Goal: Information Seeking & Learning: Learn about a topic

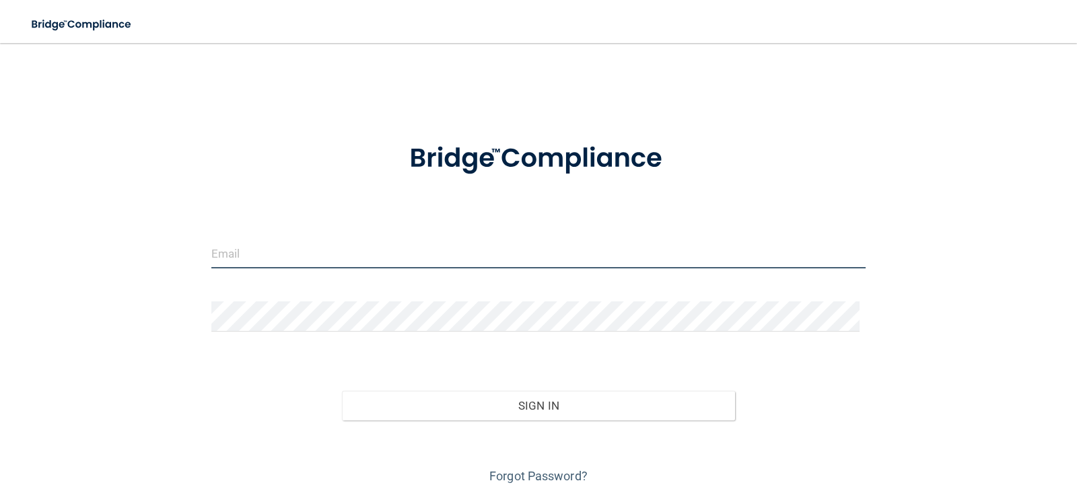
click at [355, 248] on input "email" at bounding box center [538, 253] width 655 height 30
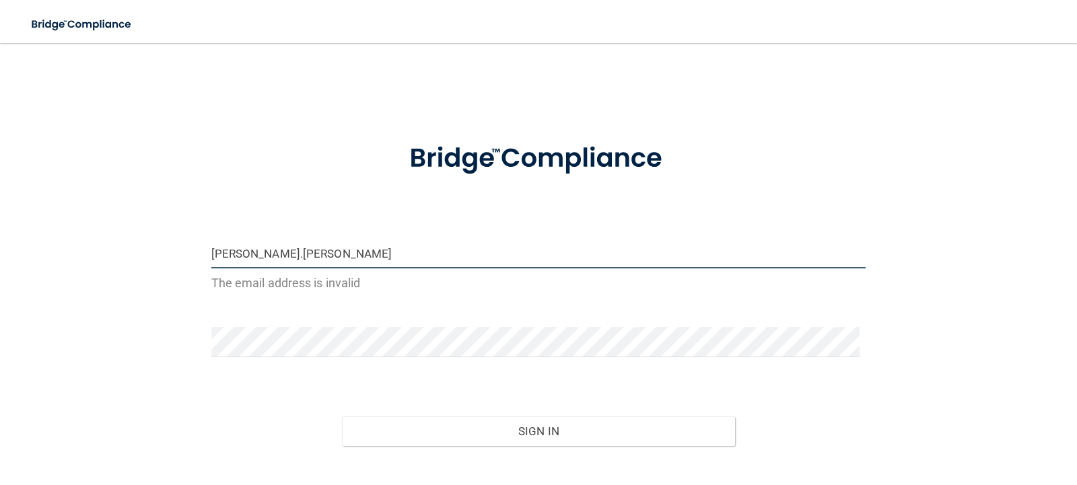
type input "[PERSON_NAME][EMAIL_ADDRESS][PERSON_NAME][DOMAIN_NAME]"
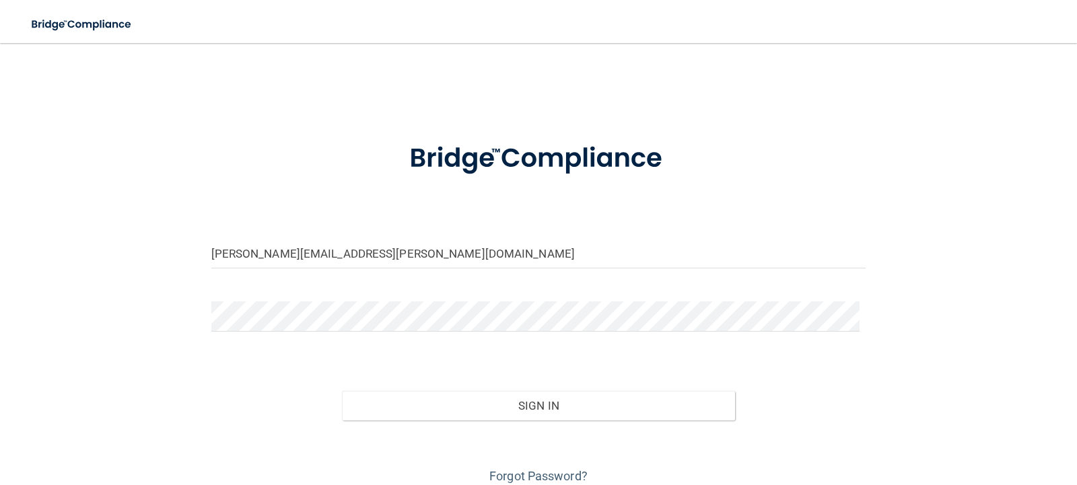
click at [336, 285] on form "[PERSON_NAME][EMAIL_ADDRESS][PERSON_NAME][DOMAIN_NAME] Invalid email/password. …" at bounding box center [538, 306] width 655 height 364
click at [336, 299] on form "[PERSON_NAME][EMAIL_ADDRESS][PERSON_NAME][DOMAIN_NAME] Invalid email/password. …" at bounding box center [538, 306] width 655 height 364
click at [342, 391] on button "Sign In" at bounding box center [538, 406] width 393 height 30
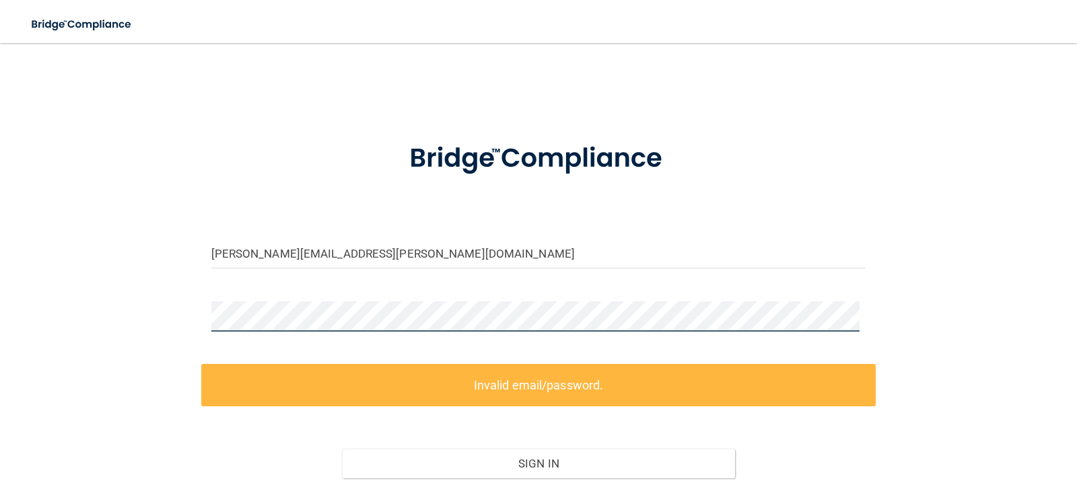
click at [189, 312] on div "erica.holland@esdmke.com Invalid email/password. You don't have permission to a…" at bounding box center [538, 301] width 1023 height 489
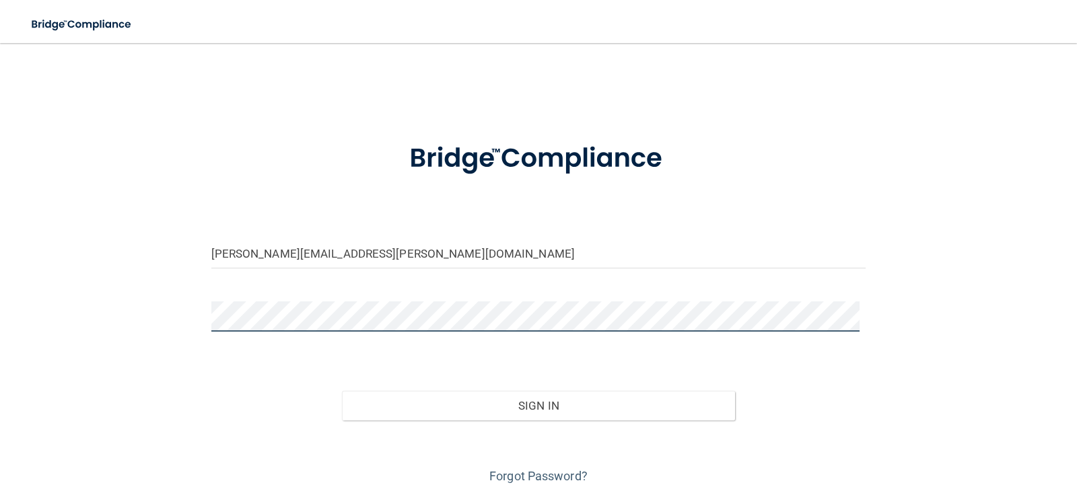
click at [342, 391] on button "Sign In" at bounding box center [538, 406] width 393 height 30
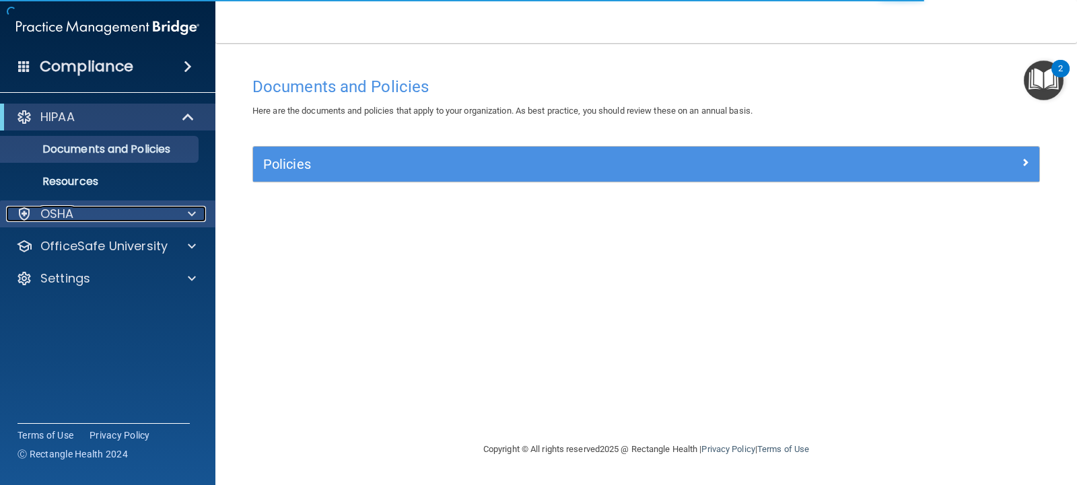
click at [193, 210] on span at bounding box center [192, 214] width 8 height 16
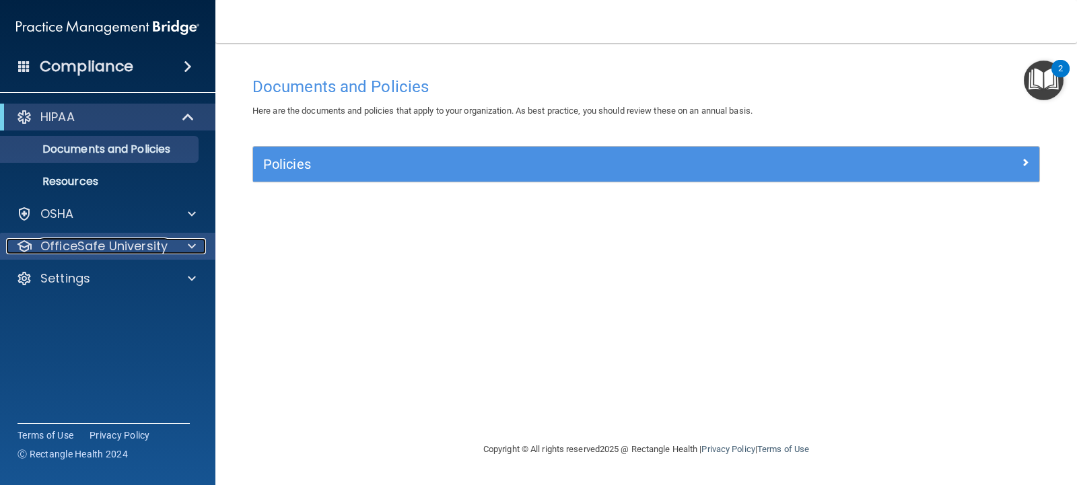
click at [193, 246] on span at bounding box center [192, 246] width 8 height 16
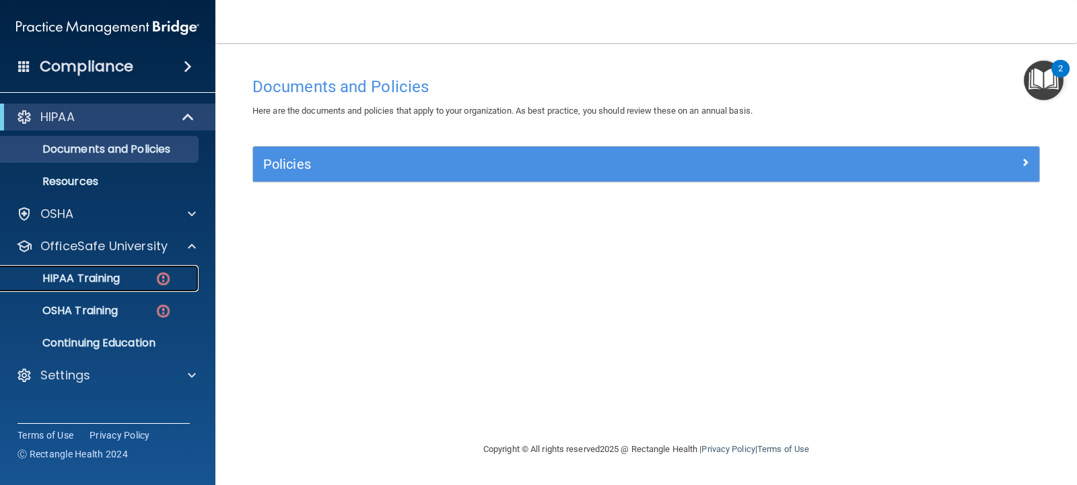
click at [120, 274] on p "HIPAA Training" at bounding box center [64, 278] width 111 height 13
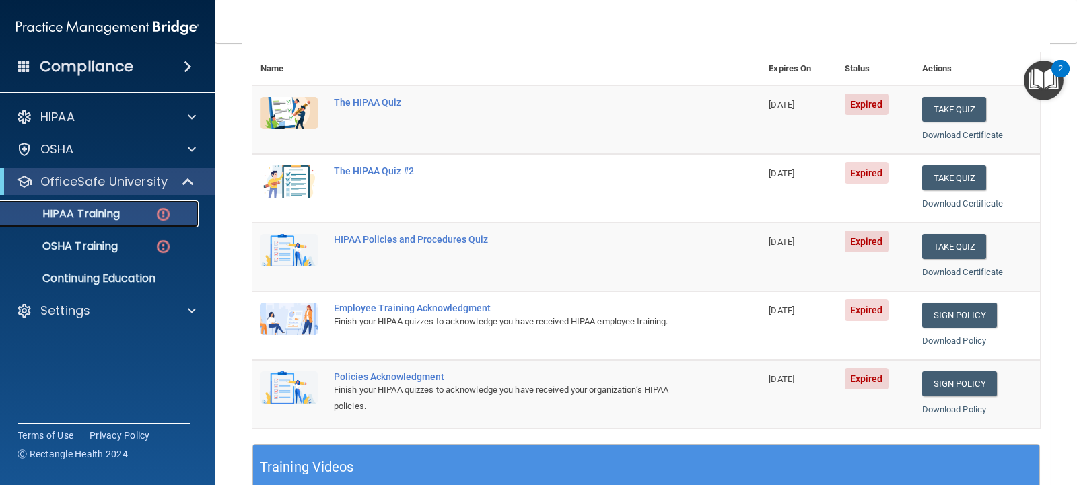
scroll to position [158, 0]
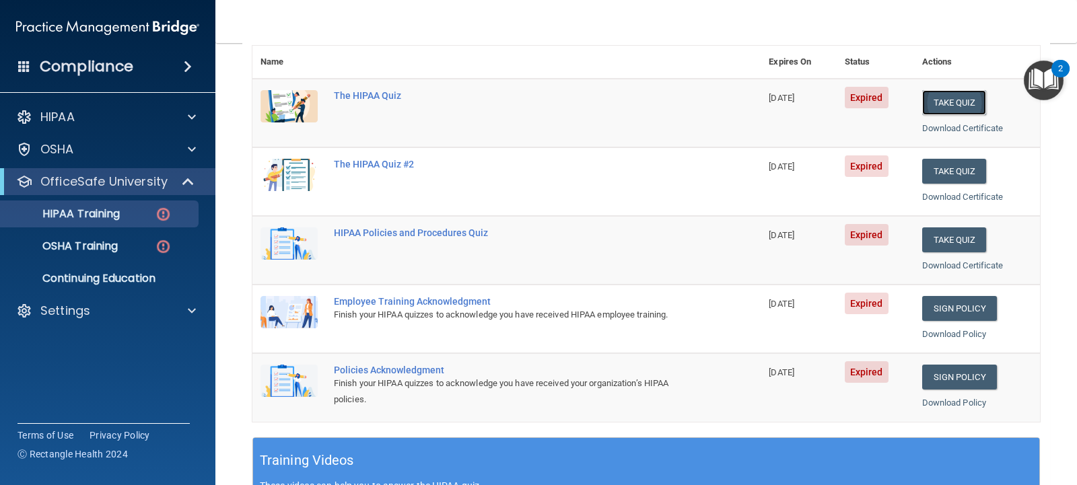
click at [934, 107] on button "Take Quiz" at bounding box center [954, 102] width 65 height 25
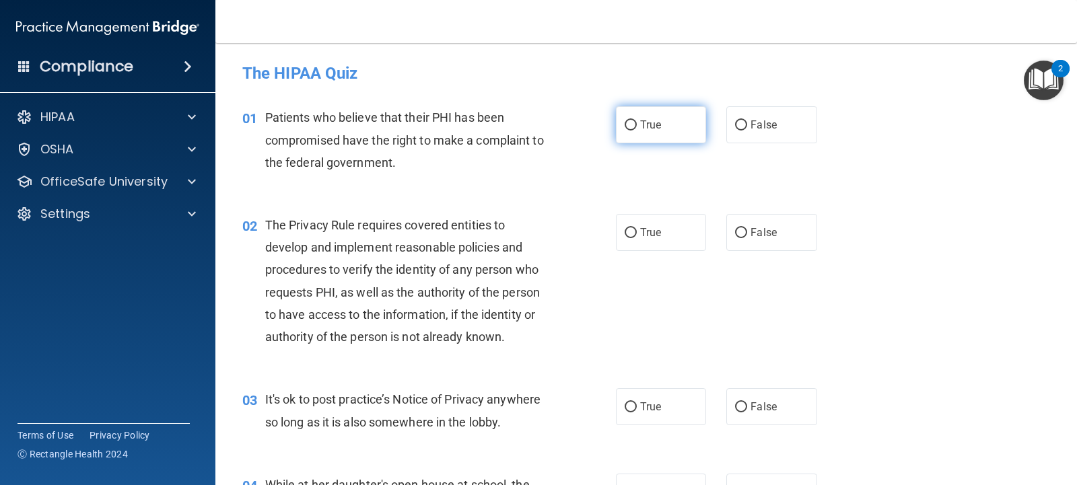
click at [625, 125] on input "True" at bounding box center [631, 126] width 12 height 10
radio input "true"
drag, startPoint x: 1070, startPoint y: 73, endPoint x: 1068, endPoint y: 104, distance: 31.0
click at [1068, 104] on body "Compliance HIPAA Documents and Policies Report an Incident Business Associates …" at bounding box center [538, 242] width 1077 height 485
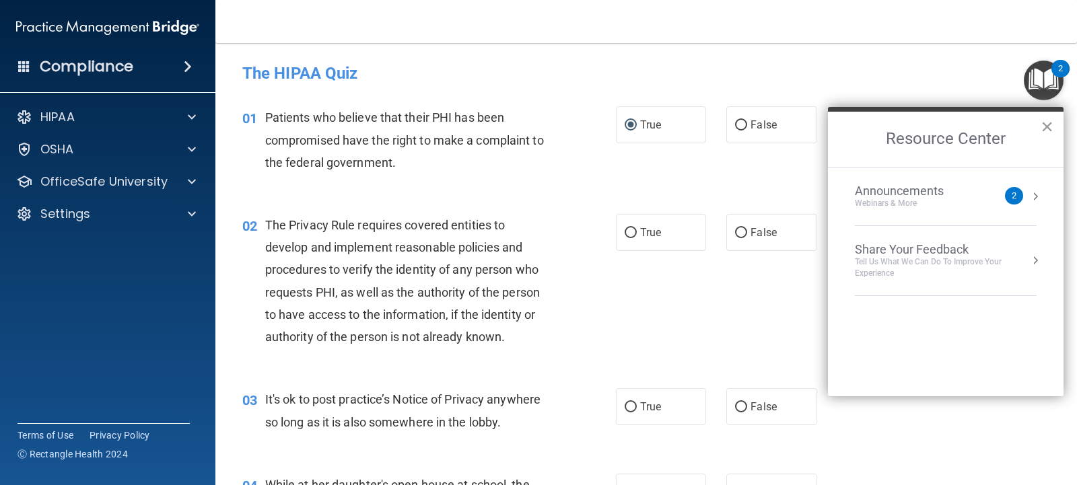
click at [1046, 123] on button "×" at bounding box center [1047, 127] width 13 height 22
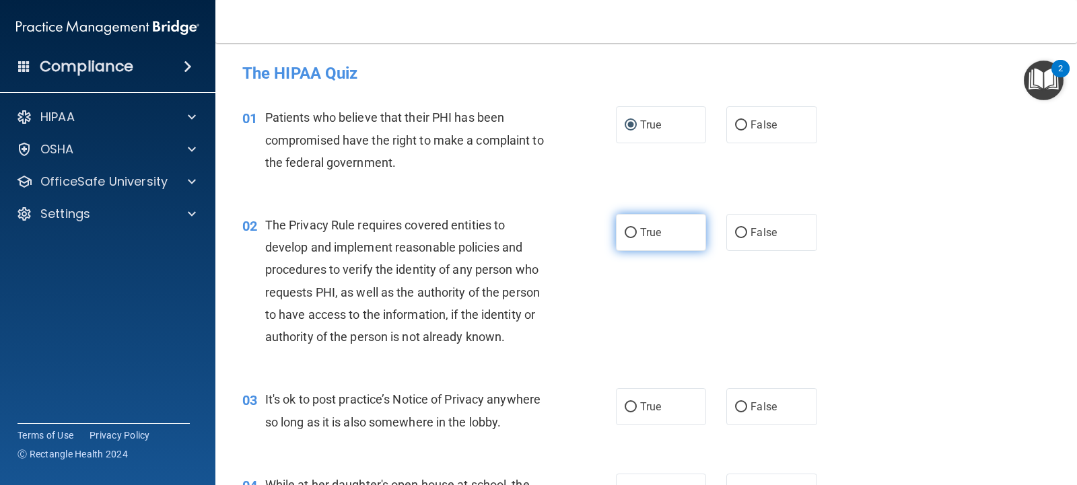
click at [627, 234] on input "True" at bounding box center [631, 233] width 12 height 10
radio input "true"
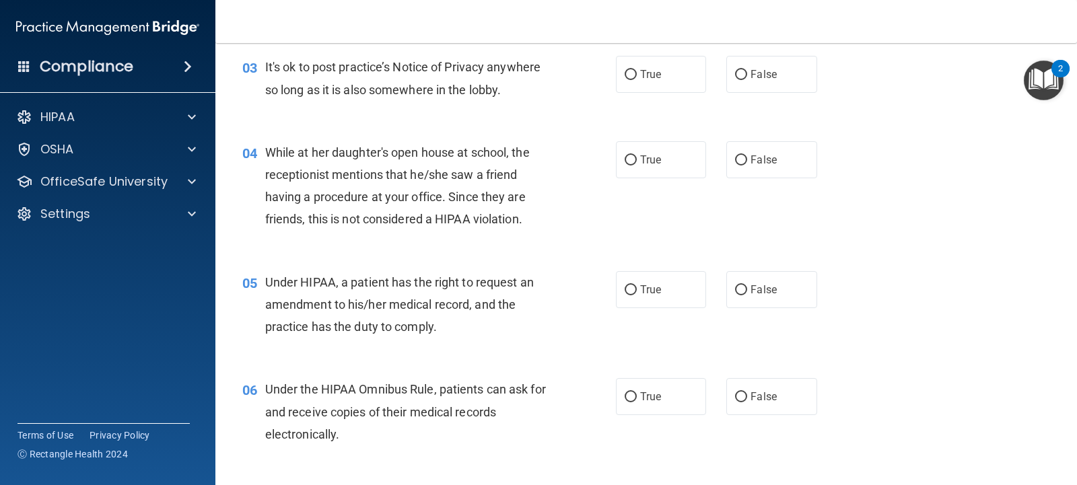
scroll to position [306, 0]
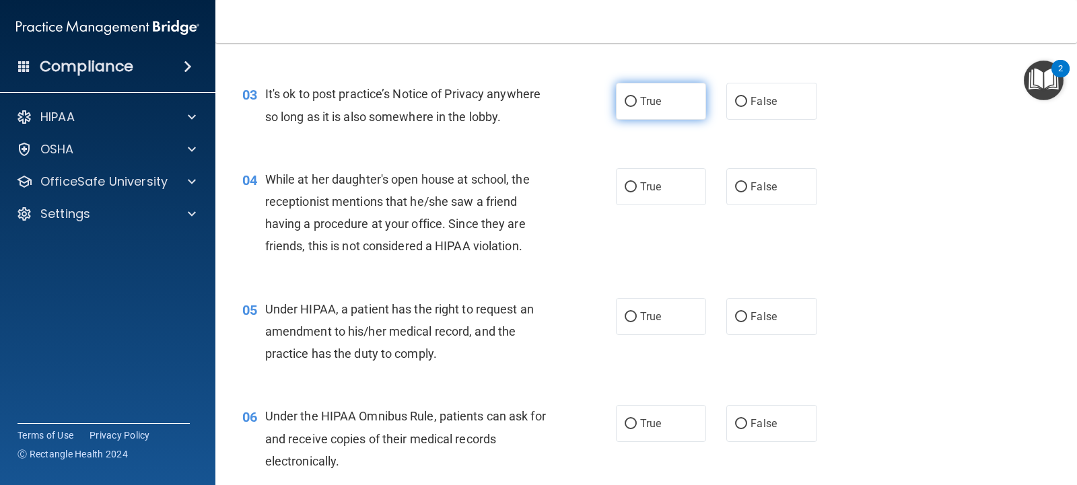
click at [625, 103] on input "True" at bounding box center [631, 102] width 12 height 10
radio input "true"
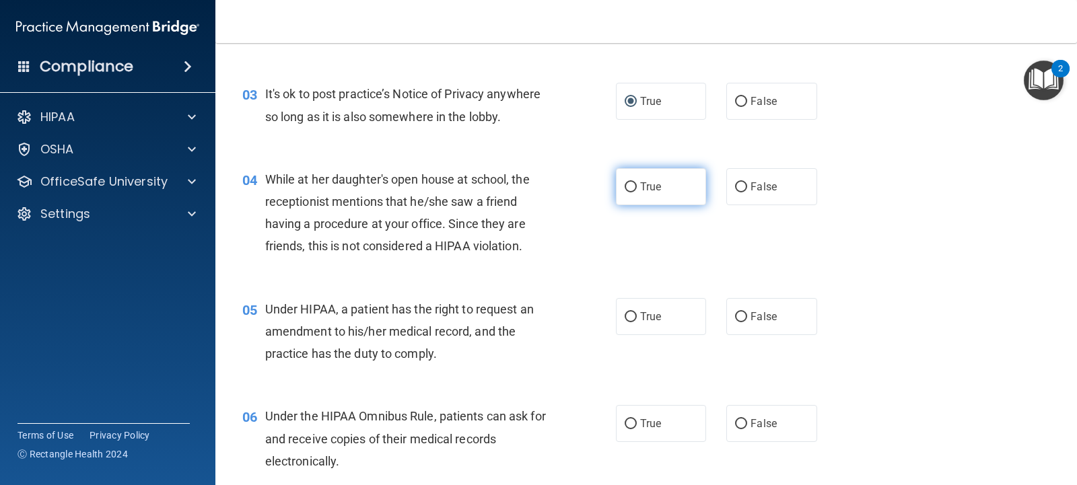
click at [621, 181] on label "True" at bounding box center [661, 186] width 90 height 37
click at [625, 182] on input "True" at bounding box center [631, 187] width 12 height 10
radio input "true"
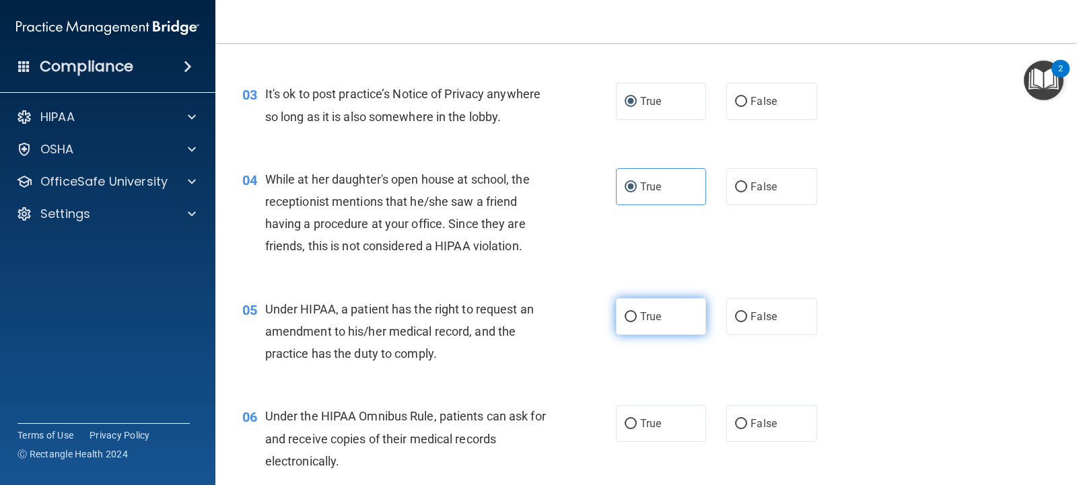
click at [625, 320] on input "True" at bounding box center [631, 317] width 12 height 10
radio input "true"
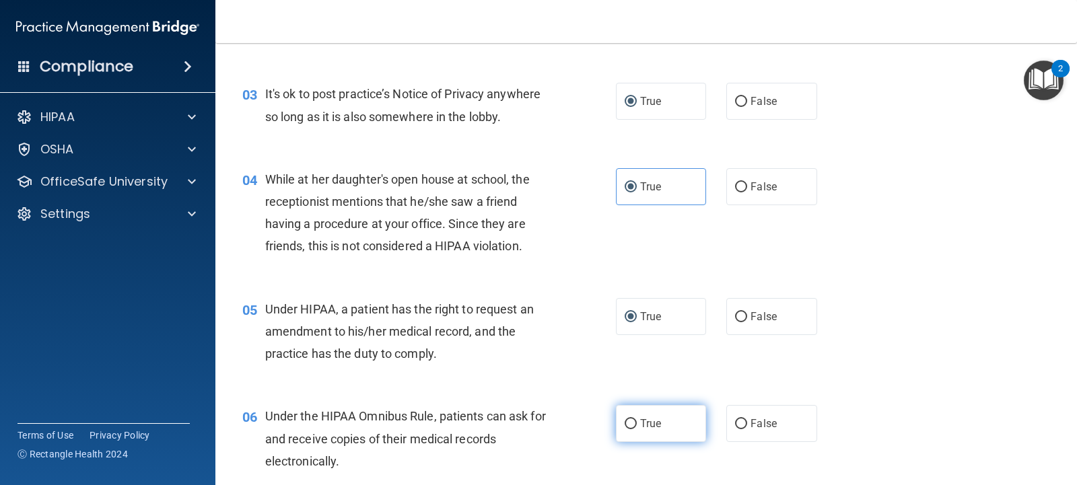
click at [625, 425] on input "True" at bounding box center [631, 424] width 12 height 10
radio input "true"
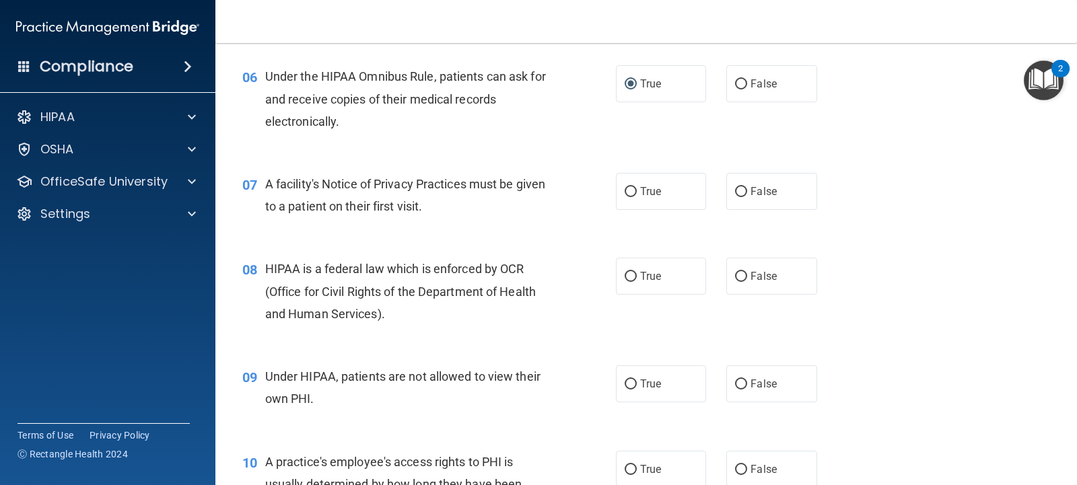
scroll to position [656, 0]
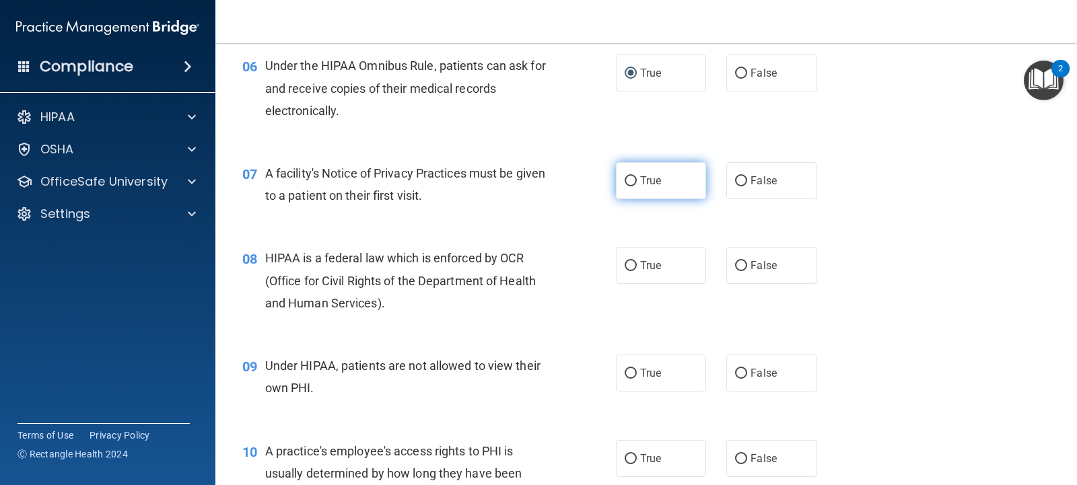
click at [629, 178] on input "True" at bounding box center [631, 181] width 12 height 10
radio input "true"
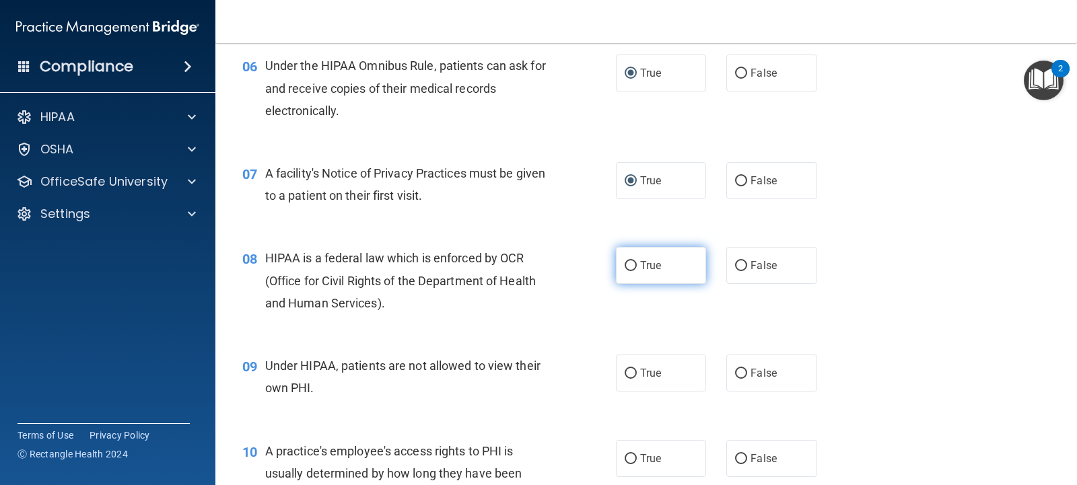
click at [625, 265] on input "True" at bounding box center [631, 266] width 12 height 10
radio input "true"
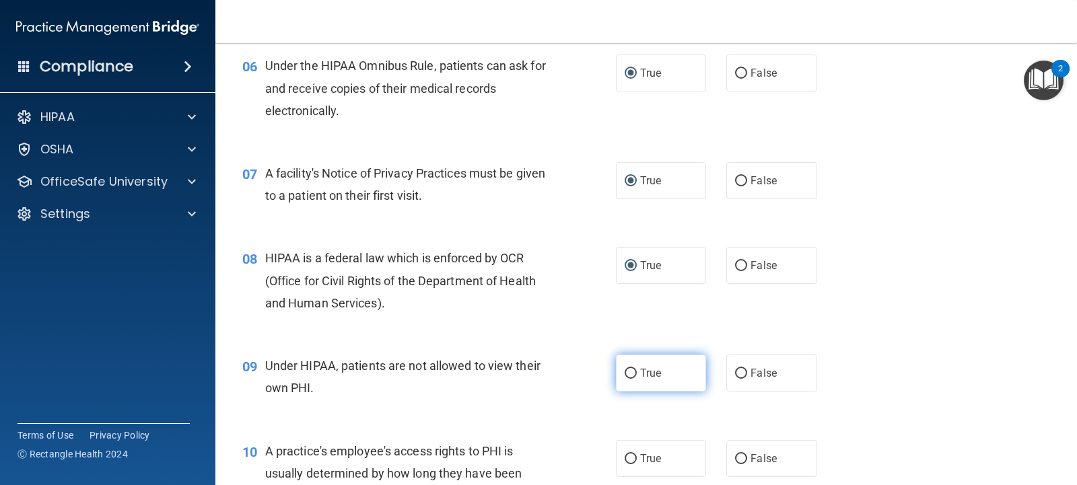
click at [627, 380] on label "True" at bounding box center [661, 373] width 90 height 37
click at [627, 379] on input "True" at bounding box center [631, 374] width 12 height 10
radio input "true"
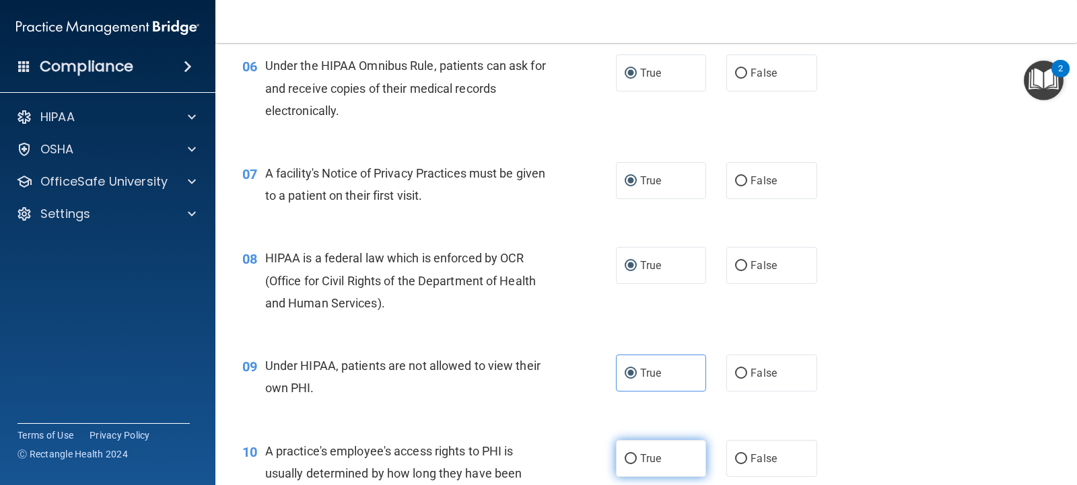
click at [625, 461] on input "True" at bounding box center [631, 459] width 12 height 10
radio input "true"
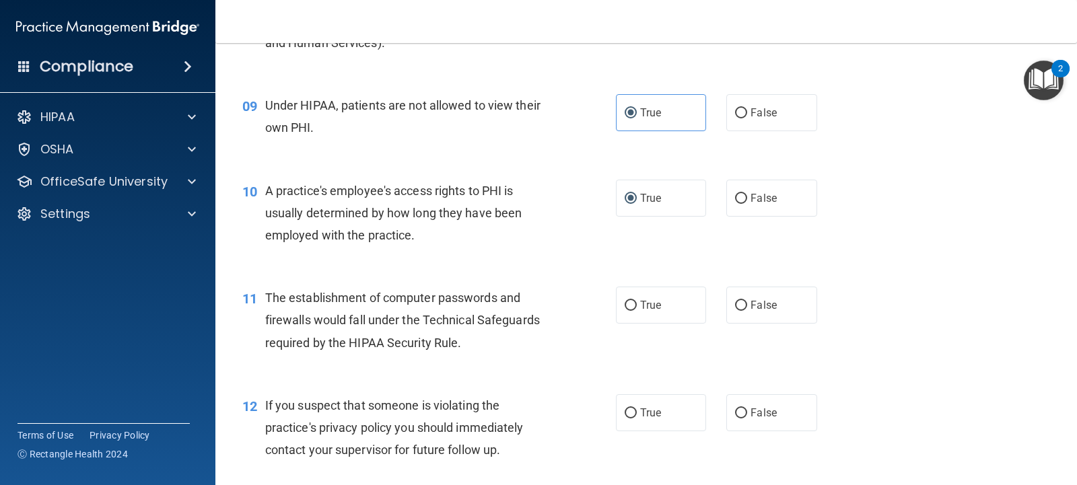
scroll to position [1030, 0]
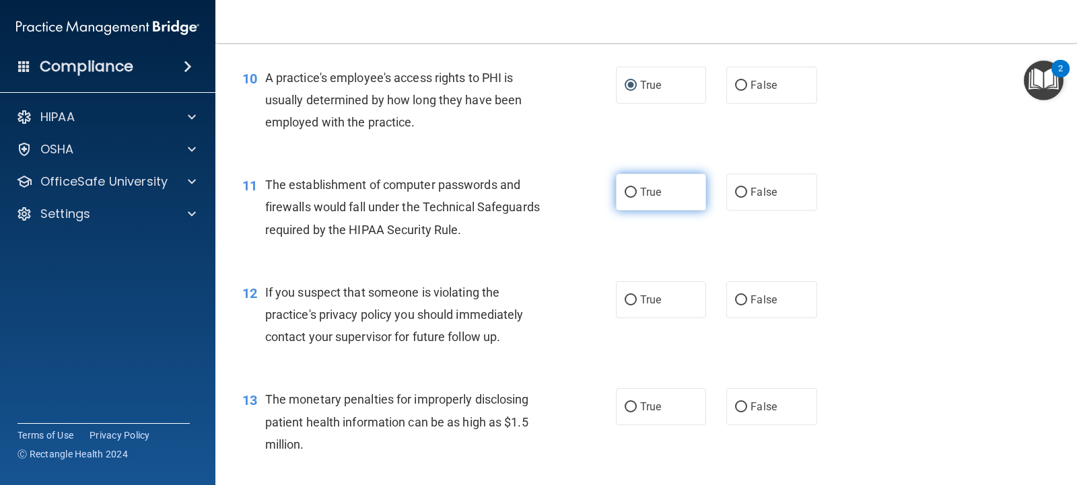
click at [625, 192] on input "True" at bounding box center [631, 193] width 12 height 10
radio input "true"
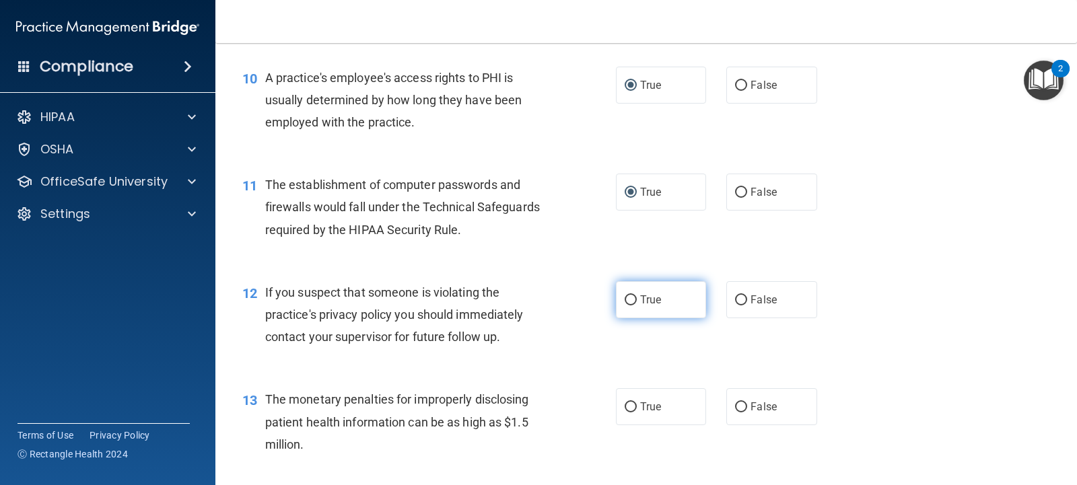
click at [625, 296] on input "True" at bounding box center [631, 301] width 12 height 10
radio input "true"
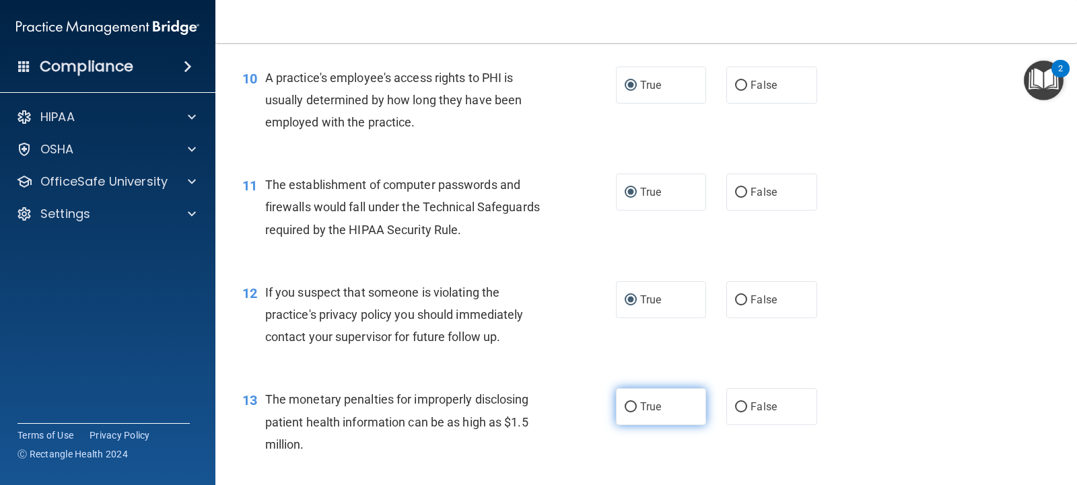
click at [625, 403] on input "True" at bounding box center [631, 408] width 12 height 10
radio input "true"
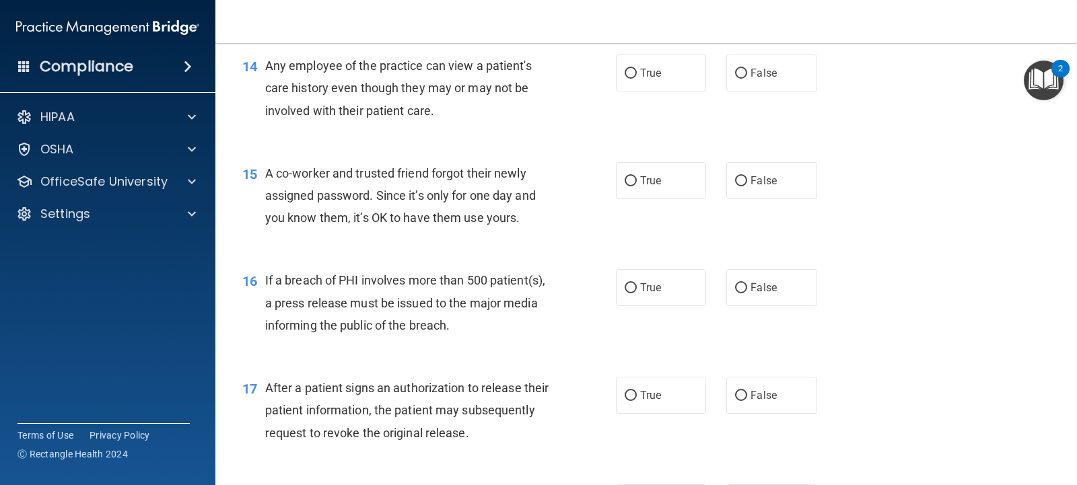
scroll to position [1488, 0]
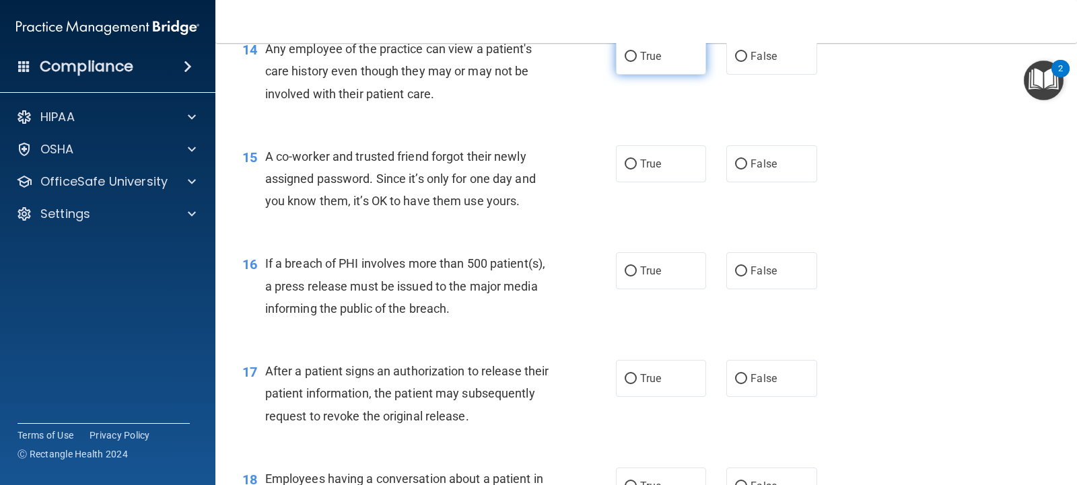
click at [625, 54] on input "True" at bounding box center [631, 57] width 12 height 10
radio input "true"
click at [627, 168] on input "True" at bounding box center [631, 165] width 12 height 10
radio input "true"
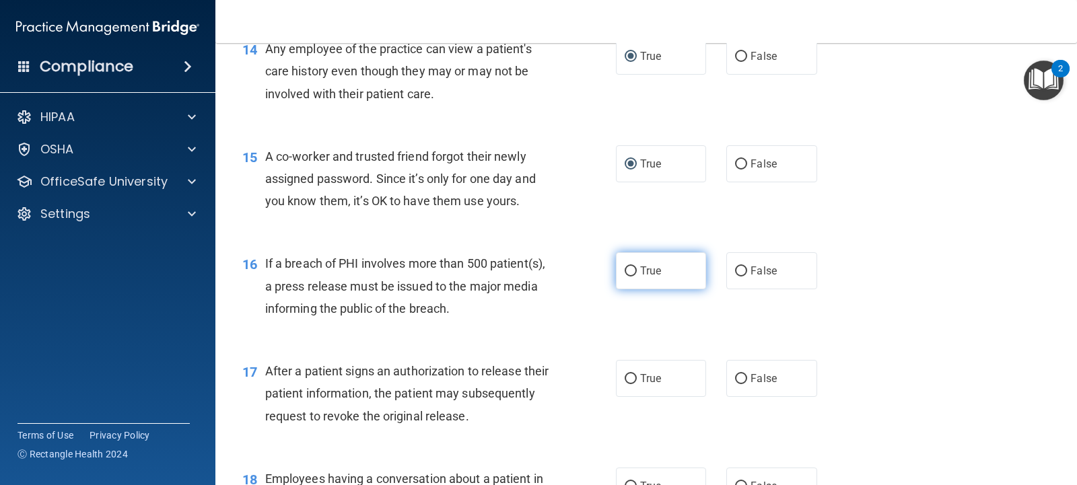
click at [625, 267] on input "True" at bounding box center [631, 272] width 12 height 10
radio input "true"
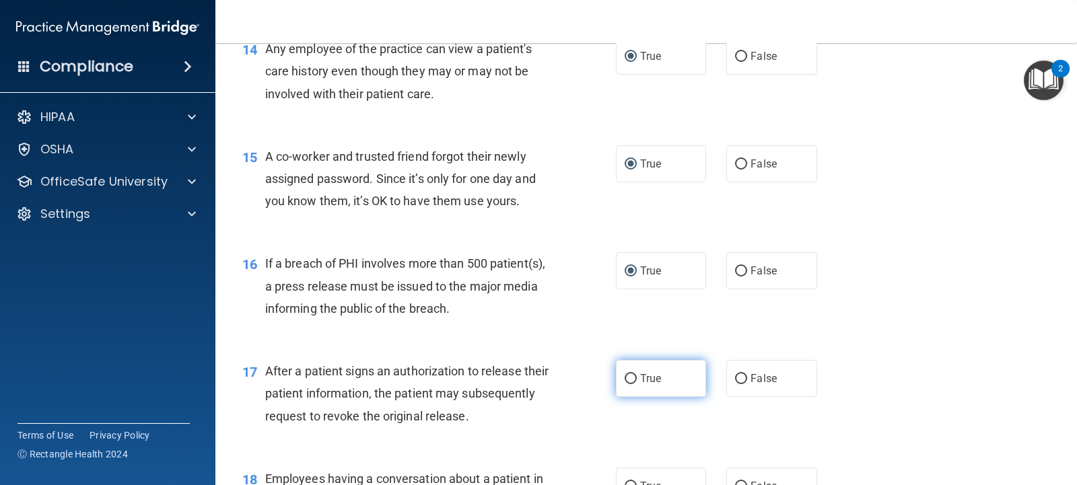
click at [626, 378] on input "True" at bounding box center [631, 379] width 12 height 10
radio input "true"
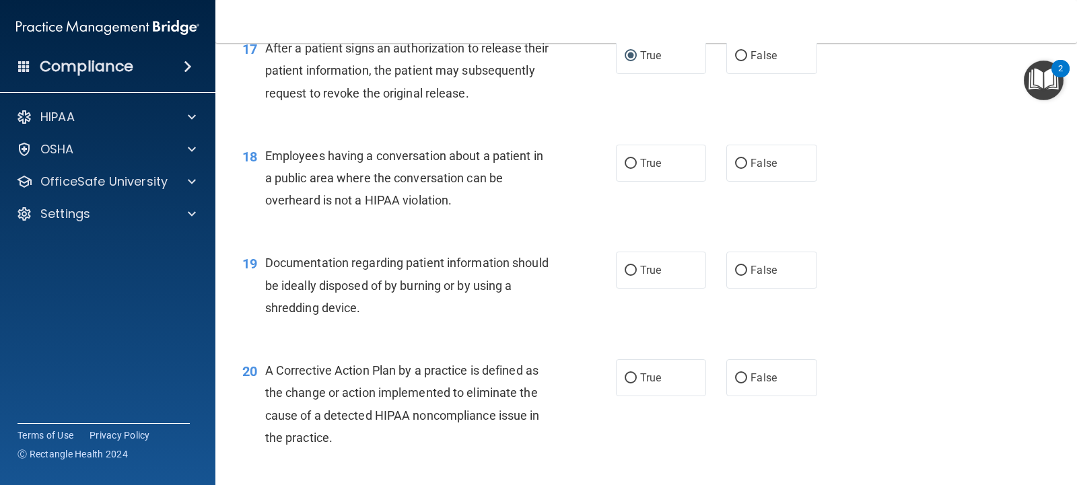
scroll to position [1834, 0]
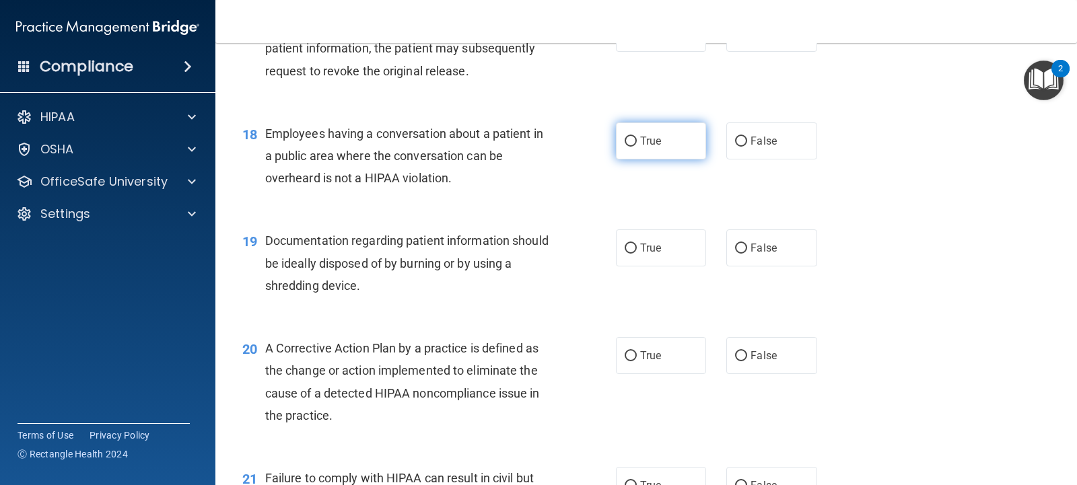
click at [629, 143] on input "True" at bounding box center [631, 142] width 12 height 10
radio input "true"
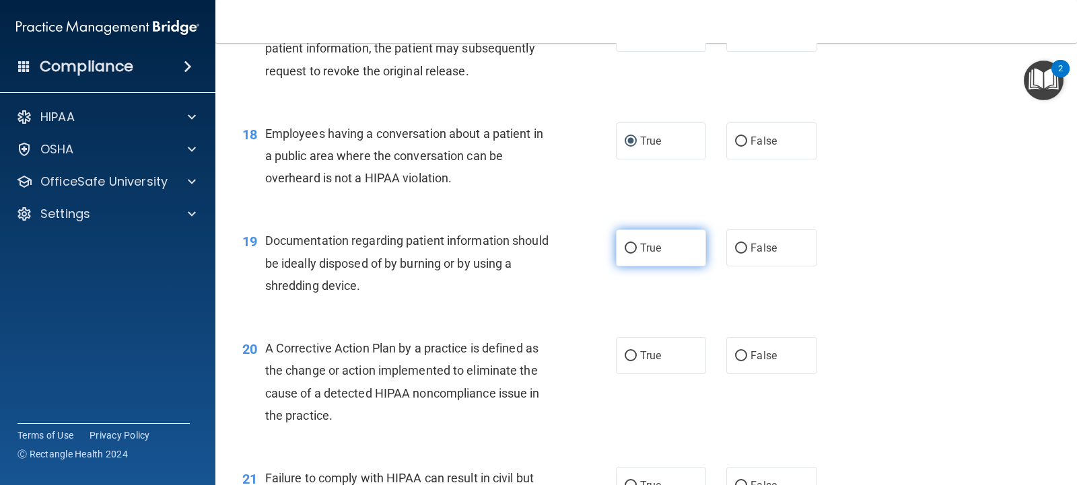
click at [627, 248] on input "True" at bounding box center [631, 249] width 12 height 10
radio input "true"
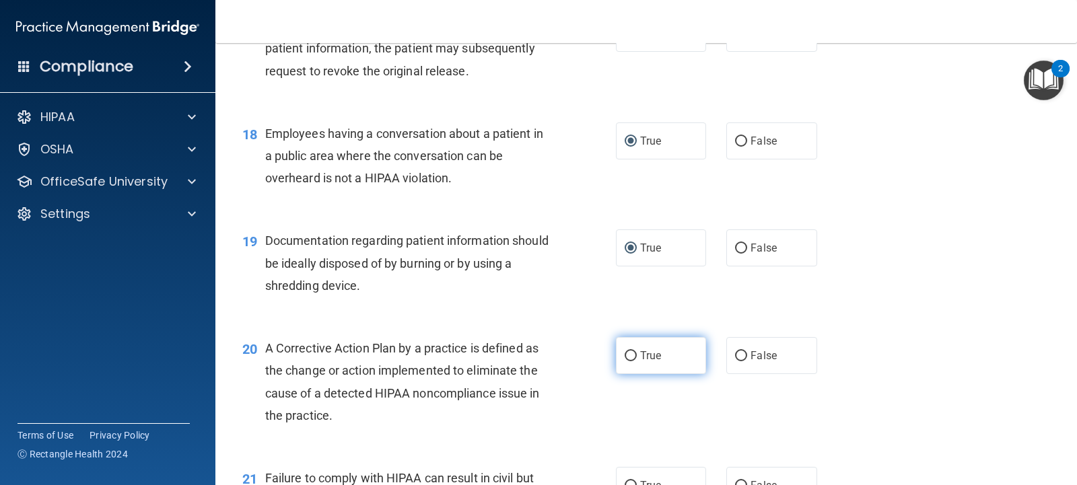
click at [628, 351] on input "True" at bounding box center [631, 356] width 12 height 10
radio input "true"
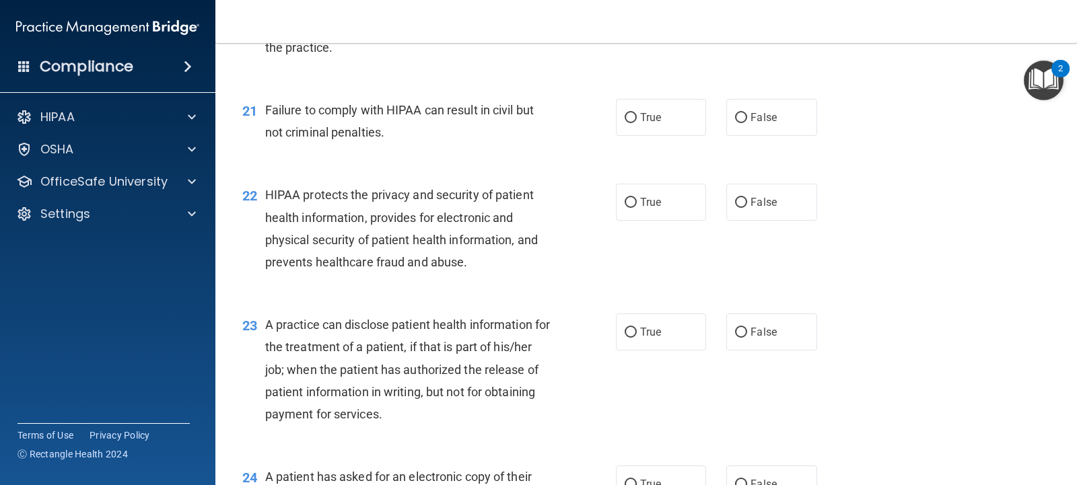
scroll to position [2207, 0]
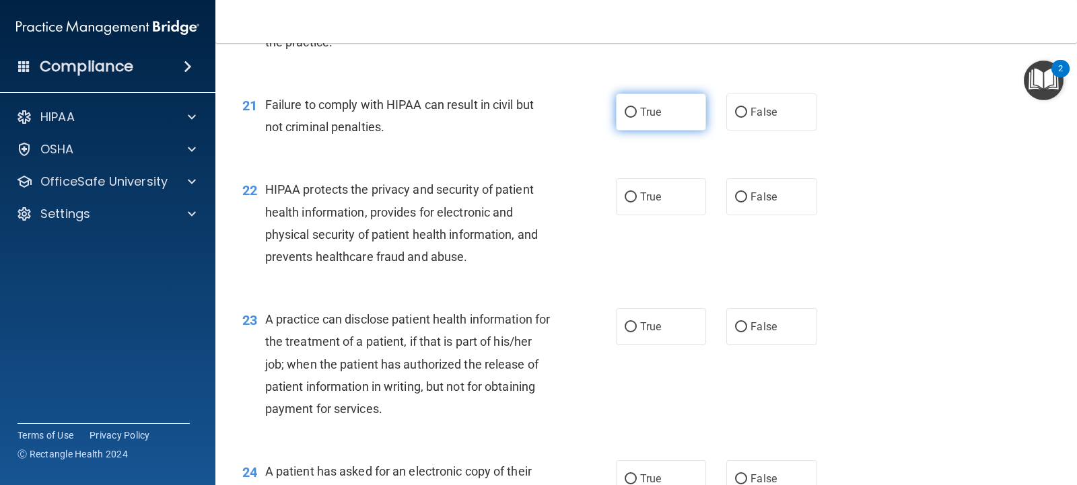
click at [625, 113] on input "True" at bounding box center [631, 113] width 12 height 10
radio input "true"
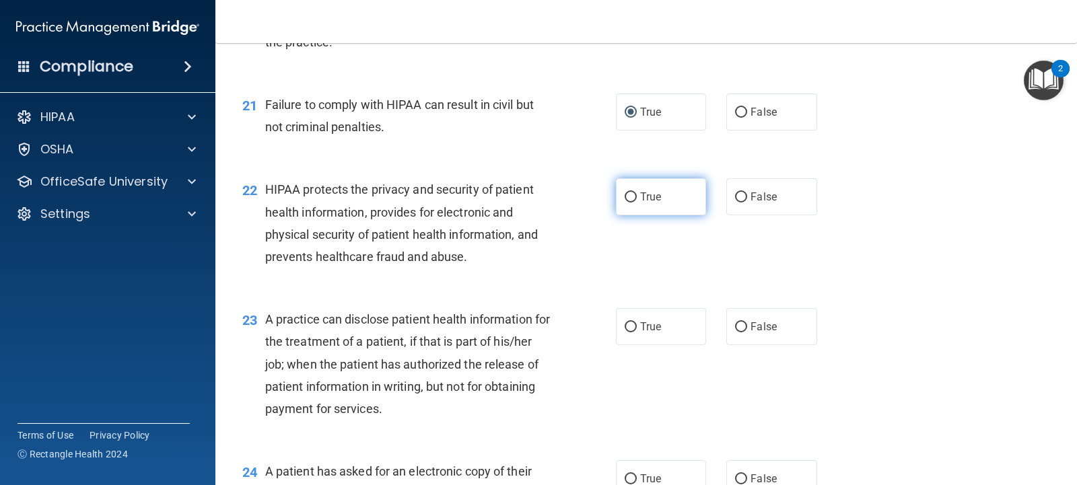
click at [626, 193] on input "True" at bounding box center [631, 198] width 12 height 10
radio input "true"
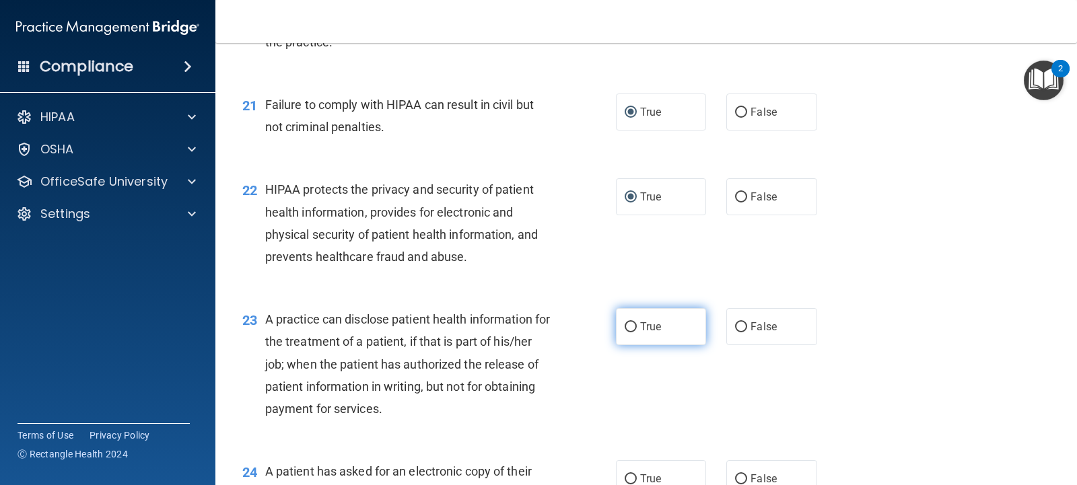
click at [626, 322] on input "True" at bounding box center [631, 327] width 12 height 10
radio input "true"
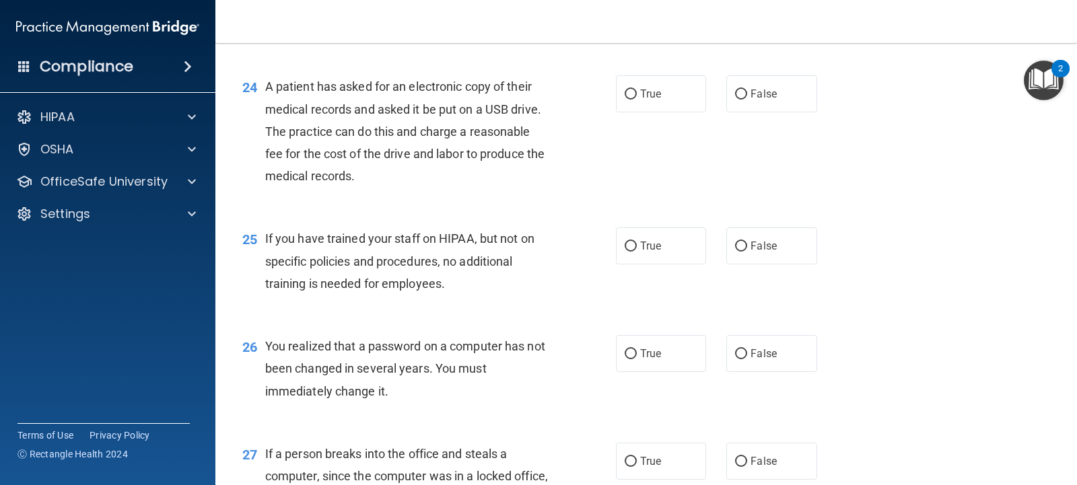
scroll to position [2598, 0]
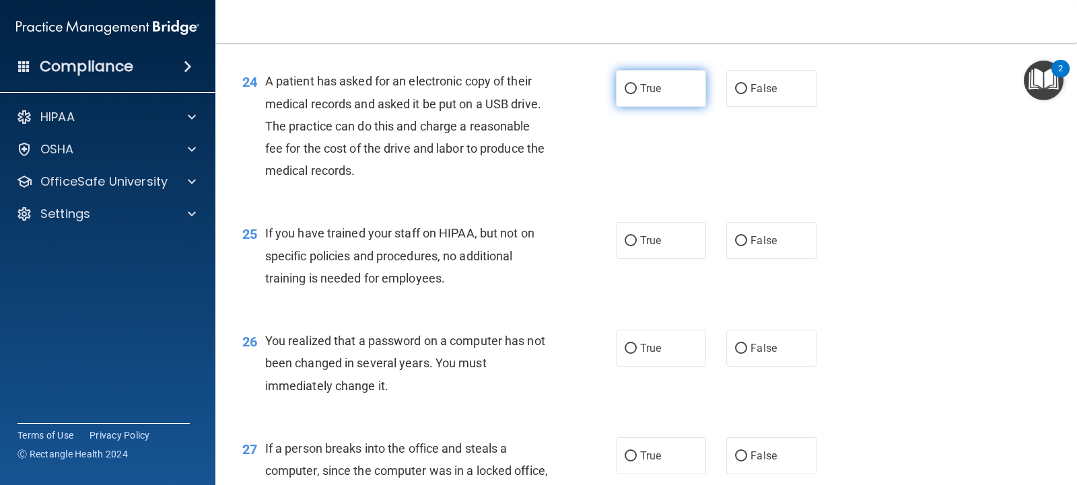
click at [630, 83] on label "True" at bounding box center [661, 88] width 90 height 37
click at [630, 84] on input "True" at bounding box center [631, 89] width 12 height 10
radio input "true"
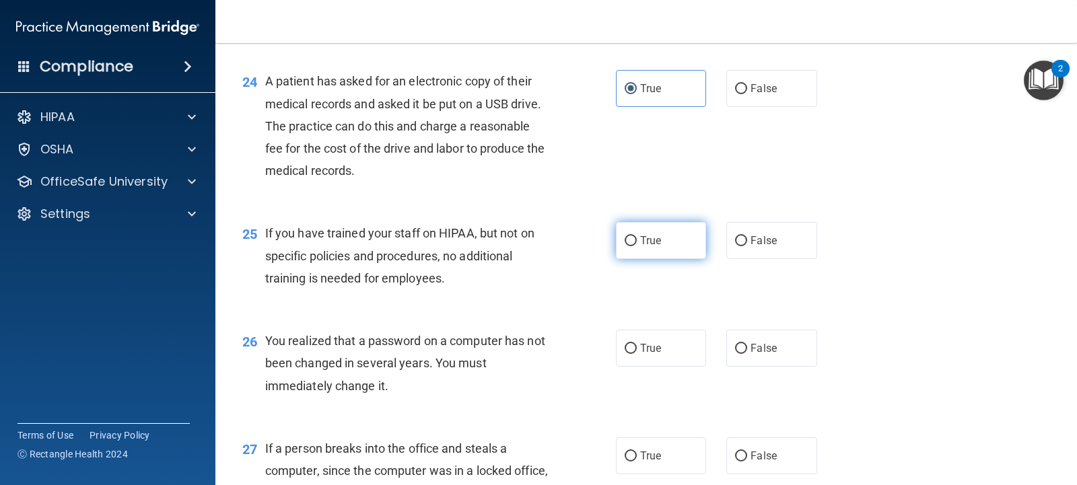
click at [627, 236] on input "True" at bounding box center [631, 241] width 12 height 10
radio input "true"
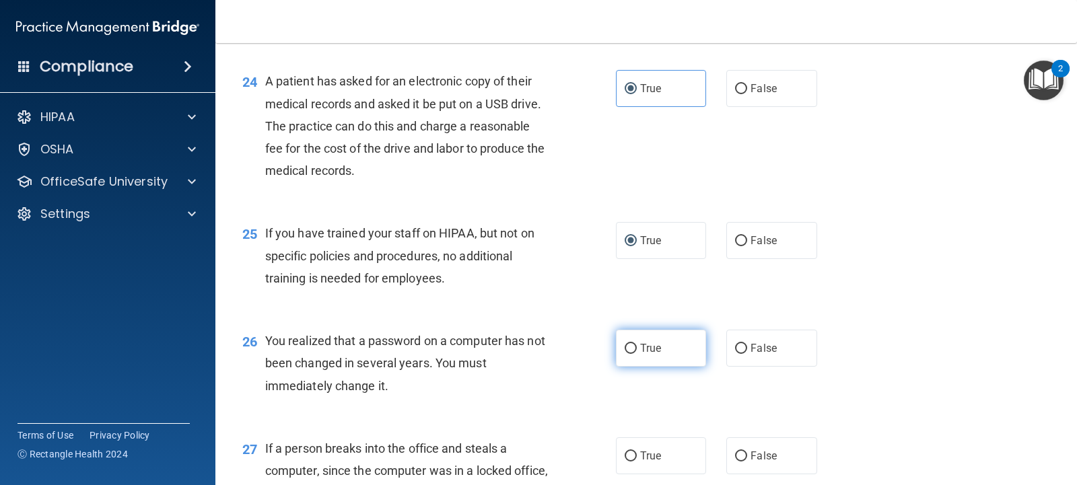
click at [627, 353] on input "True" at bounding box center [631, 349] width 12 height 10
radio input "true"
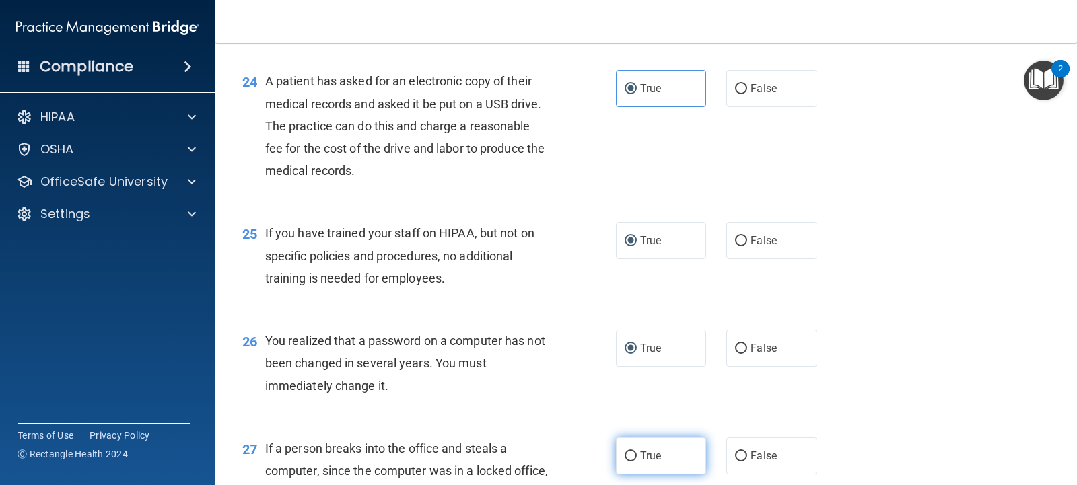
click at [629, 459] on input "True" at bounding box center [631, 457] width 12 height 10
radio input "true"
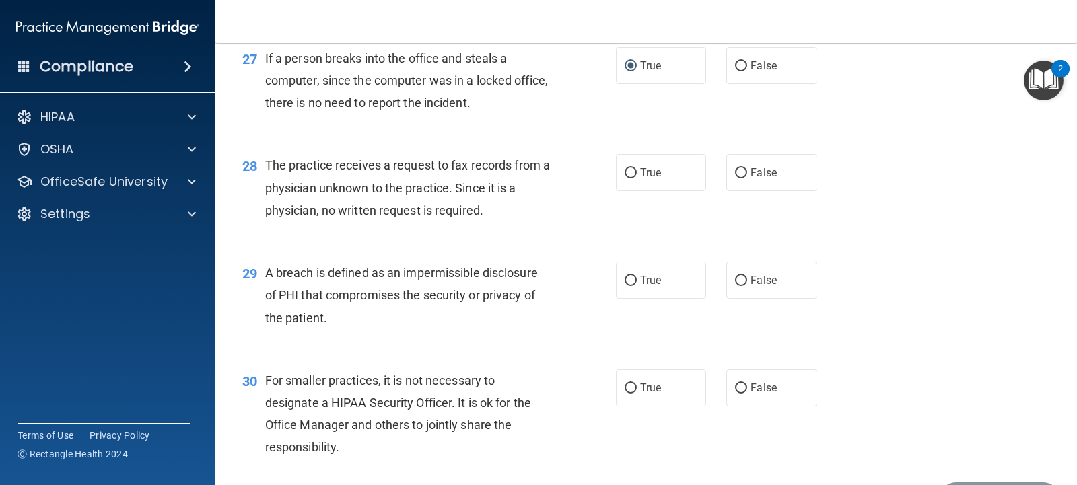
scroll to position [3073, 0]
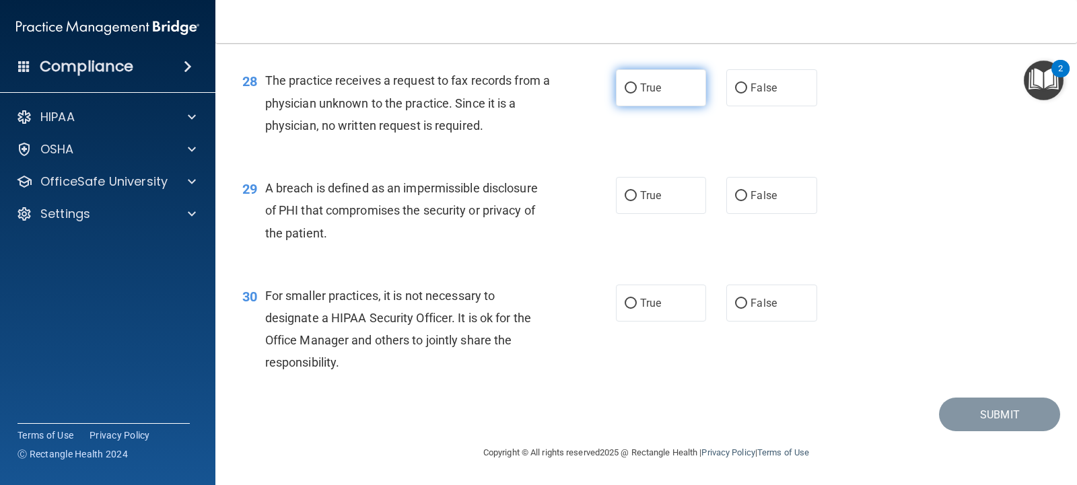
click at [627, 88] on input "True" at bounding box center [631, 88] width 12 height 10
radio input "true"
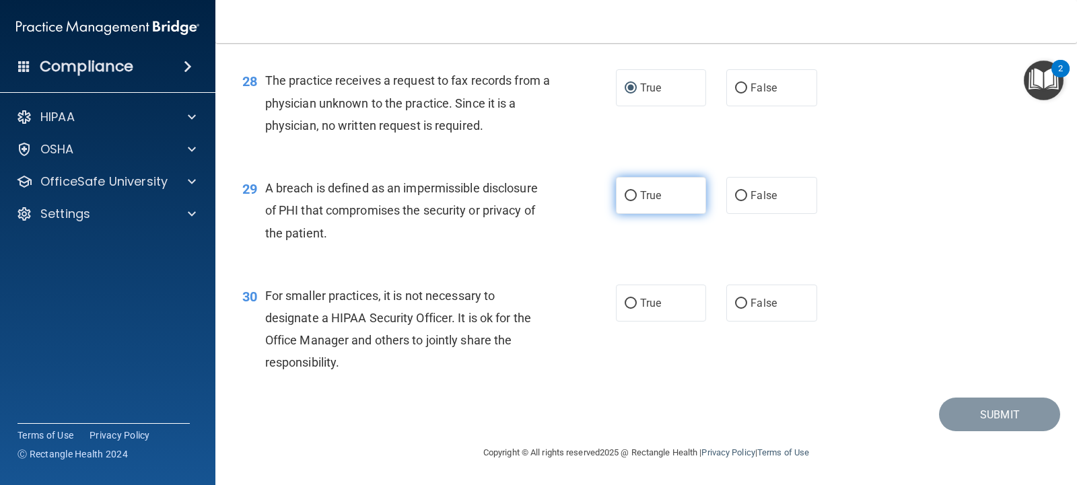
click at [625, 192] on input "True" at bounding box center [631, 196] width 12 height 10
radio input "true"
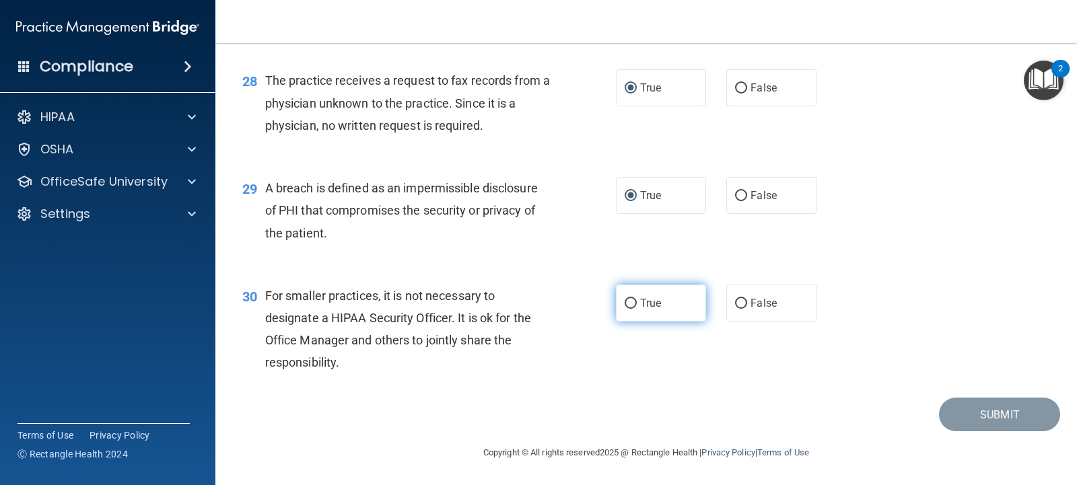
click at [627, 307] on input "True" at bounding box center [631, 304] width 12 height 10
radio input "true"
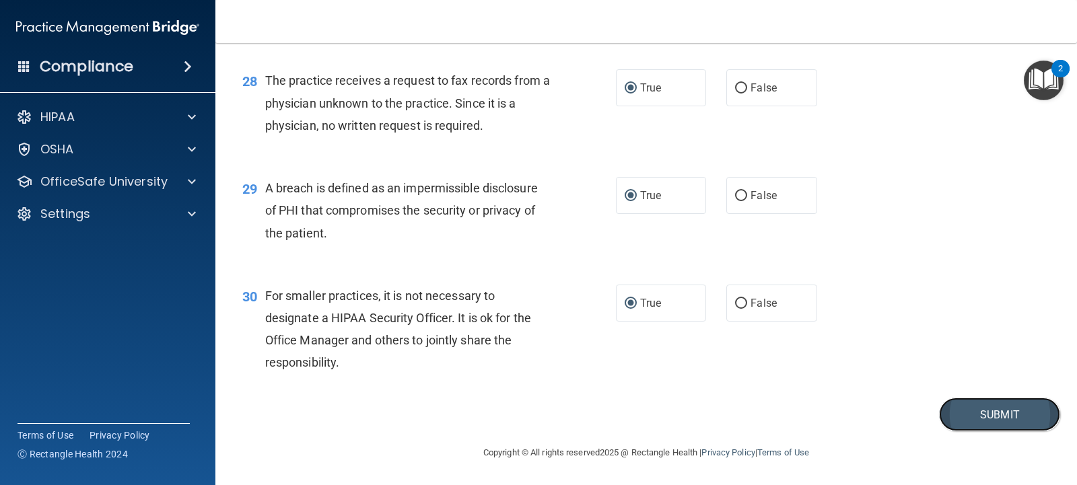
click at [973, 415] on button "Submit" at bounding box center [999, 415] width 121 height 34
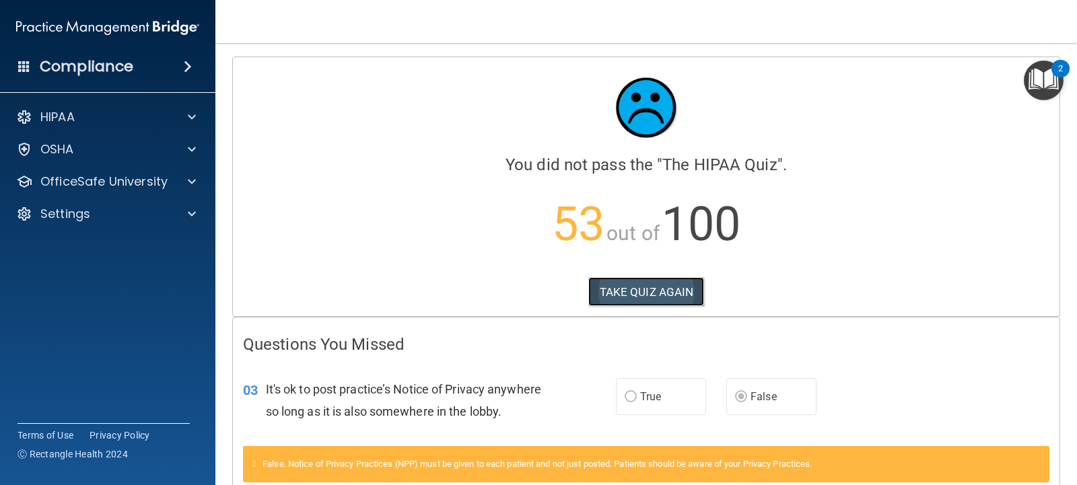
click at [678, 287] on button "TAKE QUIZ AGAIN" at bounding box center [646, 292] width 116 height 30
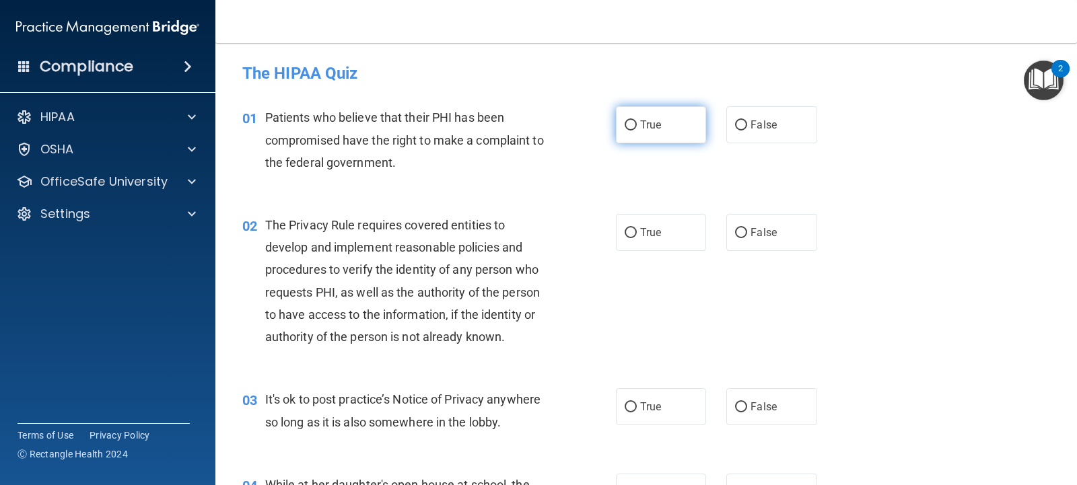
click at [626, 125] on input "True" at bounding box center [631, 126] width 12 height 10
radio input "true"
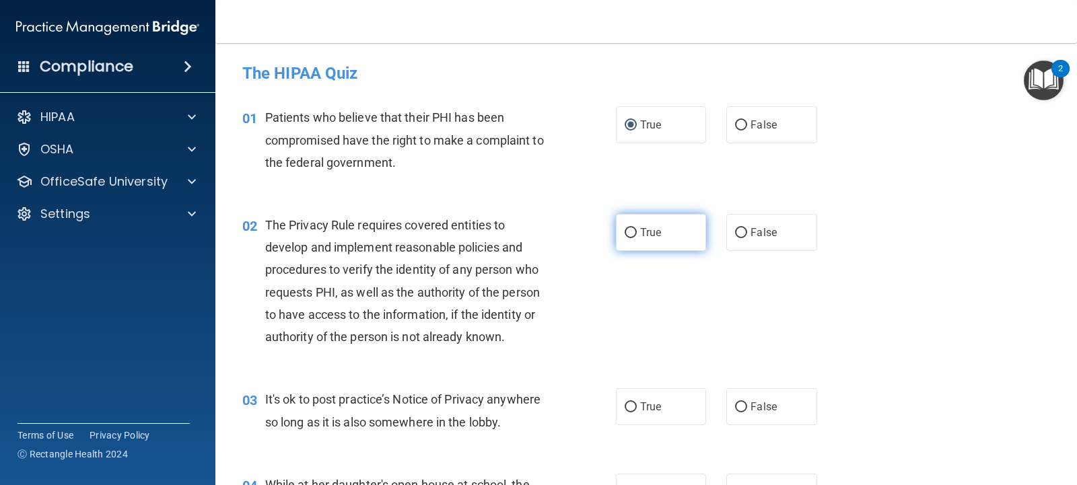
click at [629, 234] on input "True" at bounding box center [631, 233] width 12 height 10
radio input "true"
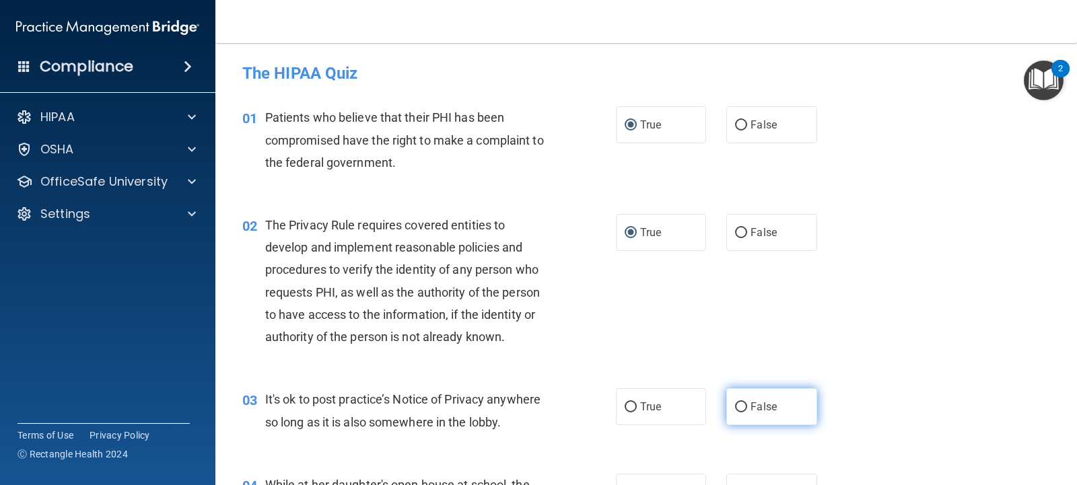
click at [735, 407] on input "False" at bounding box center [741, 408] width 12 height 10
radio input "true"
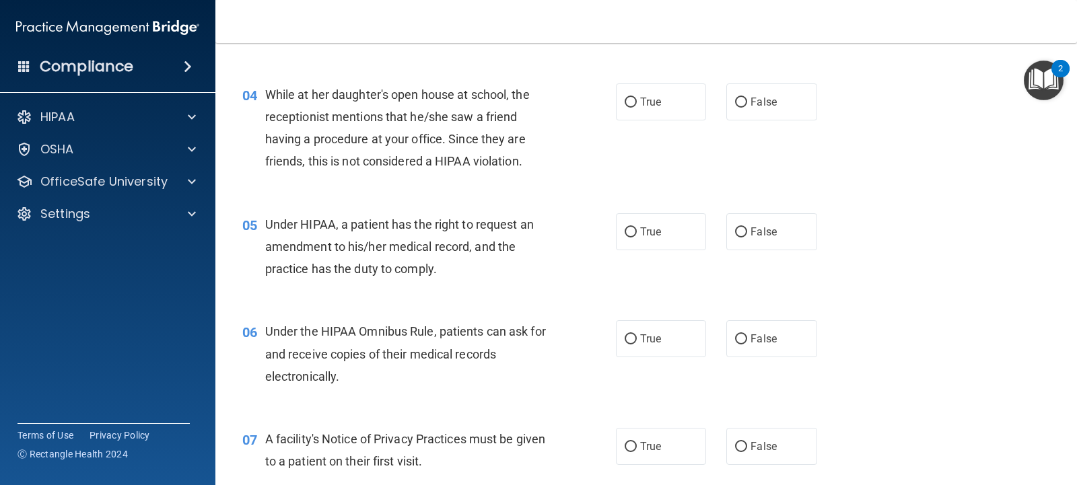
scroll to position [419, 0]
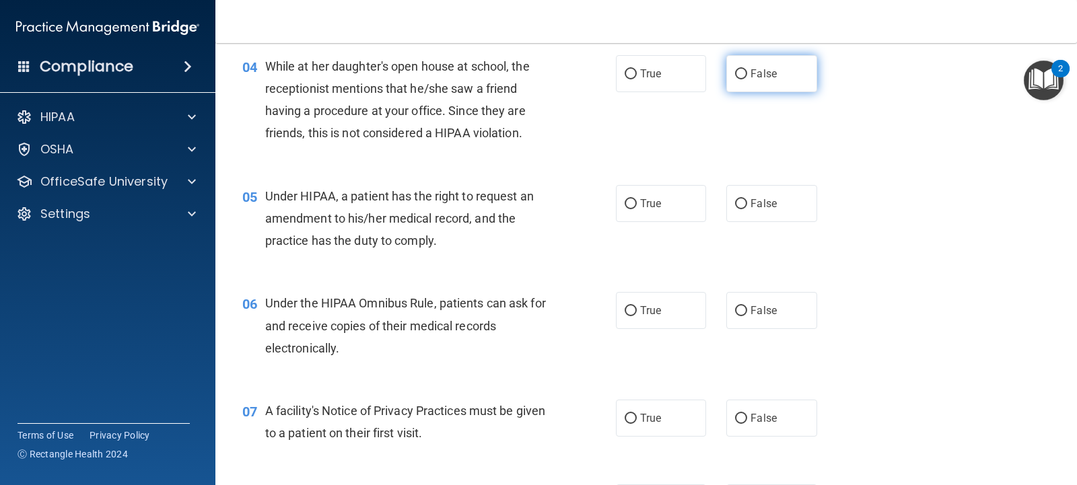
click at [739, 73] on input "False" at bounding box center [741, 74] width 12 height 10
radio input "true"
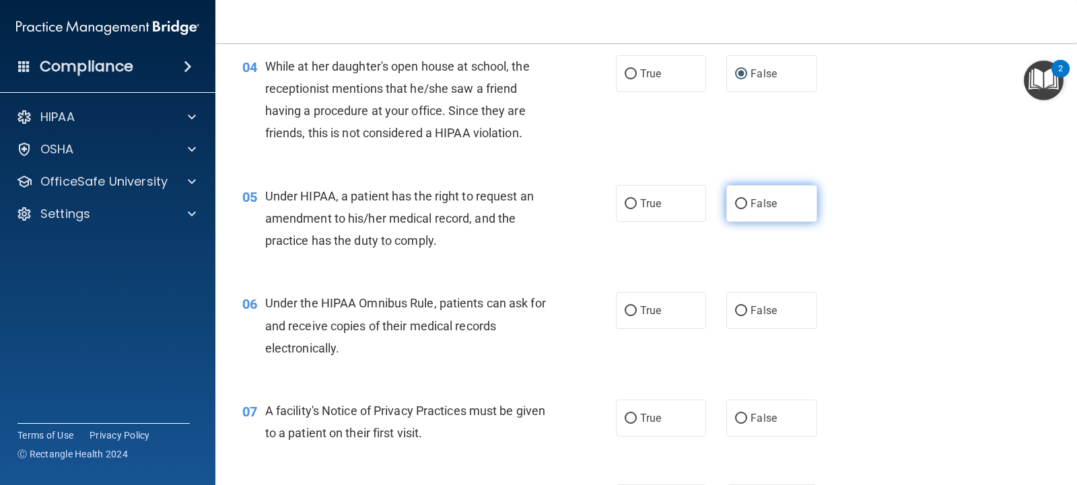
click at [739, 209] on input "False" at bounding box center [741, 204] width 12 height 10
radio input "true"
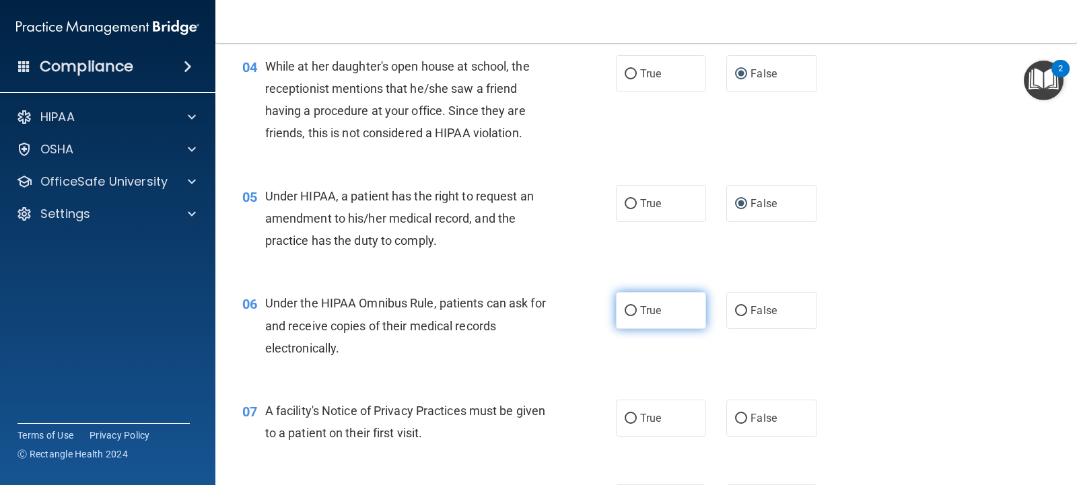
click at [625, 311] on input "True" at bounding box center [631, 311] width 12 height 10
radio input "true"
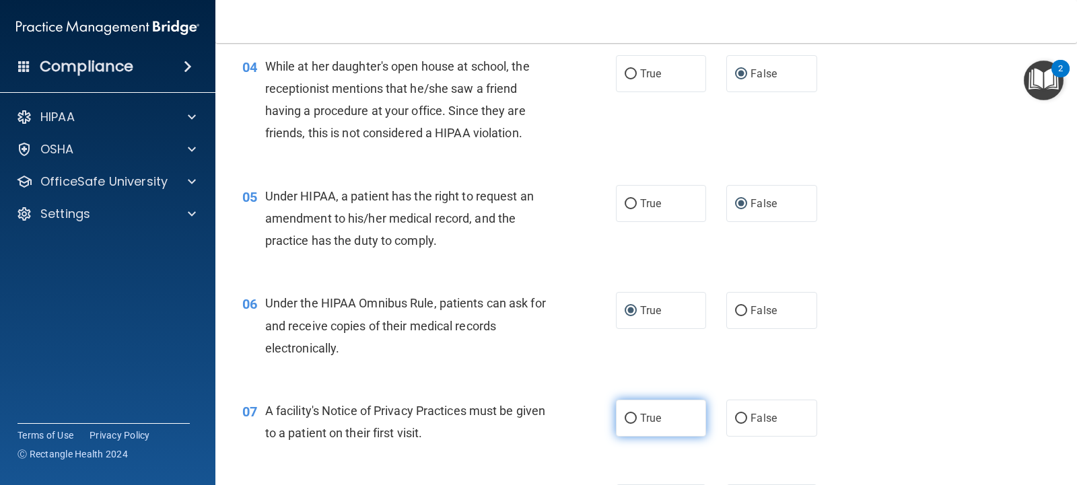
click at [625, 421] on input "True" at bounding box center [631, 419] width 12 height 10
radio input "true"
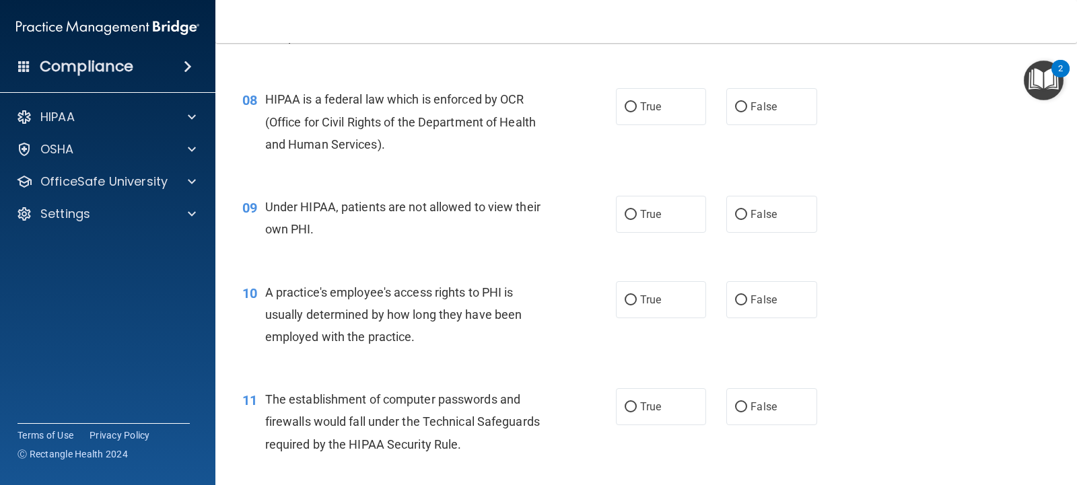
scroll to position [832, 0]
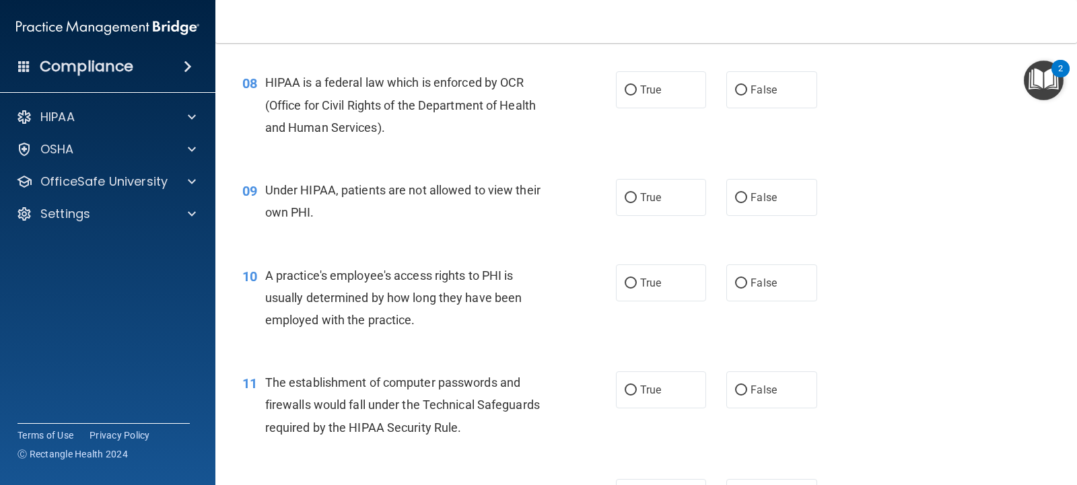
drag, startPoint x: 626, startPoint y: 92, endPoint x: 718, endPoint y: 131, distance: 99.3
click at [627, 92] on input "True" at bounding box center [631, 90] width 12 height 10
radio input "true"
click at [737, 200] on input "False" at bounding box center [741, 198] width 12 height 10
radio input "true"
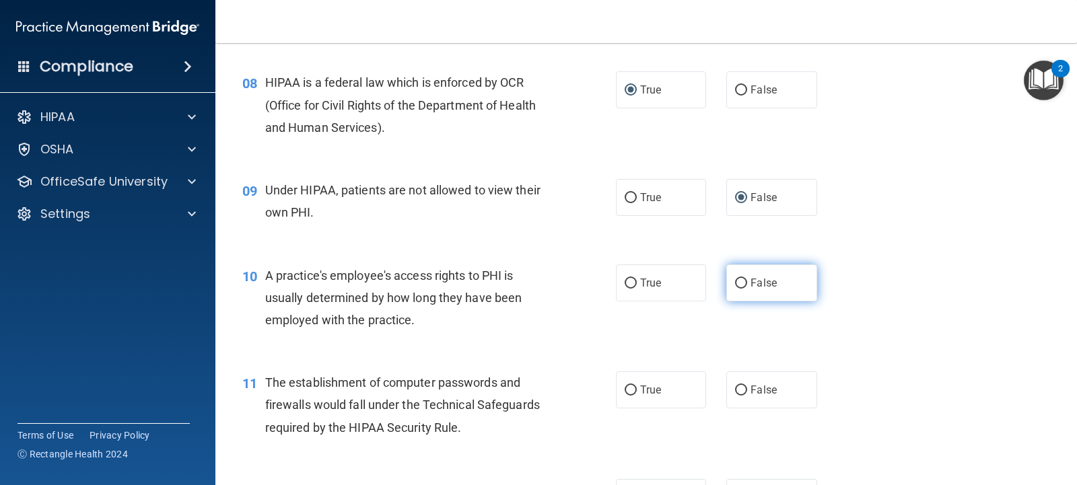
click at [735, 286] on input "False" at bounding box center [741, 284] width 12 height 10
radio input "true"
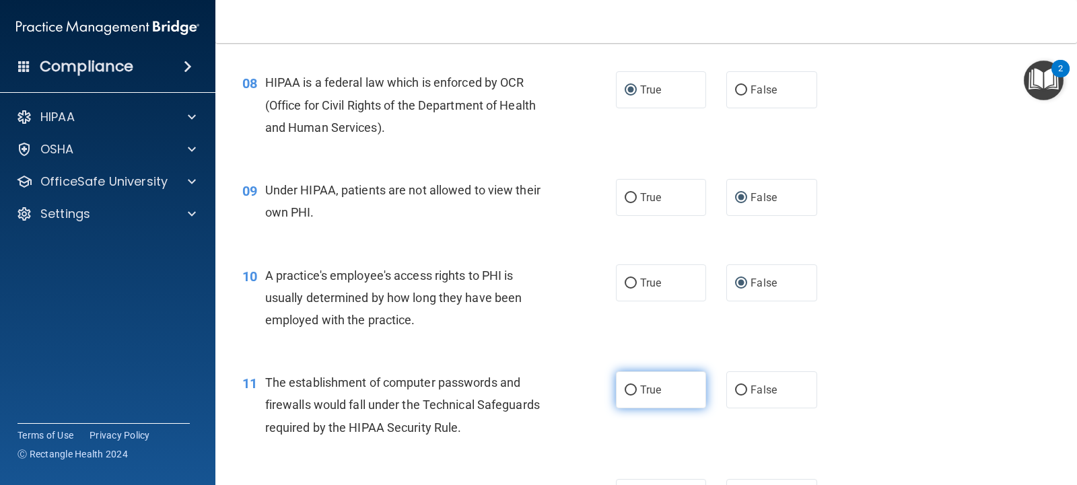
click at [630, 386] on input "True" at bounding box center [631, 391] width 12 height 10
radio input "true"
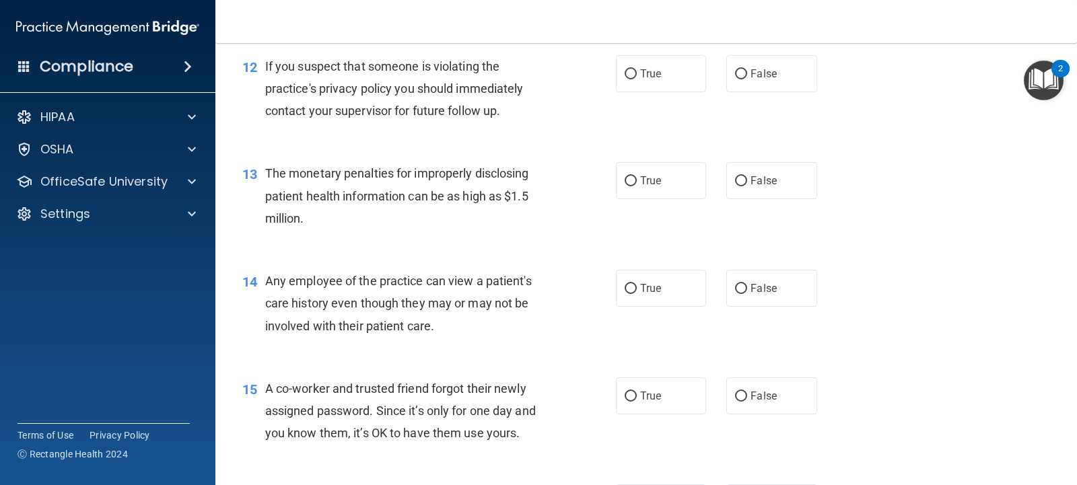
scroll to position [1262, 0]
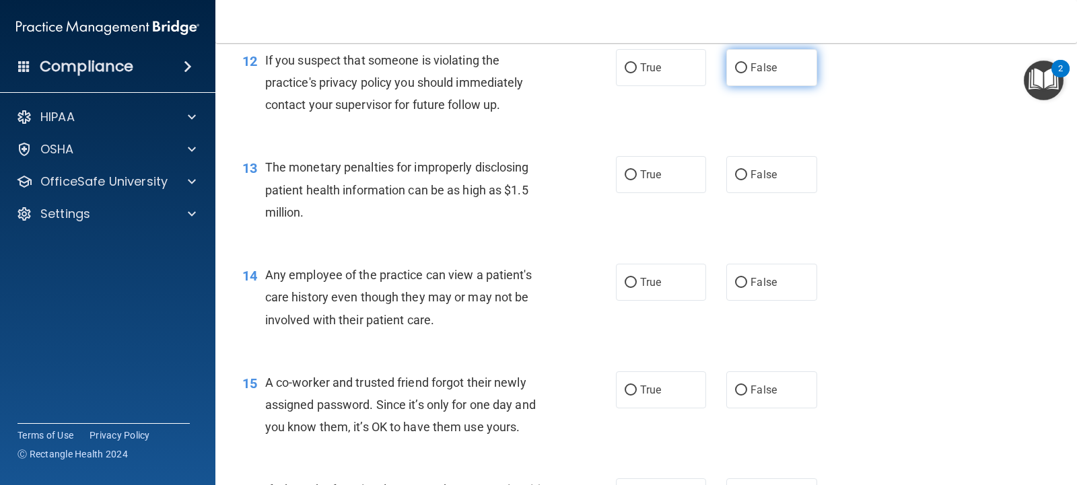
click at [735, 75] on label "False" at bounding box center [771, 67] width 90 height 37
click at [735, 73] on input "False" at bounding box center [741, 68] width 12 height 10
radio input "true"
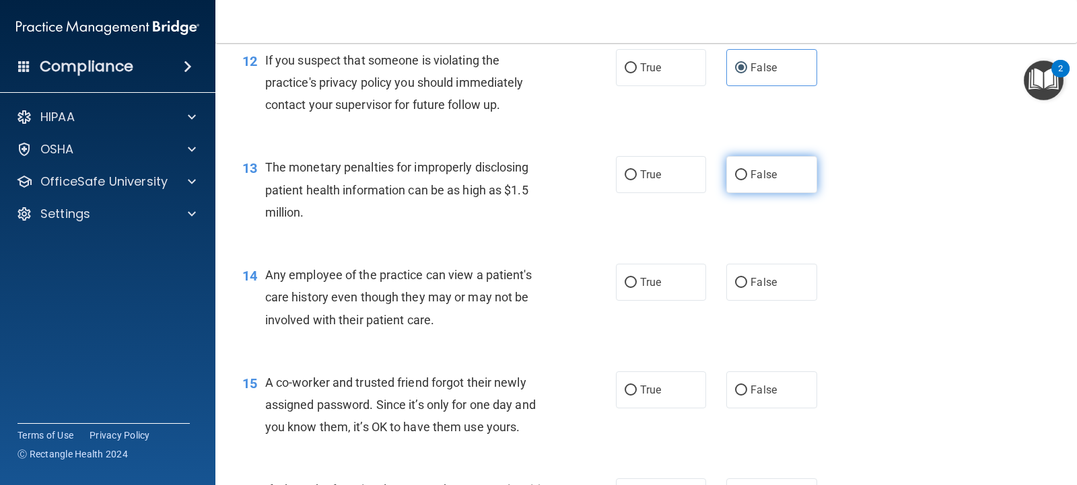
click at [739, 168] on label "False" at bounding box center [771, 174] width 90 height 37
click at [739, 170] on input "False" at bounding box center [741, 175] width 12 height 10
radio input "true"
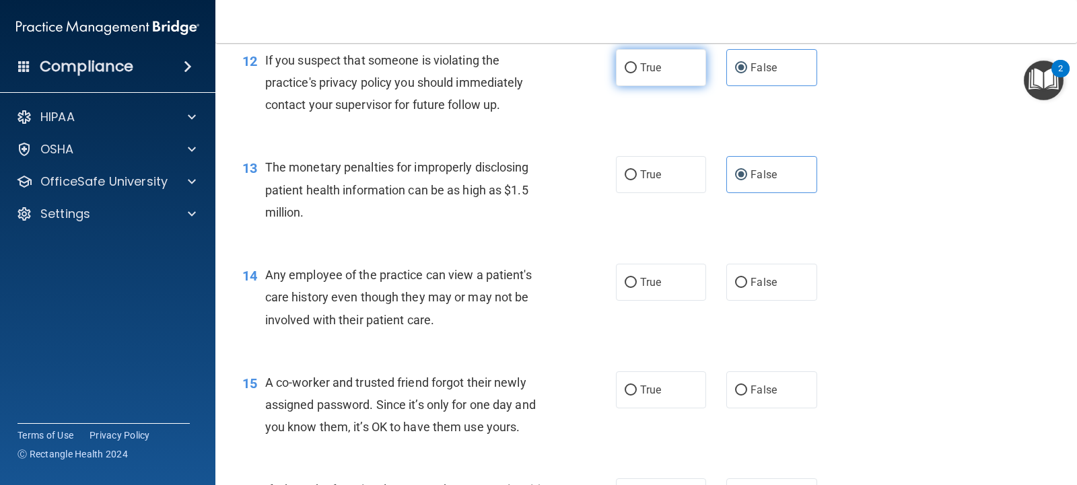
click at [625, 72] on input "True" at bounding box center [631, 68] width 12 height 10
radio input "true"
radio input "false"
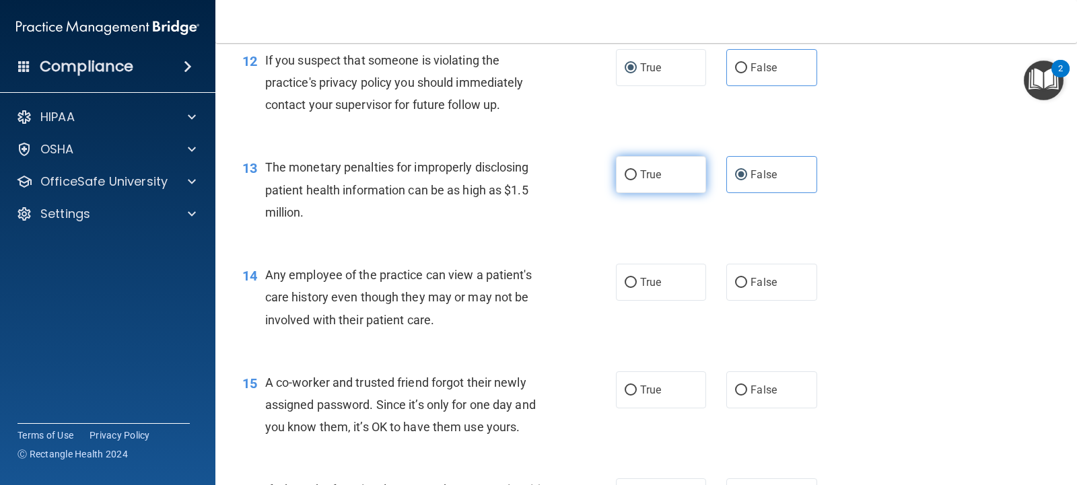
click at [628, 178] on input "True" at bounding box center [631, 175] width 12 height 10
radio input "true"
radio input "false"
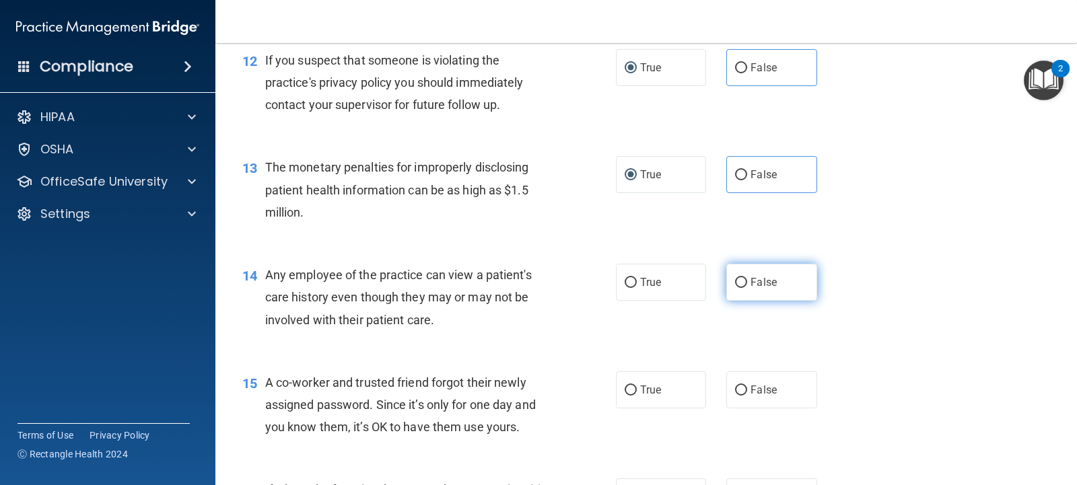
click at [738, 285] on input "False" at bounding box center [741, 283] width 12 height 10
radio input "true"
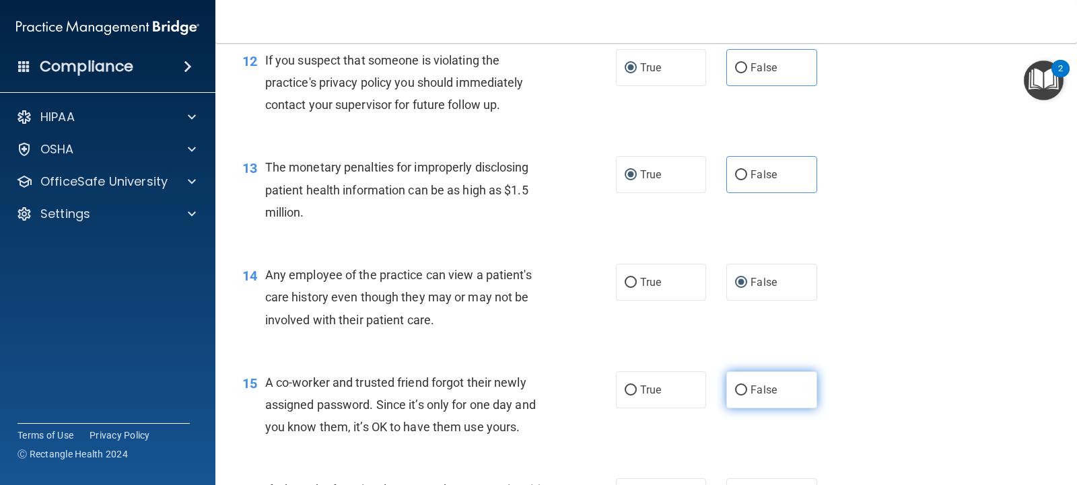
click at [735, 393] on input "False" at bounding box center [741, 391] width 12 height 10
radio input "true"
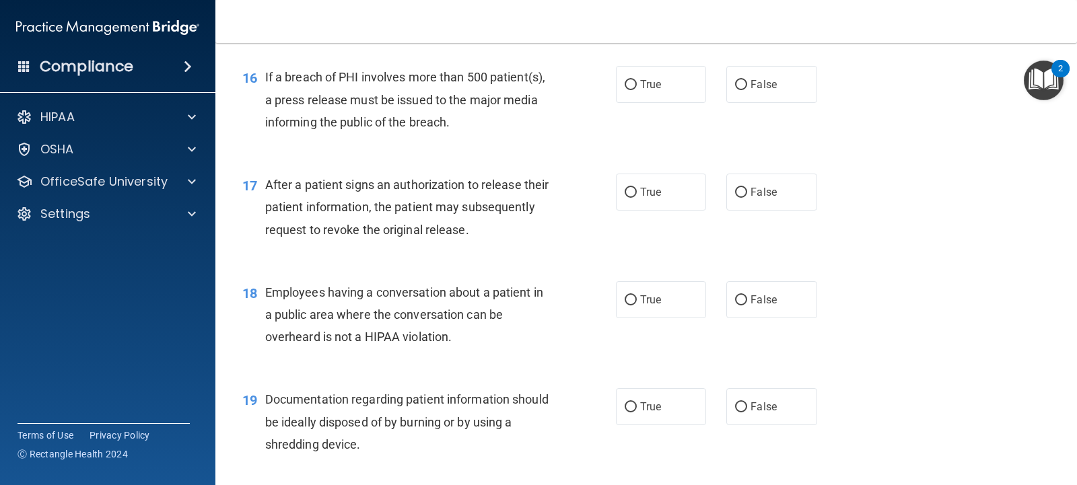
scroll to position [1686, 0]
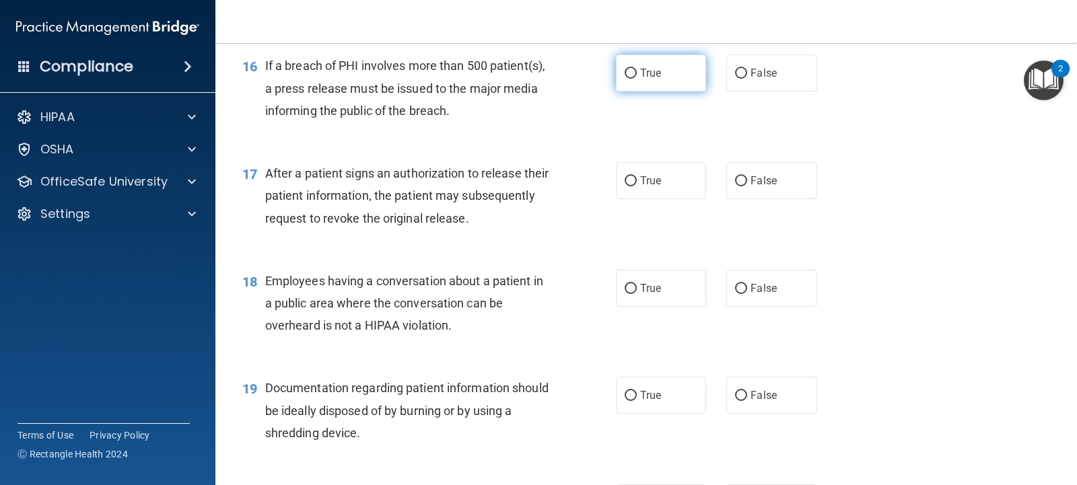
click at [625, 75] on input "True" at bounding box center [631, 74] width 12 height 10
radio input "true"
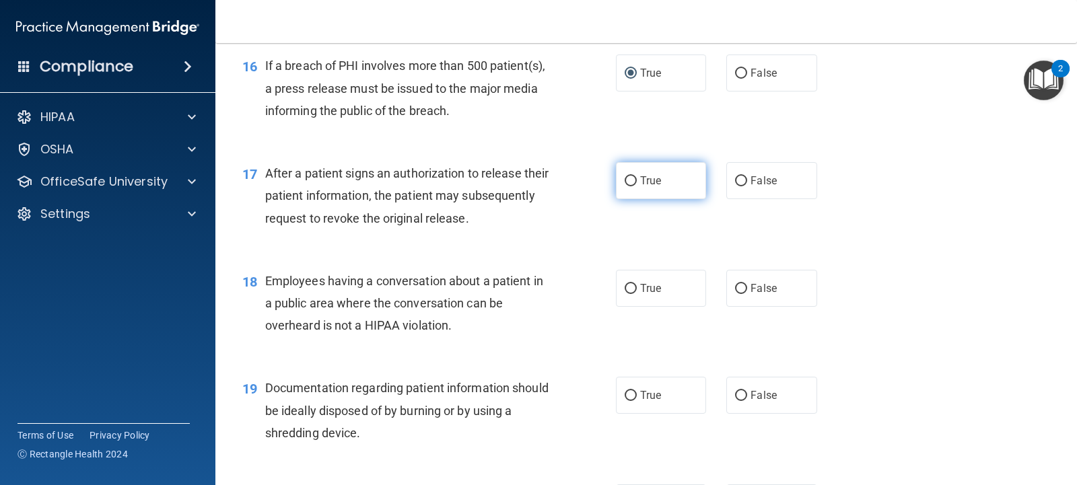
click at [627, 183] on input "True" at bounding box center [631, 181] width 12 height 10
radio input "true"
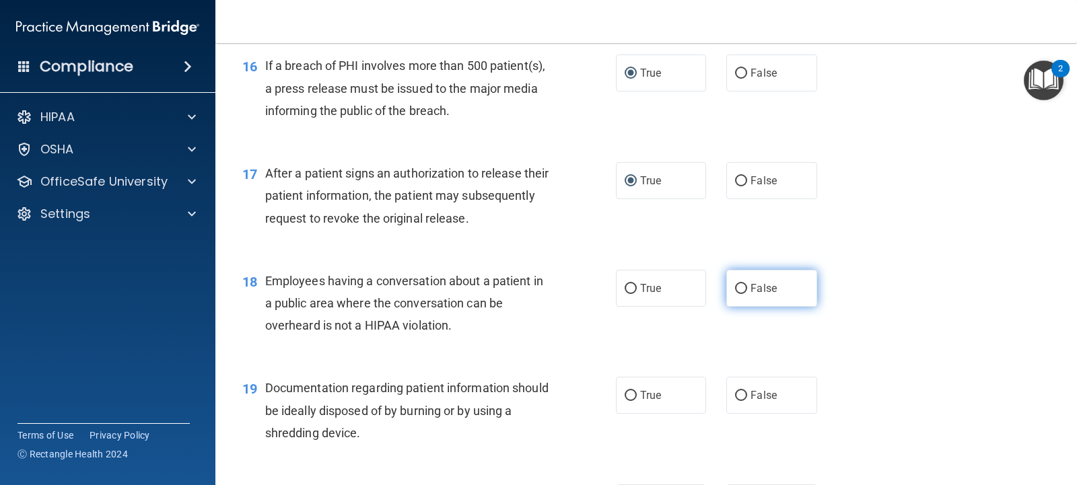
click at [742, 289] on label "False" at bounding box center [771, 288] width 90 height 37
click at [742, 289] on input "False" at bounding box center [741, 289] width 12 height 10
radio input "true"
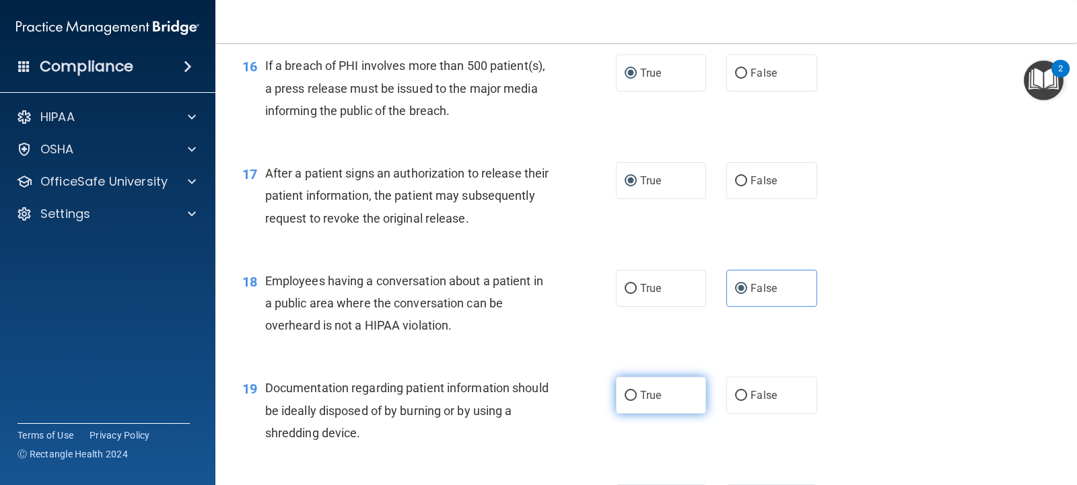
click at [625, 399] on input "True" at bounding box center [631, 396] width 12 height 10
radio input "true"
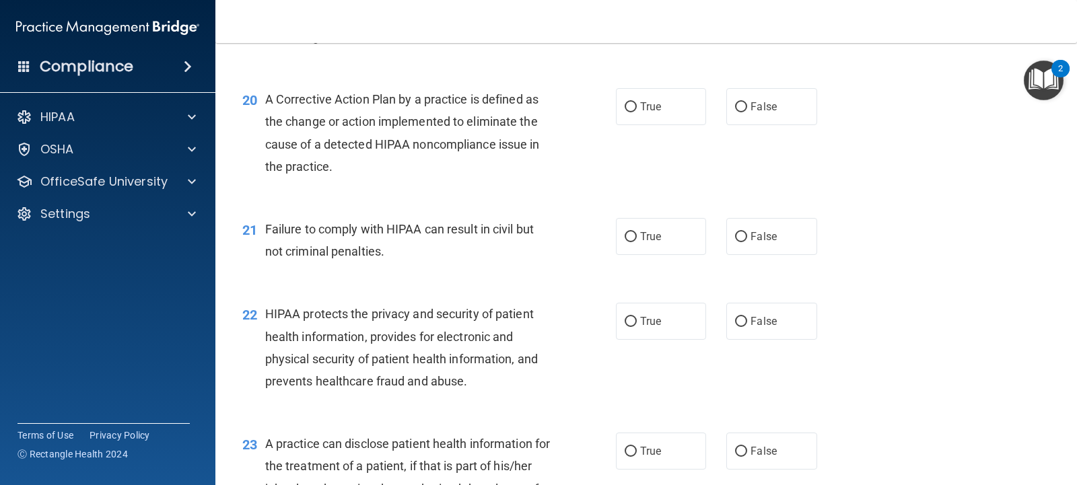
scroll to position [2088, 0]
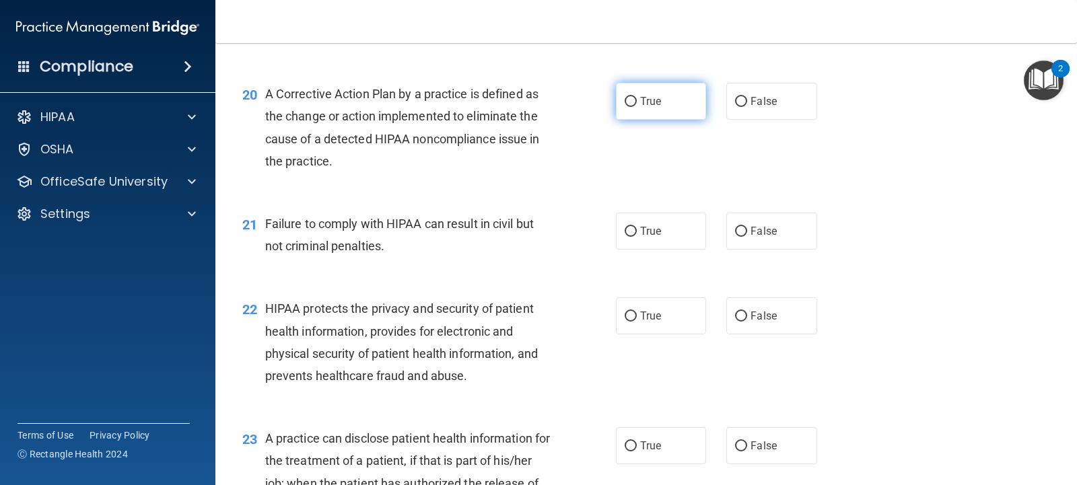
click at [625, 104] on input "True" at bounding box center [631, 102] width 12 height 10
radio input "true"
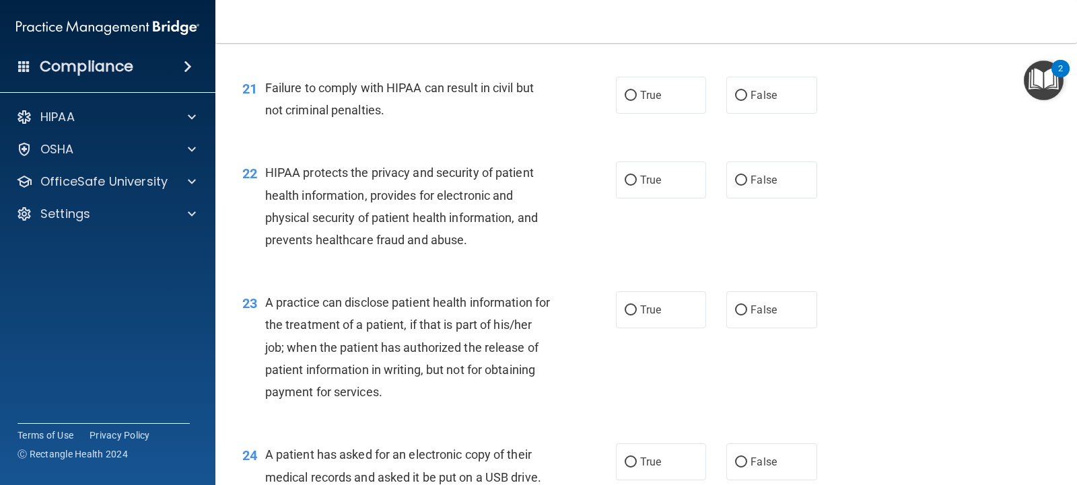
scroll to position [2230, 0]
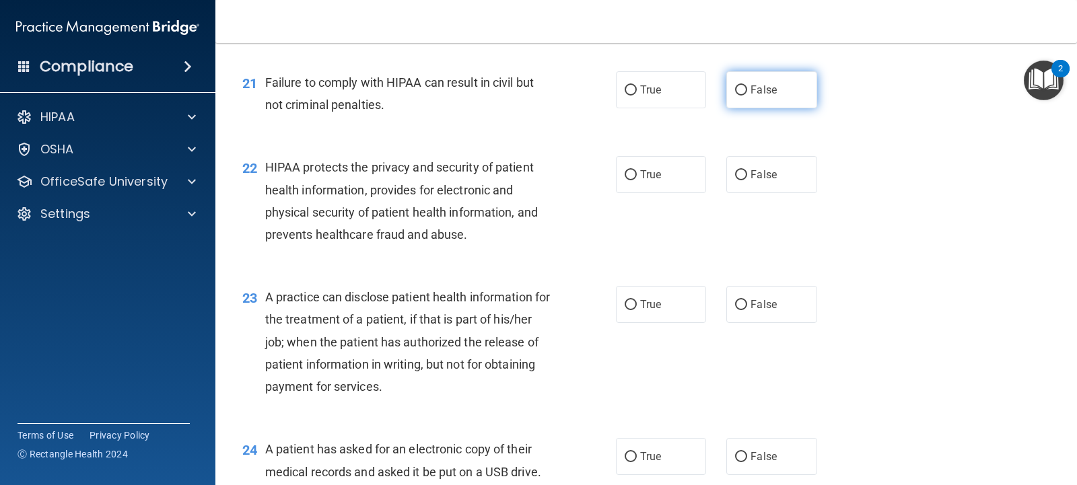
click at [735, 85] on input "False" at bounding box center [741, 90] width 12 height 10
radio input "true"
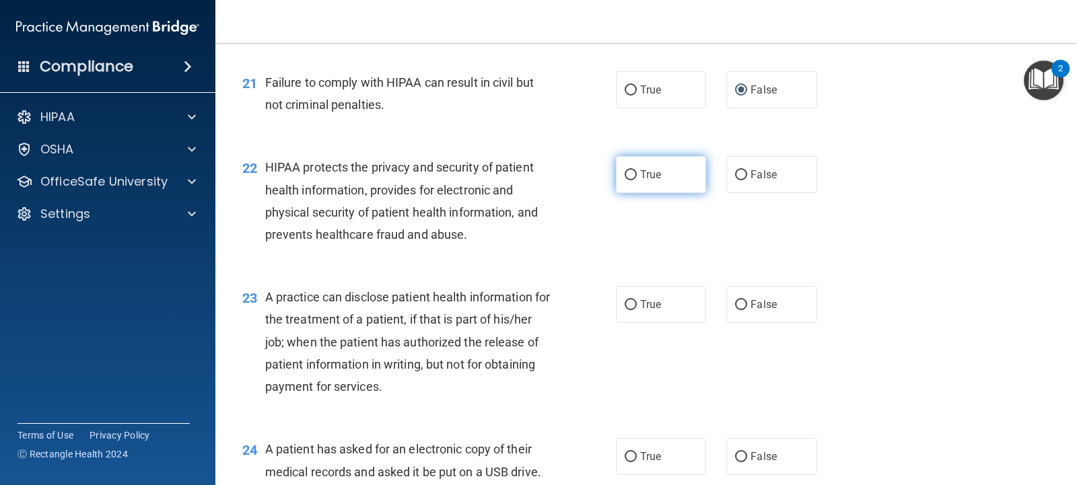
click at [631, 170] on input "True" at bounding box center [631, 175] width 12 height 10
radio input "true"
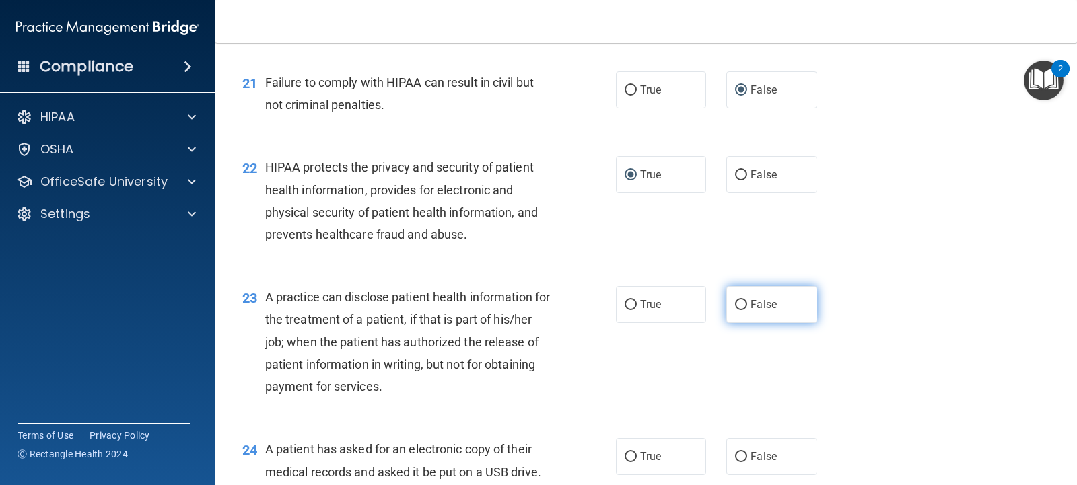
click at [737, 308] on input "False" at bounding box center [741, 305] width 12 height 10
radio input "true"
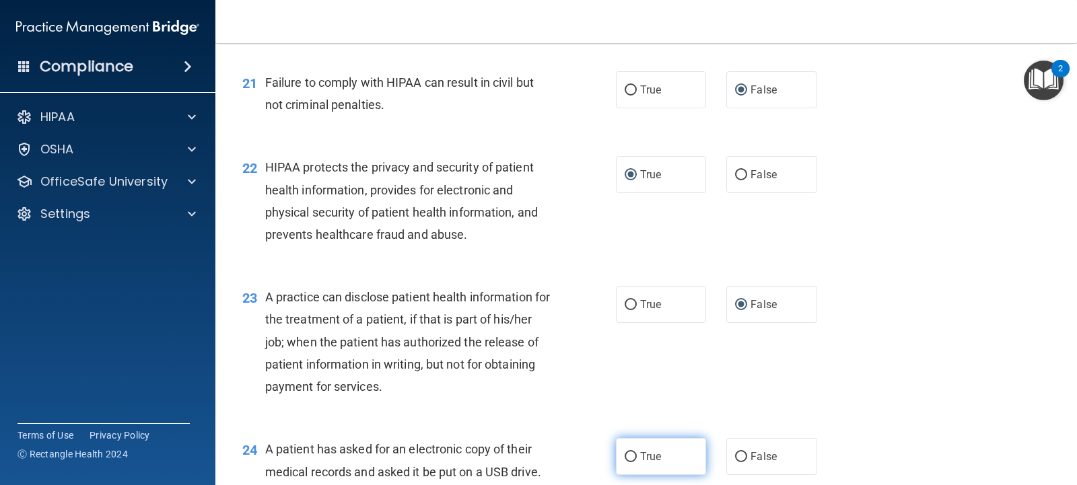
click at [625, 454] on input "True" at bounding box center [631, 457] width 12 height 10
radio input "true"
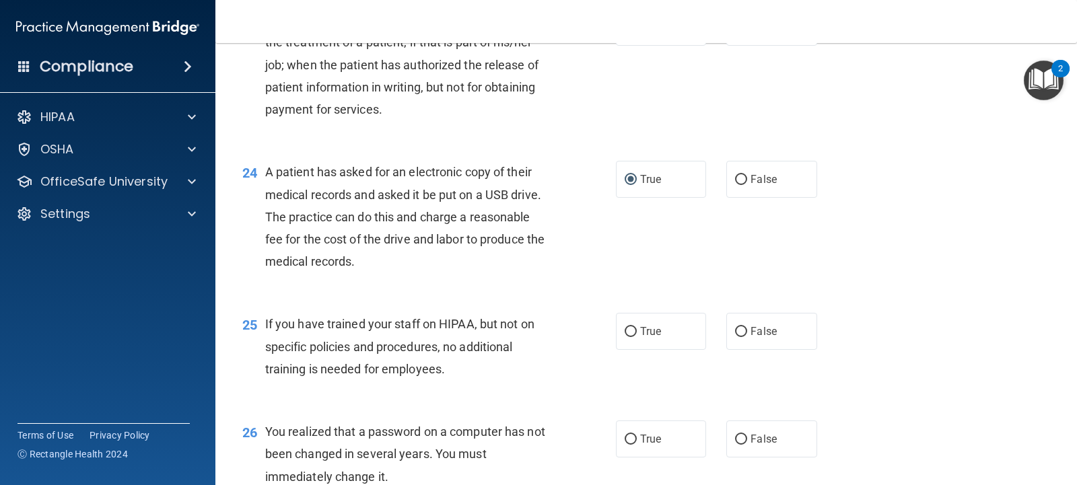
scroll to position [2525, 0]
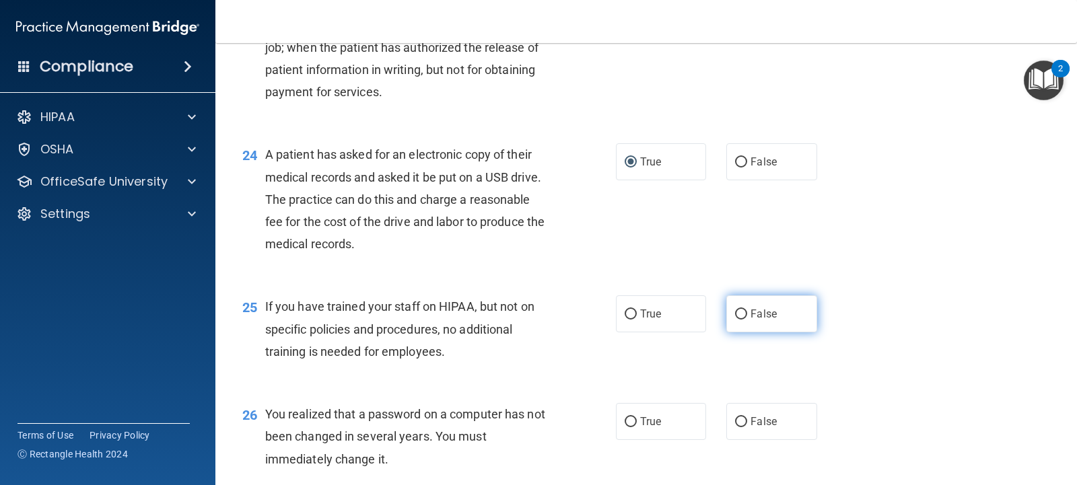
click at [736, 322] on label "False" at bounding box center [771, 314] width 90 height 37
click at [736, 320] on input "False" at bounding box center [741, 315] width 12 height 10
radio input "true"
click at [631, 424] on input "True" at bounding box center [631, 422] width 12 height 10
radio input "true"
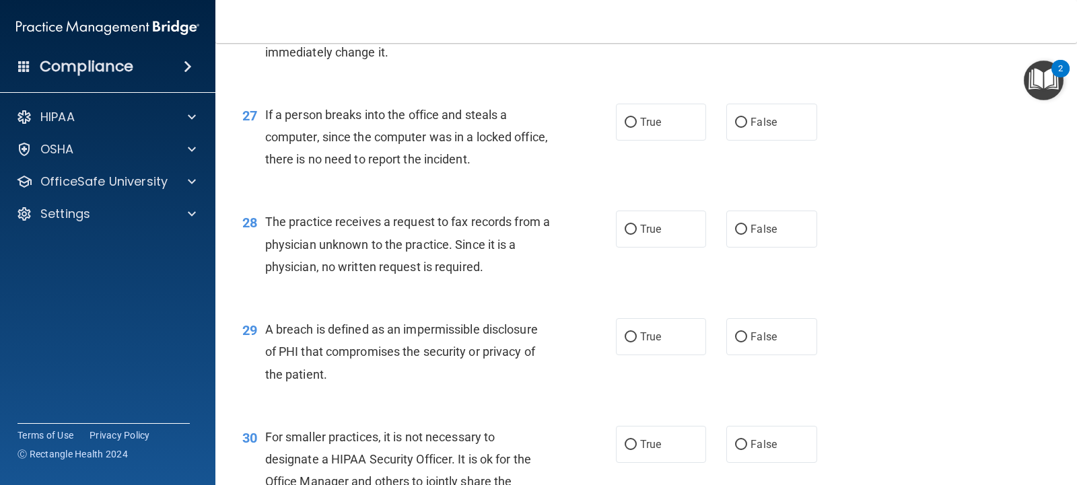
scroll to position [2954, 0]
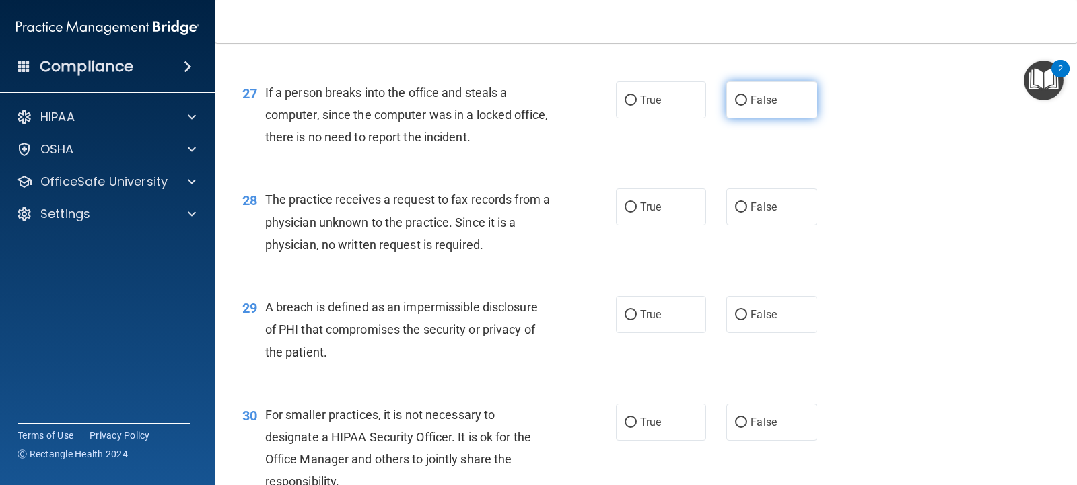
click at [738, 104] on input "False" at bounding box center [741, 101] width 12 height 10
radio input "true"
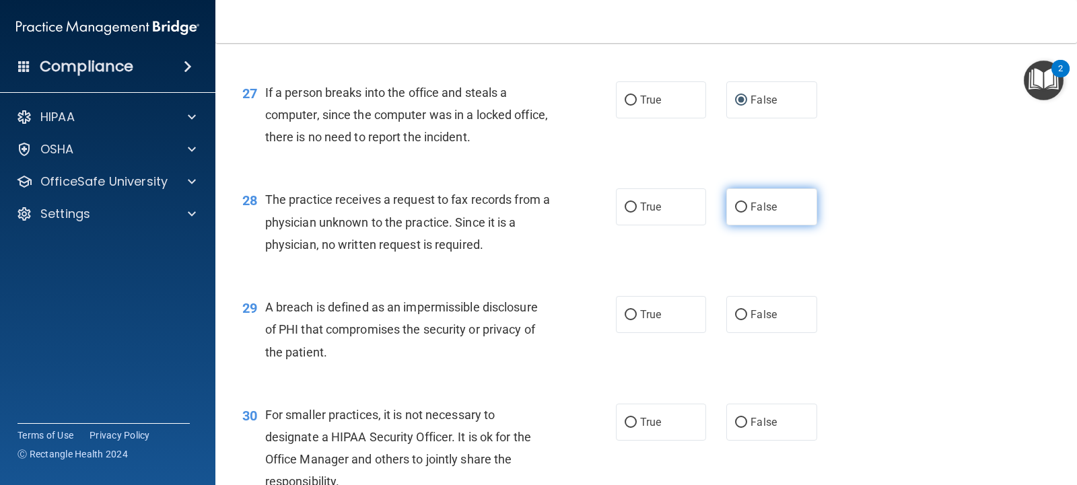
click at [737, 203] on input "False" at bounding box center [741, 208] width 12 height 10
radio input "true"
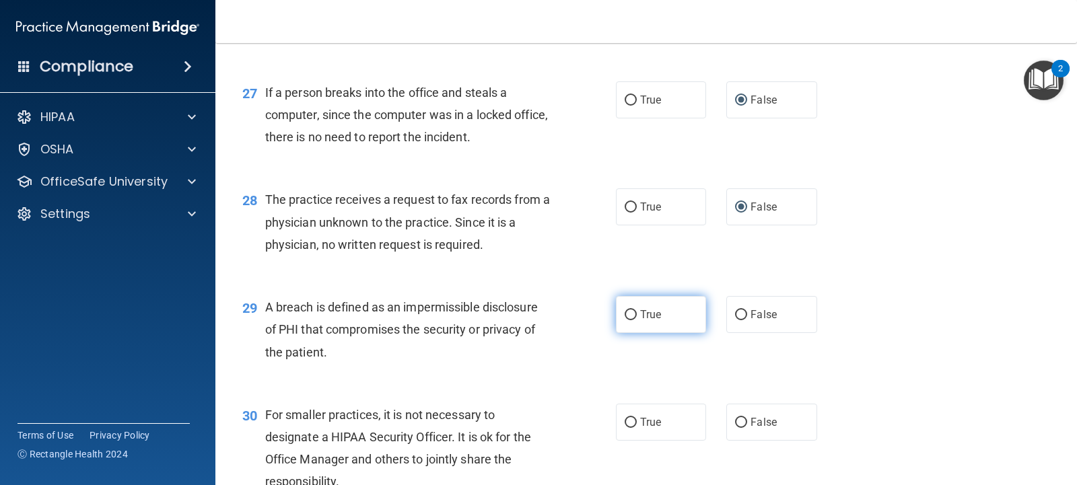
click at [628, 319] on input "True" at bounding box center [631, 315] width 12 height 10
radio input "true"
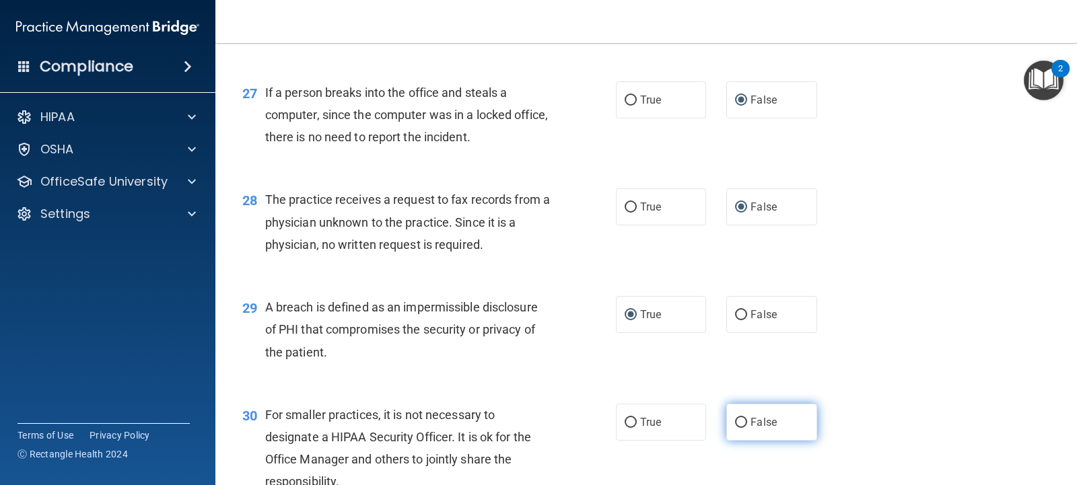
click at [737, 425] on input "False" at bounding box center [741, 423] width 12 height 10
radio input "true"
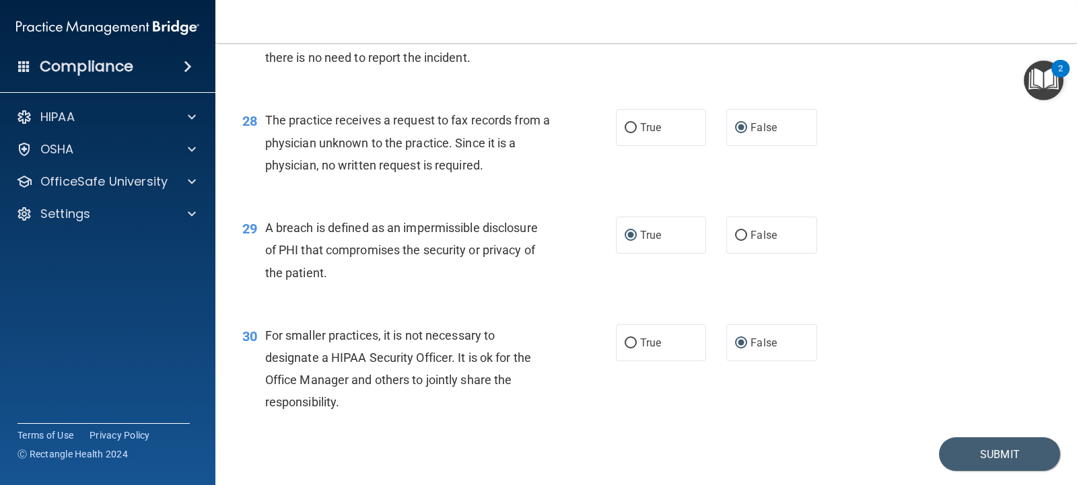
scroll to position [3073, 0]
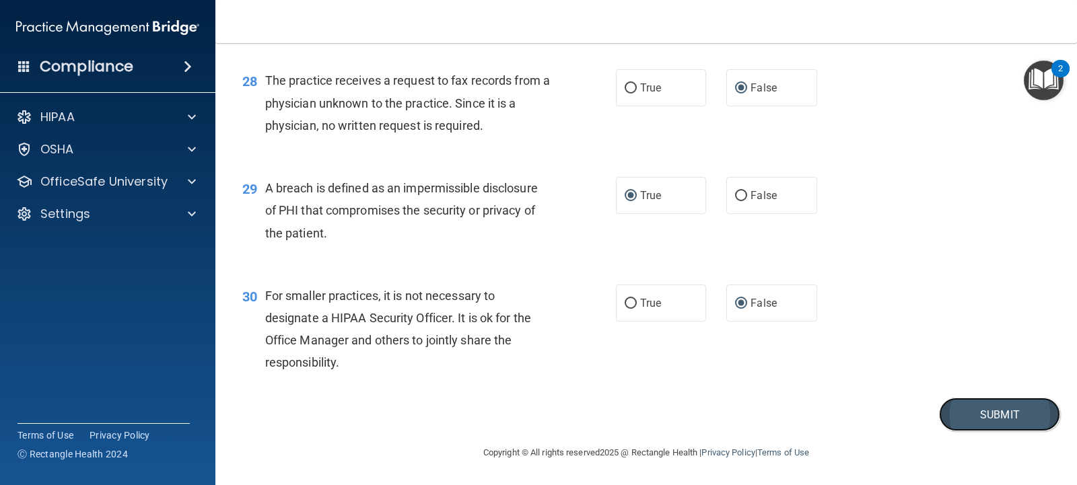
click at [990, 412] on button "Submit" at bounding box center [999, 415] width 121 height 34
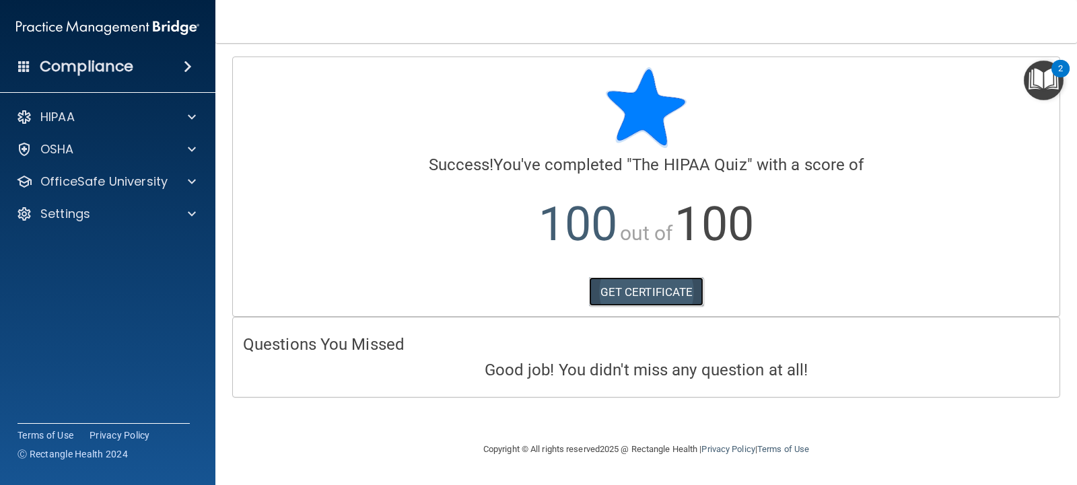
click at [671, 296] on link "GET CERTIFICATE" at bounding box center [646, 292] width 115 height 30
click at [189, 185] on span at bounding box center [192, 182] width 8 height 16
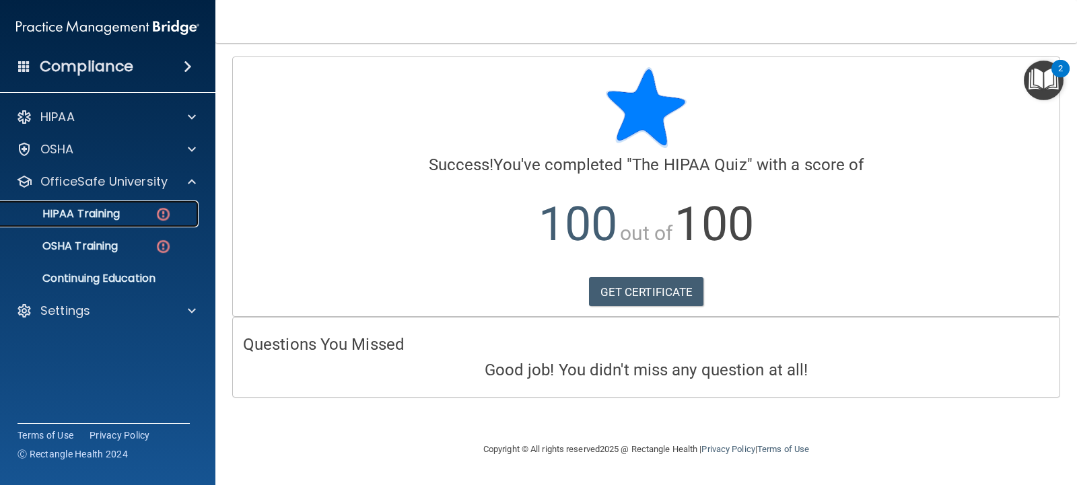
click at [110, 211] on p "HIPAA Training" at bounding box center [64, 213] width 111 height 13
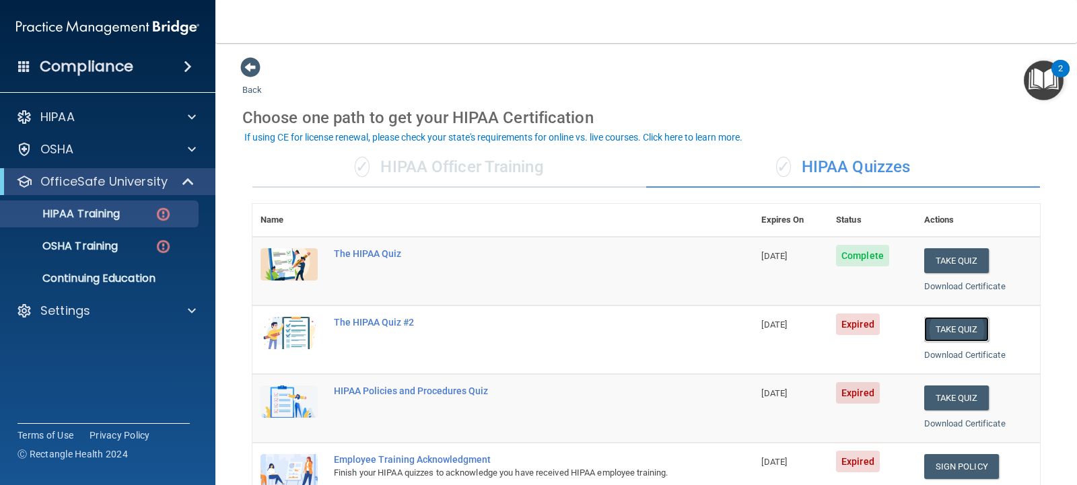
click at [936, 326] on button "Take Quiz" at bounding box center [956, 329] width 65 height 25
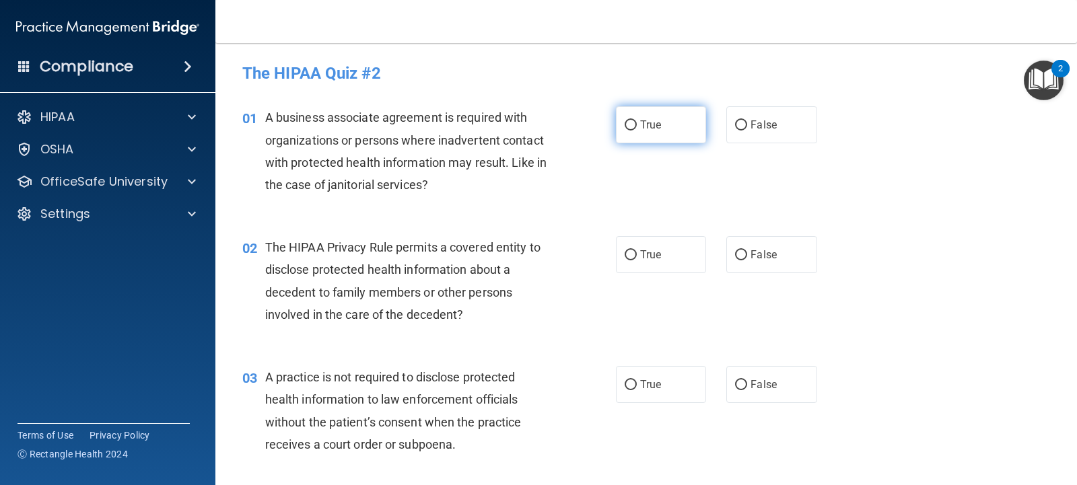
click at [617, 127] on label "True" at bounding box center [661, 124] width 90 height 37
click at [625, 127] on input "True" at bounding box center [631, 126] width 12 height 10
radio input "true"
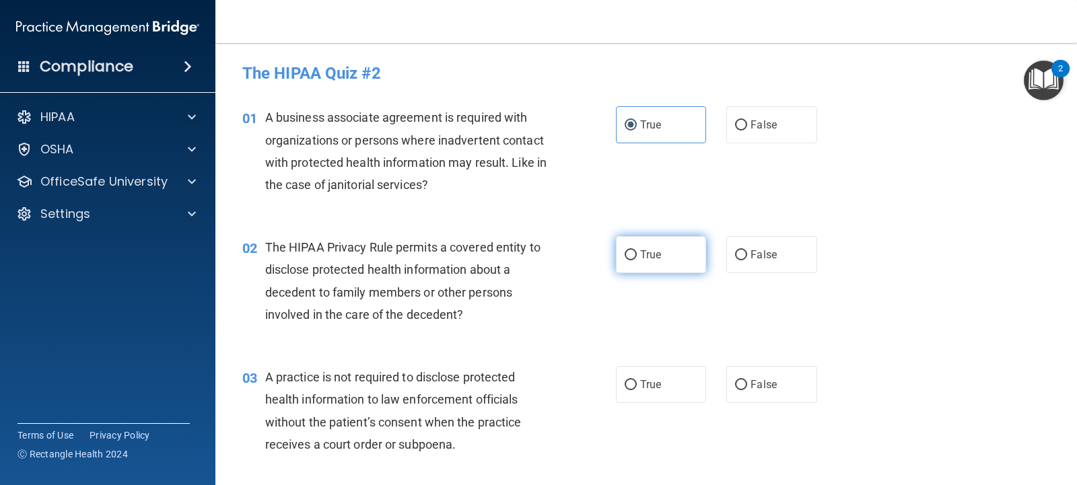
click at [627, 254] on input "True" at bounding box center [631, 255] width 12 height 10
radio input "true"
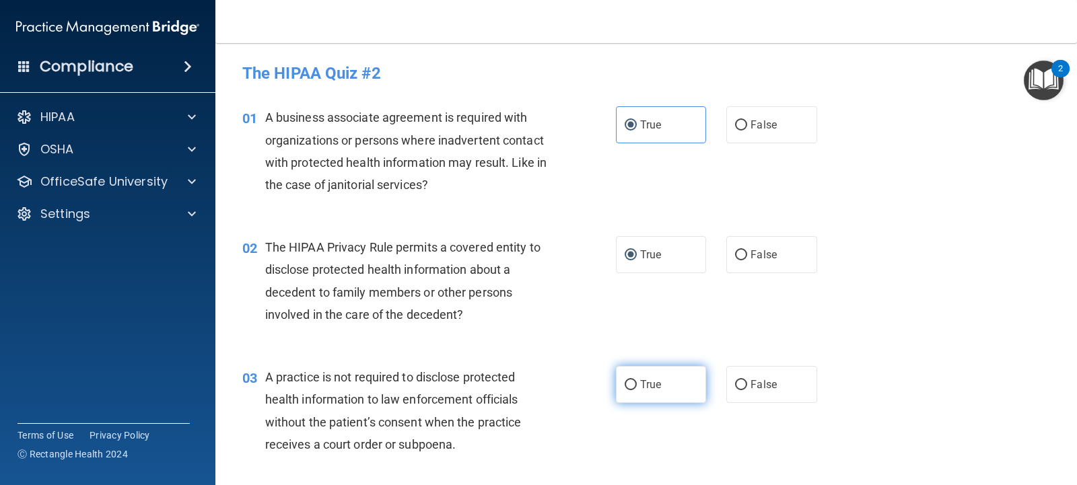
click at [627, 380] on input "True" at bounding box center [631, 385] width 12 height 10
radio input "true"
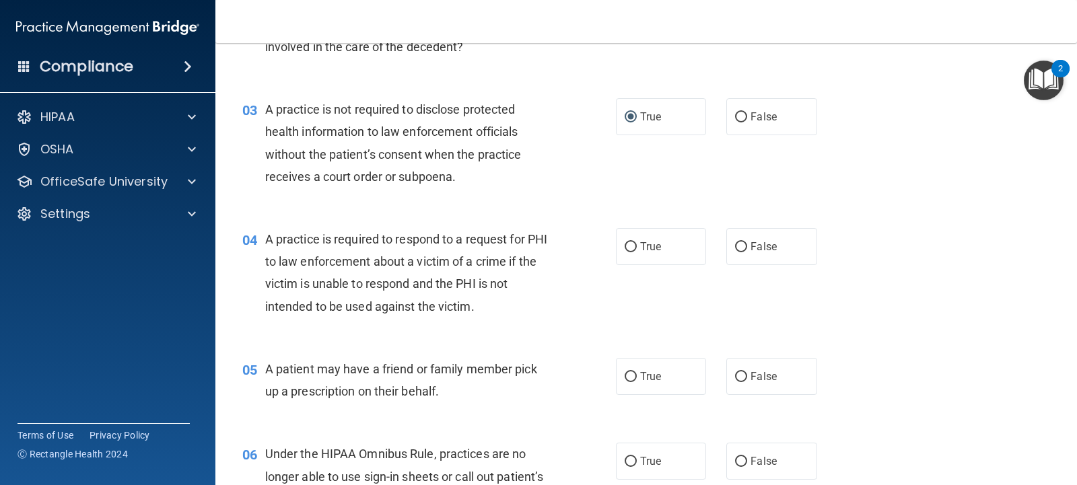
scroll to position [308, 0]
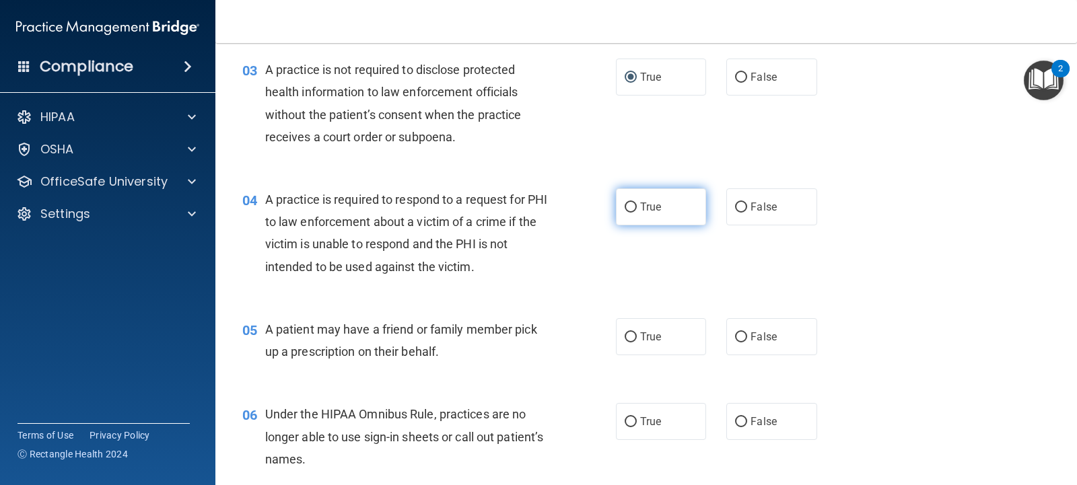
click at [631, 205] on input "True" at bounding box center [631, 208] width 12 height 10
radio input "true"
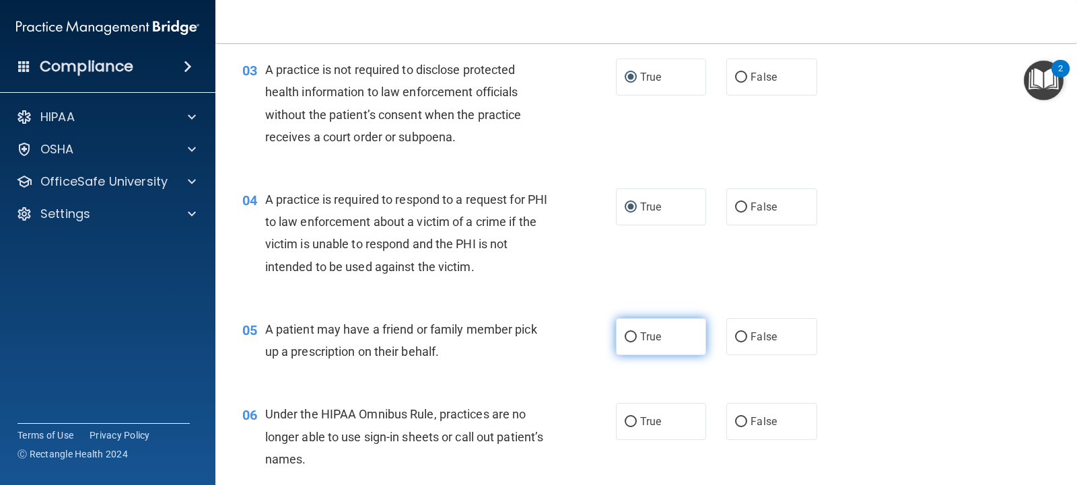
click at [631, 339] on input "True" at bounding box center [631, 338] width 12 height 10
radio input "true"
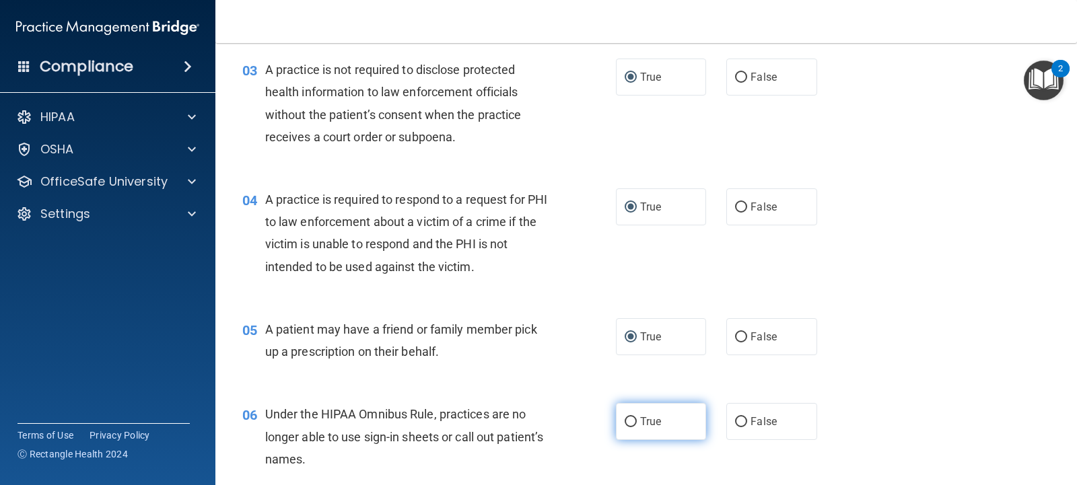
click at [627, 419] on input "True" at bounding box center [631, 422] width 12 height 10
radio input "true"
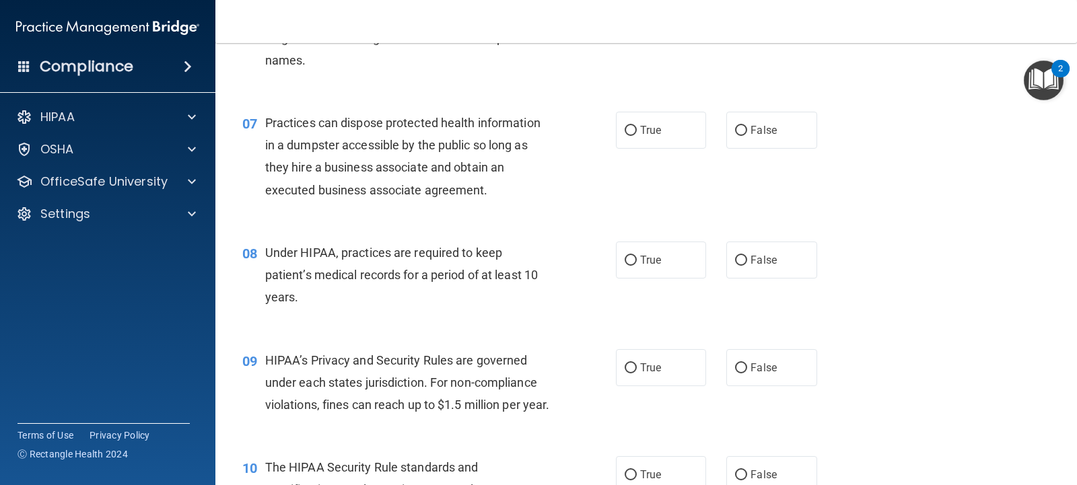
scroll to position [712, 0]
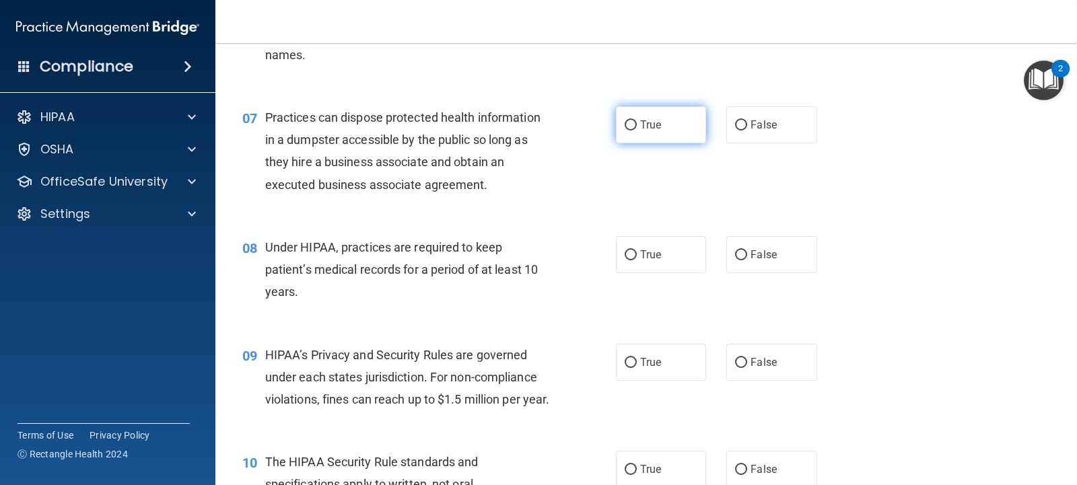
click at [618, 123] on label "True" at bounding box center [661, 124] width 90 height 37
click at [625, 123] on input "True" at bounding box center [631, 126] width 12 height 10
radio input "true"
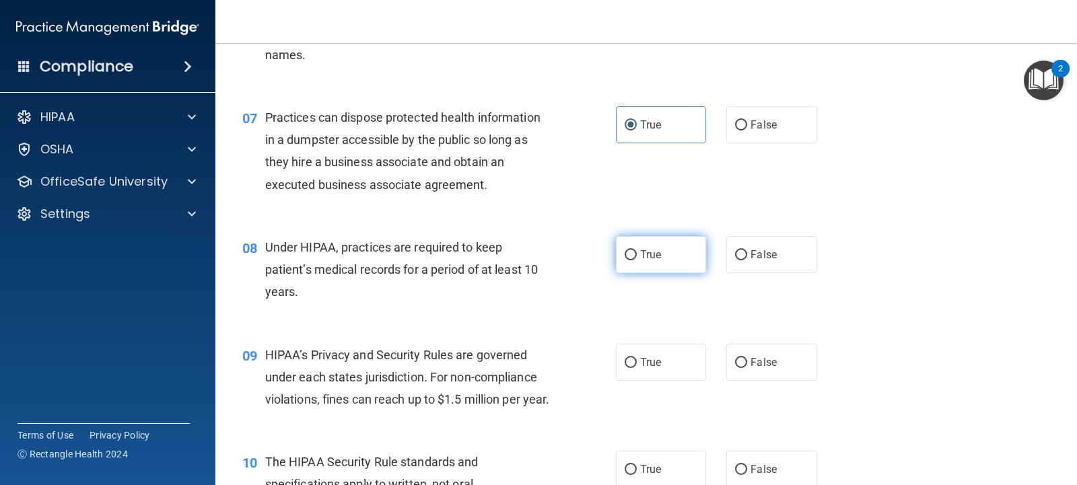
click at [642, 249] on span "True" at bounding box center [650, 254] width 21 height 13
click at [637, 250] on input "True" at bounding box center [631, 255] width 12 height 10
radio input "true"
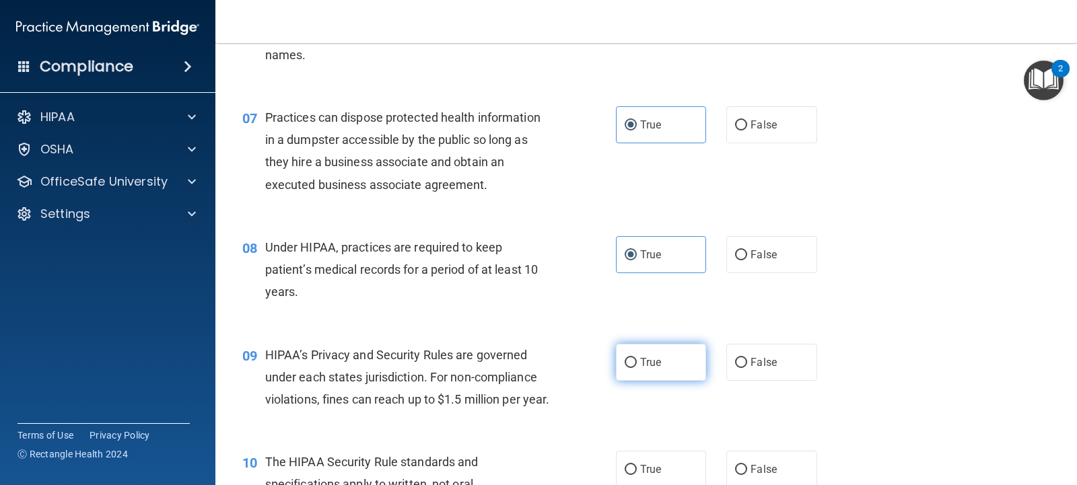
click at [640, 362] on span "True" at bounding box center [650, 362] width 21 height 13
click at [637, 362] on input "True" at bounding box center [631, 363] width 12 height 10
radio input "true"
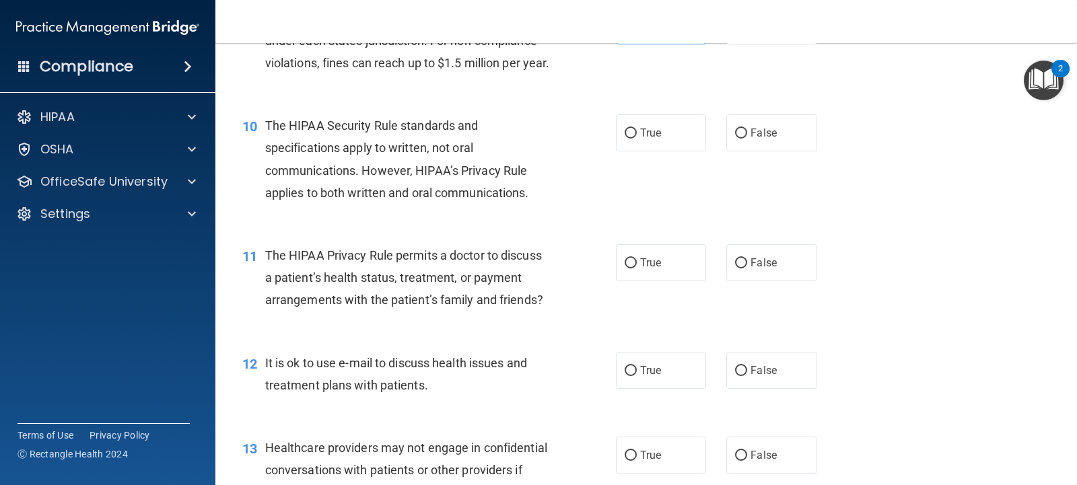
scroll to position [1072, 0]
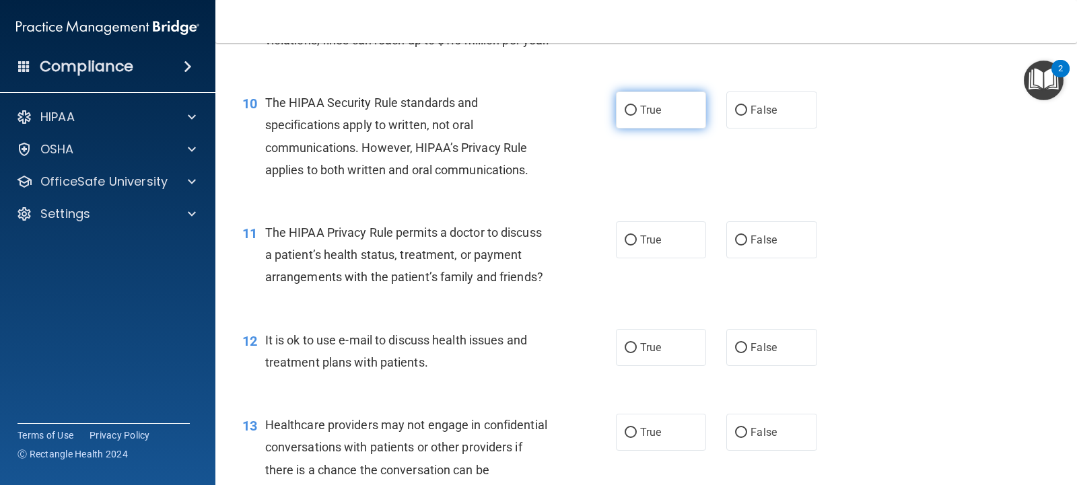
click at [625, 116] on input "True" at bounding box center [631, 111] width 12 height 10
radio input "true"
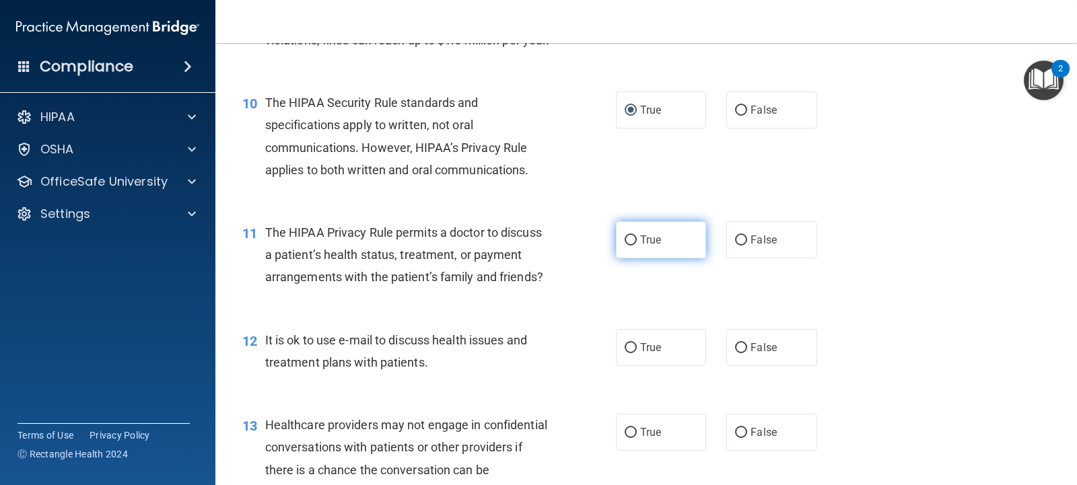
click at [625, 246] on input "True" at bounding box center [631, 241] width 12 height 10
radio input "true"
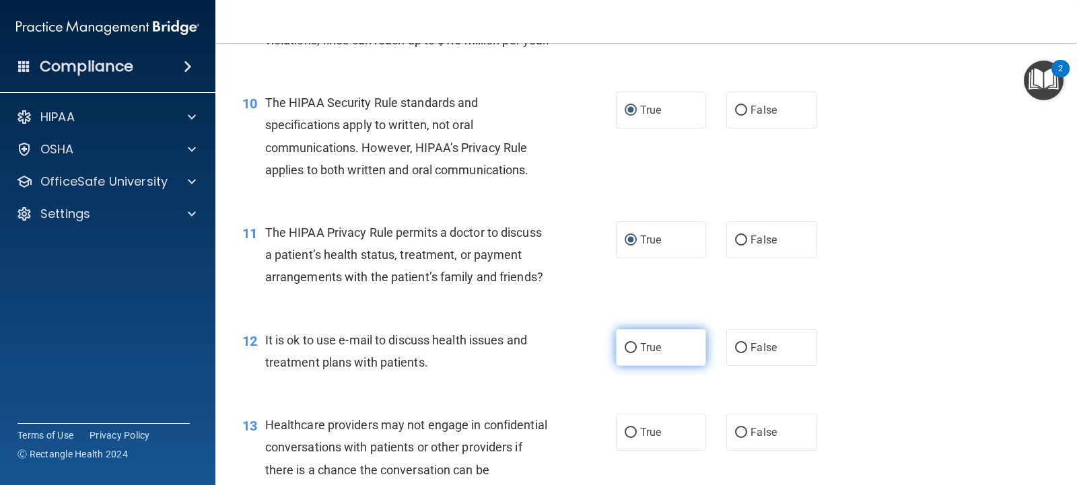
click at [629, 366] on label "True" at bounding box center [661, 347] width 90 height 37
click at [629, 353] on input "True" at bounding box center [631, 348] width 12 height 10
radio input "true"
click at [629, 438] on input "True" at bounding box center [631, 433] width 12 height 10
radio input "true"
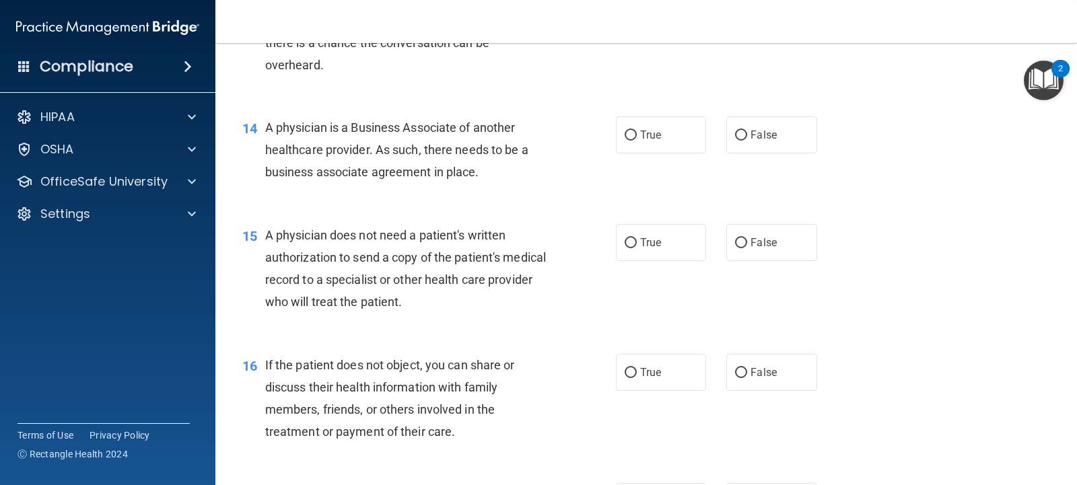
scroll to position [1505, 0]
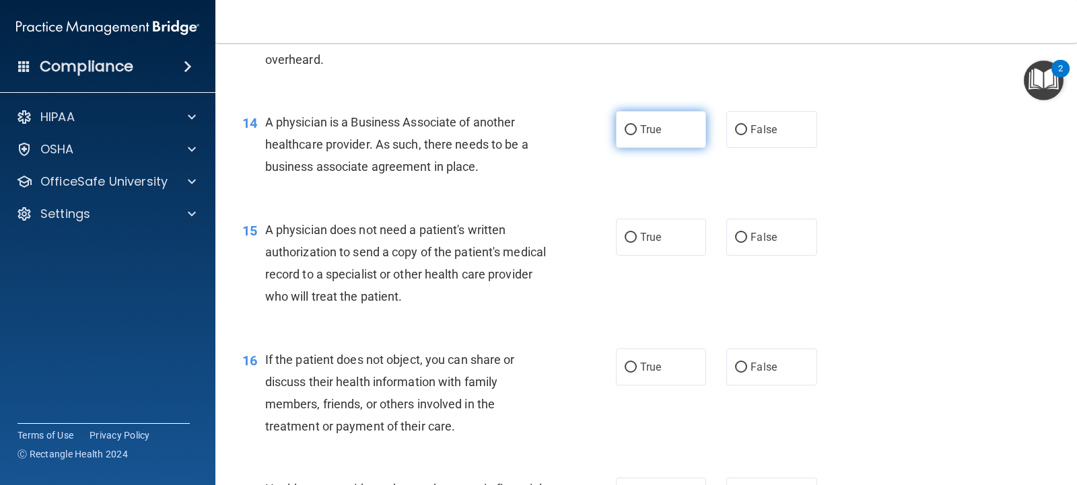
click at [630, 135] on input "True" at bounding box center [631, 130] width 12 height 10
radio input "true"
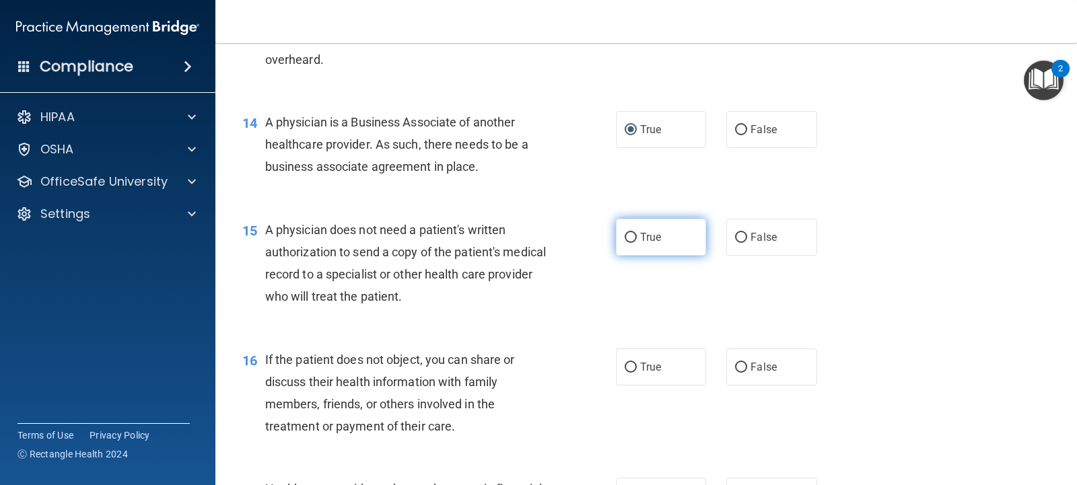
click at [625, 249] on label "True" at bounding box center [661, 237] width 90 height 37
click at [625, 243] on input "True" at bounding box center [631, 238] width 12 height 10
radio input "true"
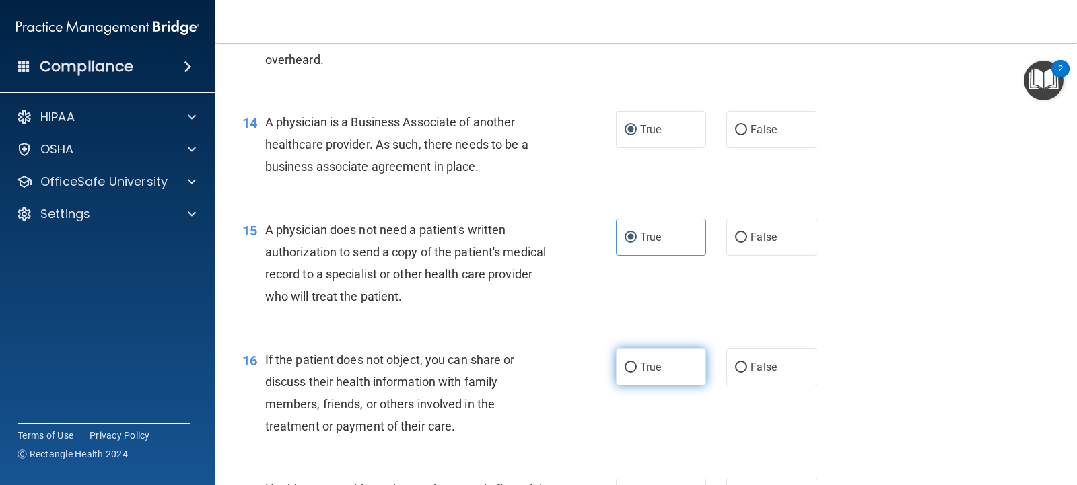
click at [629, 373] on input "True" at bounding box center [631, 368] width 12 height 10
radio input "true"
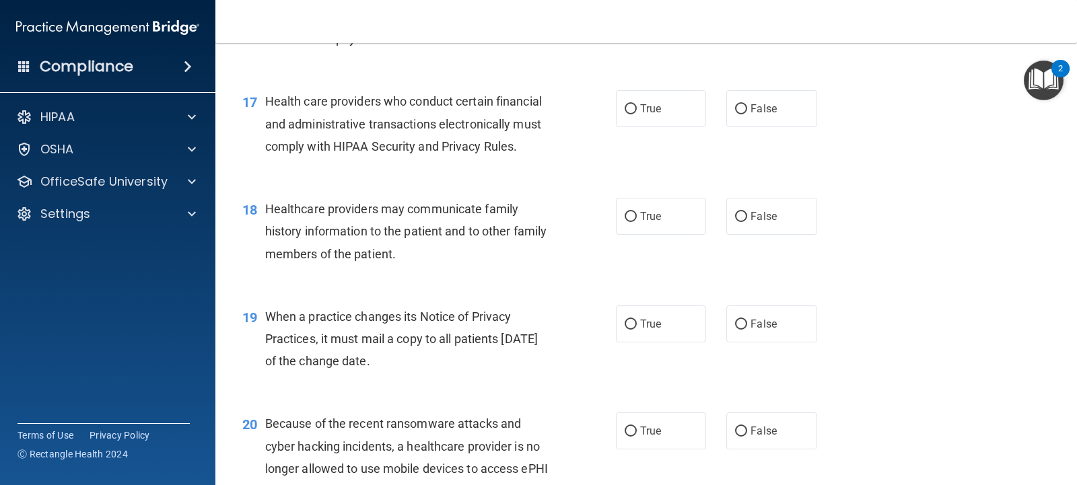
scroll to position [1915, 0]
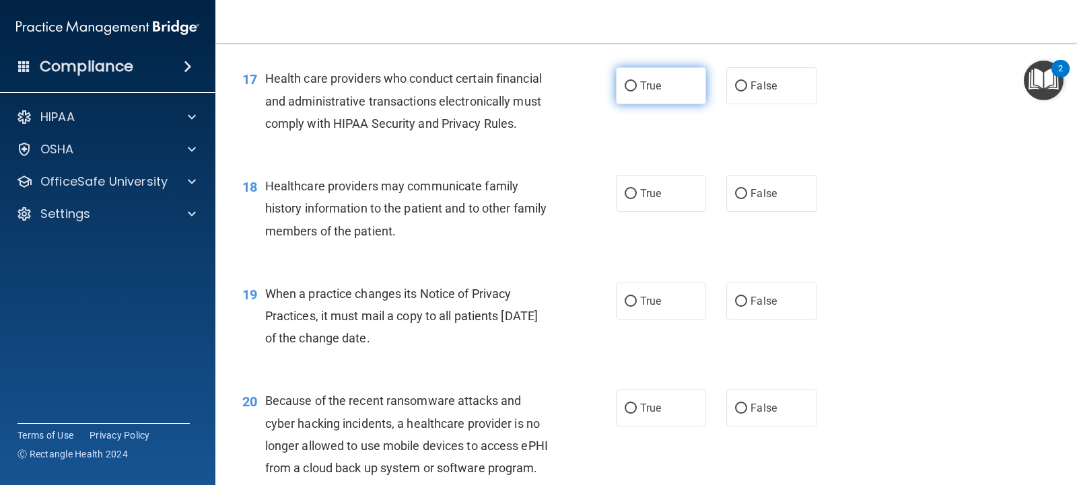
click at [625, 92] on input "True" at bounding box center [631, 86] width 12 height 10
radio input "true"
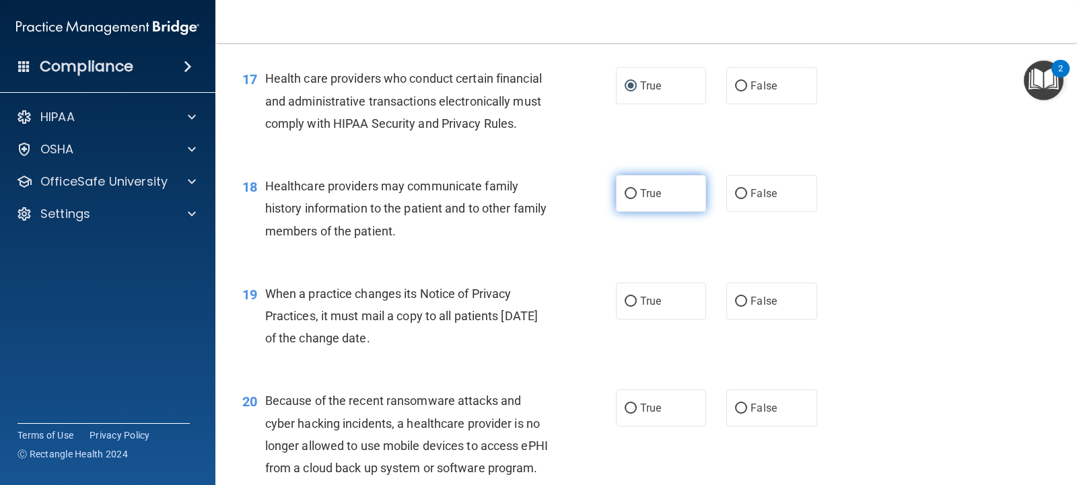
click at [625, 199] on input "True" at bounding box center [631, 194] width 12 height 10
radio input "true"
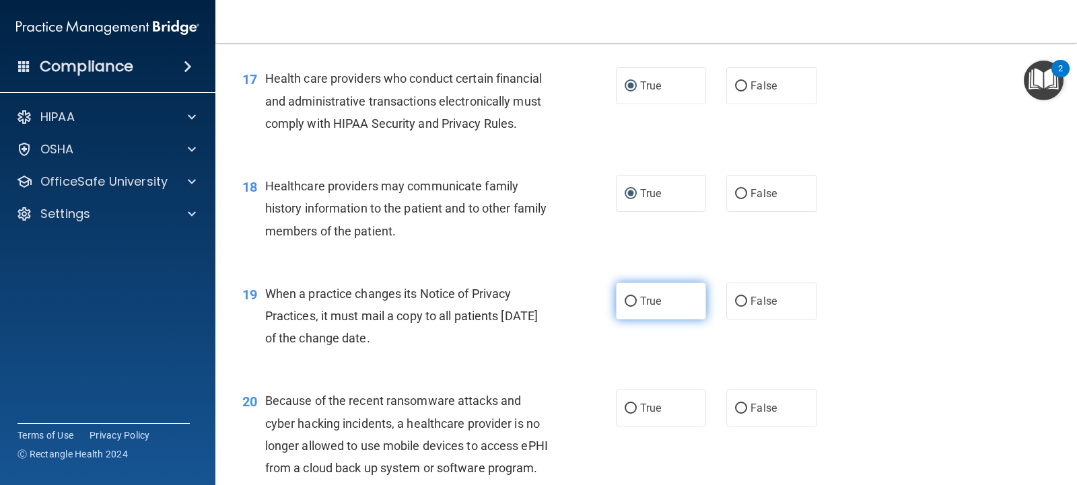
click at [623, 320] on label "True" at bounding box center [661, 301] width 90 height 37
click at [625, 307] on input "True" at bounding box center [631, 302] width 12 height 10
radio input "true"
click at [625, 414] on input "True" at bounding box center [631, 409] width 12 height 10
radio input "true"
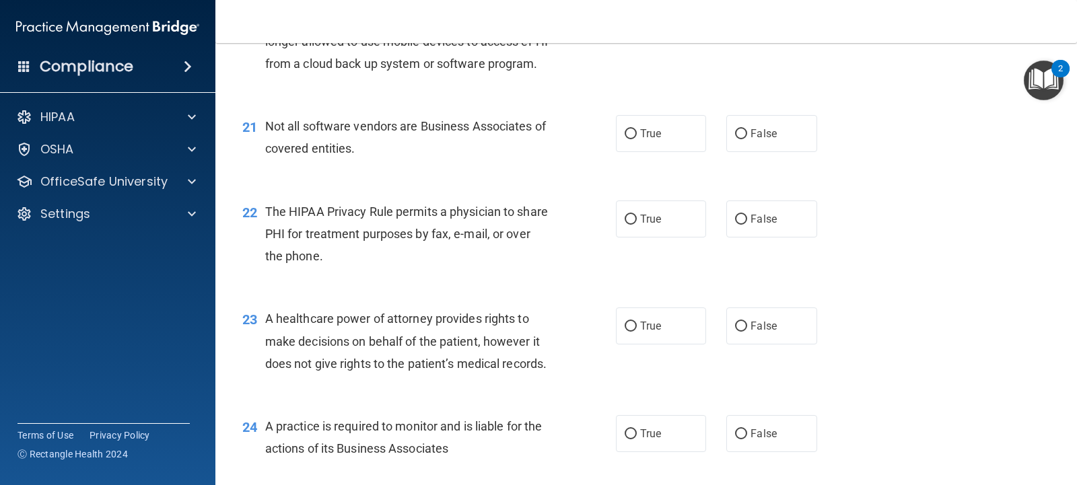
scroll to position [2343, 0]
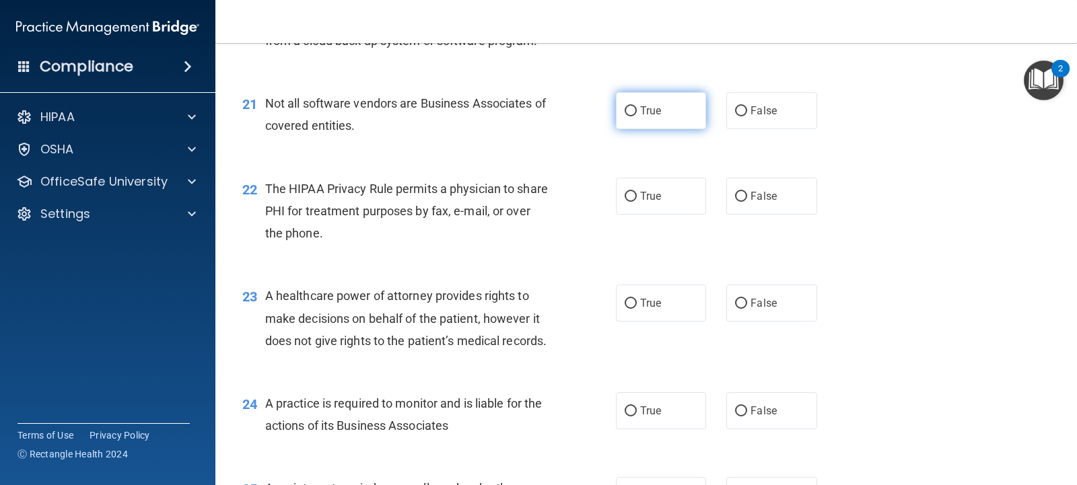
click at [640, 117] on span "True" at bounding box center [650, 110] width 21 height 13
click at [637, 116] on input "True" at bounding box center [631, 111] width 12 height 10
radio input "true"
click at [633, 215] on label "True" at bounding box center [661, 196] width 90 height 37
click at [633, 202] on input "True" at bounding box center [631, 197] width 12 height 10
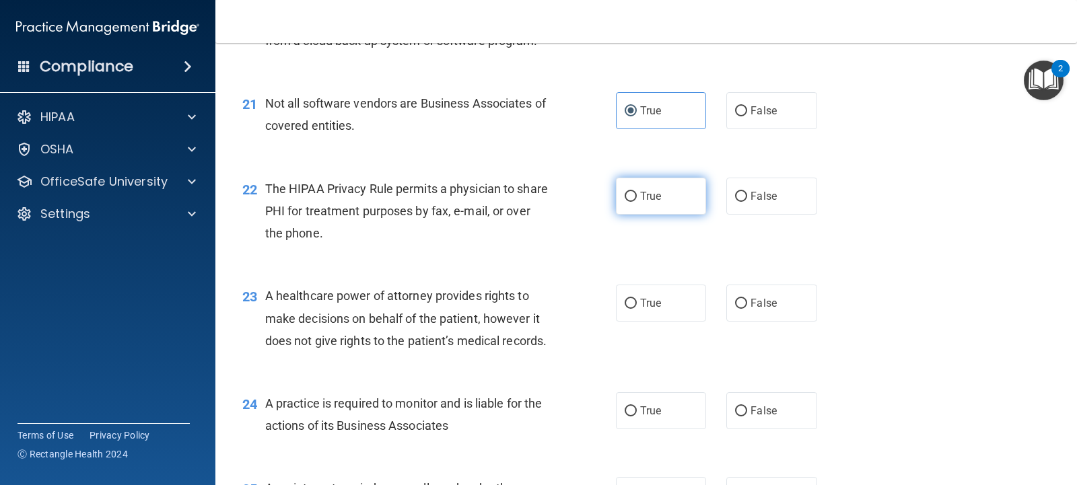
radio input "true"
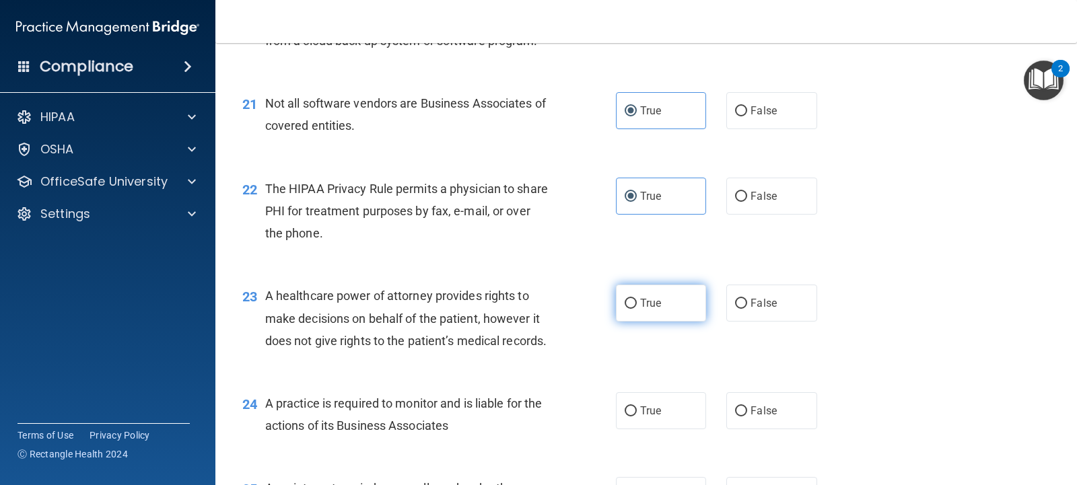
click at [628, 309] on input "True" at bounding box center [631, 304] width 12 height 10
radio input "true"
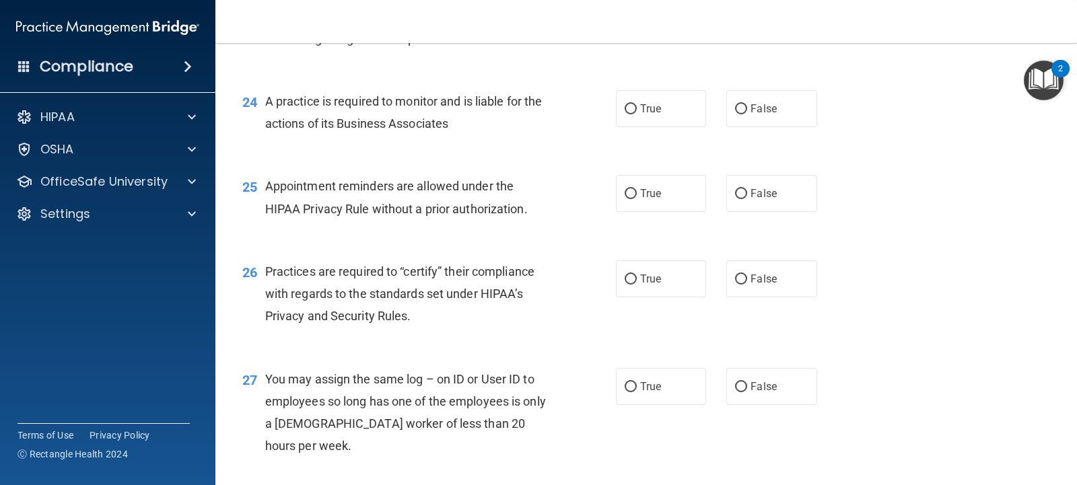
scroll to position [2673, 0]
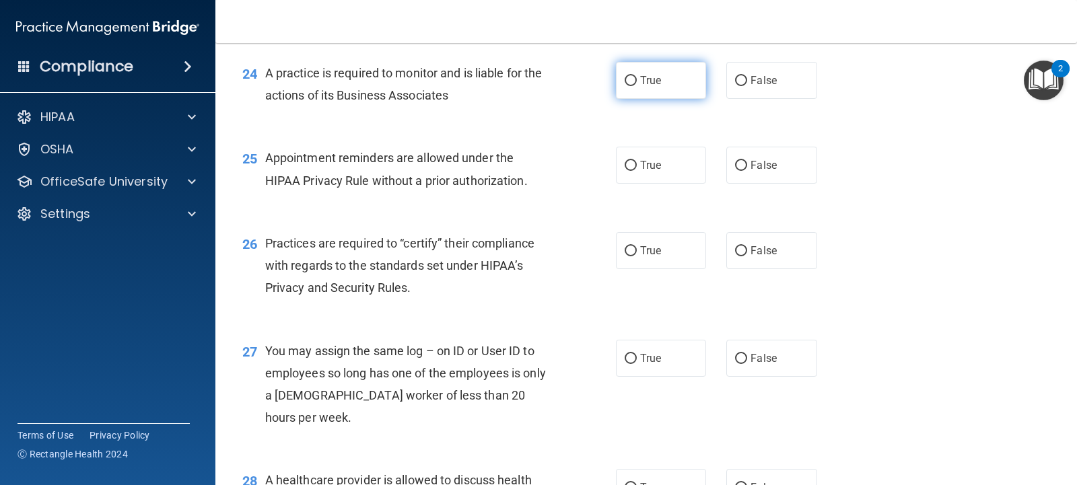
click at [625, 99] on label "True" at bounding box center [661, 80] width 90 height 37
click at [625, 86] on input "True" at bounding box center [631, 81] width 12 height 10
radio input "true"
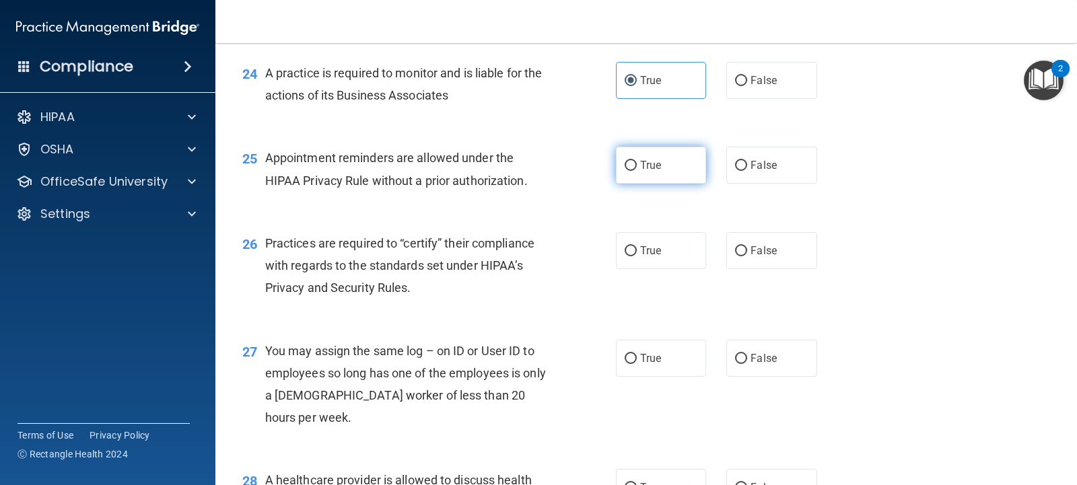
click at [627, 184] on label "True" at bounding box center [661, 165] width 90 height 37
click at [627, 171] on input "True" at bounding box center [631, 166] width 12 height 10
radio input "true"
click at [628, 256] on input "True" at bounding box center [631, 251] width 12 height 10
radio input "true"
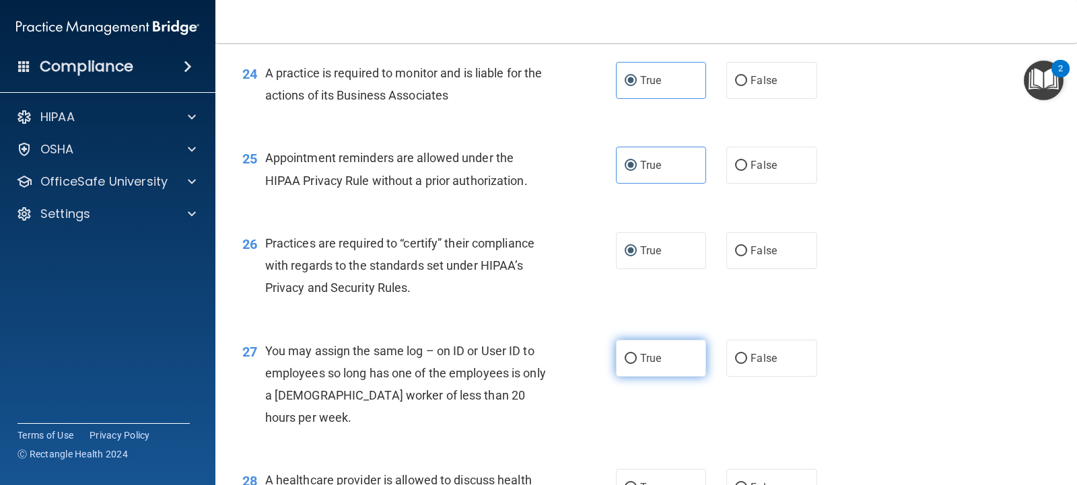
click at [626, 377] on label "True" at bounding box center [661, 358] width 90 height 37
click at [626, 364] on input "True" at bounding box center [631, 359] width 12 height 10
radio input "true"
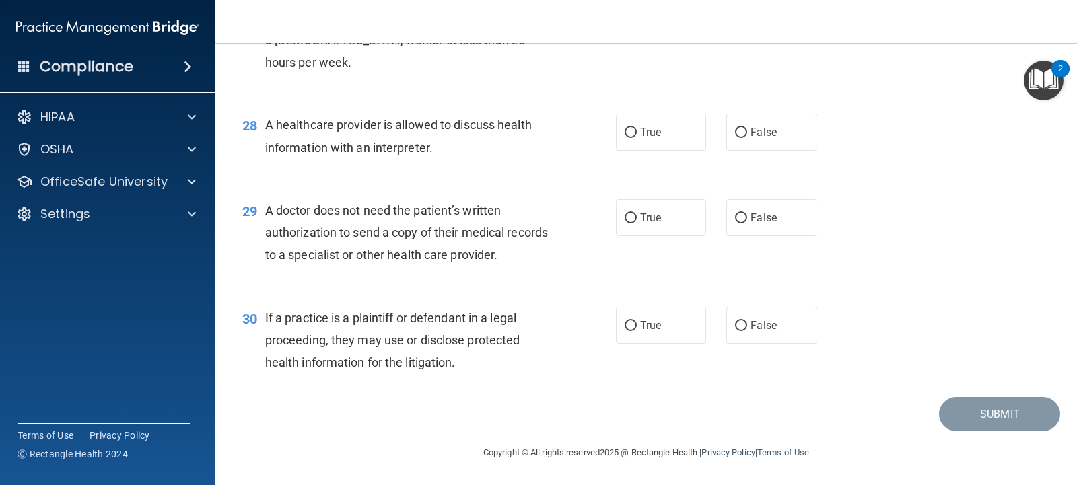
scroll to position [3090, 0]
click at [625, 137] on input "True" at bounding box center [631, 133] width 12 height 10
radio input "true"
click at [638, 211] on label "True" at bounding box center [661, 217] width 90 height 37
click at [637, 213] on input "True" at bounding box center [631, 218] width 12 height 10
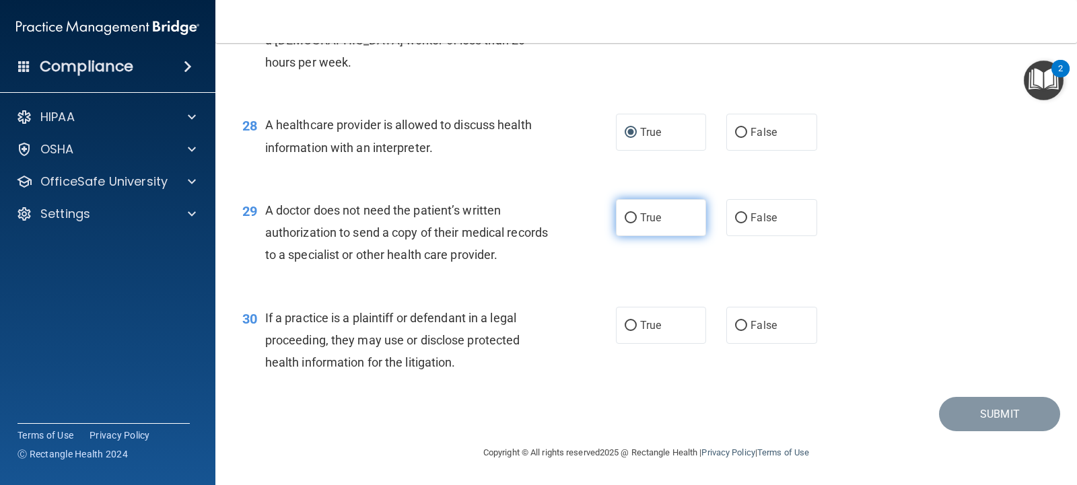
radio input "true"
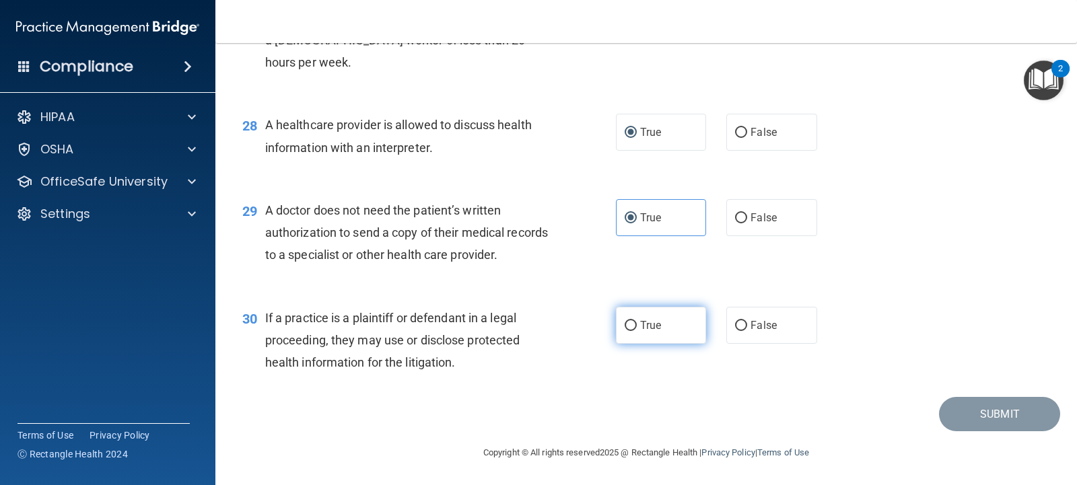
click at [640, 332] on span "True" at bounding box center [650, 325] width 21 height 13
click at [637, 331] on input "True" at bounding box center [631, 326] width 12 height 10
radio input "true"
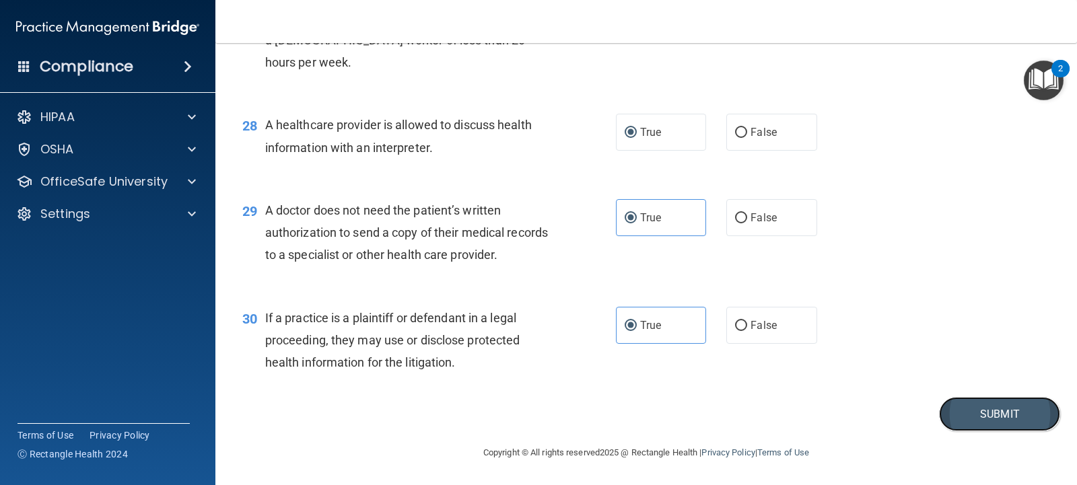
click at [965, 428] on button "Submit" at bounding box center [999, 414] width 121 height 34
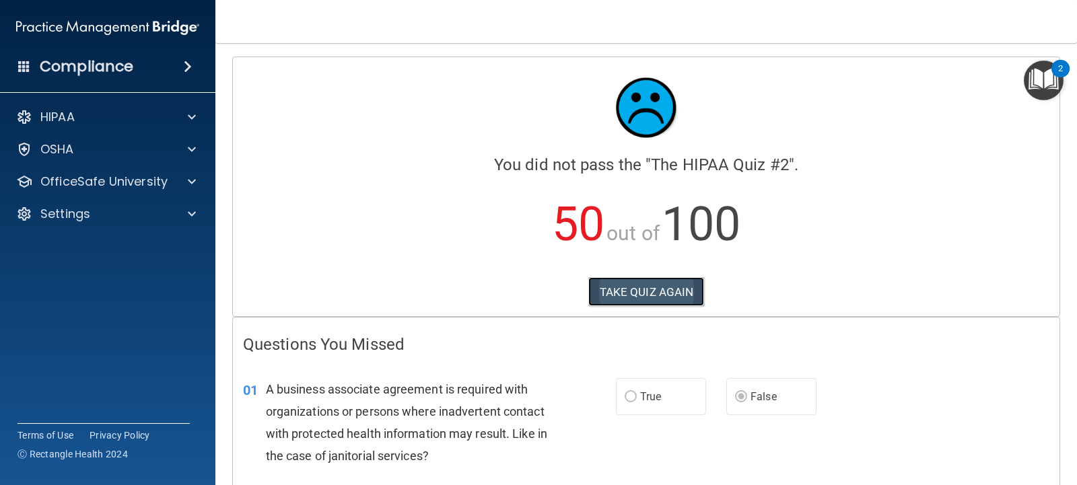
click at [643, 291] on button "TAKE QUIZ AGAIN" at bounding box center [646, 292] width 116 height 30
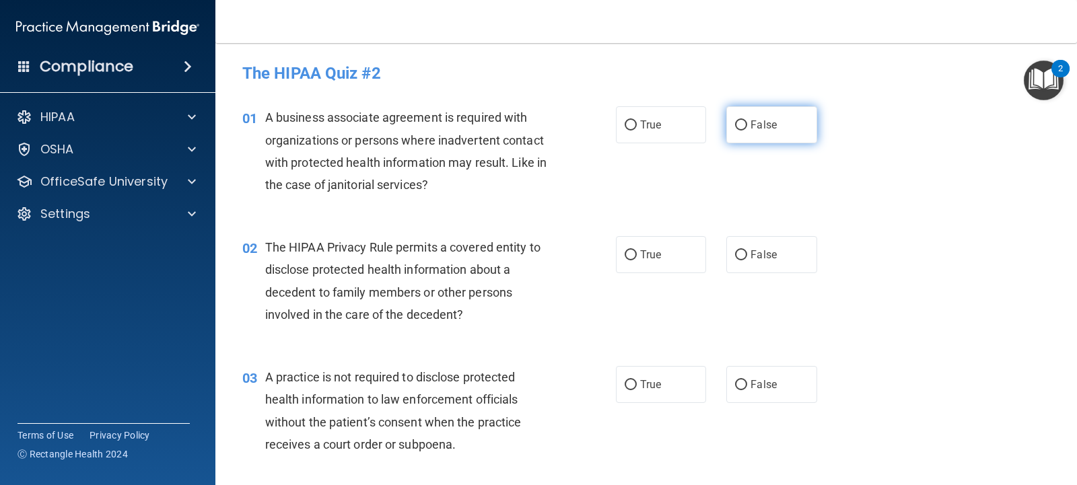
click at [761, 126] on span "False" at bounding box center [764, 124] width 26 height 13
click at [747, 126] on input "False" at bounding box center [741, 126] width 12 height 10
radio input "true"
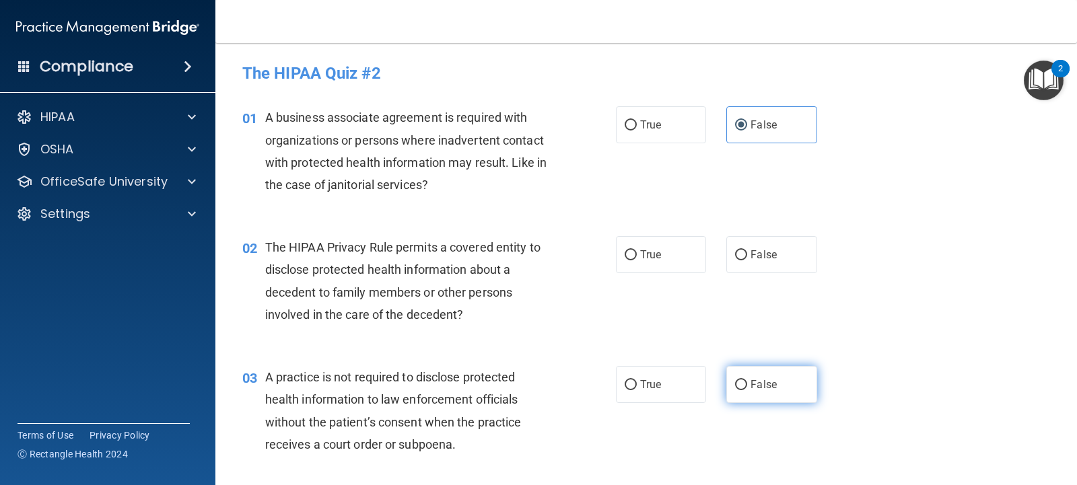
click at [751, 392] on label "False" at bounding box center [771, 384] width 90 height 37
click at [747, 390] on input "False" at bounding box center [741, 385] width 12 height 10
radio input "true"
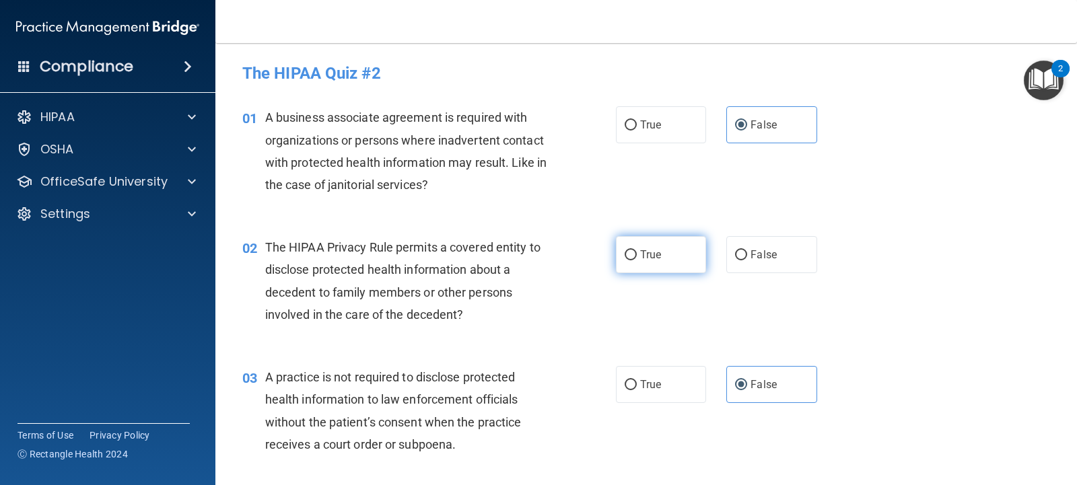
click at [656, 257] on label "True" at bounding box center [661, 254] width 90 height 37
click at [637, 257] on input "True" at bounding box center [631, 255] width 12 height 10
radio input "true"
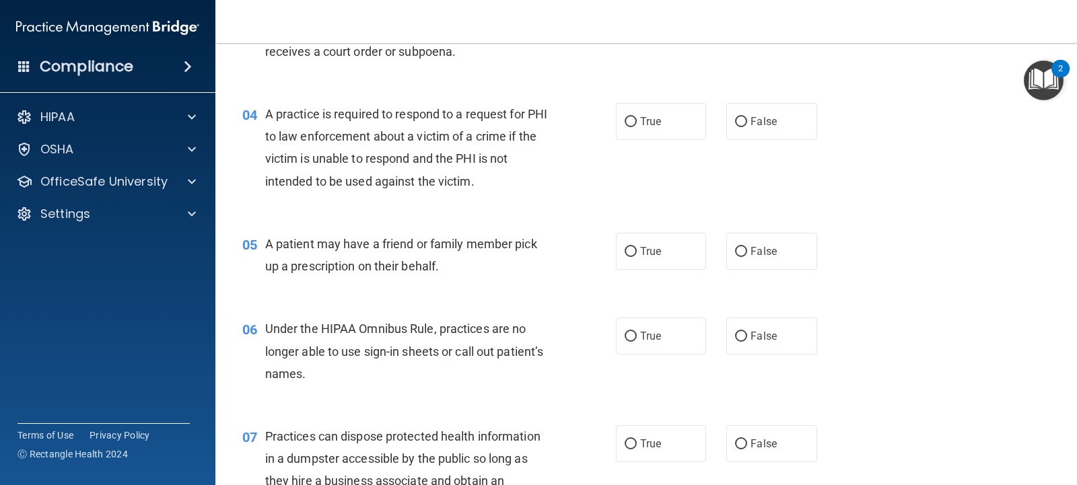
scroll to position [388, 0]
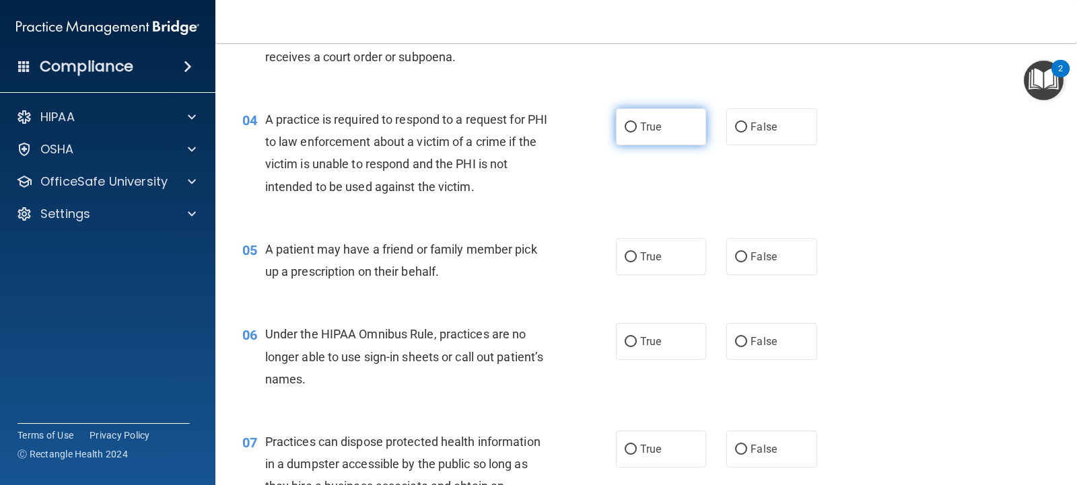
click at [644, 141] on label "True" at bounding box center [661, 126] width 90 height 37
click at [637, 133] on input "True" at bounding box center [631, 128] width 12 height 10
radio input "true"
click at [646, 259] on span "True" at bounding box center [650, 256] width 21 height 13
click at [637, 259] on input "True" at bounding box center [631, 257] width 12 height 10
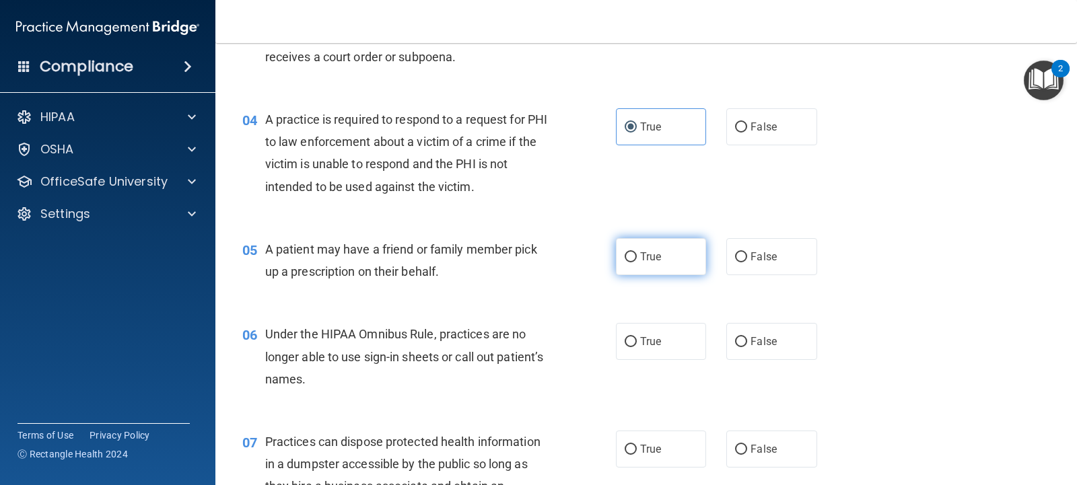
radio input "true"
click at [735, 337] on input "False" at bounding box center [741, 342] width 12 height 10
radio input "true"
click at [751, 448] on span "False" at bounding box center [764, 449] width 26 height 13
click at [745, 448] on input "False" at bounding box center [741, 450] width 12 height 10
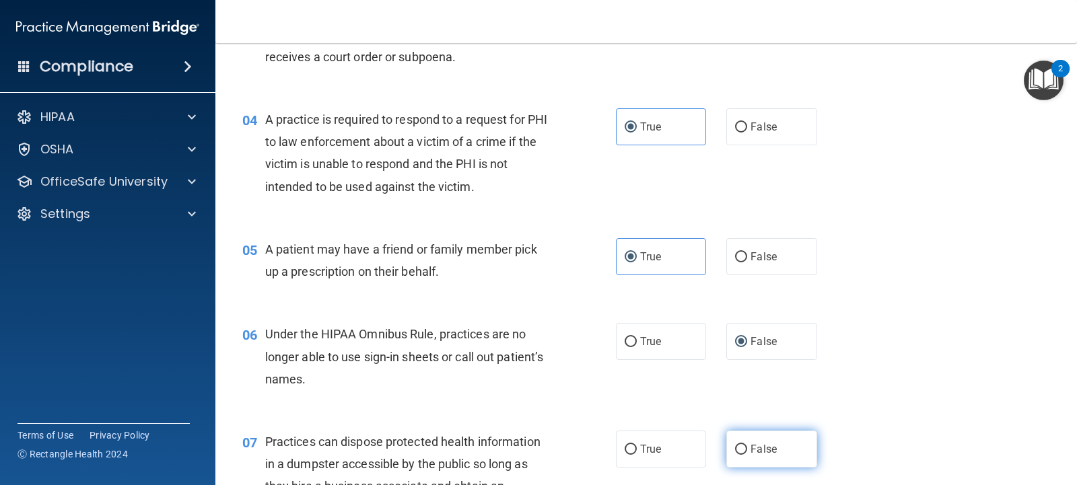
radio input "true"
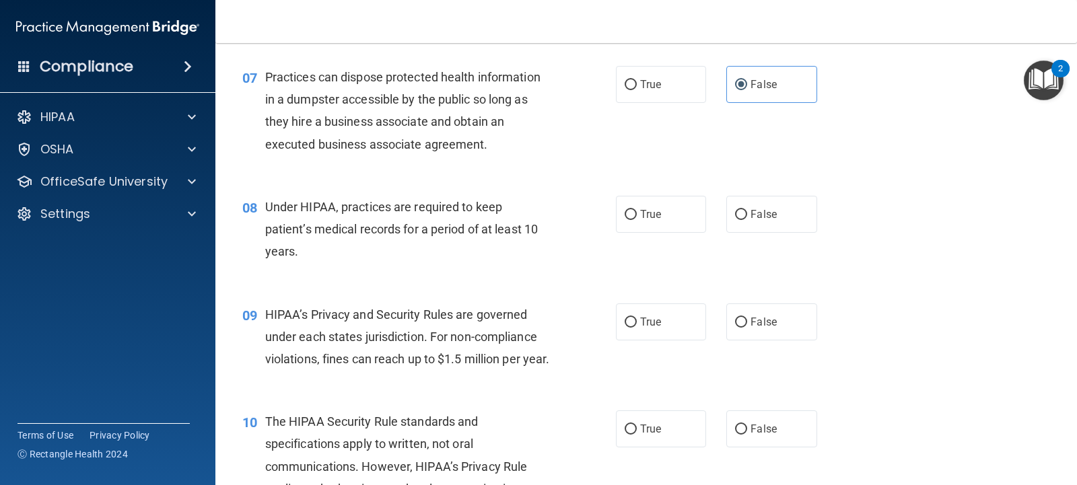
scroll to position [758, 0]
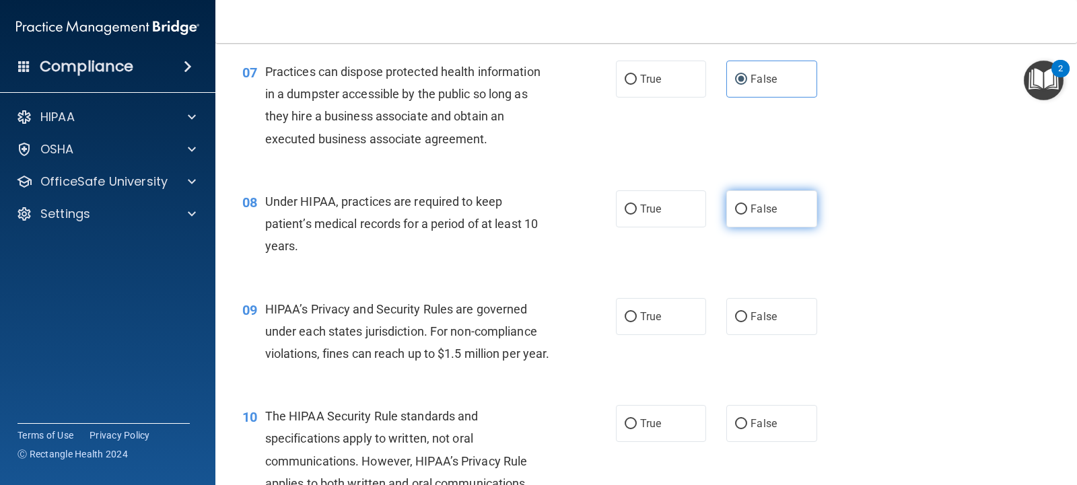
click at [740, 218] on label "False" at bounding box center [771, 209] width 90 height 37
click at [740, 215] on input "False" at bounding box center [741, 210] width 12 height 10
radio input "true"
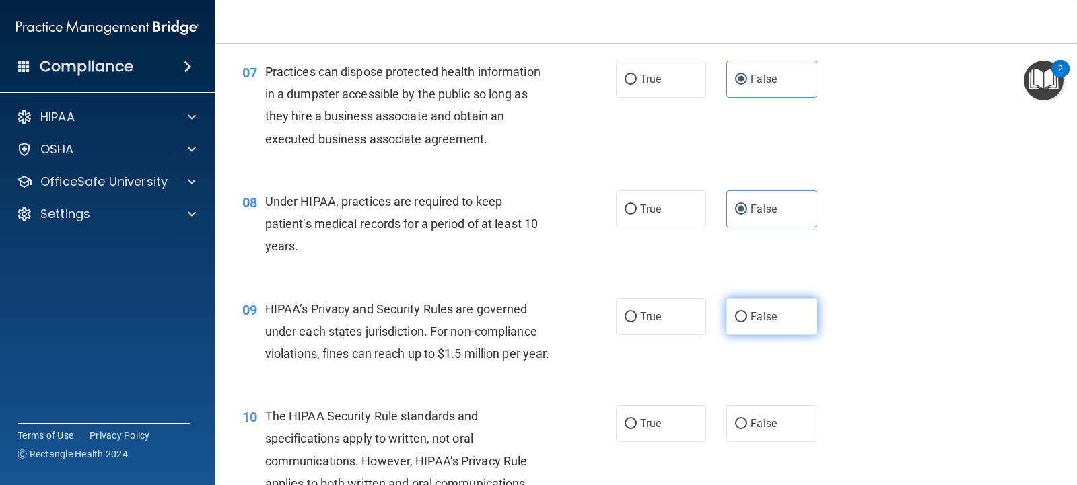
click at [747, 310] on label "False" at bounding box center [771, 316] width 90 height 37
click at [747, 312] on input "False" at bounding box center [741, 317] width 12 height 10
radio input "true"
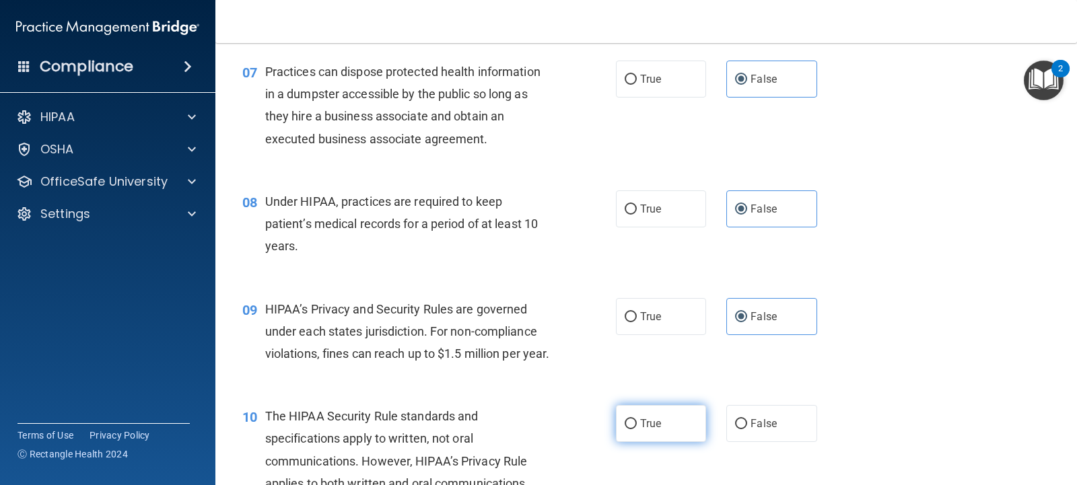
click at [644, 430] on span "True" at bounding box center [650, 423] width 21 height 13
click at [637, 430] on input "True" at bounding box center [631, 424] width 12 height 10
radio input "true"
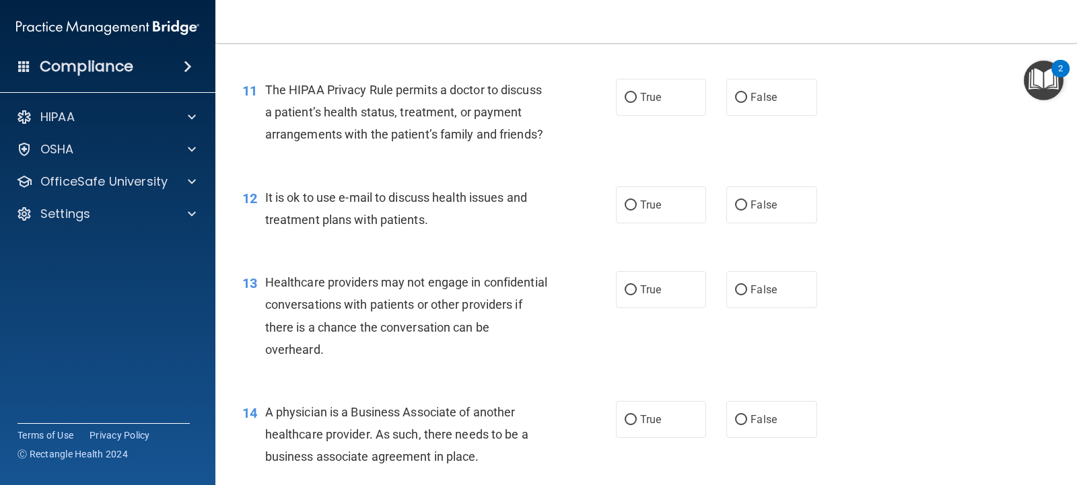
scroll to position [1220, 0]
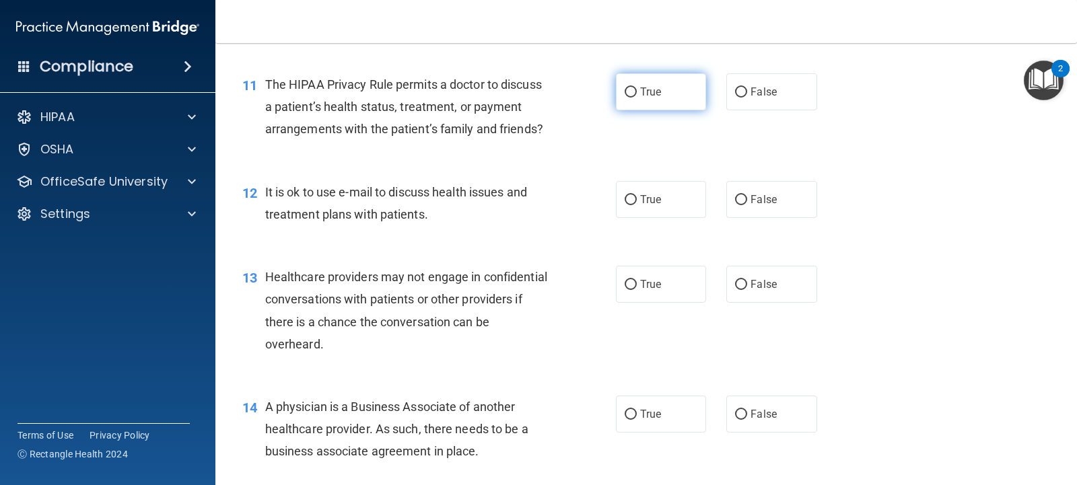
click at [640, 98] on span "True" at bounding box center [650, 91] width 21 height 13
click at [637, 98] on input "True" at bounding box center [631, 93] width 12 height 10
radio input "true"
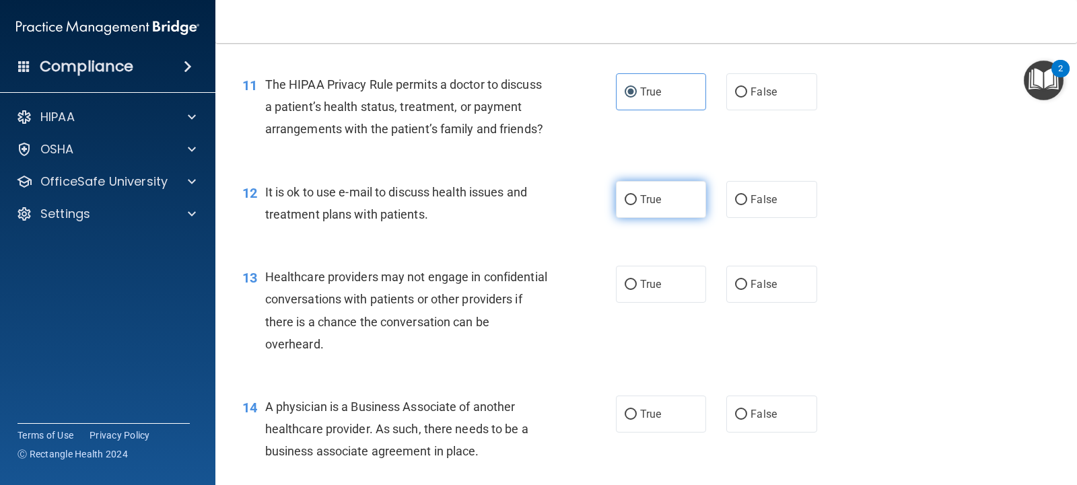
click at [640, 206] on span "True" at bounding box center [650, 199] width 21 height 13
click at [636, 205] on input "True" at bounding box center [631, 200] width 12 height 10
radio input "true"
click at [757, 303] on label "False" at bounding box center [771, 284] width 90 height 37
click at [747, 290] on input "False" at bounding box center [741, 285] width 12 height 10
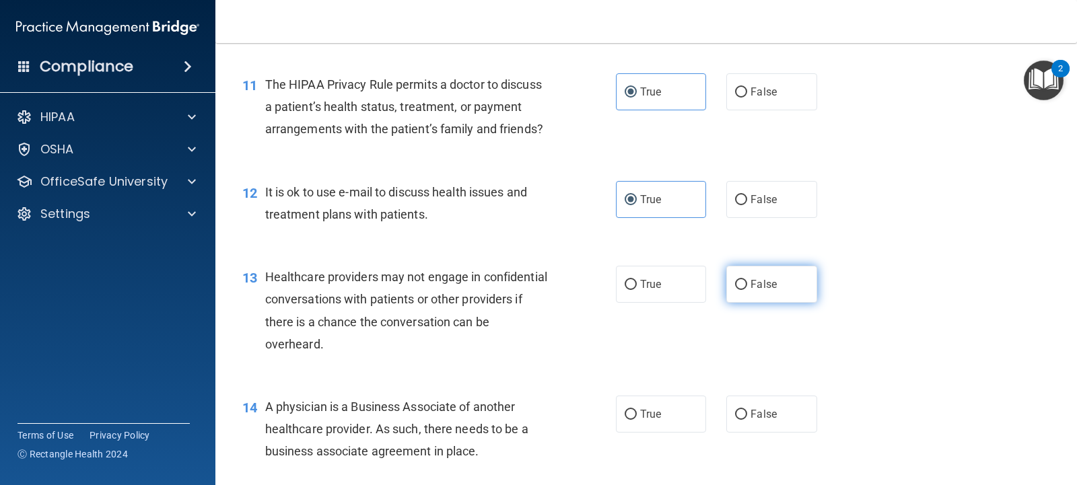
radio input "true"
click at [747, 433] on label "False" at bounding box center [771, 414] width 90 height 37
click at [747, 420] on input "False" at bounding box center [741, 415] width 12 height 10
radio input "true"
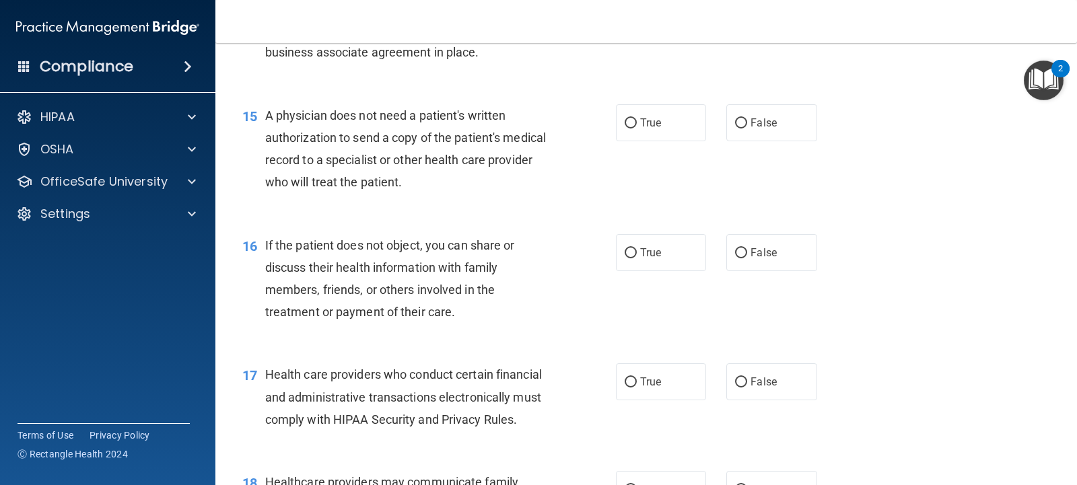
scroll to position [1631, 0]
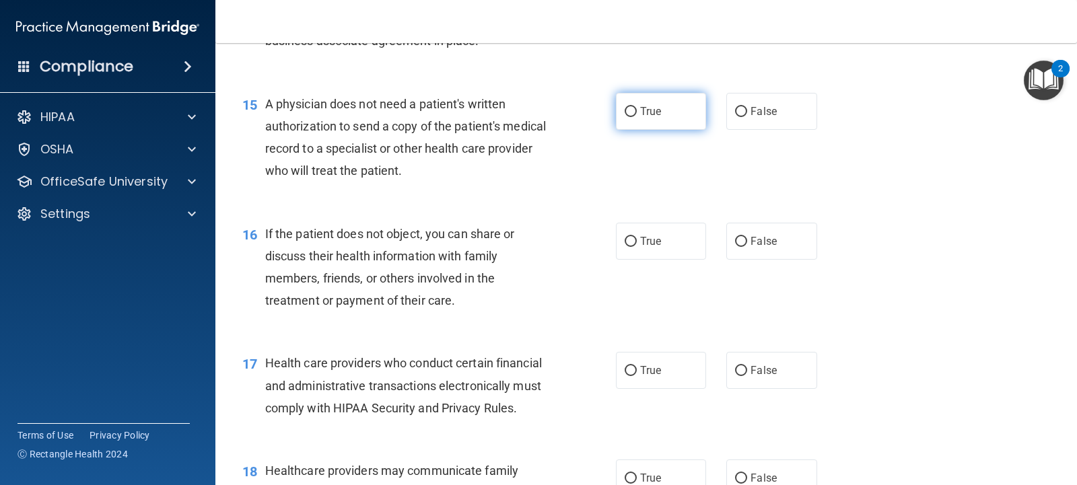
click at [666, 130] on label "True" at bounding box center [661, 111] width 90 height 37
click at [637, 117] on input "True" at bounding box center [631, 112] width 12 height 10
radio input "true"
click at [649, 248] on span "True" at bounding box center [650, 241] width 21 height 13
click at [637, 247] on input "True" at bounding box center [631, 242] width 12 height 10
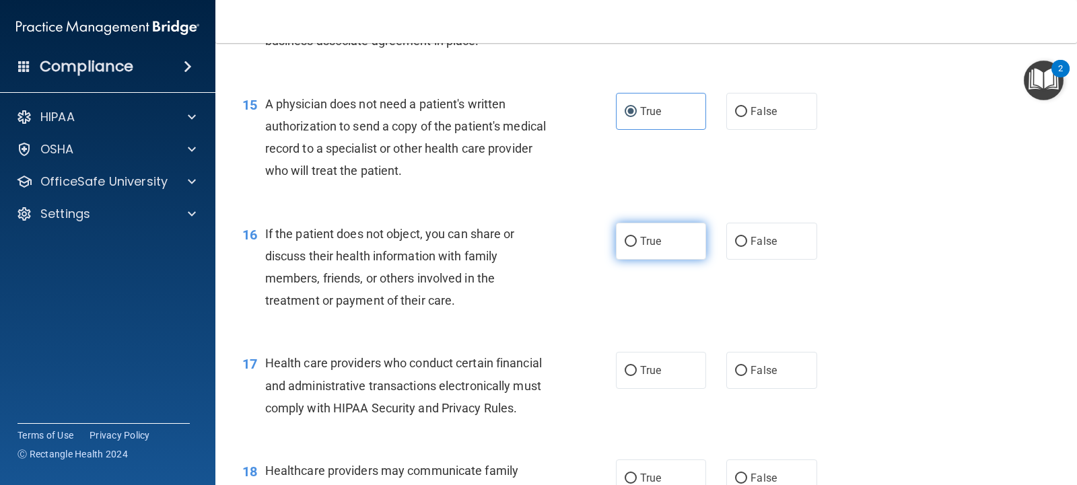
radio input "true"
click at [647, 377] on span "True" at bounding box center [650, 370] width 21 height 13
click at [637, 376] on input "True" at bounding box center [631, 371] width 12 height 10
radio input "true"
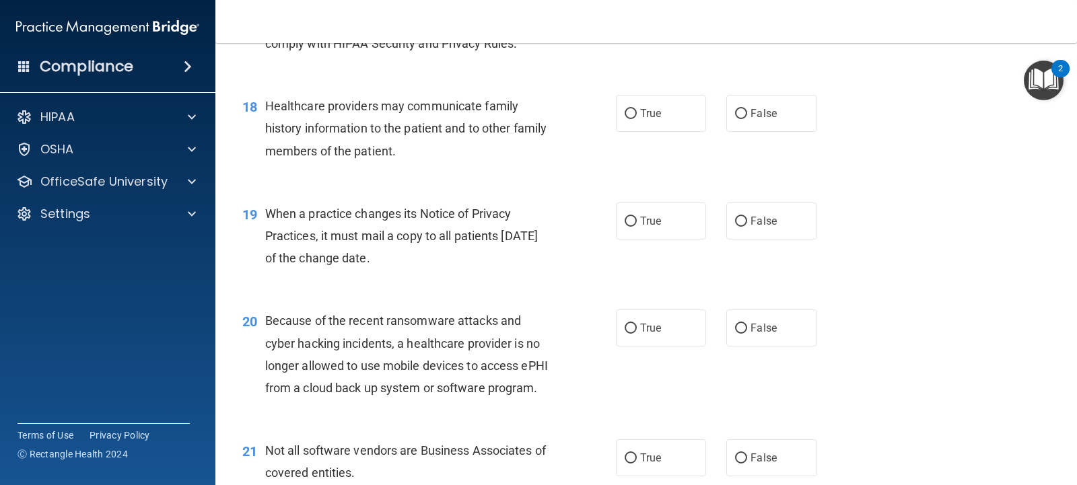
scroll to position [2001, 0]
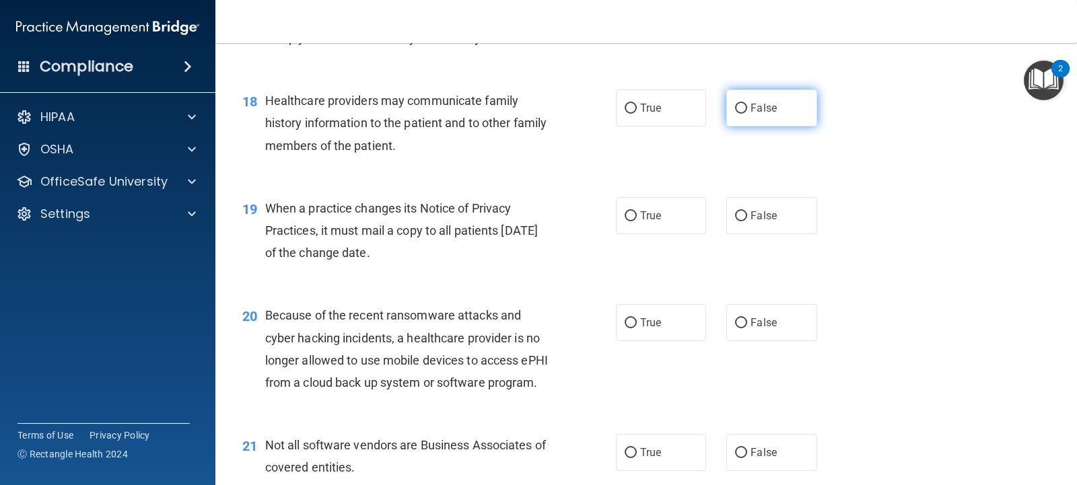
click at [782, 127] on label "False" at bounding box center [771, 108] width 90 height 37
click at [747, 114] on input "False" at bounding box center [741, 109] width 12 height 10
radio input "true"
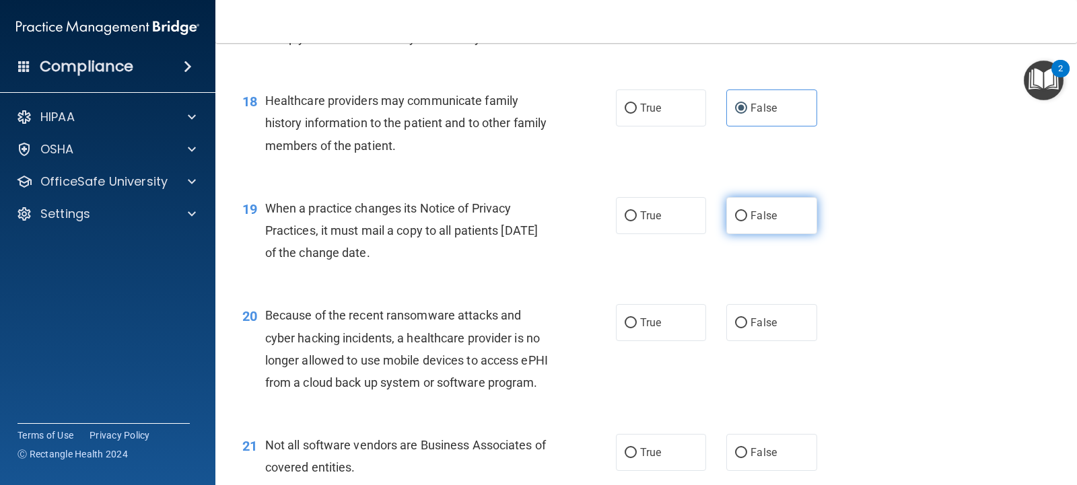
click at [753, 222] on span "False" at bounding box center [764, 215] width 26 height 13
click at [747, 221] on input "False" at bounding box center [741, 216] width 12 height 10
radio input "true"
click at [755, 329] on span "False" at bounding box center [764, 322] width 26 height 13
click at [747, 329] on input "False" at bounding box center [741, 323] width 12 height 10
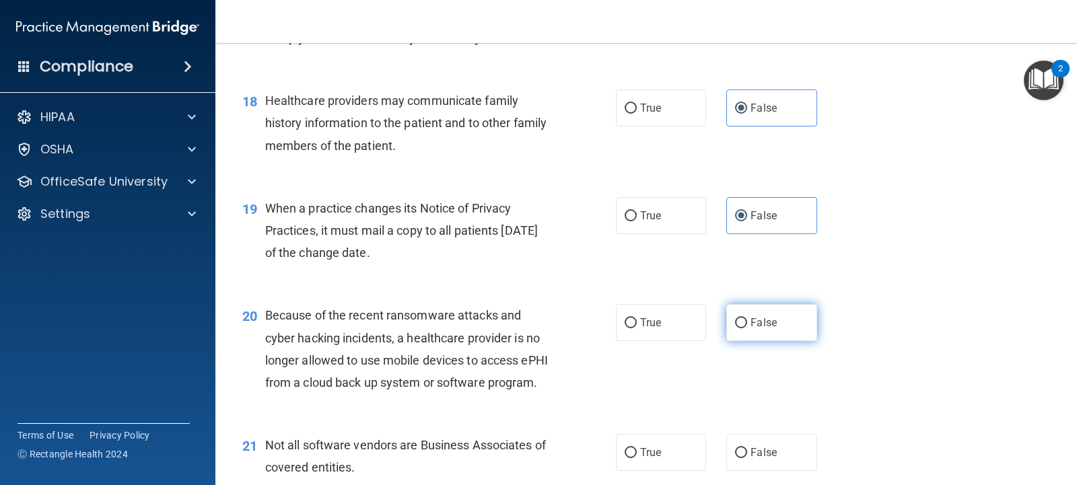
radio input "true"
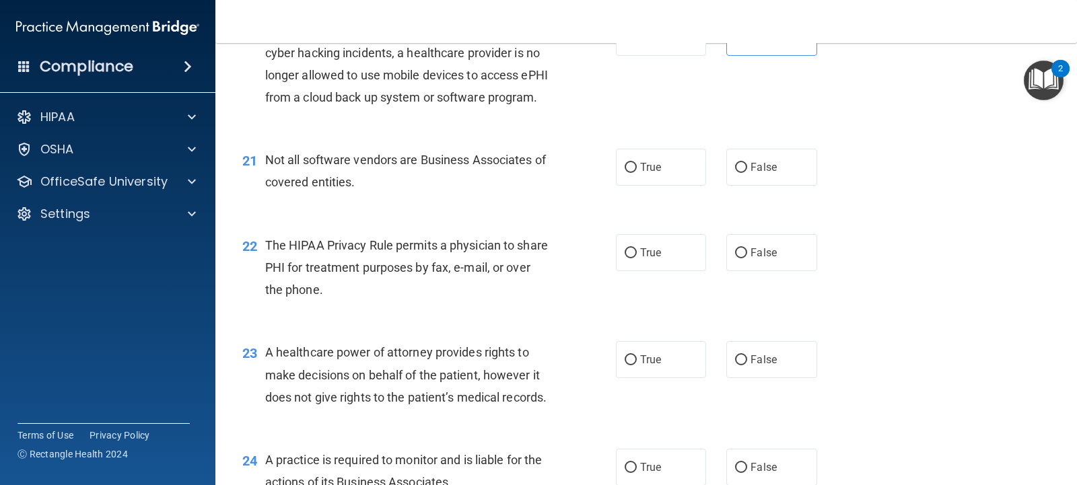
scroll to position [2292, 0]
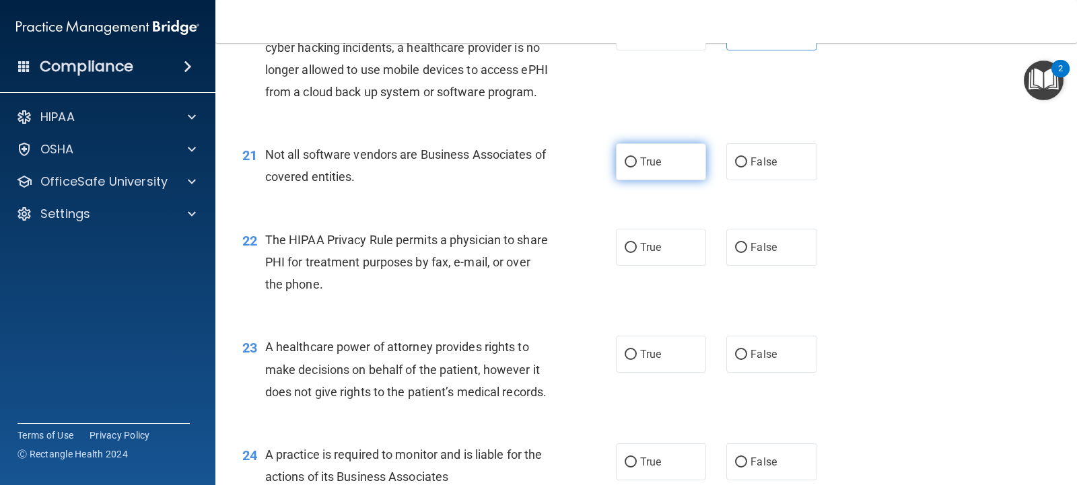
click at [624, 180] on label "True" at bounding box center [661, 161] width 90 height 37
click at [625, 168] on input "True" at bounding box center [631, 163] width 12 height 10
radio input "true"
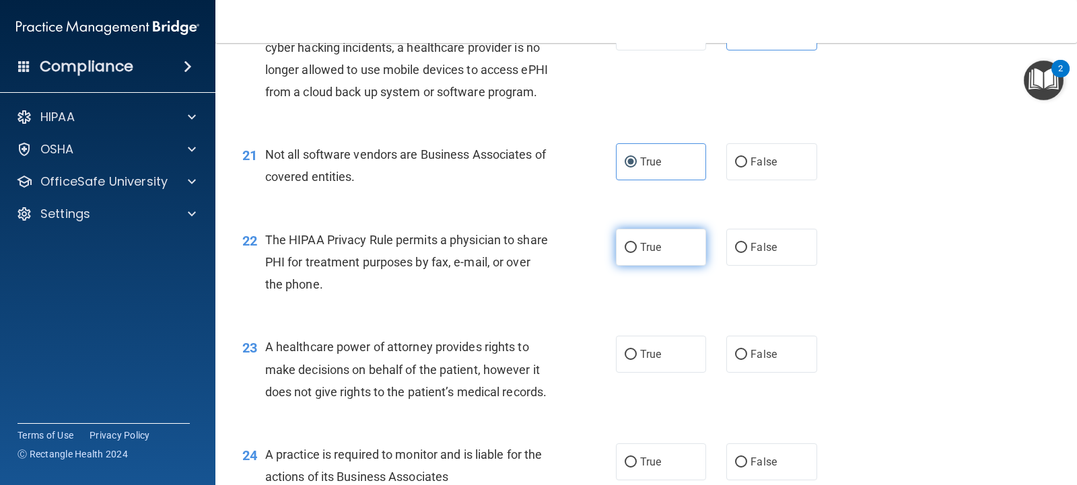
click at [640, 254] on span "True" at bounding box center [650, 247] width 21 height 13
click at [637, 253] on input "True" at bounding box center [631, 248] width 12 height 10
radio input "true"
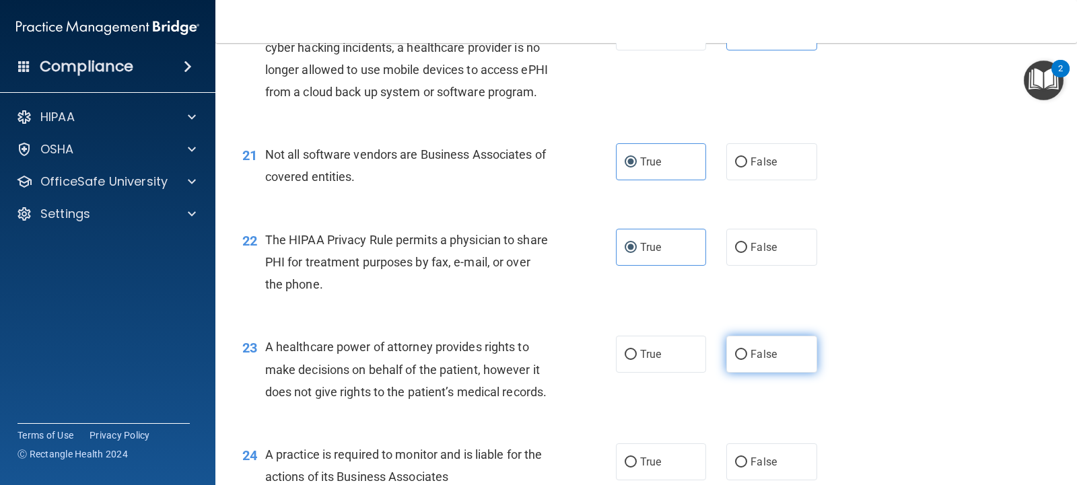
click at [766, 373] on label "False" at bounding box center [771, 354] width 90 height 37
click at [747, 360] on input "False" at bounding box center [741, 355] width 12 height 10
radio input "true"
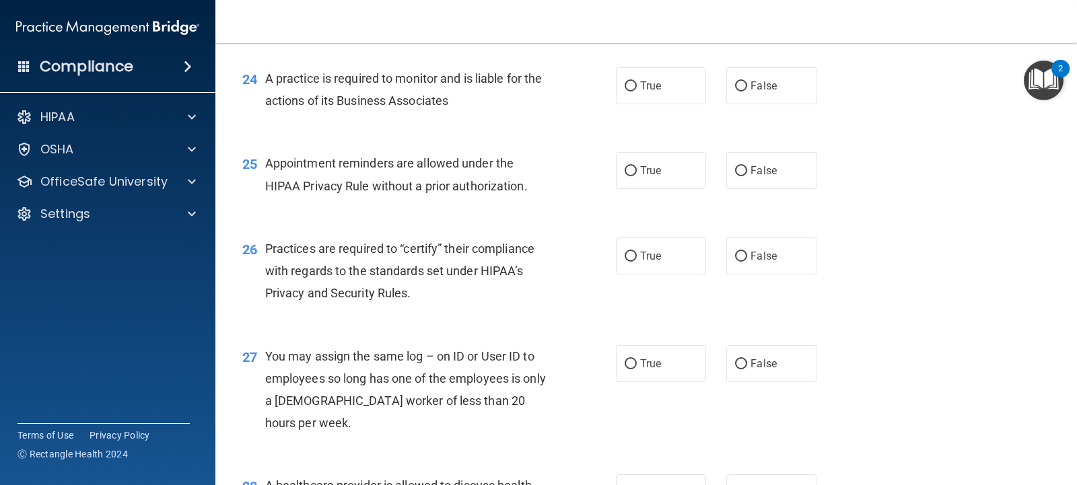
scroll to position [2679, 0]
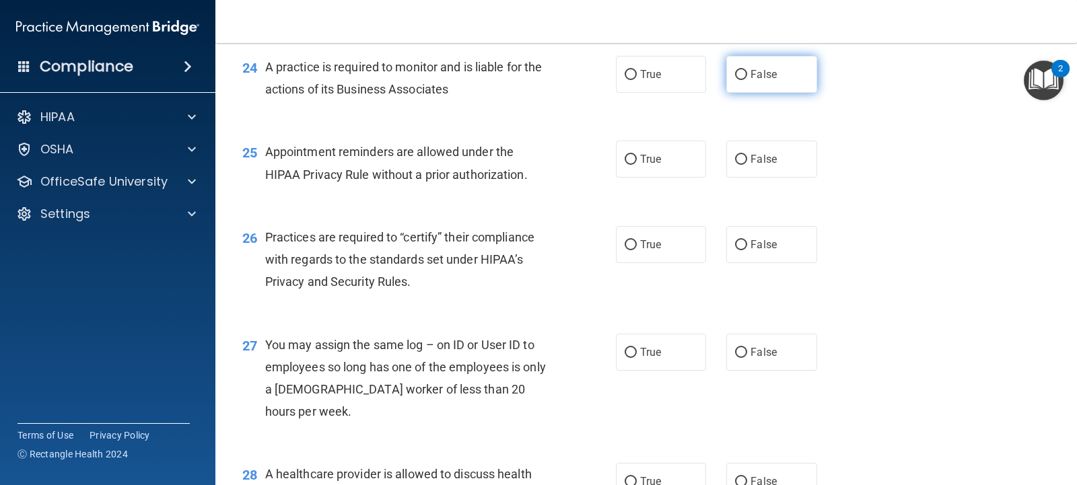
click at [751, 81] on span "False" at bounding box center [764, 74] width 26 height 13
click at [747, 80] on input "False" at bounding box center [741, 75] width 12 height 10
radio input "true"
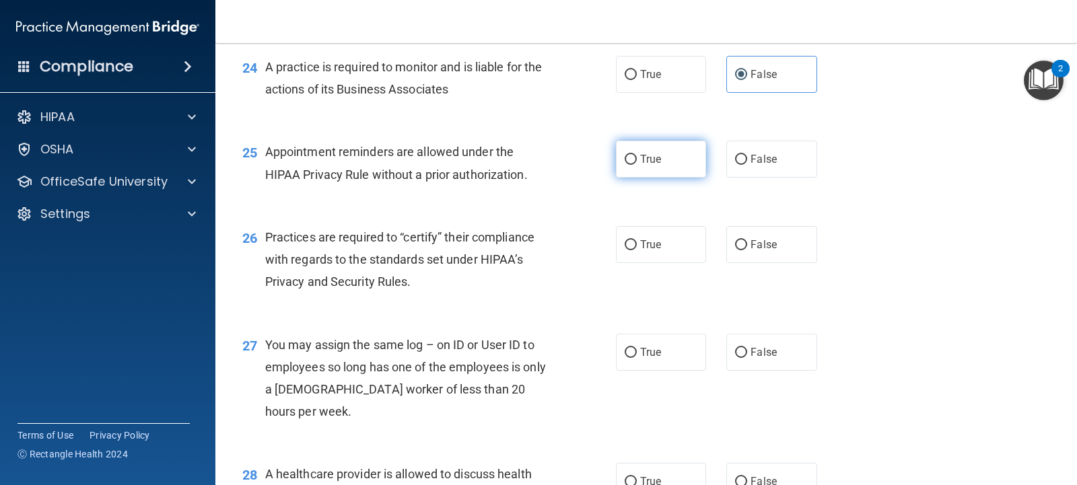
click at [656, 178] on label "True" at bounding box center [661, 159] width 90 height 37
click at [637, 165] on input "True" at bounding box center [631, 160] width 12 height 10
radio input "true"
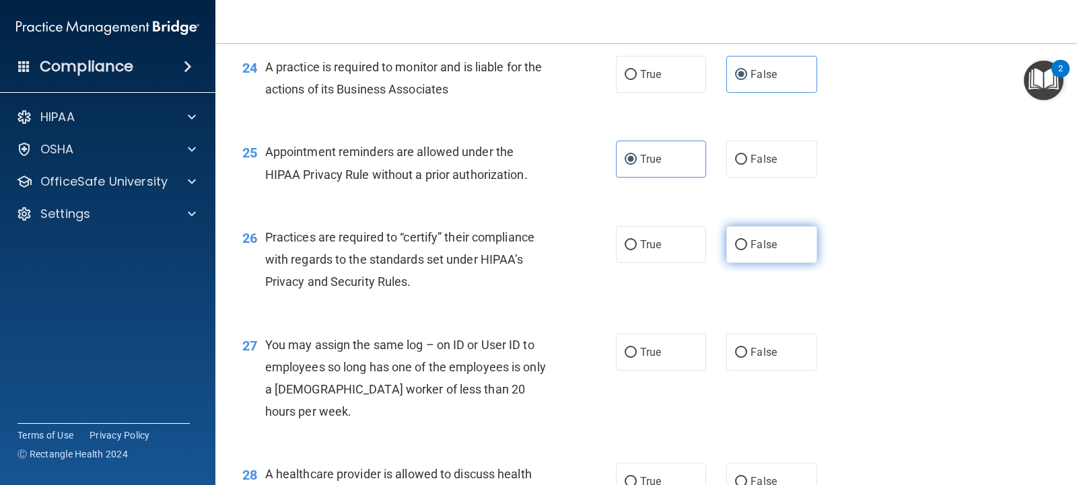
click at [744, 263] on label "False" at bounding box center [771, 244] width 90 height 37
click at [744, 250] on input "False" at bounding box center [741, 245] width 12 height 10
radio input "true"
click at [751, 359] on span "False" at bounding box center [764, 352] width 26 height 13
click at [747, 358] on input "False" at bounding box center [741, 353] width 12 height 10
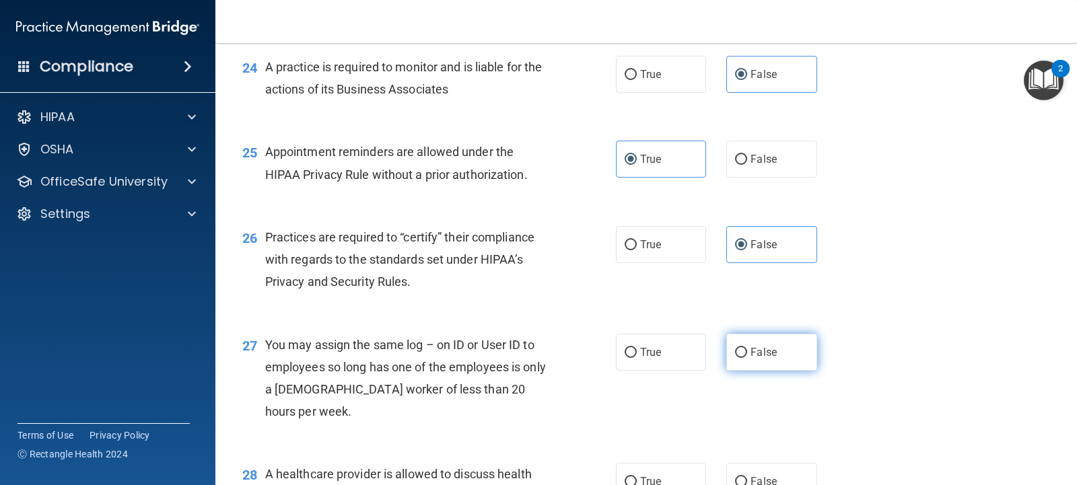
radio input "true"
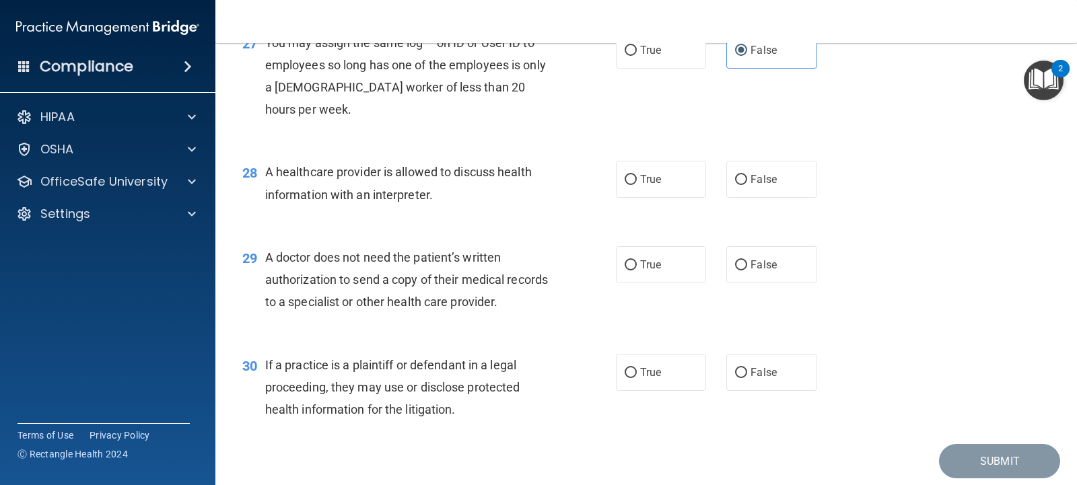
scroll to position [3027, 0]
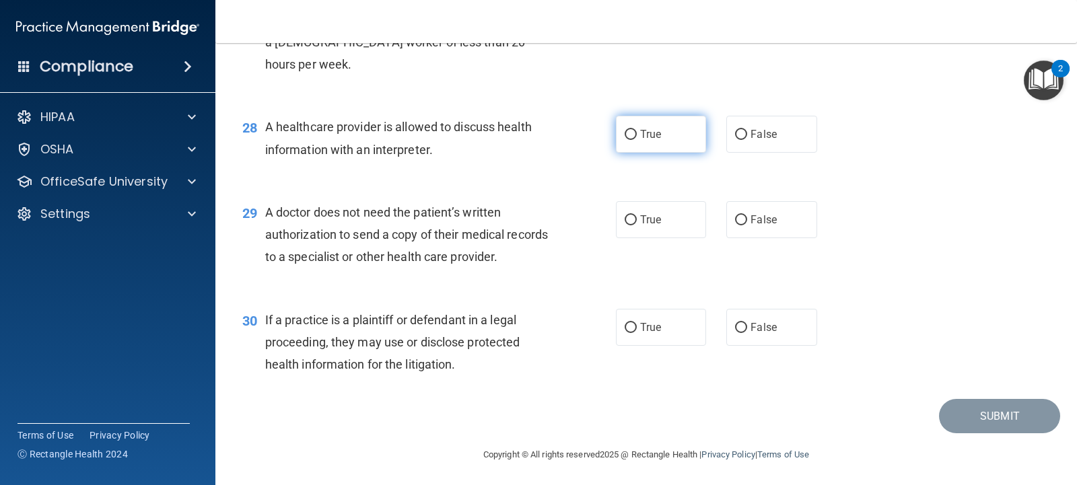
click at [642, 153] on label "True" at bounding box center [661, 134] width 90 height 37
click at [637, 140] on input "True" at bounding box center [631, 135] width 12 height 10
radio input "true"
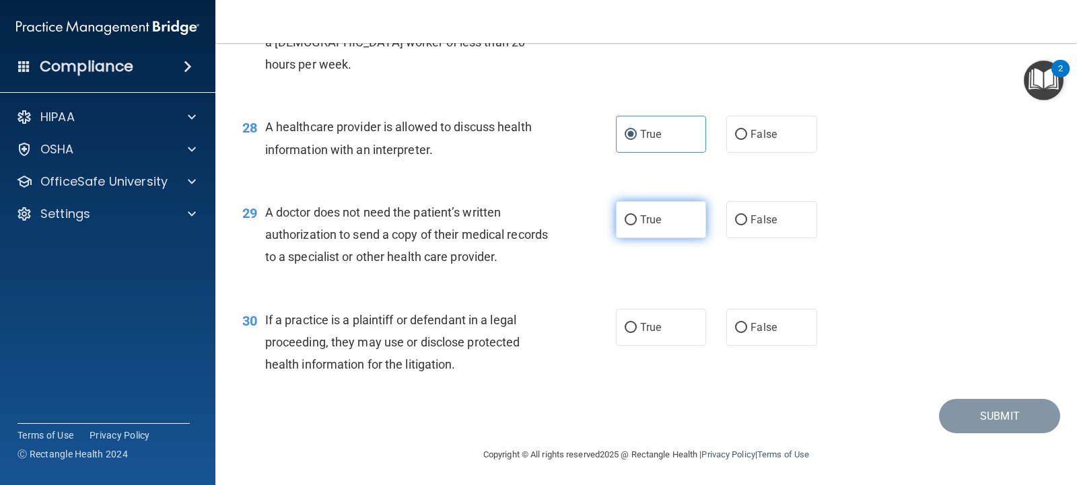
click at [635, 238] on label "True" at bounding box center [661, 219] width 90 height 37
click at [635, 226] on input "True" at bounding box center [631, 220] width 12 height 10
radio input "true"
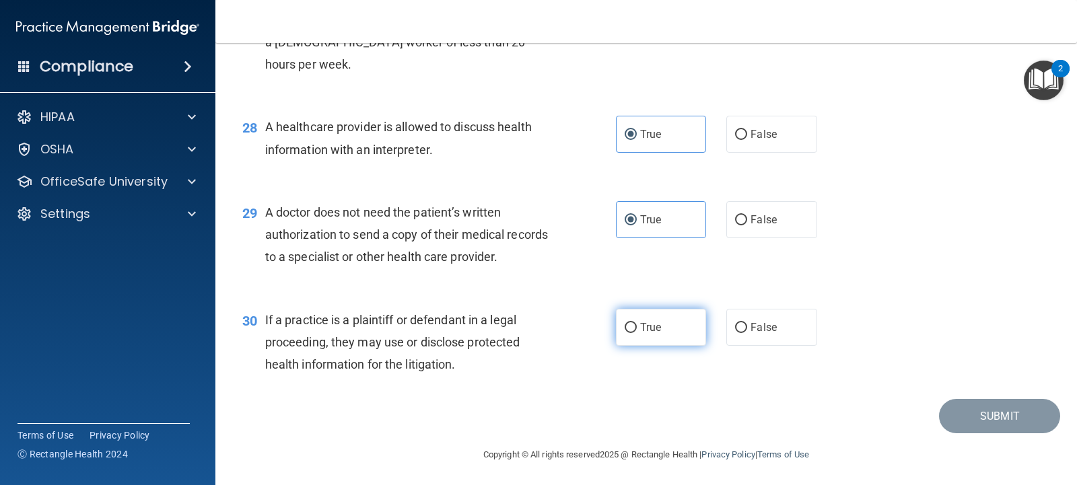
click at [645, 346] on label "True" at bounding box center [661, 327] width 90 height 37
click at [637, 333] on input "True" at bounding box center [631, 328] width 12 height 10
radio input "true"
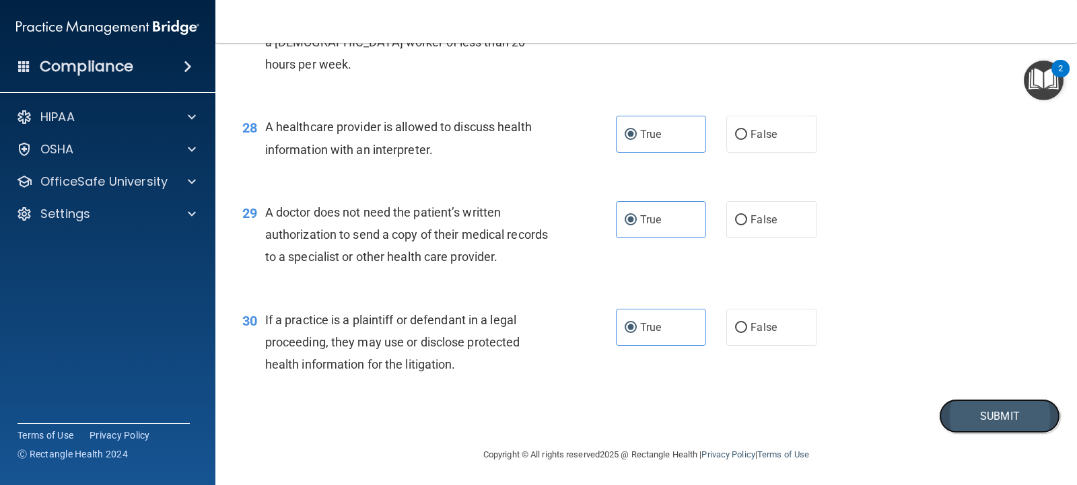
click at [1011, 434] on button "Submit" at bounding box center [999, 416] width 121 height 34
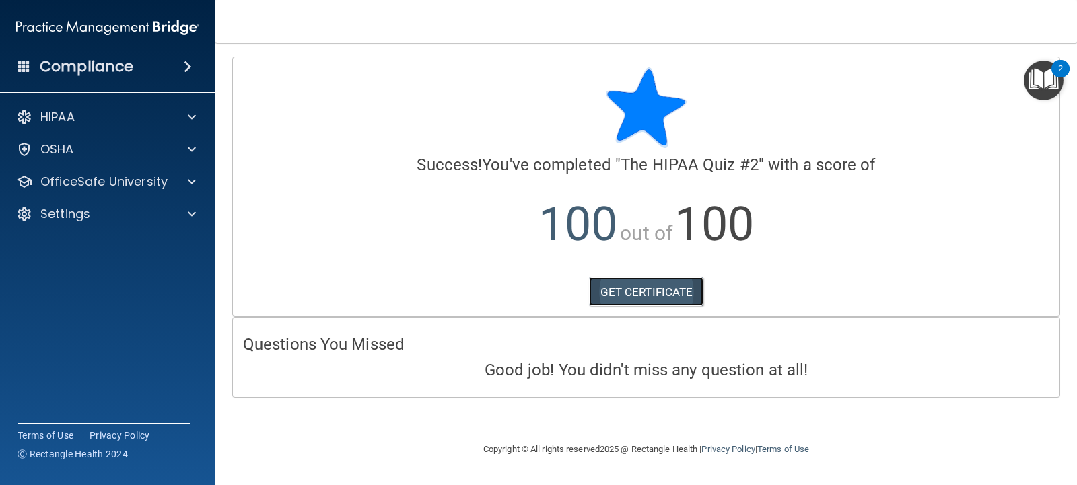
click at [686, 288] on link "GET CERTIFICATE" at bounding box center [646, 292] width 115 height 30
click at [192, 185] on span at bounding box center [192, 182] width 8 height 16
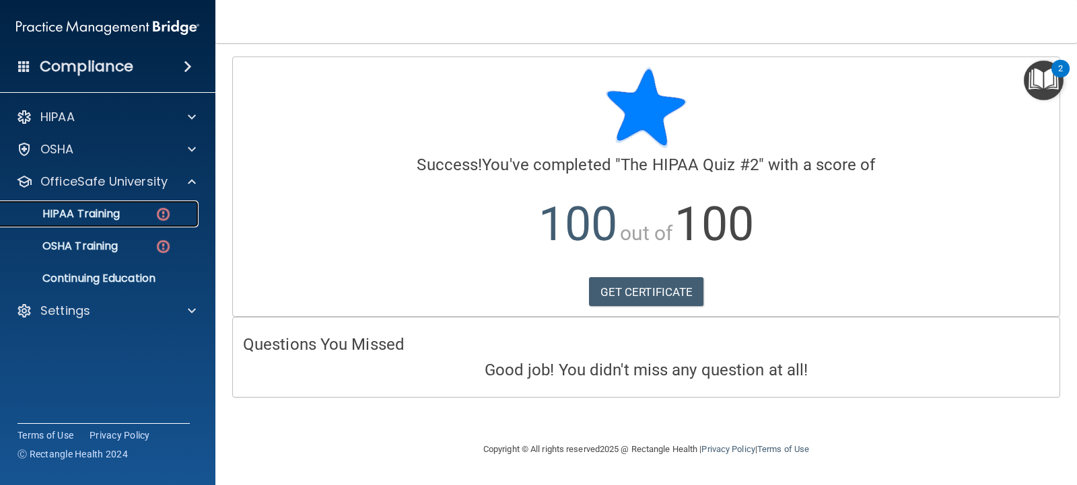
click at [165, 221] on img at bounding box center [163, 214] width 17 height 17
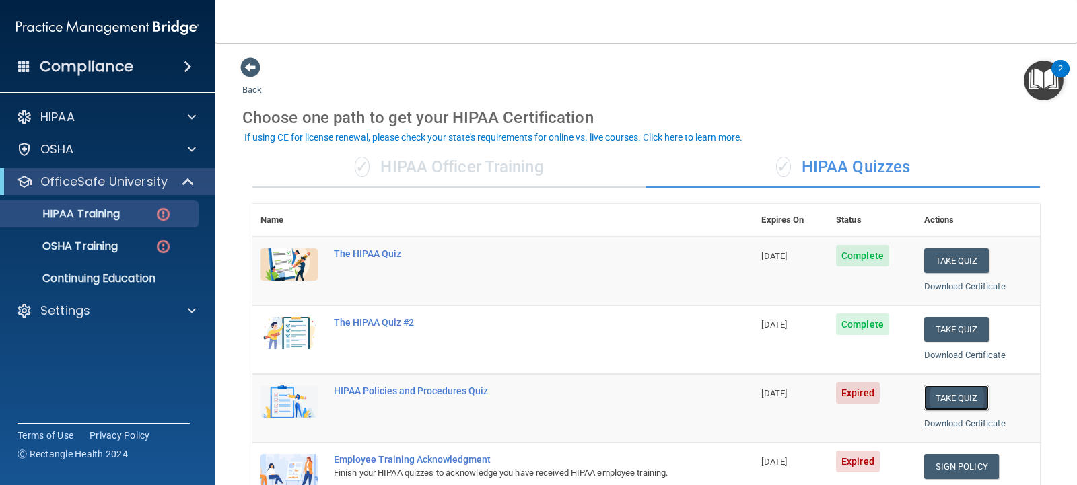
click at [936, 401] on button "Take Quiz" at bounding box center [956, 398] width 65 height 25
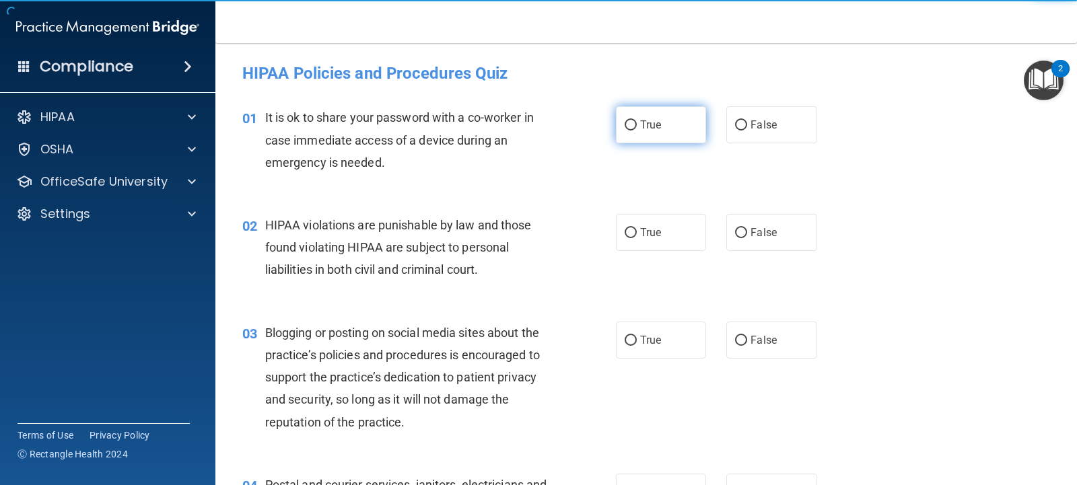
click at [625, 121] on input "True" at bounding box center [631, 126] width 12 height 10
radio input "true"
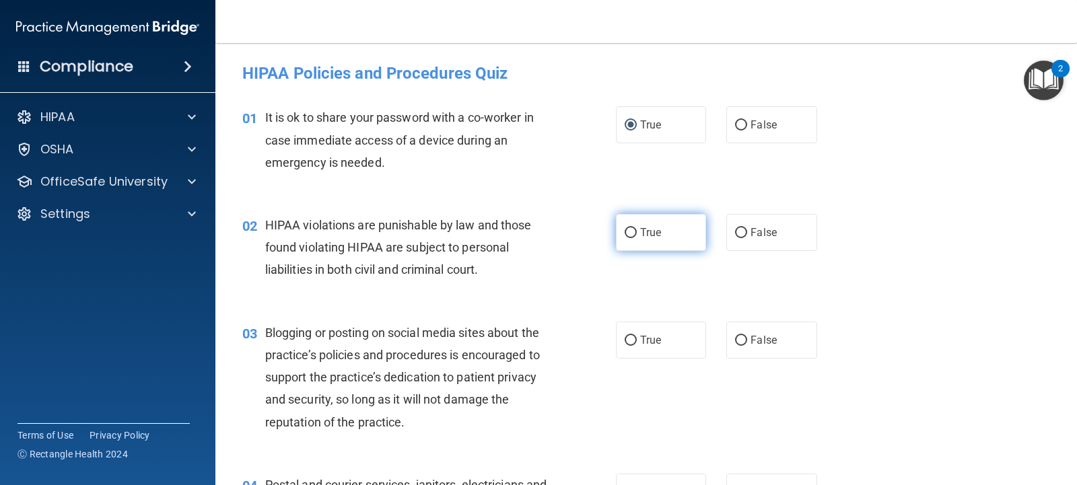
click at [640, 235] on span "True" at bounding box center [650, 232] width 21 height 13
click at [636, 235] on input "True" at bounding box center [631, 233] width 12 height 10
radio input "true"
click at [635, 343] on label "True" at bounding box center [661, 340] width 90 height 37
click at [635, 343] on input "True" at bounding box center [631, 341] width 12 height 10
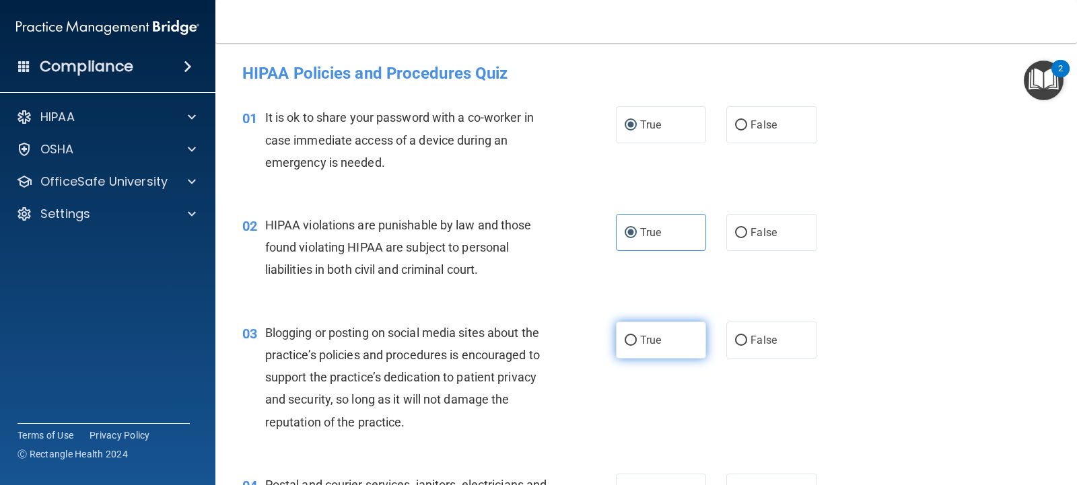
radio input "true"
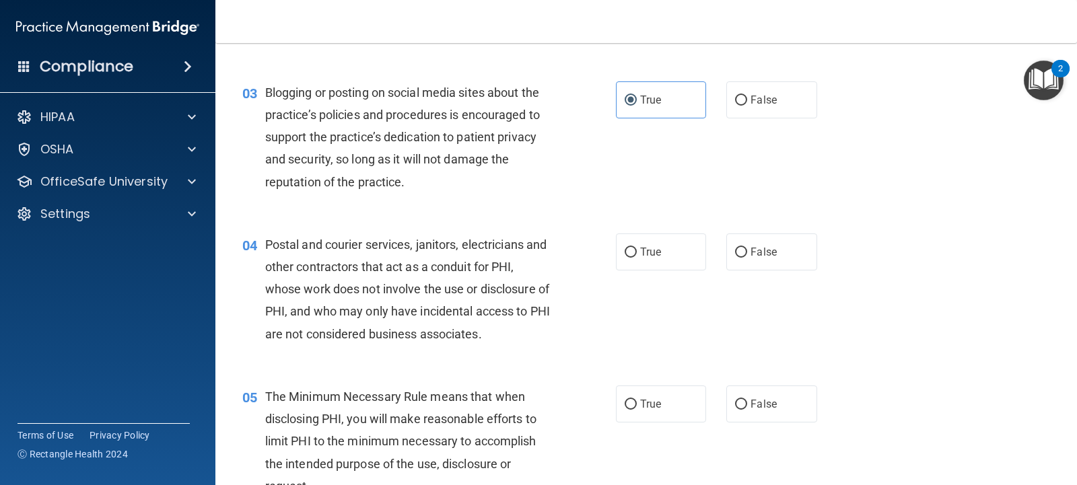
scroll to position [246, 0]
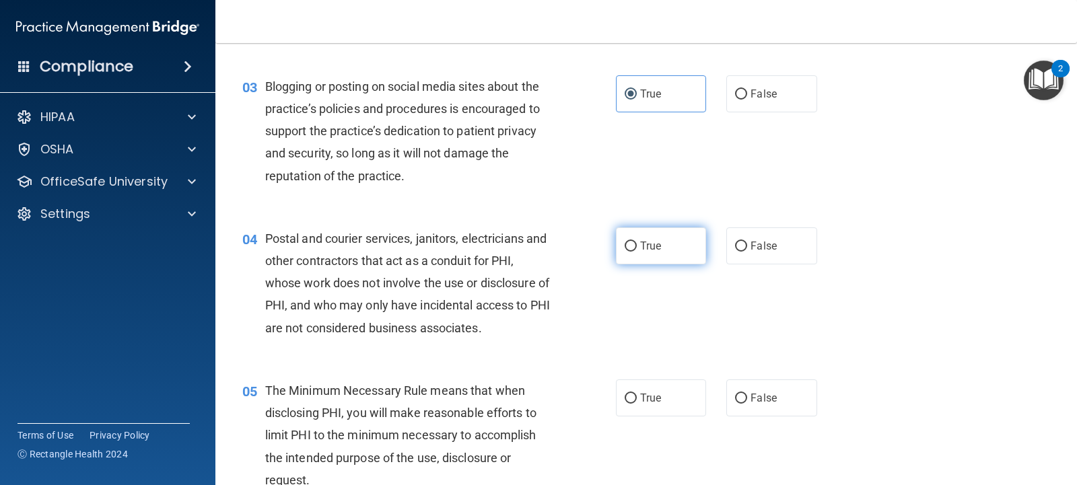
click at [674, 234] on label "True" at bounding box center [661, 246] width 90 height 37
click at [637, 242] on input "True" at bounding box center [631, 247] width 12 height 10
radio input "true"
click at [644, 396] on span "True" at bounding box center [650, 398] width 21 height 13
click at [637, 396] on input "True" at bounding box center [631, 399] width 12 height 10
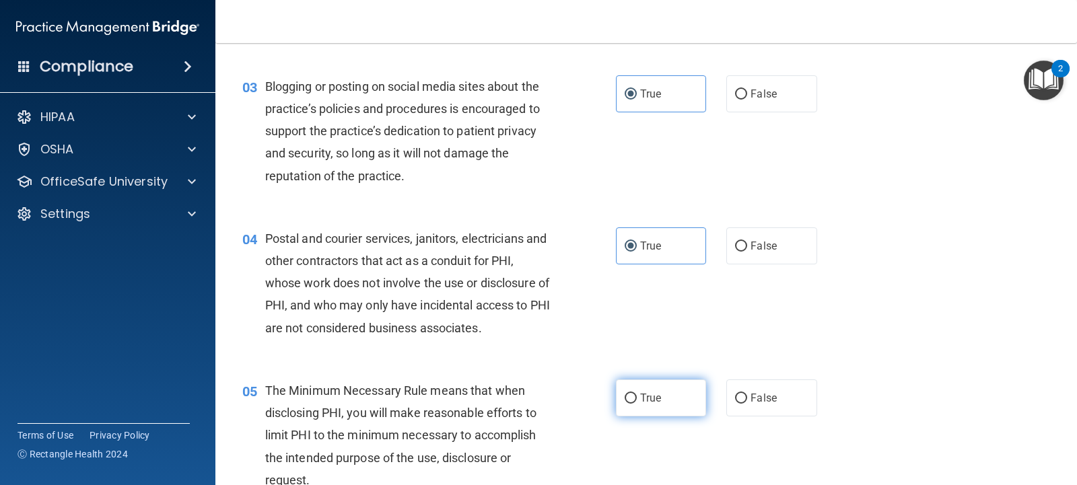
radio input "true"
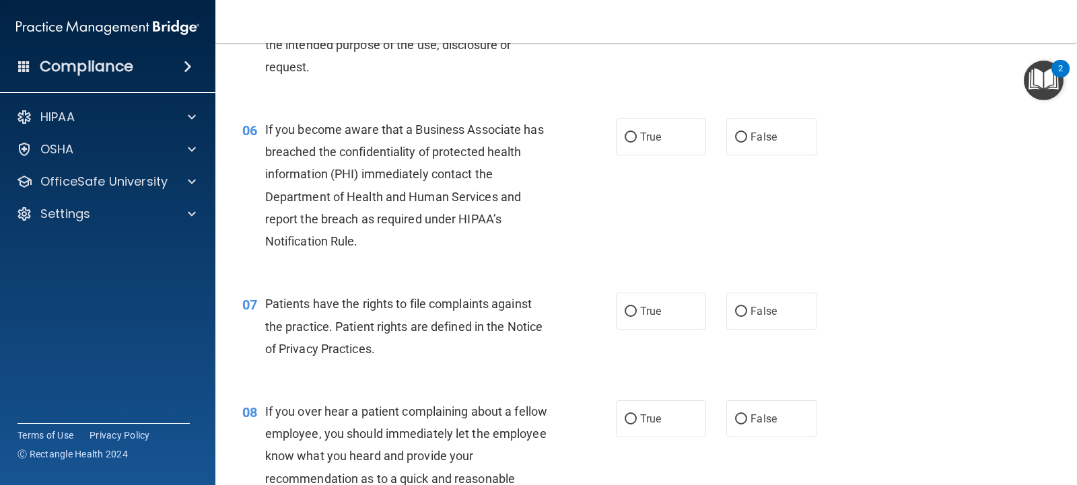
scroll to position [679, 0]
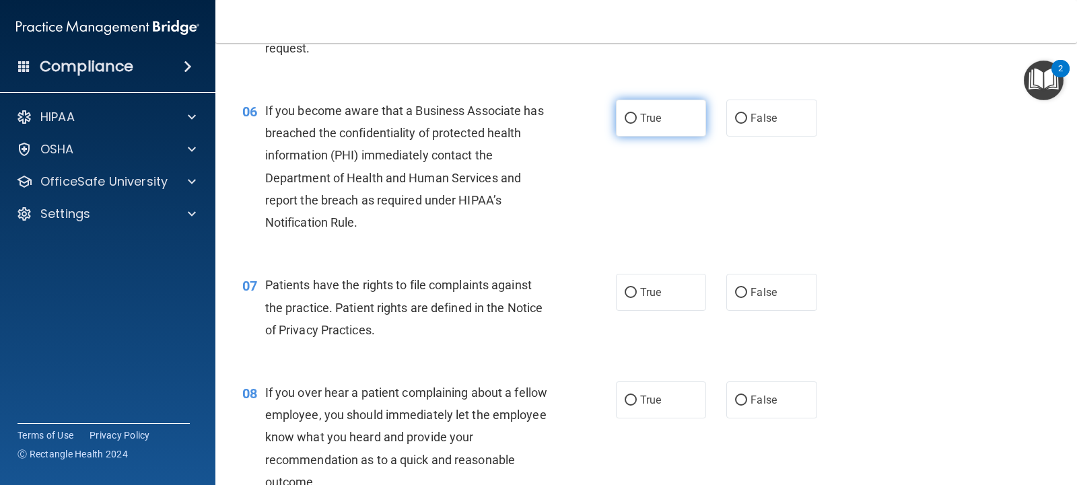
click at [648, 118] on span "True" at bounding box center [650, 118] width 21 height 13
click at [637, 118] on input "True" at bounding box center [631, 119] width 12 height 10
radio input "true"
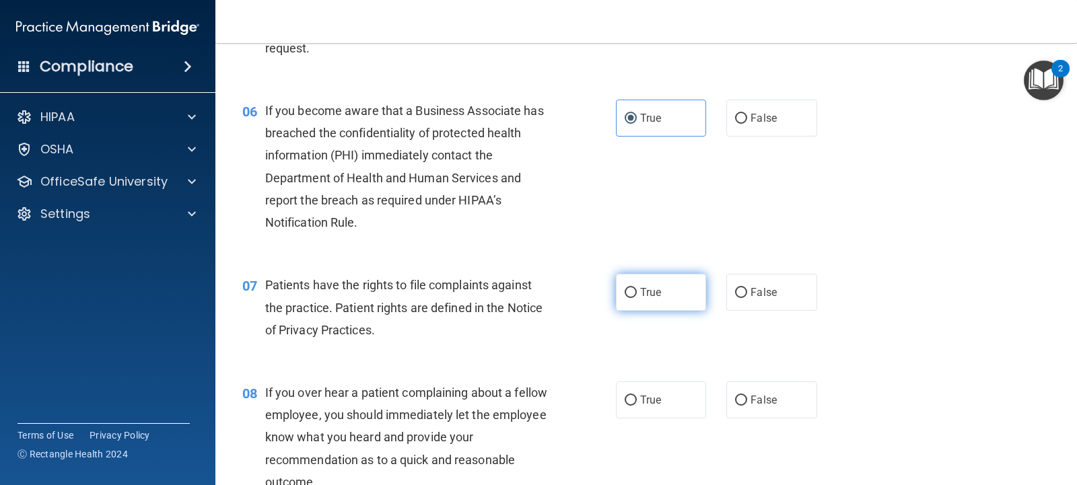
click at [649, 288] on span "True" at bounding box center [650, 292] width 21 height 13
click at [637, 288] on input "True" at bounding box center [631, 293] width 12 height 10
radio input "true"
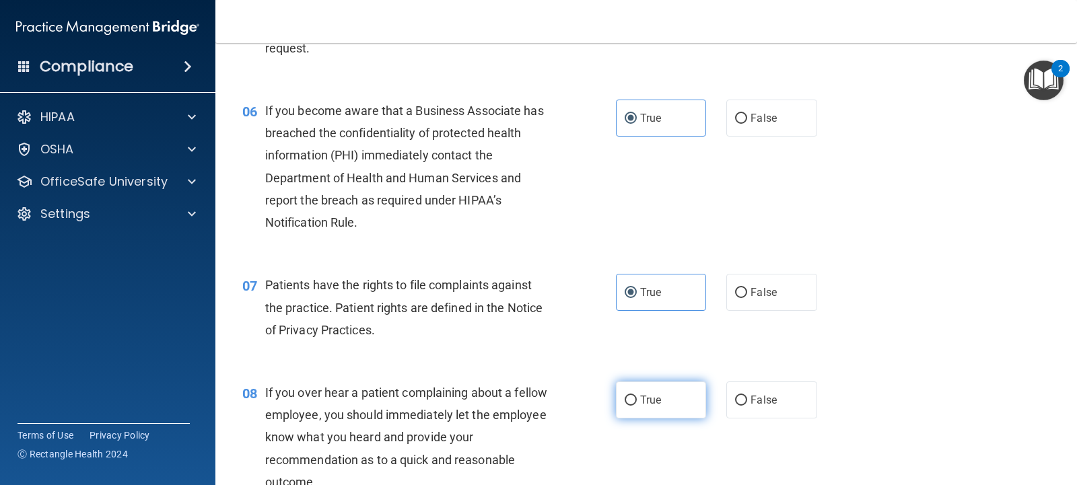
click at [650, 415] on label "True" at bounding box center [661, 400] width 90 height 37
click at [637, 406] on input "True" at bounding box center [631, 401] width 12 height 10
radio input "true"
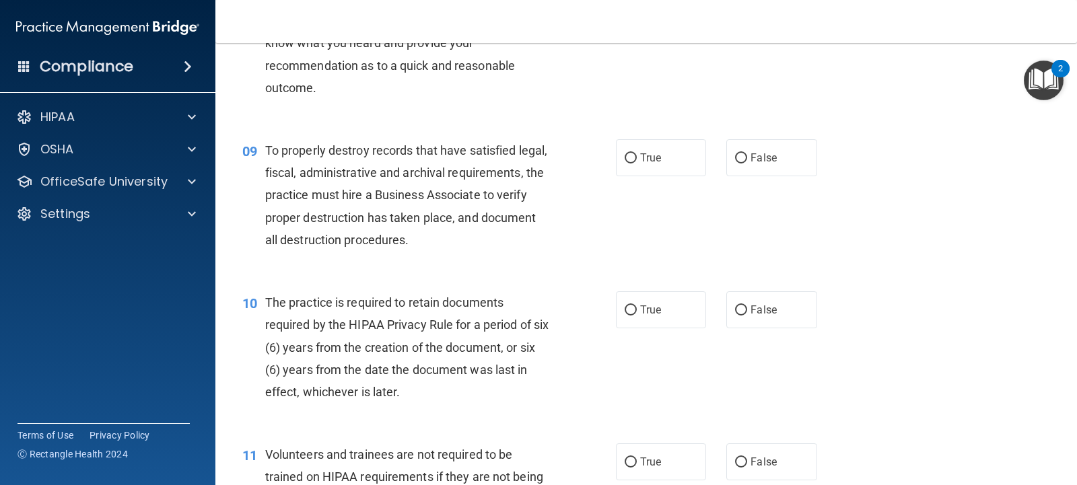
scroll to position [1110, 0]
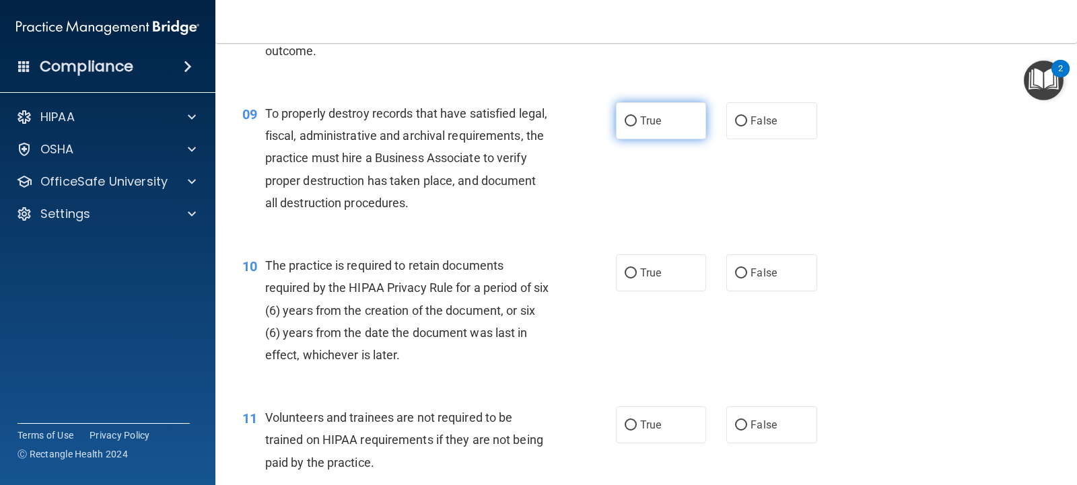
click at [654, 121] on span "True" at bounding box center [650, 120] width 21 height 13
click at [637, 121] on input "True" at bounding box center [631, 121] width 12 height 10
radio input "true"
click at [656, 276] on span "True" at bounding box center [650, 273] width 21 height 13
click at [637, 276] on input "True" at bounding box center [631, 274] width 12 height 10
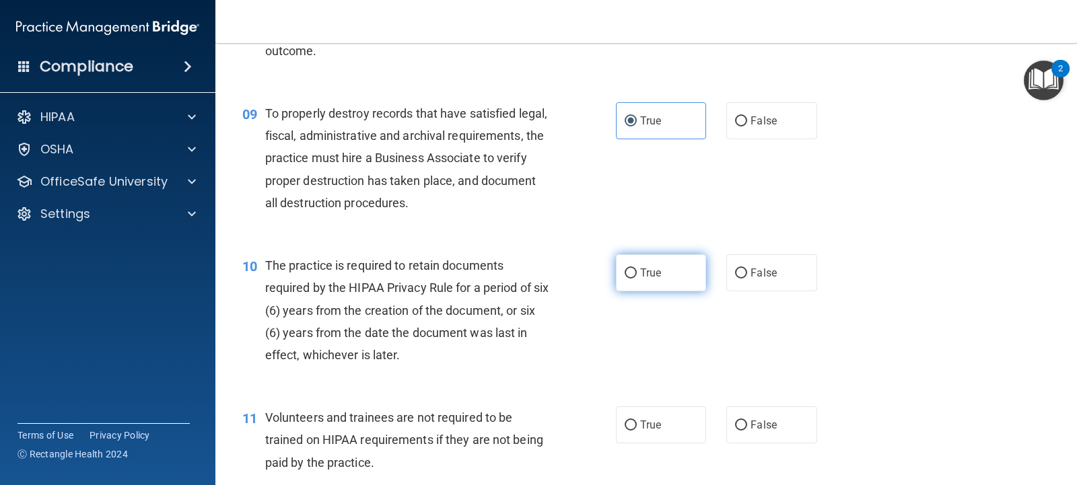
radio input "true"
click at [644, 422] on span "True" at bounding box center [650, 425] width 21 height 13
click at [637, 422] on input "True" at bounding box center [631, 426] width 12 height 10
radio input "true"
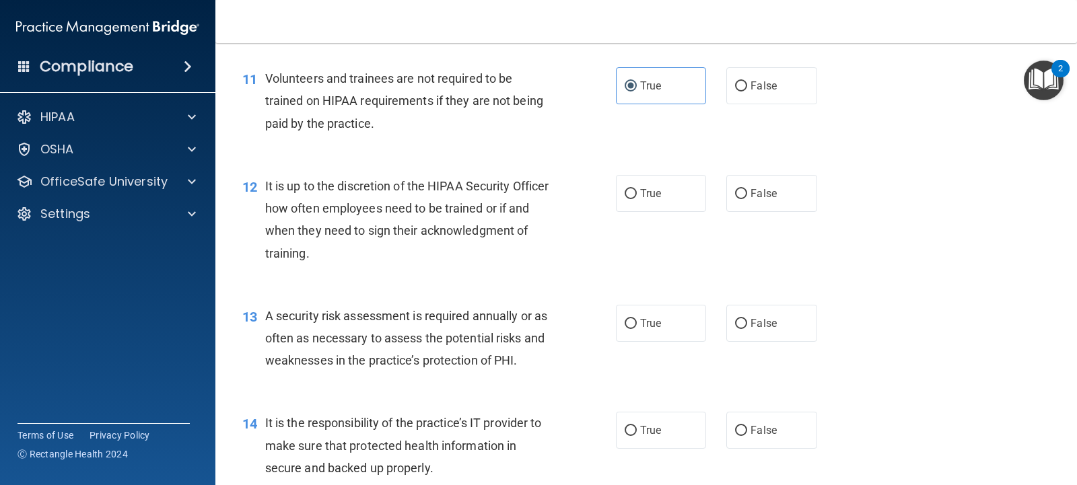
scroll to position [1456, 0]
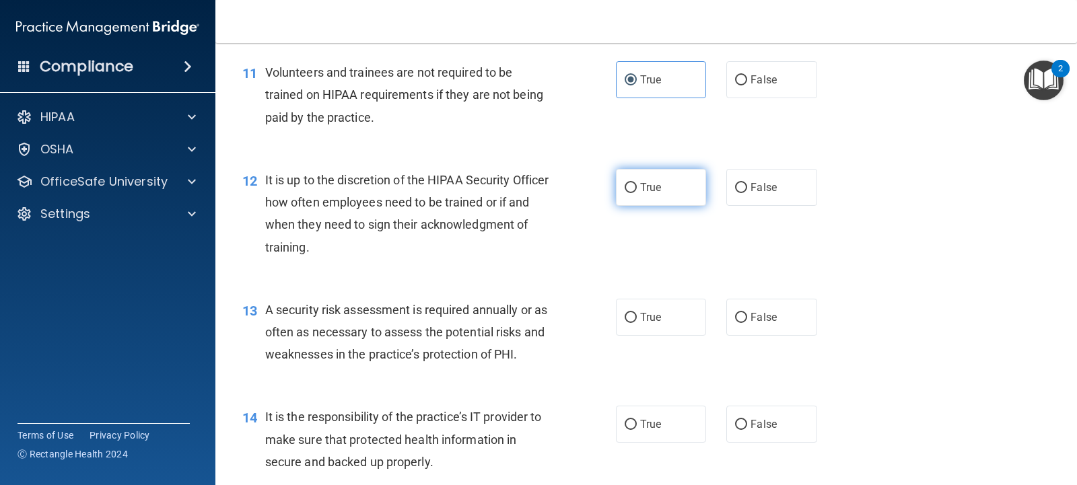
click at [652, 199] on label "True" at bounding box center [661, 187] width 90 height 37
click at [637, 193] on input "True" at bounding box center [631, 188] width 12 height 10
radio input "true"
click at [645, 307] on label "True" at bounding box center [661, 317] width 90 height 37
click at [637, 313] on input "True" at bounding box center [631, 318] width 12 height 10
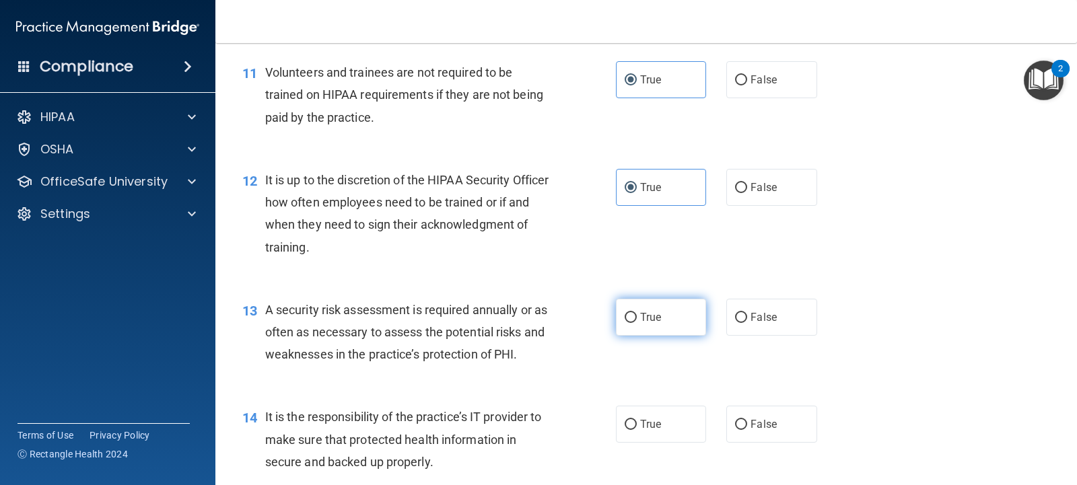
radio input "true"
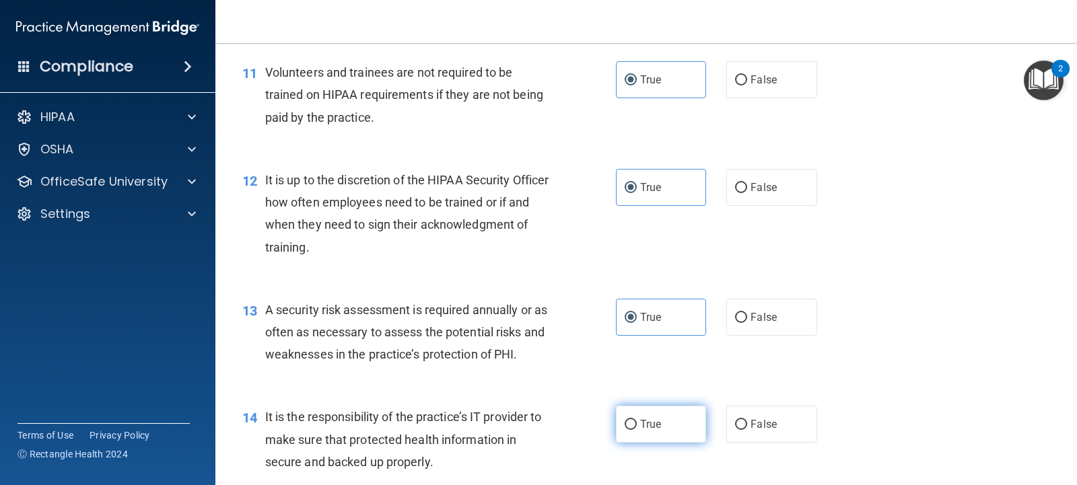
click at [648, 418] on span "True" at bounding box center [650, 424] width 21 height 13
click at [637, 420] on input "True" at bounding box center [631, 425] width 12 height 10
radio input "true"
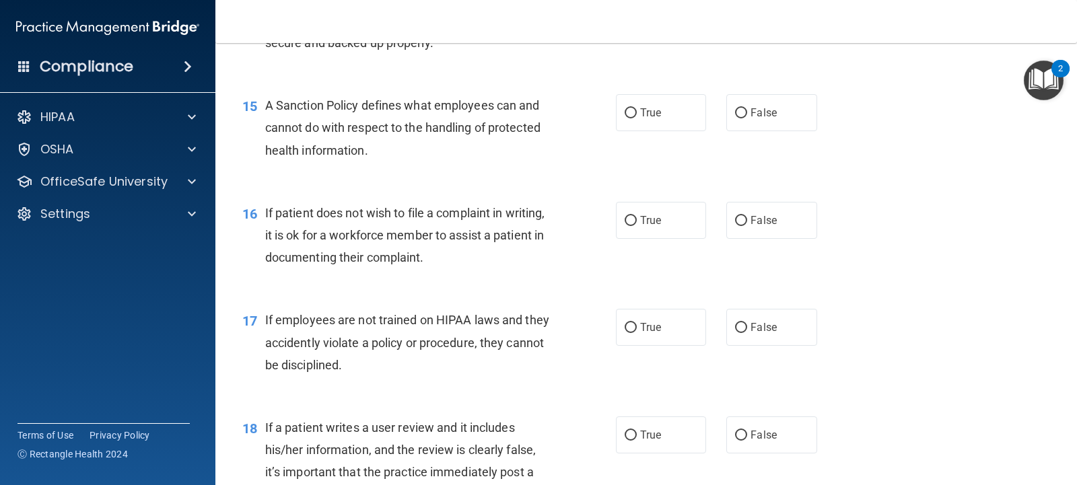
scroll to position [1888, 0]
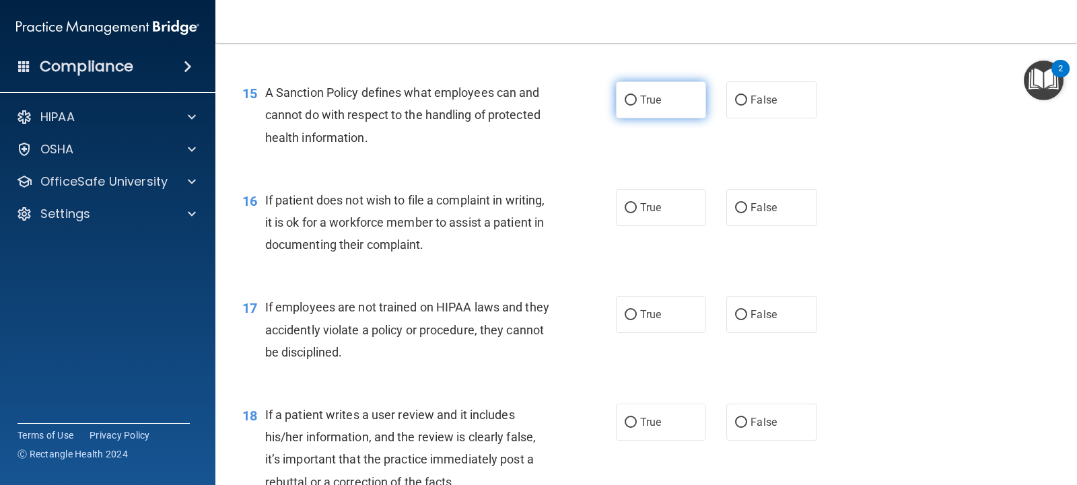
click at [653, 95] on span "True" at bounding box center [650, 100] width 21 height 13
click at [637, 96] on input "True" at bounding box center [631, 101] width 12 height 10
radio input "true"
click at [657, 184] on div "16 If patient does not wish to file a complaint in writing, it is ok for a work…" at bounding box center [646, 226] width 828 height 108
click at [656, 189] on label "True" at bounding box center [661, 207] width 90 height 37
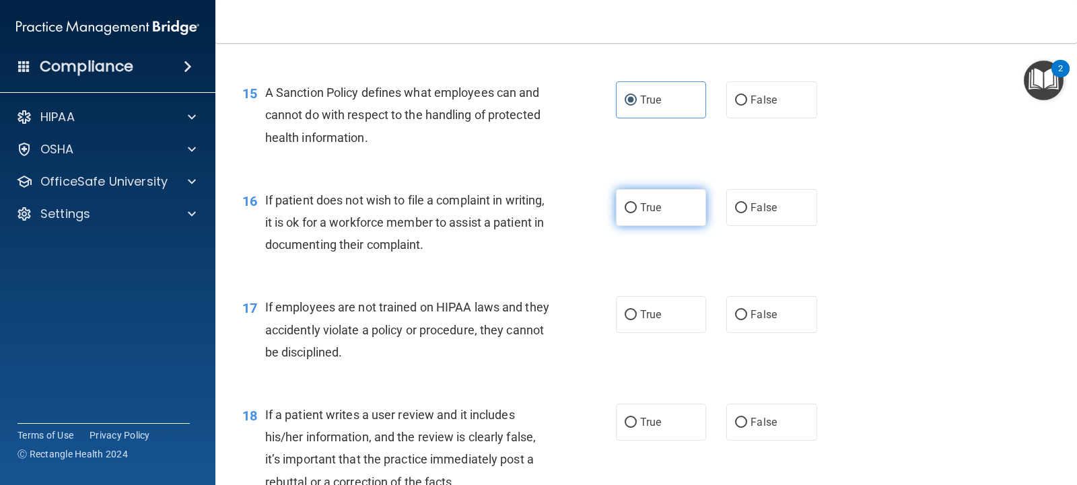
click at [637, 203] on input "True" at bounding box center [631, 208] width 12 height 10
radio input "true"
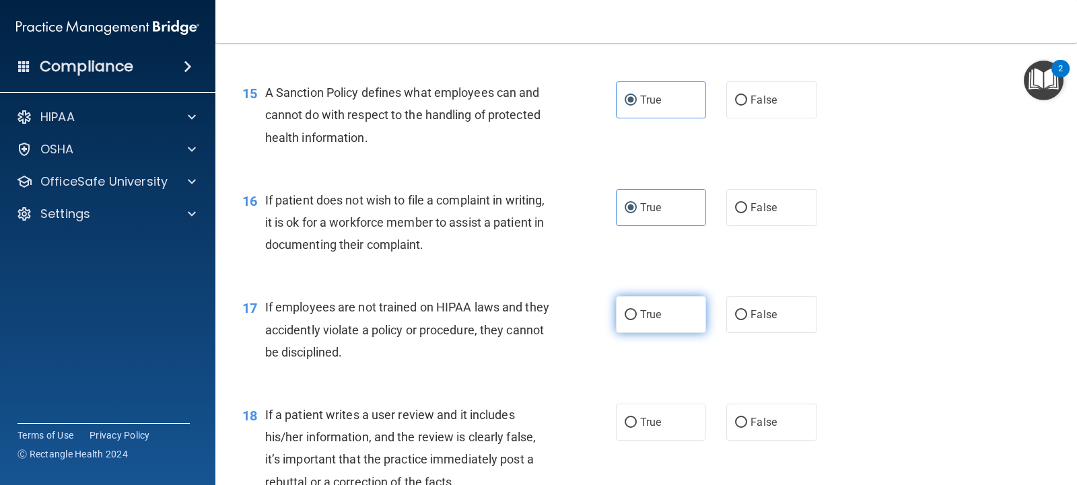
click at [648, 313] on span "True" at bounding box center [650, 314] width 21 height 13
click at [637, 313] on input "True" at bounding box center [631, 315] width 12 height 10
radio input "true"
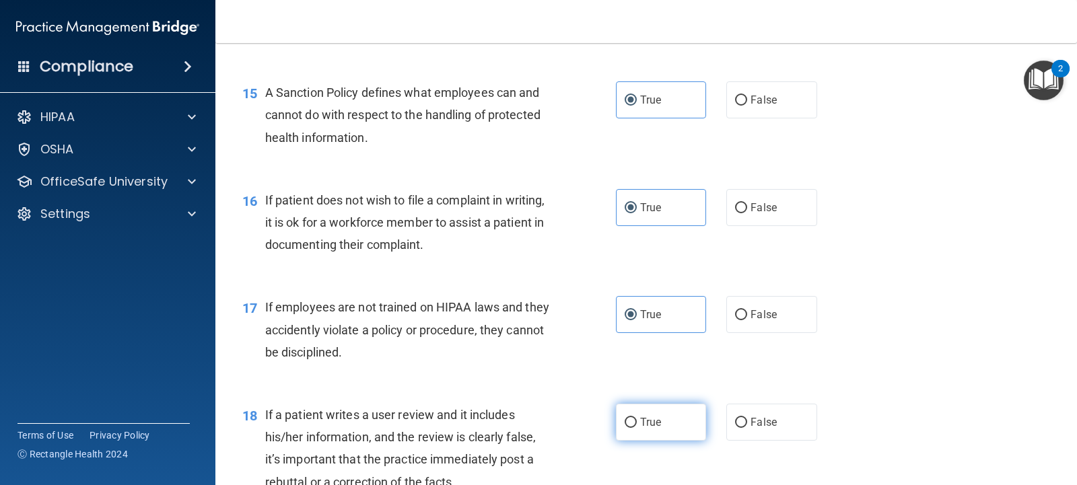
click at [650, 415] on label "True" at bounding box center [661, 422] width 90 height 37
click at [637, 418] on input "True" at bounding box center [631, 423] width 12 height 10
radio input "true"
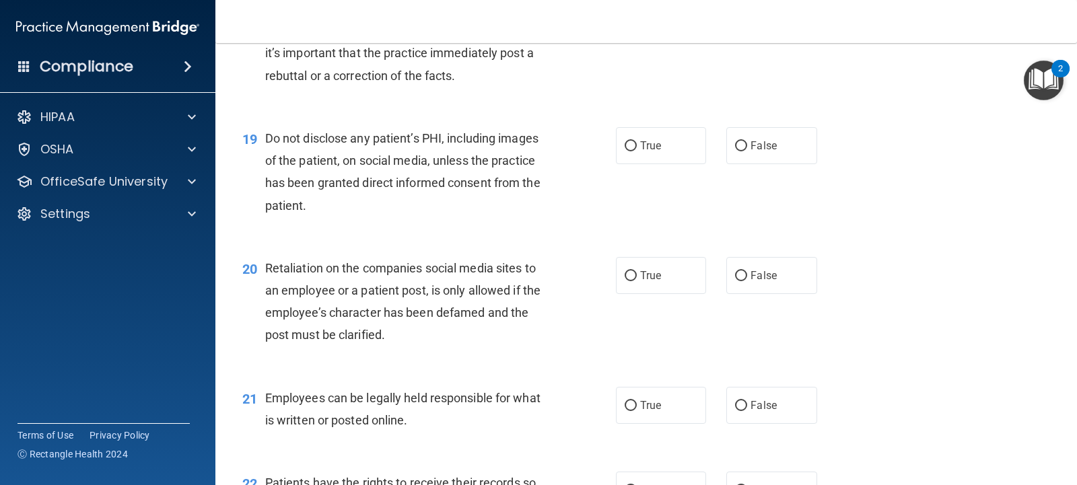
scroll to position [2300, 0]
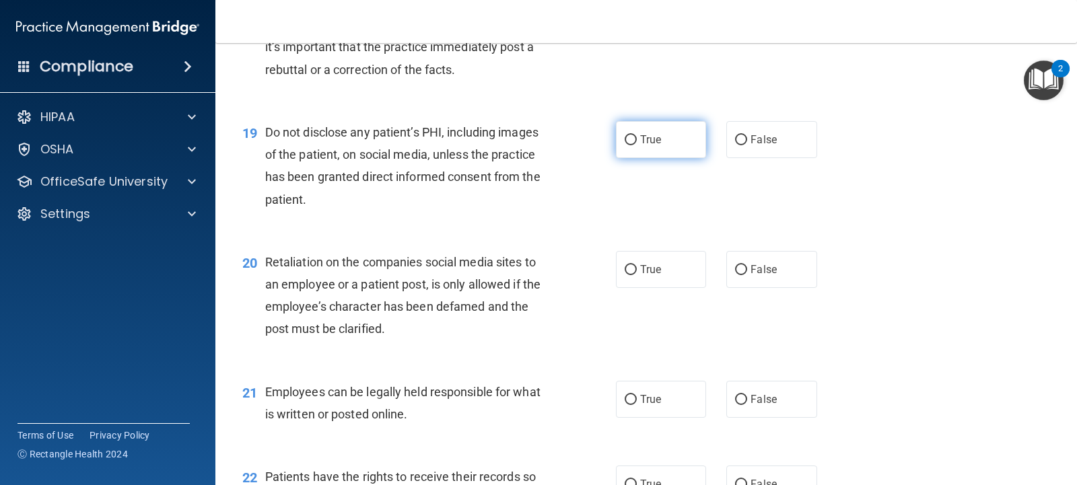
click at [636, 130] on label "True" at bounding box center [661, 139] width 90 height 37
click at [636, 135] on input "True" at bounding box center [631, 140] width 12 height 10
radio input "true"
click at [661, 277] on label "True" at bounding box center [661, 269] width 90 height 37
click at [637, 275] on input "True" at bounding box center [631, 270] width 12 height 10
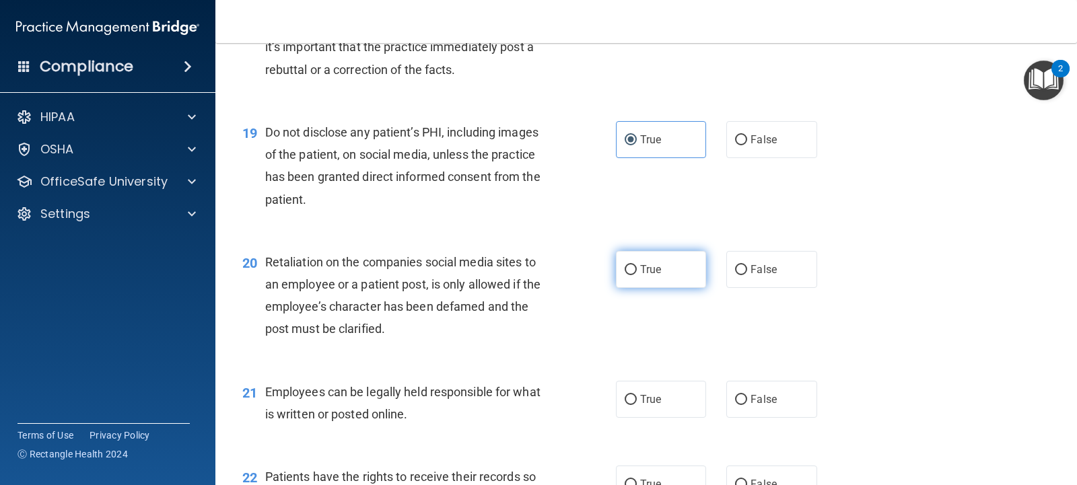
radio input "true"
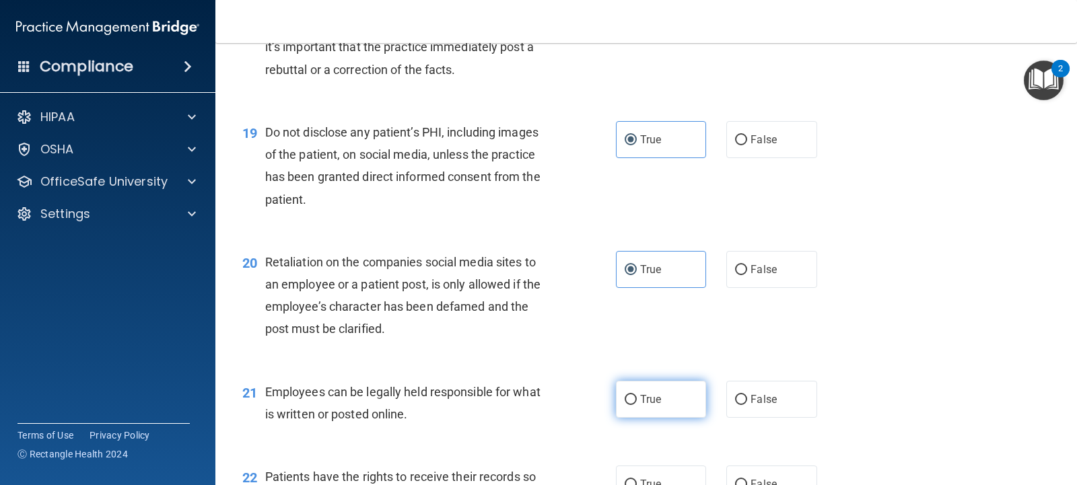
click at [647, 403] on span "True" at bounding box center [650, 399] width 21 height 13
click at [637, 403] on input "True" at bounding box center [631, 400] width 12 height 10
radio input "true"
click at [653, 469] on label "True" at bounding box center [661, 484] width 90 height 37
click at [637, 480] on input "True" at bounding box center [631, 485] width 12 height 10
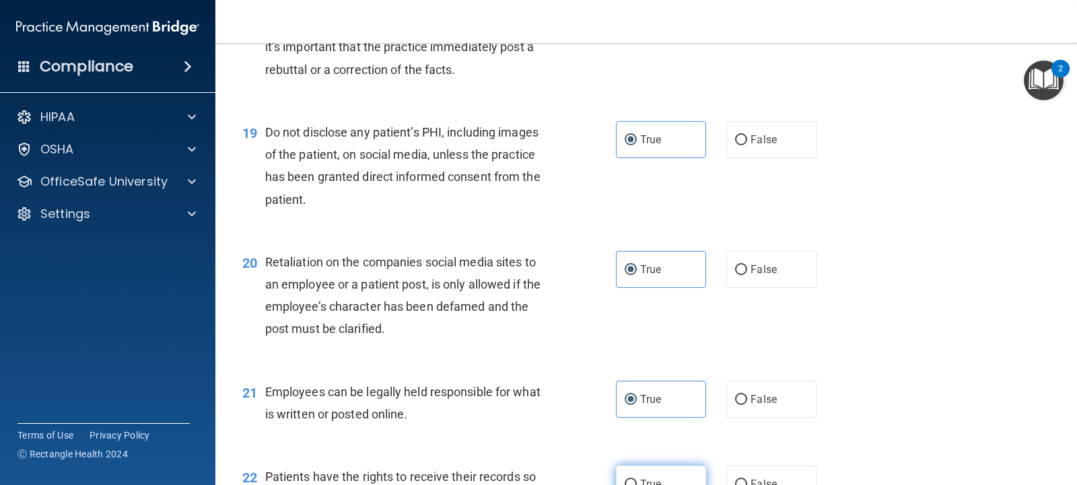
radio input "true"
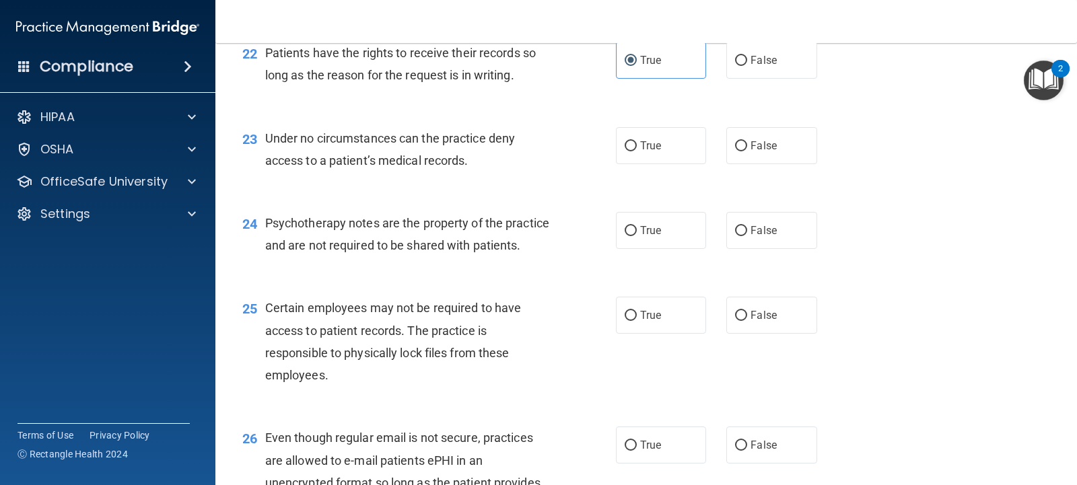
scroll to position [2749, 0]
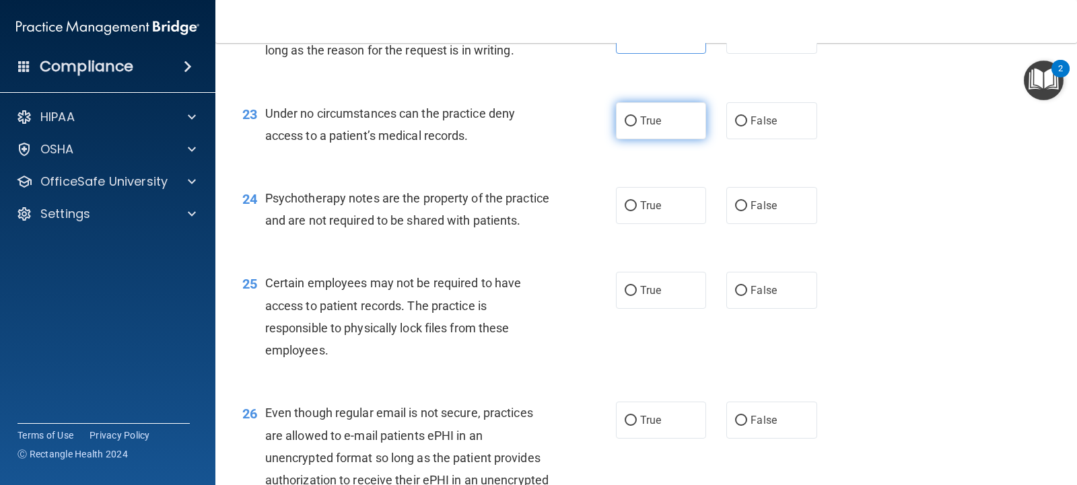
click at [642, 121] on span "True" at bounding box center [650, 120] width 21 height 13
click at [637, 121] on input "True" at bounding box center [631, 121] width 12 height 10
radio input "true"
click at [649, 219] on label "True" at bounding box center [661, 205] width 90 height 37
click at [637, 211] on input "True" at bounding box center [631, 206] width 12 height 10
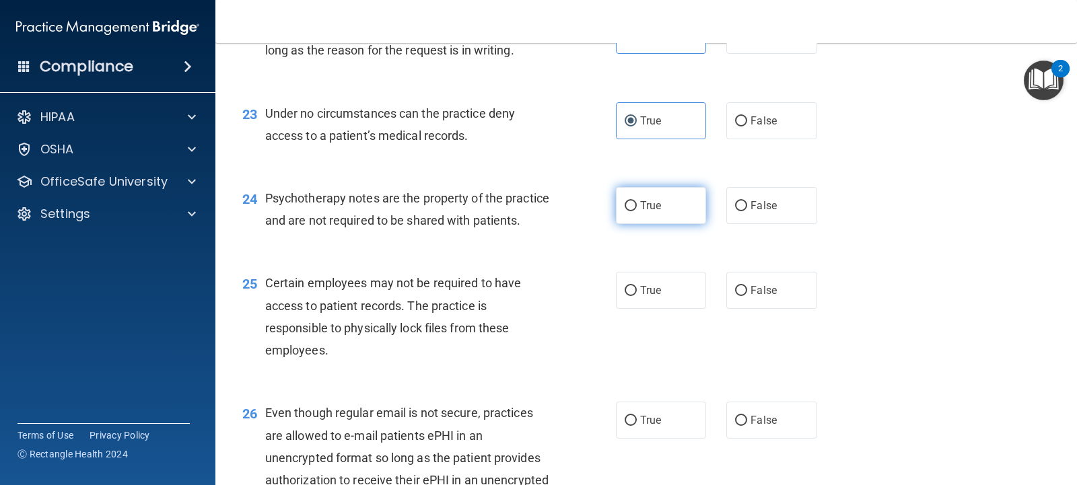
radio input "true"
click at [651, 285] on div "25 Certain employees may not be required to have access to patient records. The…" at bounding box center [646, 320] width 828 height 130
click at [650, 304] on label "True" at bounding box center [661, 290] width 90 height 37
click at [637, 296] on input "True" at bounding box center [631, 291] width 12 height 10
radio input "true"
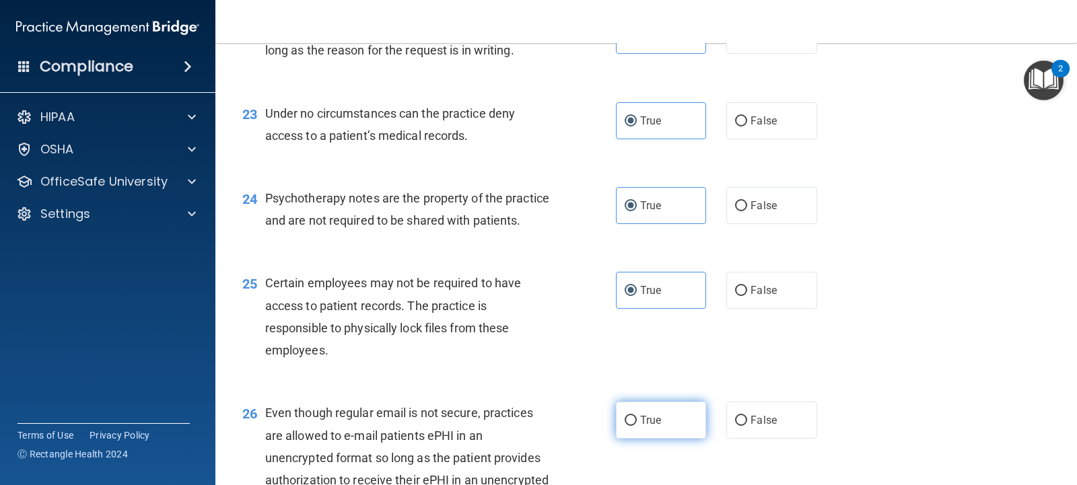
click at [650, 427] on span "True" at bounding box center [650, 420] width 21 height 13
click at [637, 426] on input "True" at bounding box center [631, 421] width 12 height 10
radio input "true"
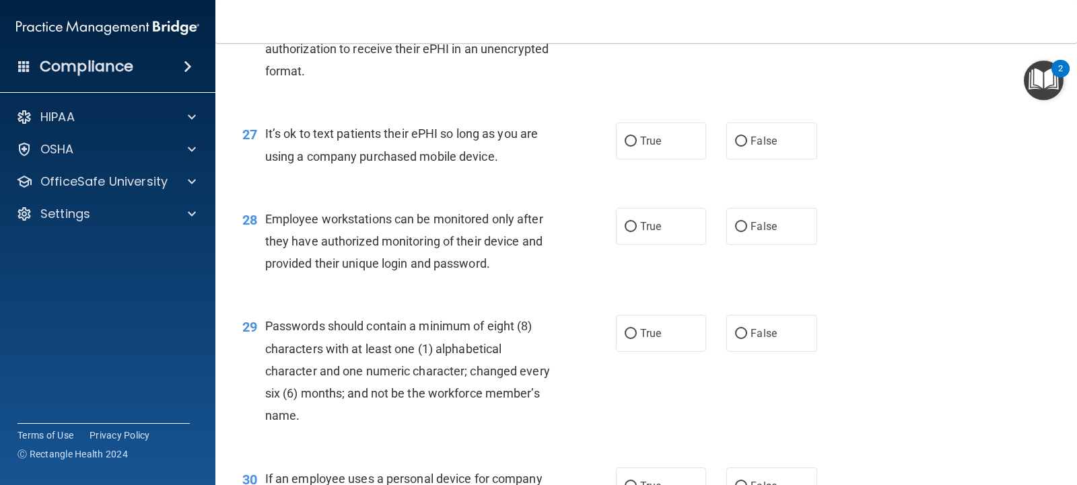
scroll to position [3188, 0]
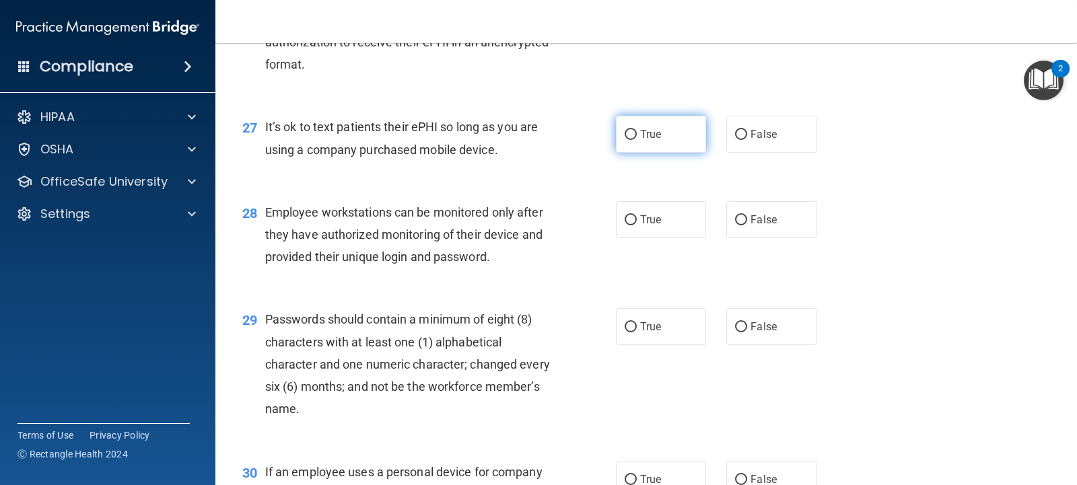
click at [650, 141] on span "True" at bounding box center [650, 134] width 21 height 13
click at [637, 140] on input "True" at bounding box center [631, 135] width 12 height 10
radio input "true"
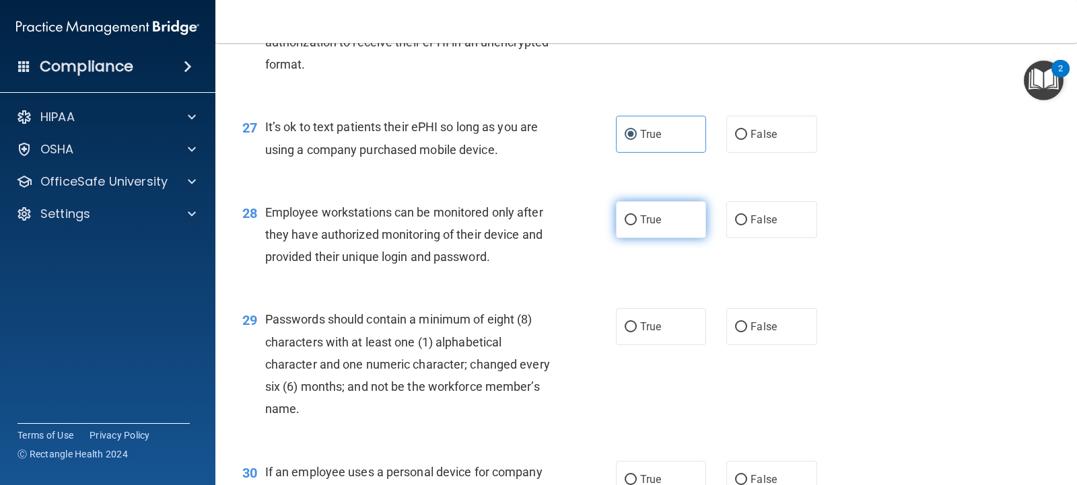
click at [650, 238] on label "True" at bounding box center [661, 219] width 90 height 37
click at [637, 226] on input "True" at bounding box center [631, 220] width 12 height 10
radio input "true"
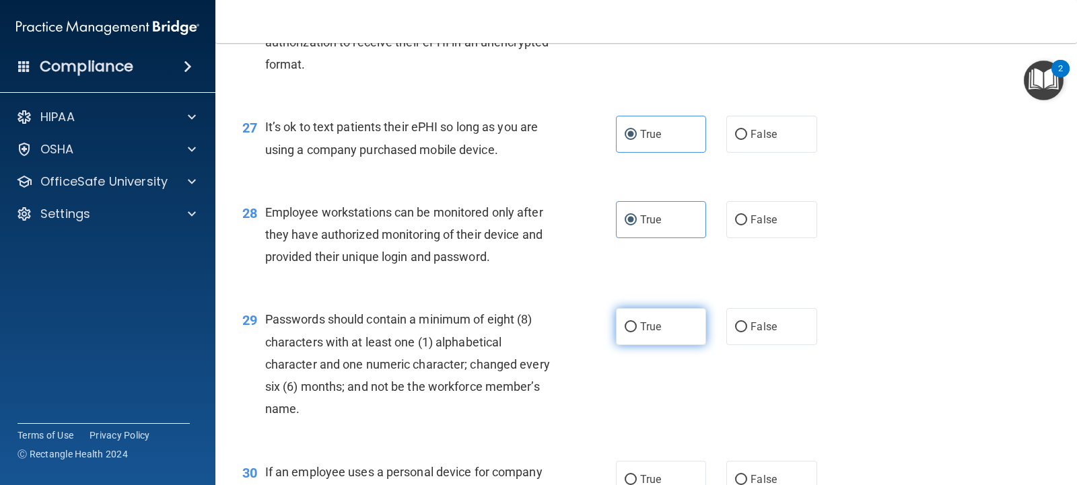
click at [666, 345] on label "True" at bounding box center [661, 326] width 90 height 37
click at [637, 333] on input "True" at bounding box center [631, 327] width 12 height 10
radio input "true"
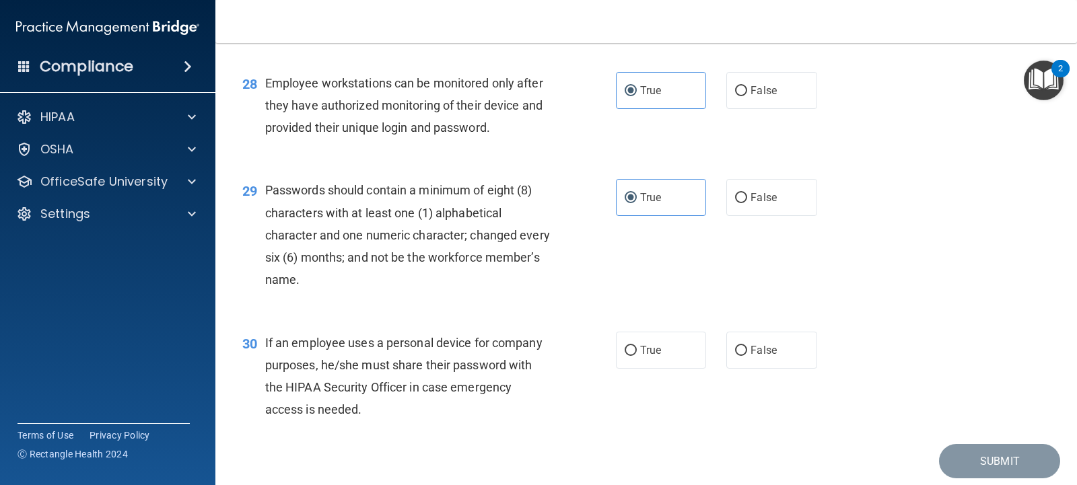
scroll to position [3329, 0]
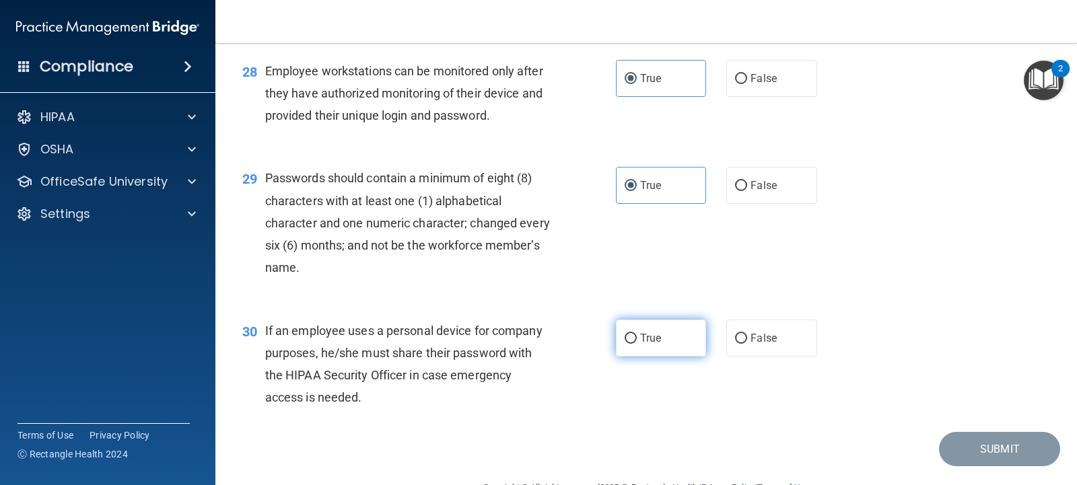
click at [627, 357] on label "True" at bounding box center [661, 338] width 90 height 37
click at [627, 344] on input "True" at bounding box center [631, 339] width 12 height 10
radio input "true"
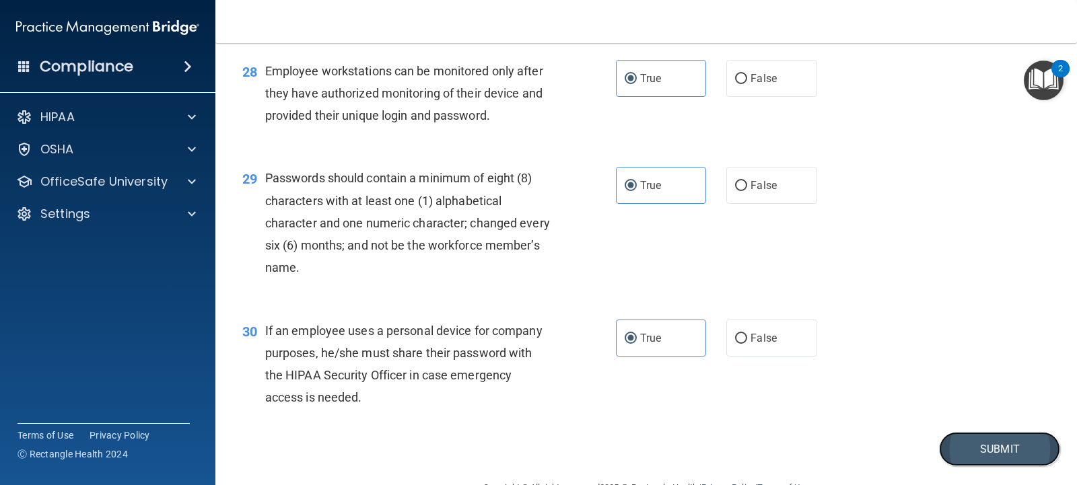
click at [951, 465] on button "Submit" at bounding box center [999, 449] width 121 height 34
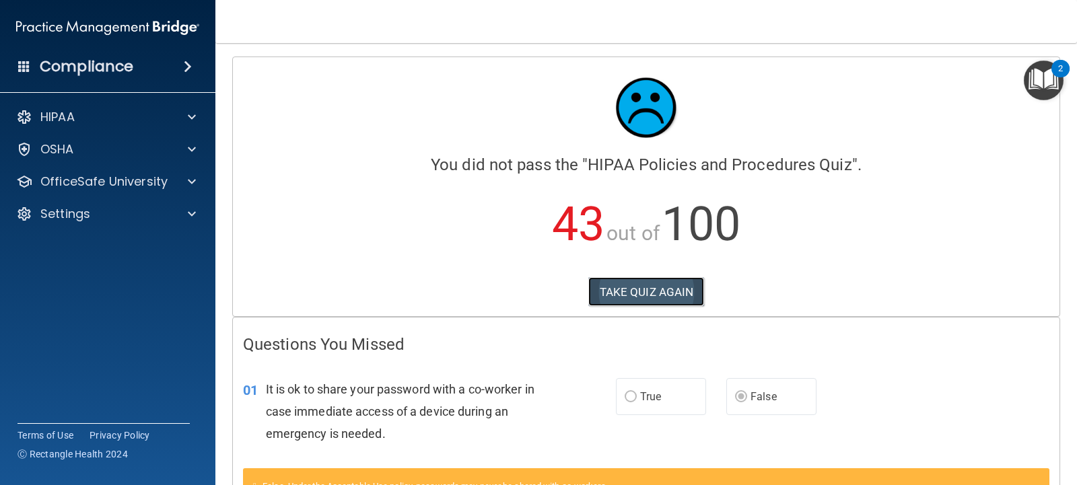
click at [644, 290] on button "TAKE QUIZ AGAIN" at bounding box center [646, 292] width 116 height 30
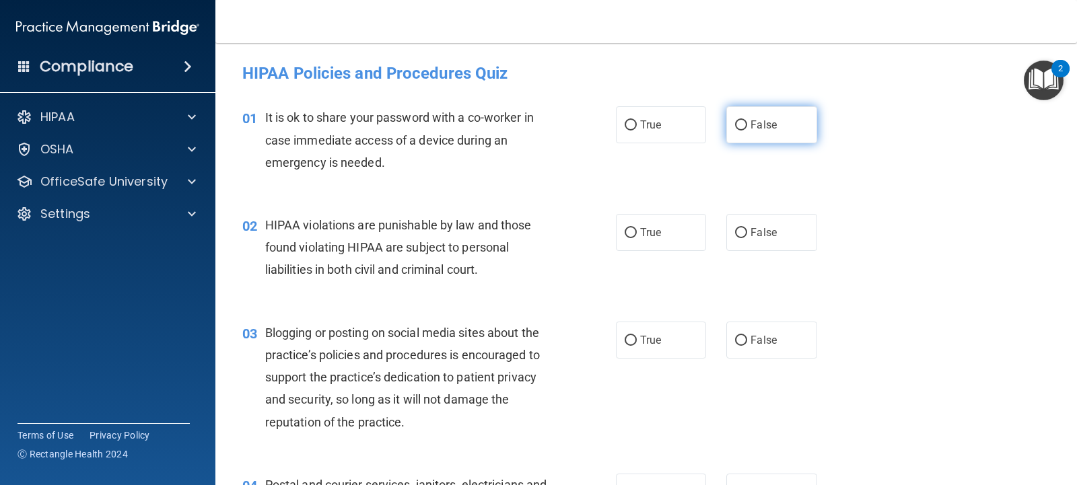
click at [745, 116] on label "False" at bounding box center [771, 124] width 90 height 37
click at [745, 121] on input "False" at bounding box center [741, 126] width 12 height 10
radio input "true"
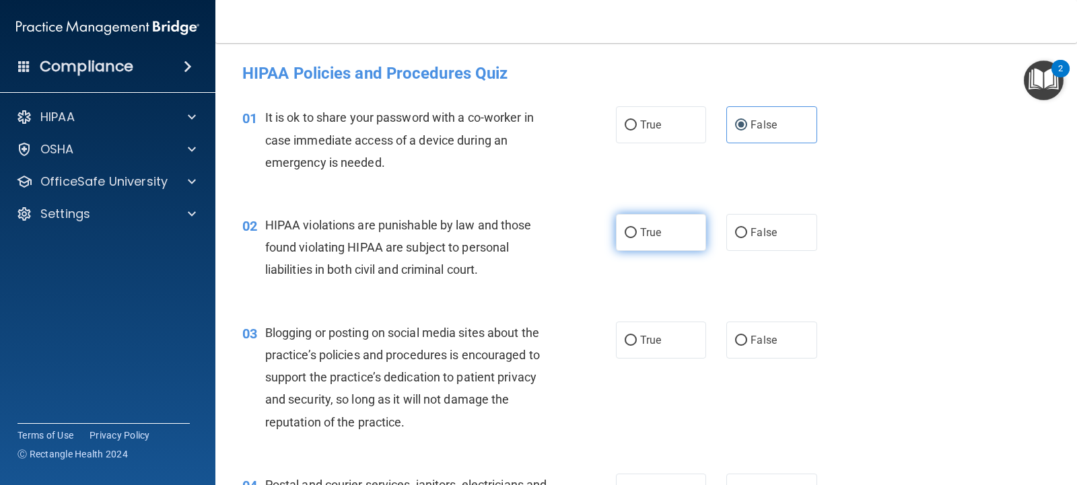
click at [642, 229] on span "True" at bounding box center [650, 232] width 21 height 13
click at [637, 229] on input "True" at bounding box center [631, 233] width 12 height 10
radio input "true"
click at [741, 344] on input "False" at bounding box center [741, 341] width 12 height 10
radio input "true"
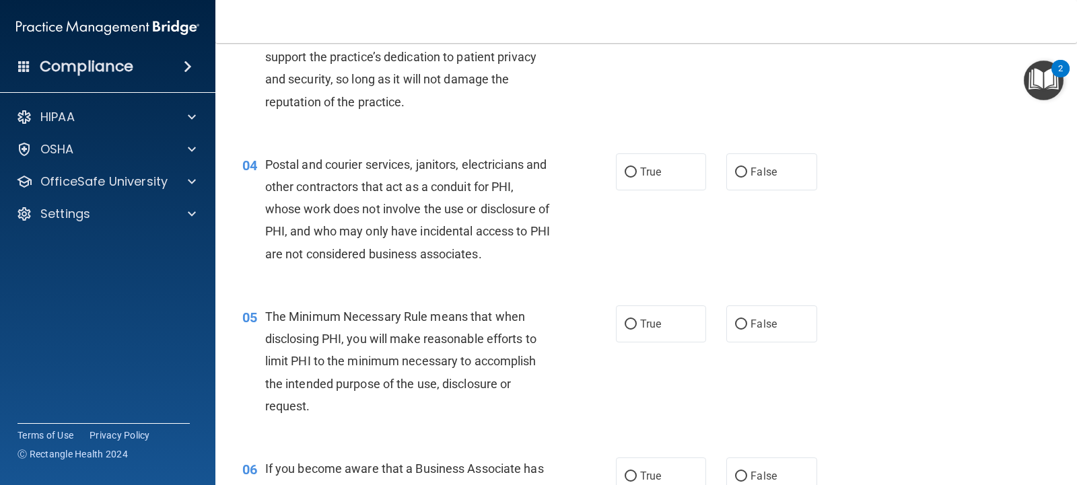
scroll to position [351, 0]
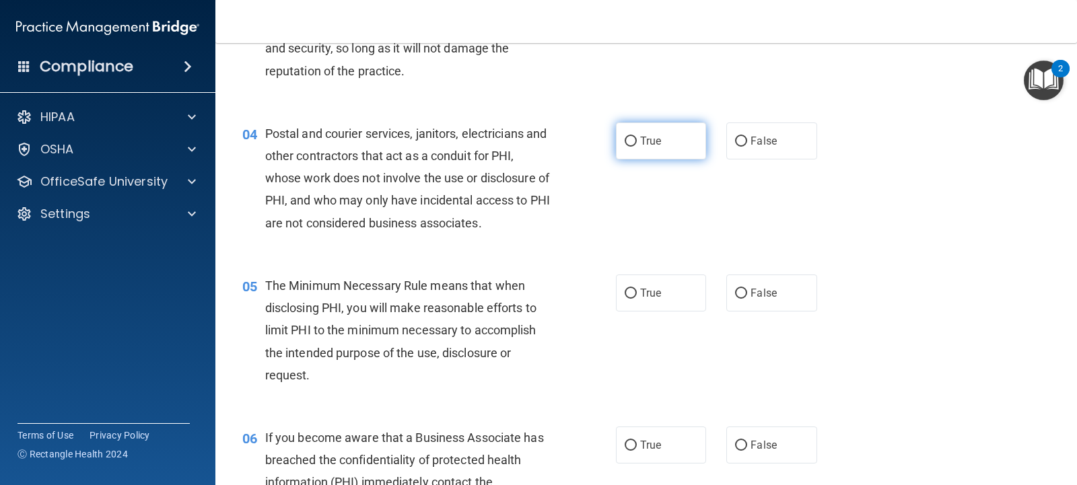
click at [651, 137] on span "True" at bounding box center [650, 141] width 21 height 13
click at [637, 137] on input "True" at bounding box center [631, 142] width 12 height 10
radio input "true"
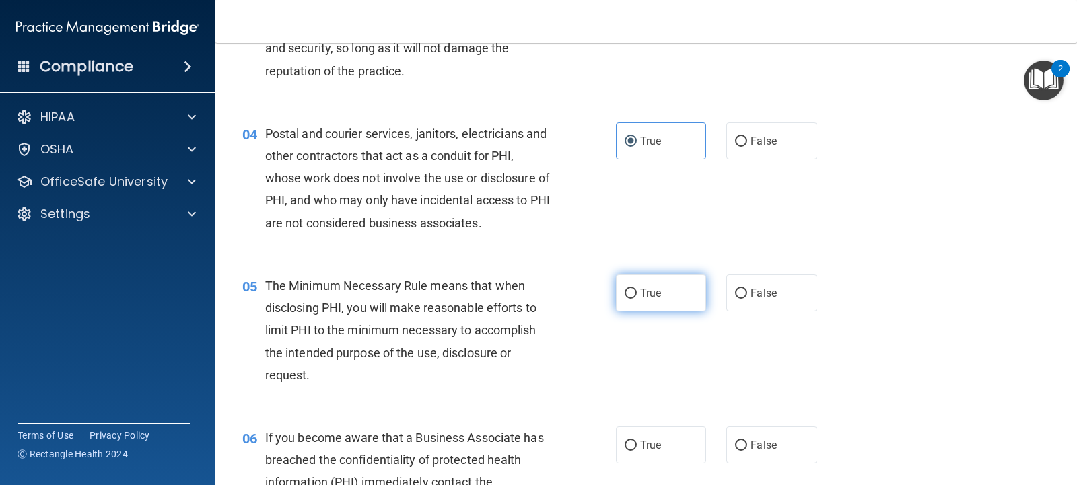
click at [646, 289] on span "True" at bounding box center [650, 293] width 21 height 13
click at [637, 289] on input "True" at bounding box center [631, 294] width 12 height 10
radio input "true"
click at [761, 448] on span "False" at bounding box center [764, 445] width 26 height 13
click at [747, 448] on input "False" at bounding box center [741, 446] width 12 height 10
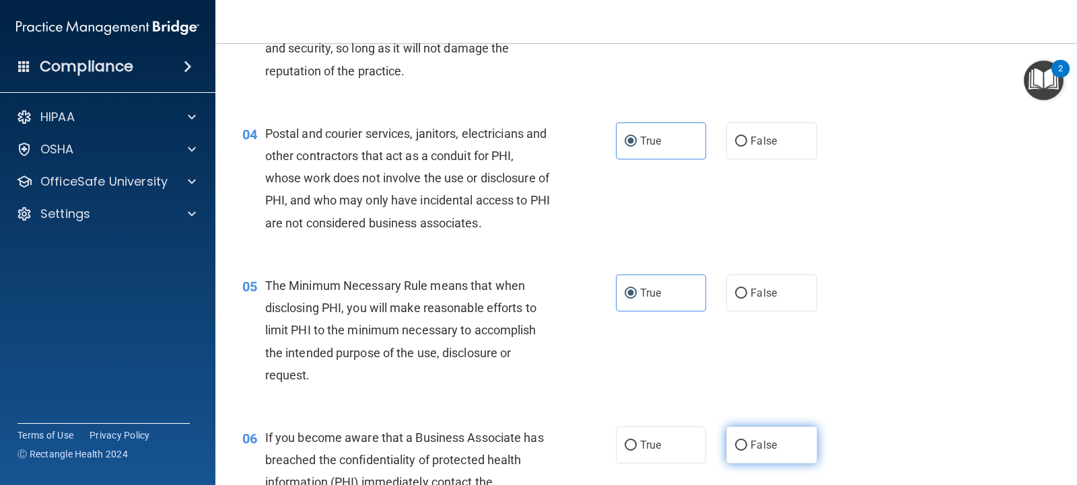
radio input "true"
click at [1067, 137] on main "- HIPAA Policies and Procedures Quiz This quiz doesn’t expire until 10/04/2025.…" at bounding box center [646, 264] width 862 height 442
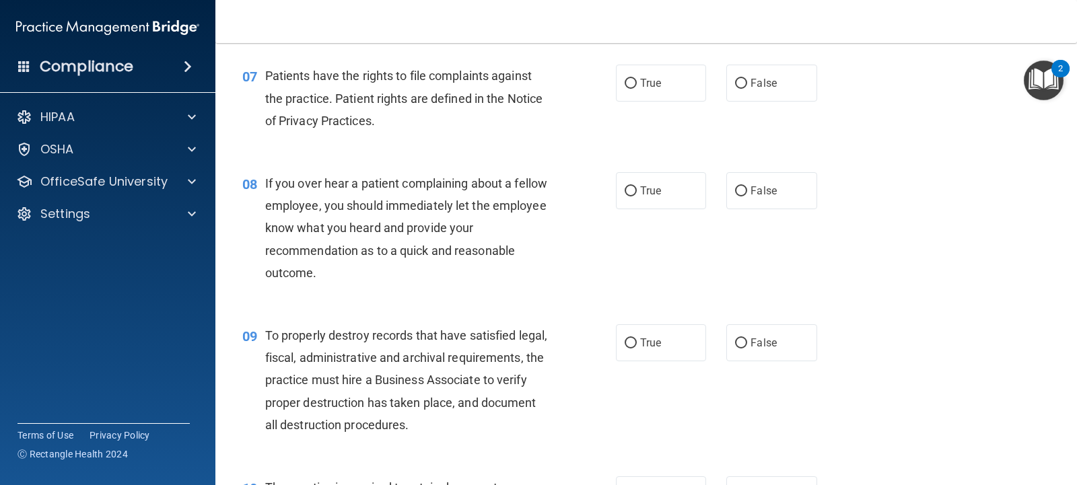
scroll to position [882, 0]
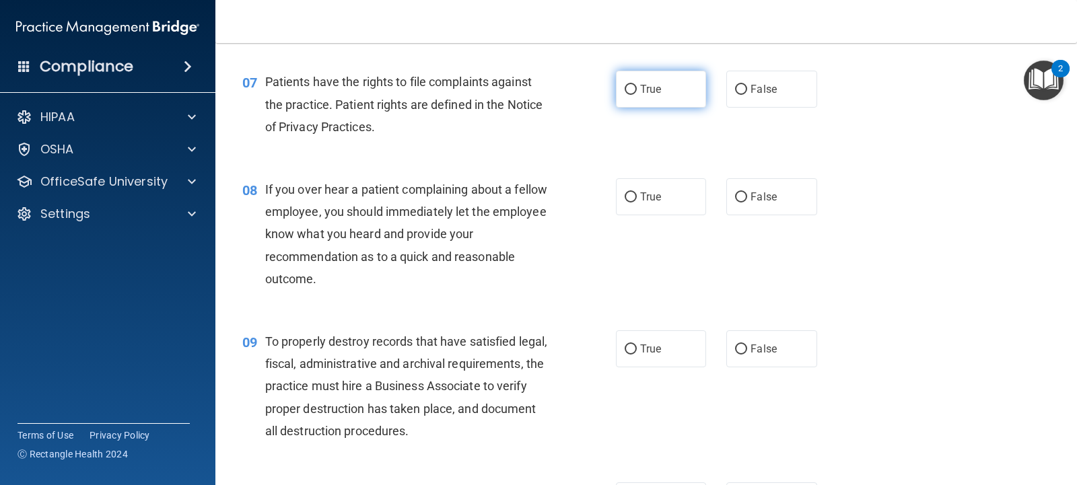
click at [627, 88] on input "True" at bounding box center [631, 90] width 12 height 10
radio input "true"
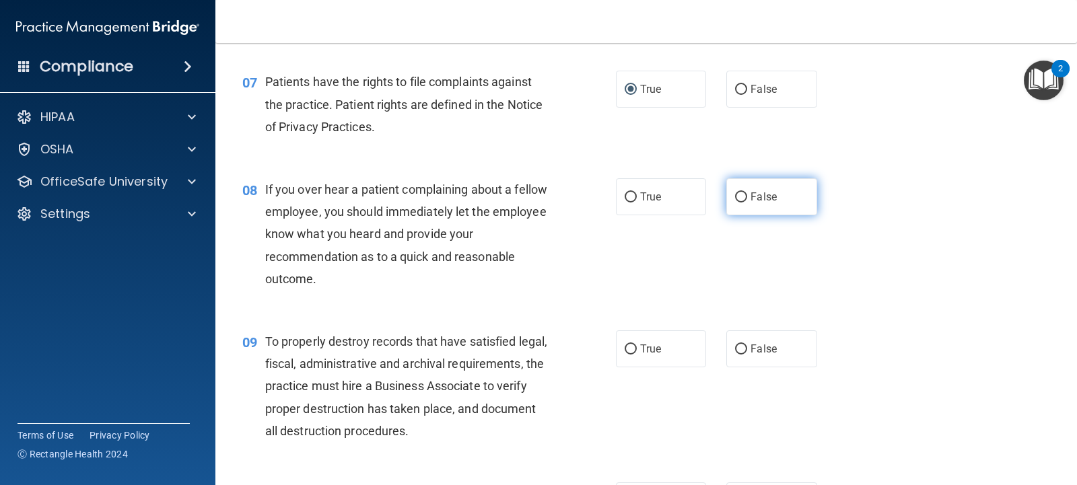
click at [737, 203] on label "False" at bounding box center [771, 196] width 90 height 37
click at [737, 203] on input "False" at bounding box center [741, 198] width 12 height 10
radio input "true"
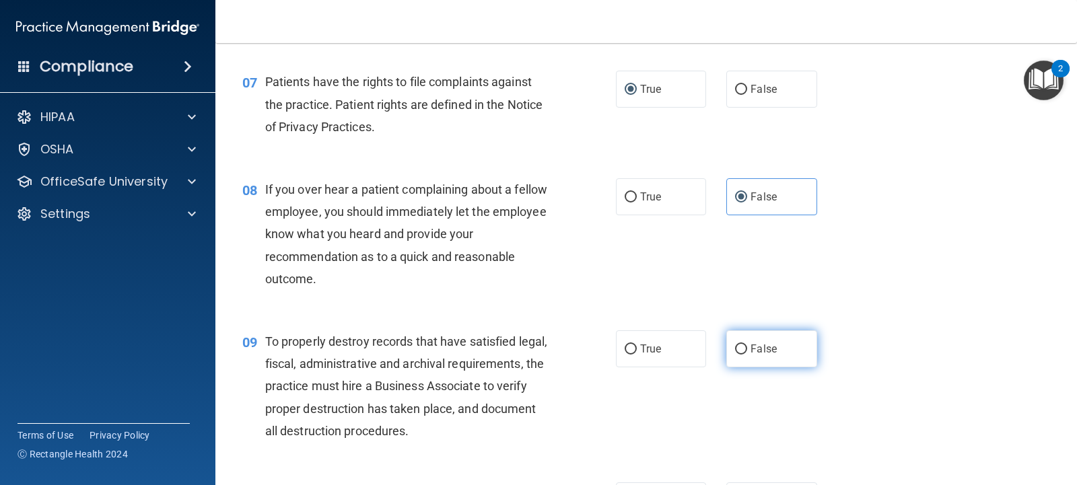
click at [738, 349] on input "False" at bounding box center [741, 350] width 12 height 10
radio input "true"
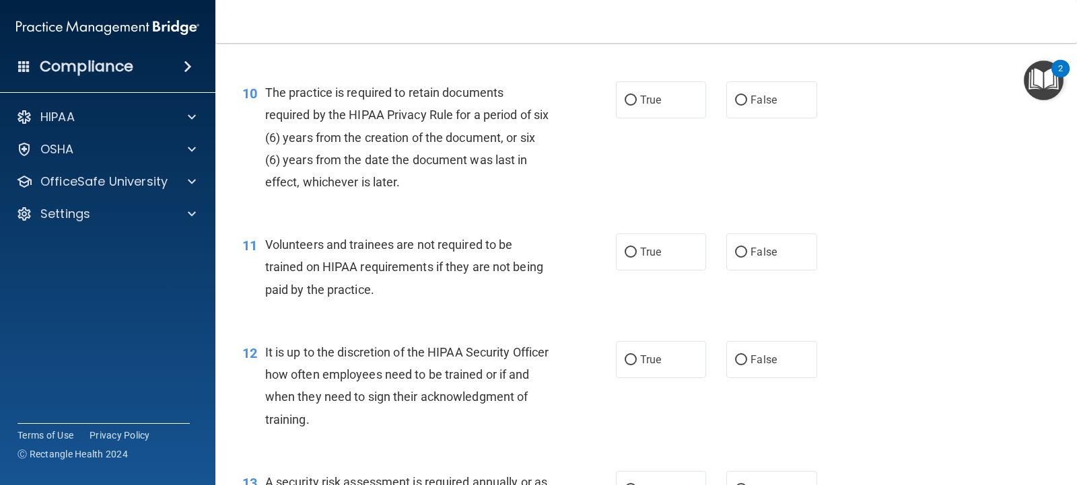
scroll to position [1295, 0]
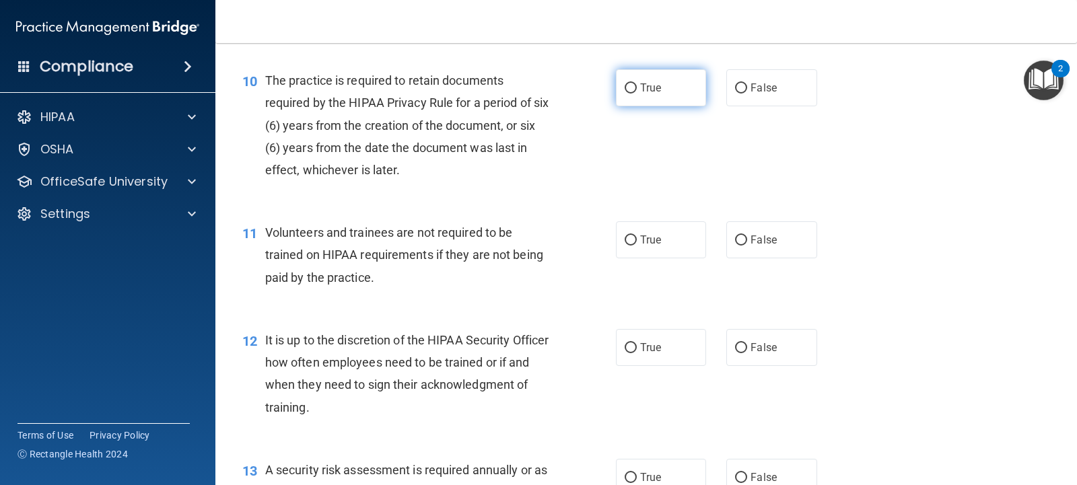
click at [630, 88] on input "True" at bounding box center [631, 88] width 12 height 10
radio input "true"
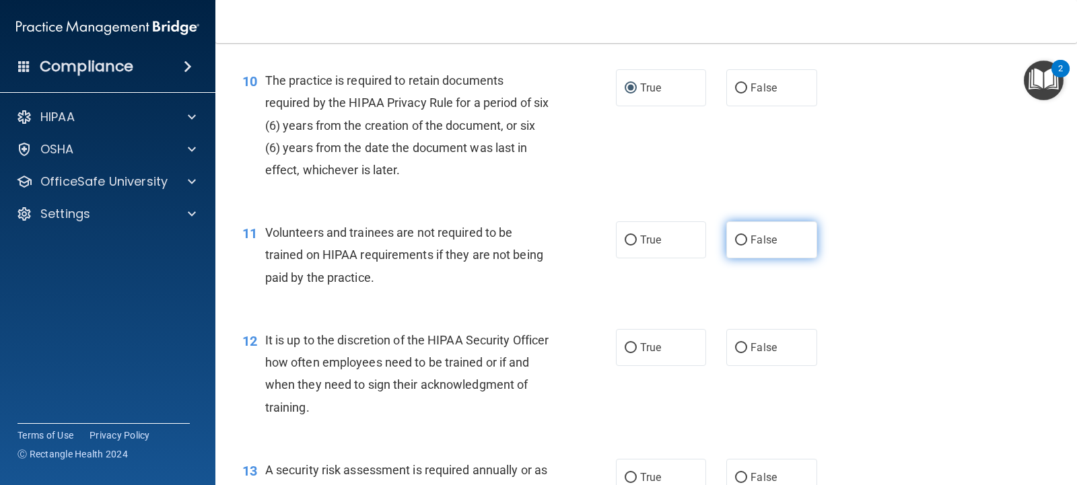
click at [755, 242] on span "False" at bounding box center [764, 240] width 26 height 13
click at [747, 242] on input "False" at bounding box center [741, 241] width 12 height 10
radio input "true"
click at [737, 343] on input "False" at bounding box center [741, 348] width 12 height 10
radio input "true"
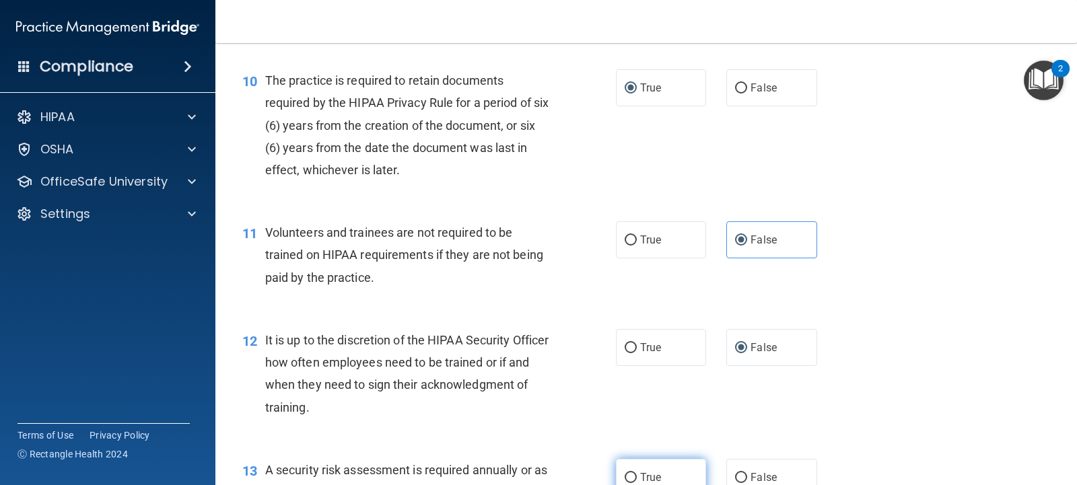
click at [640, 471] on span "True" at bounding box center [650, 477] width 21 height 13
click at [637, 473] on input "True" at bounding box center [631, 478] width 12 height 10
radio input "true"
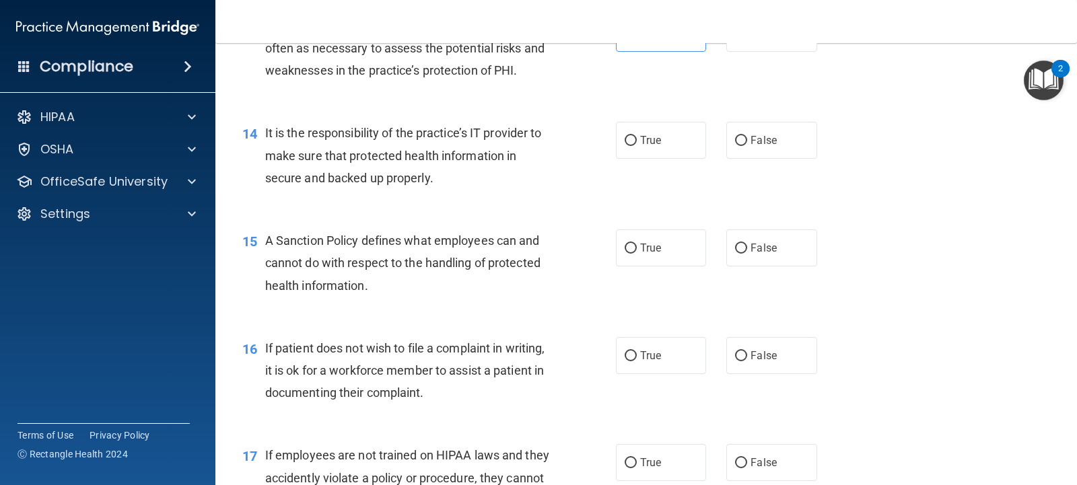
scroll to position [1758, 0]
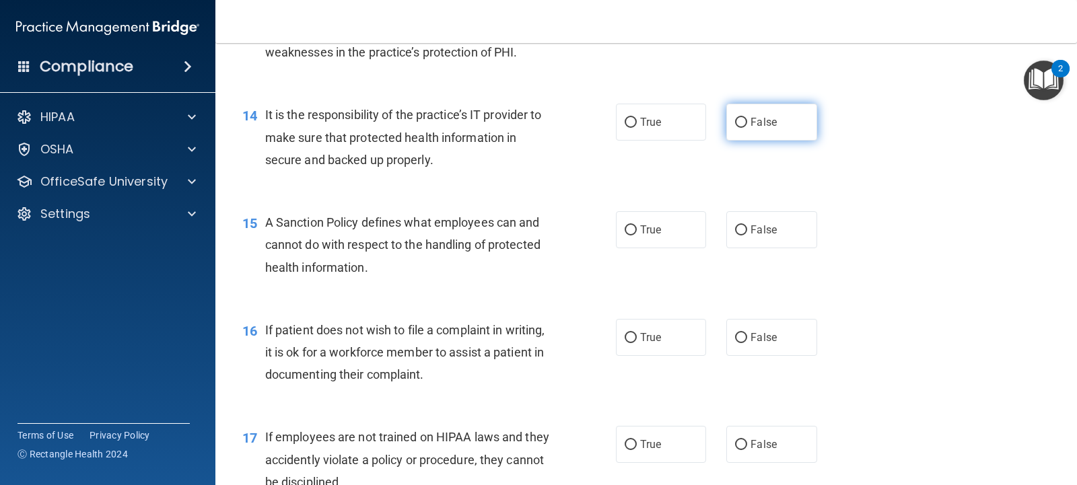
click at [755, 116] on span "False" at bounding box center [764, 122] width 26 height 13
click at [747, 118] on input "False" at bounding box center [741, 123] width 12 height 10
radio input "true"
click at [743, 221] on label "False" at bounding box center [771, 229] width 90 height 37
click at [743, 226] on input "False" at bounding box center [741, 231] width 12 height 10
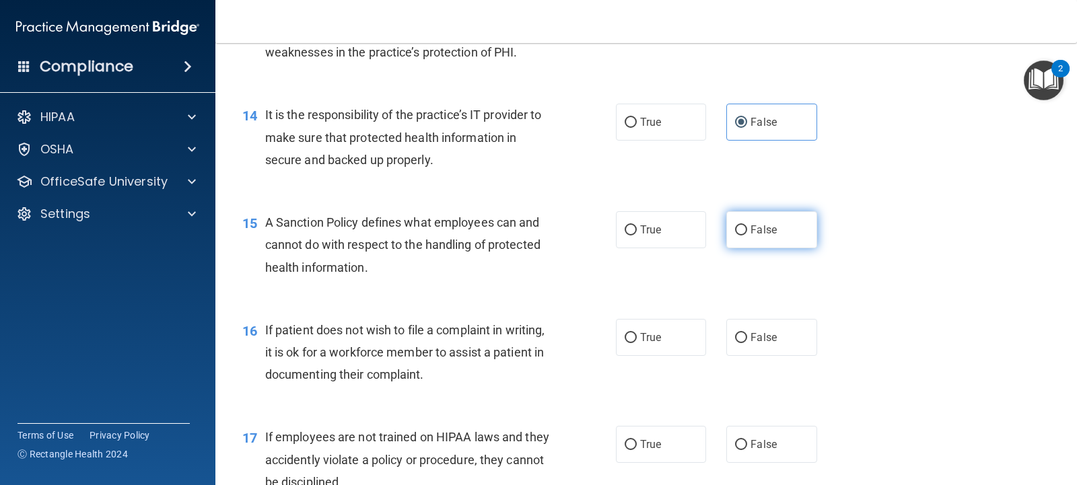
radio input "true"
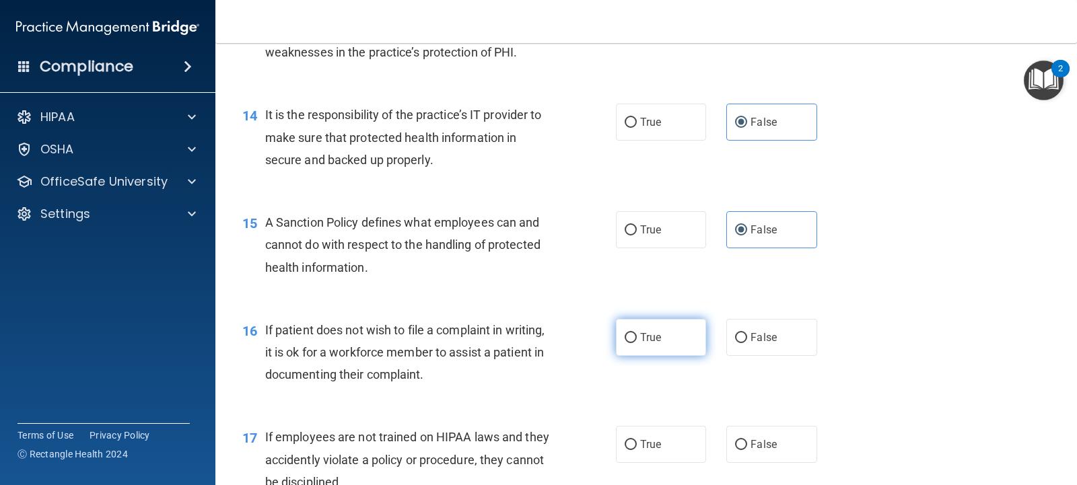
click at [640, 333] on span "True" at bounding box center [650, 337] width 21 height 13
click at [636, 333] on input "True" at bounding box center [631, 338] width 12 height 10
radio input "true"
click at [738, 440] on input "False" at bounding box center [741, 445] width 12 height 10
radio input "true"
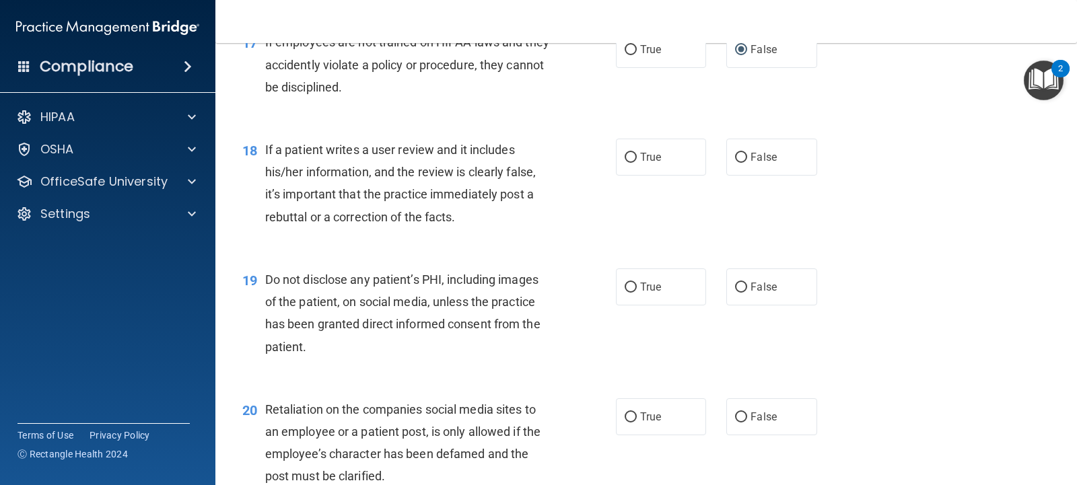
scroll to position [2177, 0]
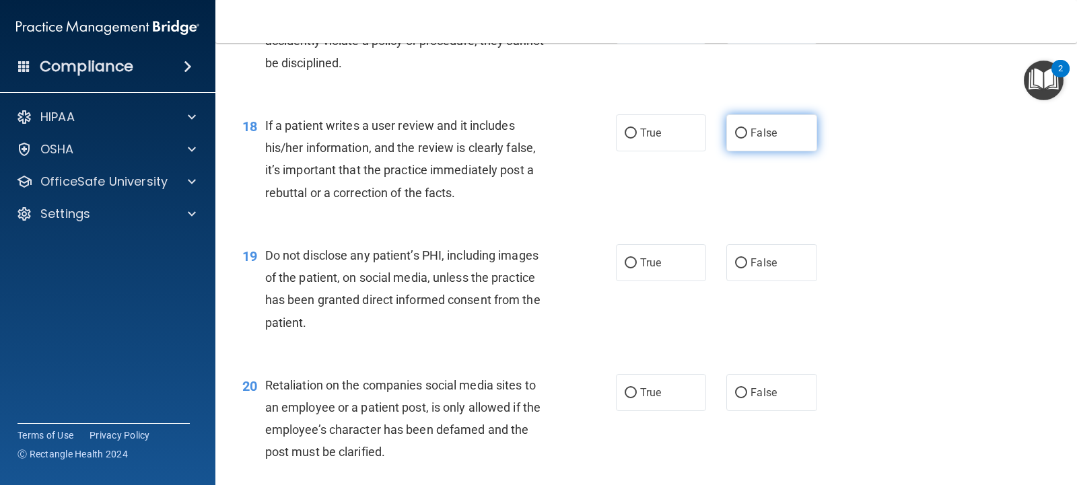
click at [755, 134] on span "False" at bounding box center [764, 133] width 26 height 13
click at [747, 134] on input "False" at bounding box center [741, 134] width 12 height 10
radio input "true"
click at [636, 252] on label "True" at bounding box center [661, 262] width 90 height 37
click at [636, 259] on input "True" at bounding box center [631, 264] width 12 height 10
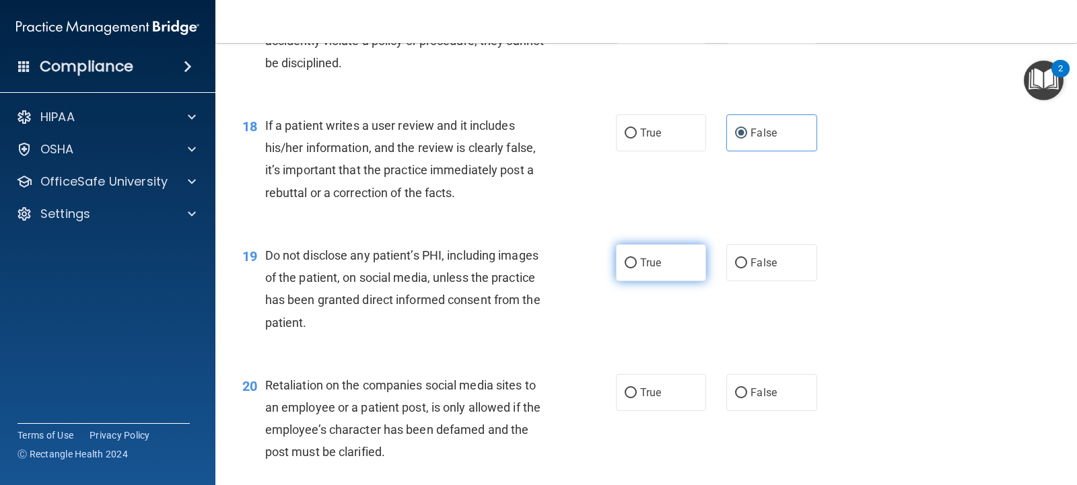
radio input "true"
click at [754, 390] on span "False" at bounding box center [764, 392] width 26 height 13
click at [747, 390] on input "False" at bounding box center [741, 393] width 12 height 10
radio input "true"
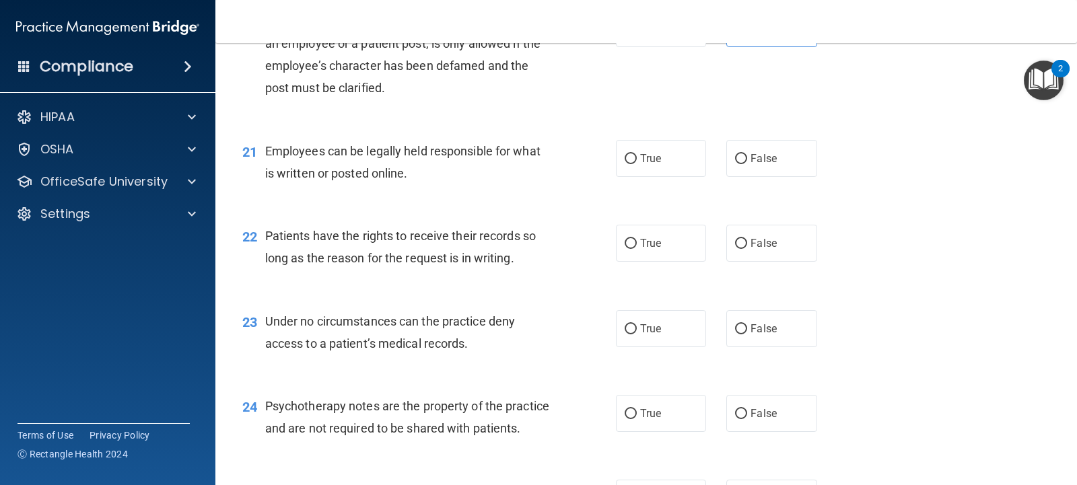
scroll to position [2547, 0]
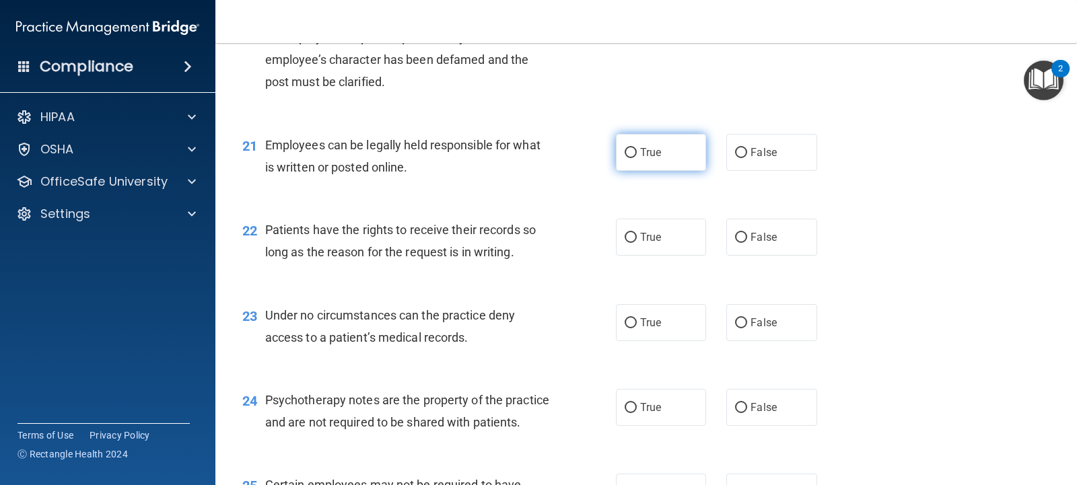
click at [642, 147] on span "True" at bounding box center [650, 152] width 21 height 13
click at [637, 148] on input "True" at bounding box center [631, 153] width 12 height 10
radio input "true"
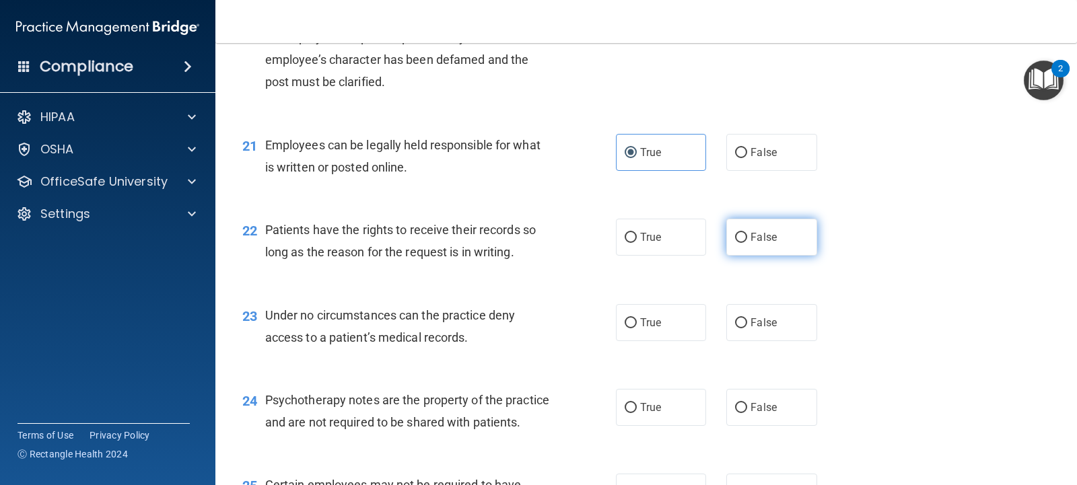
click at [743, 247] on label "False" at bounding box center [771, 237] width 90 height 37
click at [743, 243] on input "False" at bounding box center [741, 238] width 12 height 10
radio input "true"
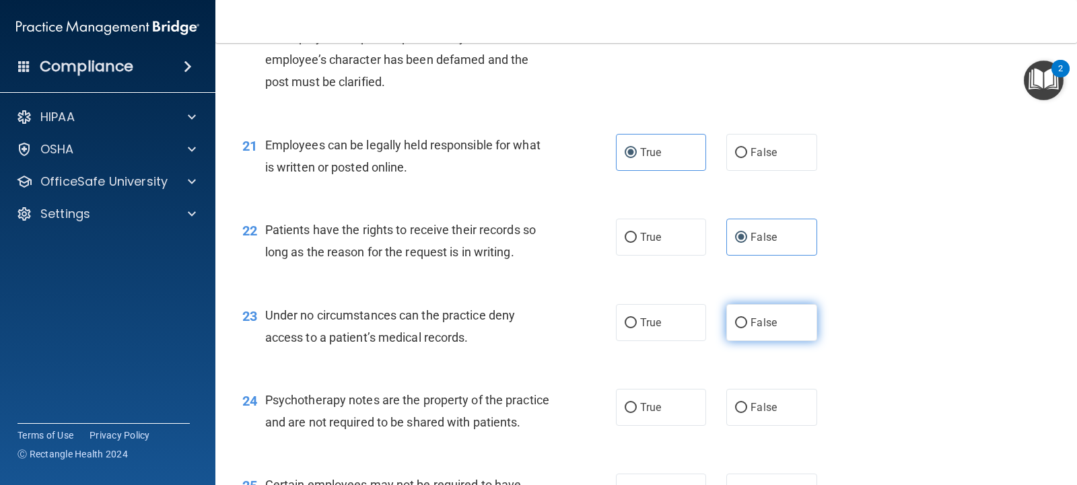
click at [751, 323] on span "False" at bounding box center [764, 322] width 26 height 13
click at [747, 323] on input "False" at bounding box center [741, 323] width 12 height 10
radio input "true"
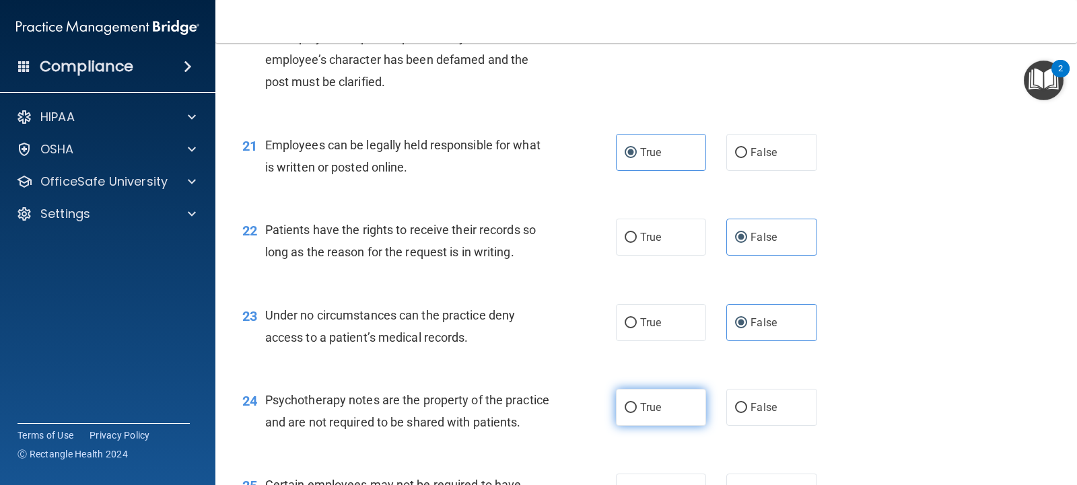
click at [648, 403] on span "True" at bounding box center [650, 407] width 21 height 13
click at [637, 403] on input "True" at bounding box center [631, 408] width 12 height 10
radio input "true"
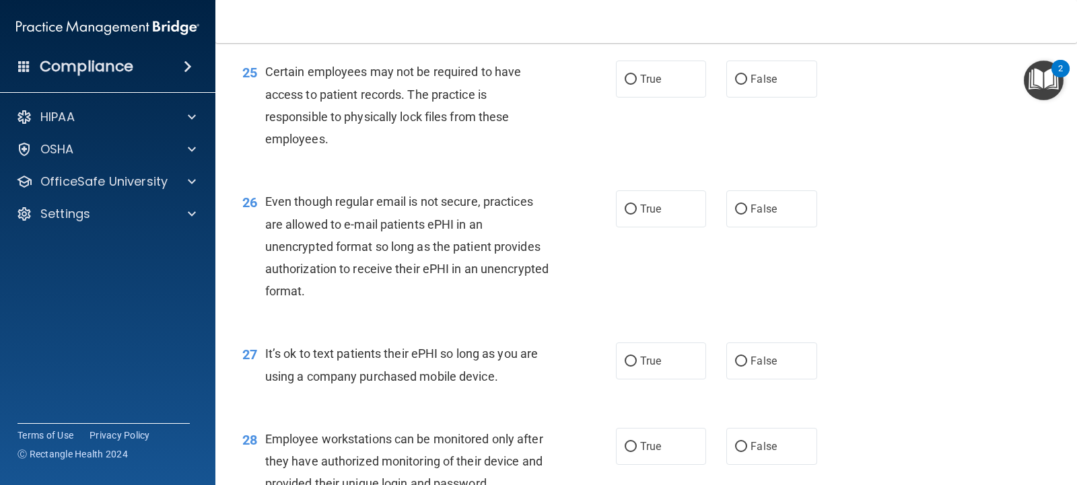
scroll to position [2973, 0]
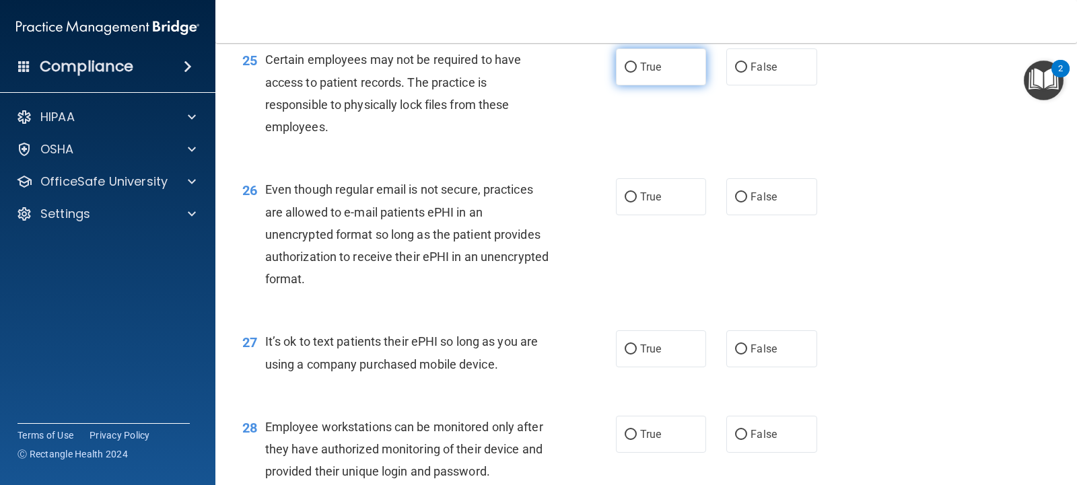
click at [652, 73] on span "True" at bounding box center [650, 67] width 21 height 13
click at [637, 73] on input "True" at bounding box center [631, 68] width 12 height 10
radio input "true"
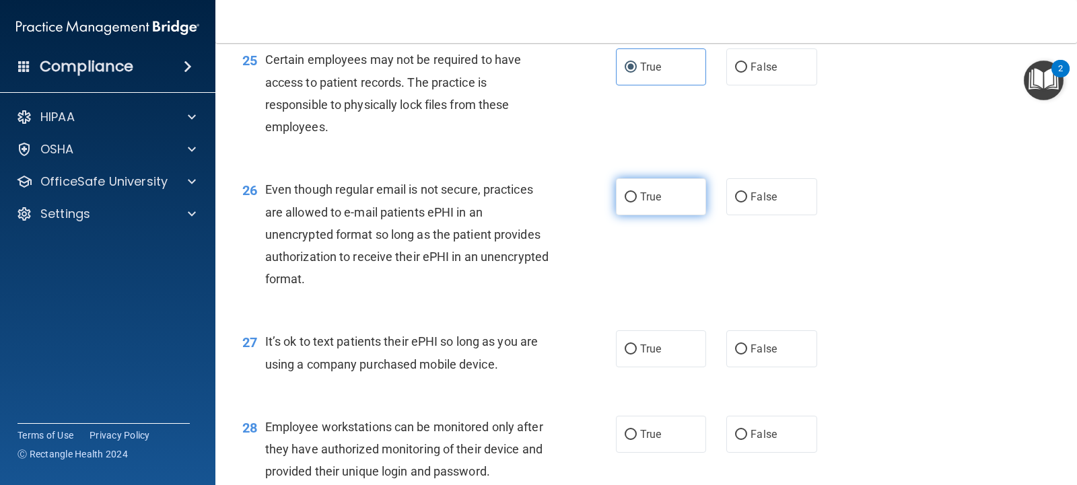
click at [642, 210] on label "True" at bounding box center [661, 196] width 90 height 37
click at [637, 203] on input "True" at bounding box center [631, 198] width 12 height 10
radio input "true"
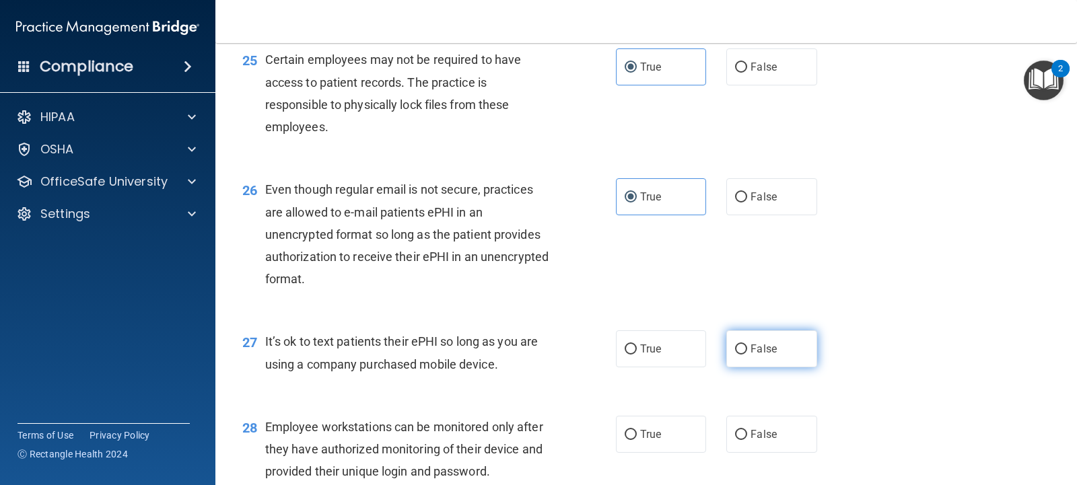
click at [759, 355] on span "False" at bounding box center [764, 349] width 26 height 13
click at [747, 355] on input "False" at bounding box center [741, 350] width 12 height 10
radio input "true"
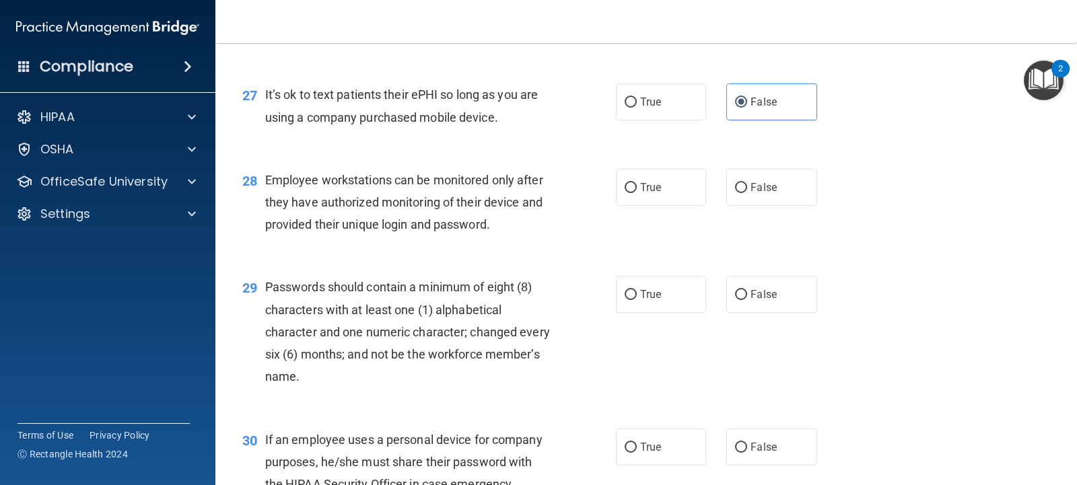
scroll to position [3226, 0]
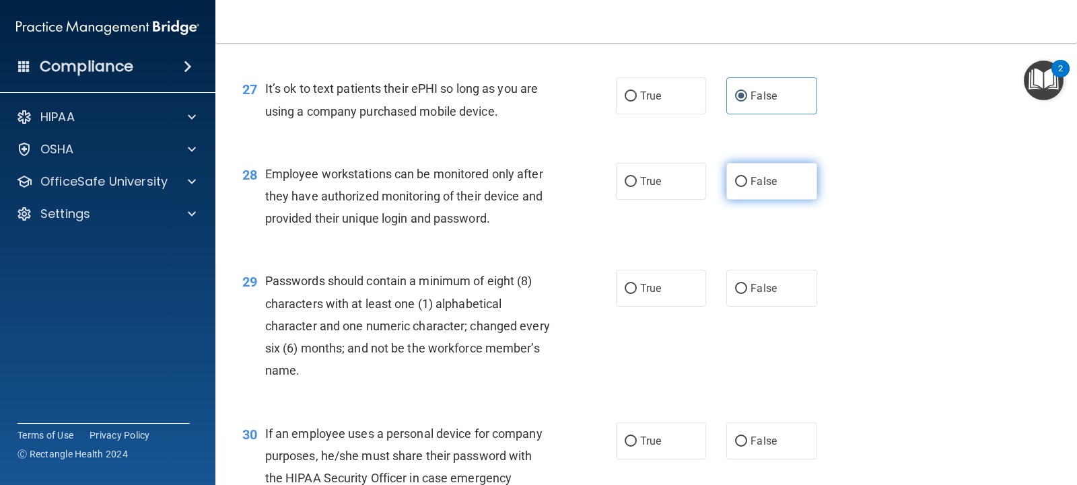
click at [759, 188] on span "False" at bounding box center [764, 181] width 26 height 13
click at [747, 187] on input "False" at bounding box center [741, 182] width 12 height 10
radio input "true"
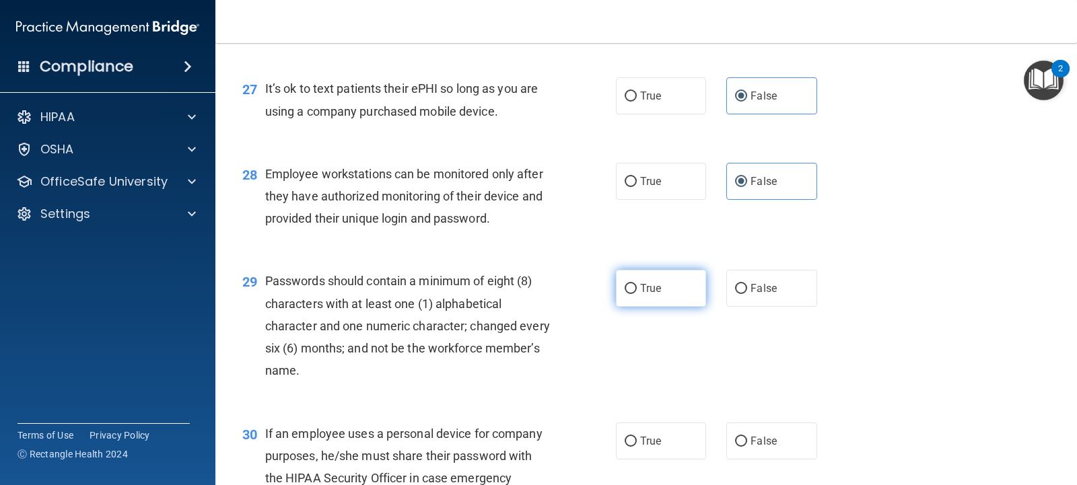
click at [649, 307] on label "True" at bounding box center [661, 288] width 90 height 37
click at [637, 294] on input "True" at bounding box center [631, 289] width 12 height 10
radio input "true"
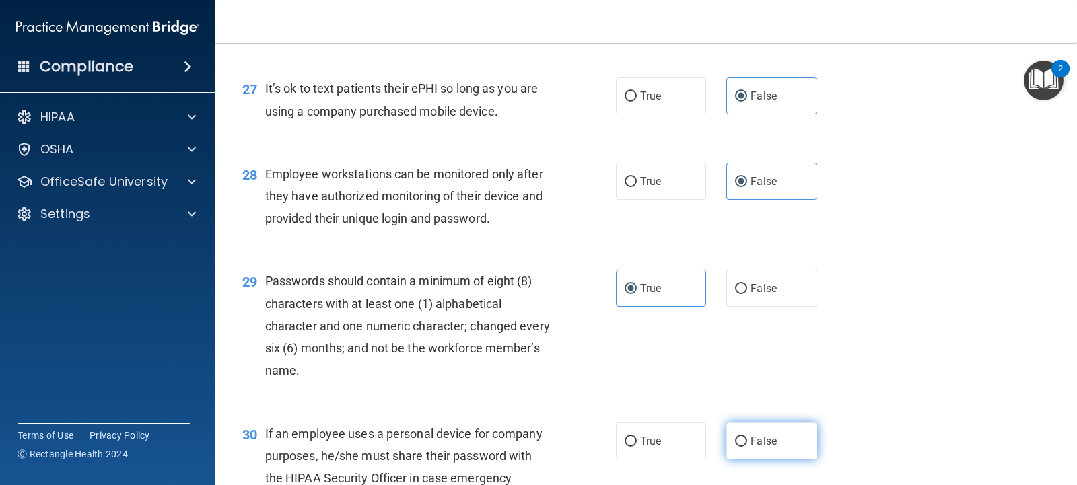
click at [756, 460] on label "False" at bounding box center [771, 441] width 90 height 37
click at [747, 447] on input "False" at bounding box center [741, 442] width 12 height 10
radio input "true"
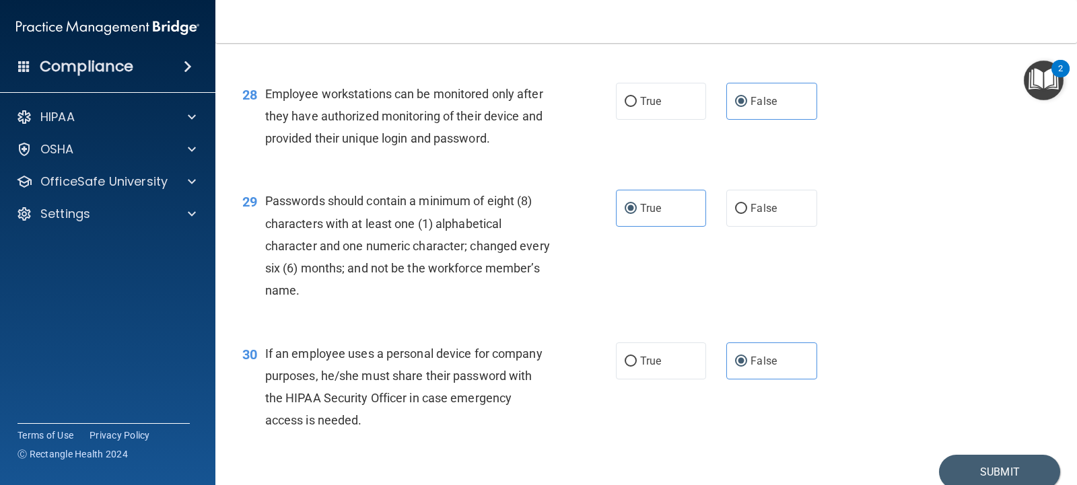
scroll to position [3337, 0]
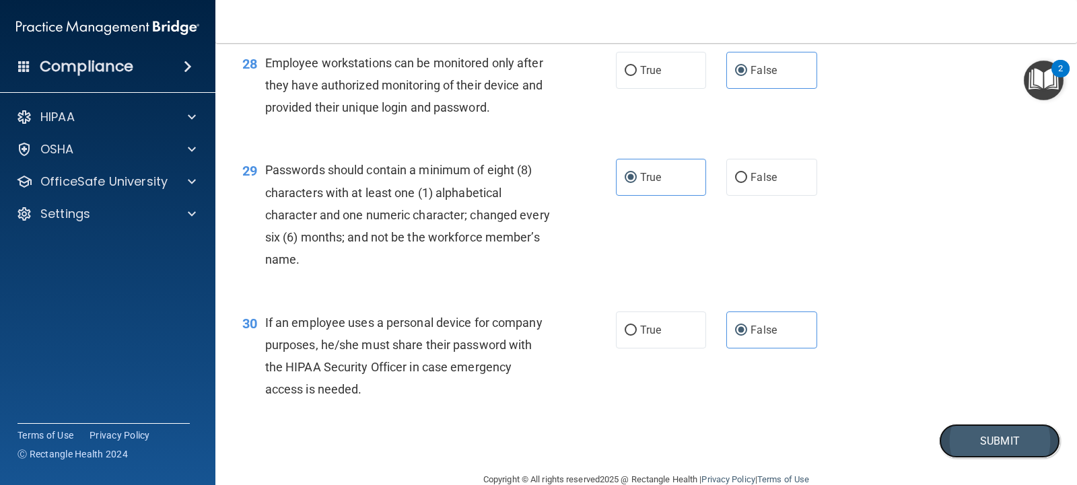
click at [1011, 458] on button "Submit" at bounding box center [999, 441] width 121 height 34
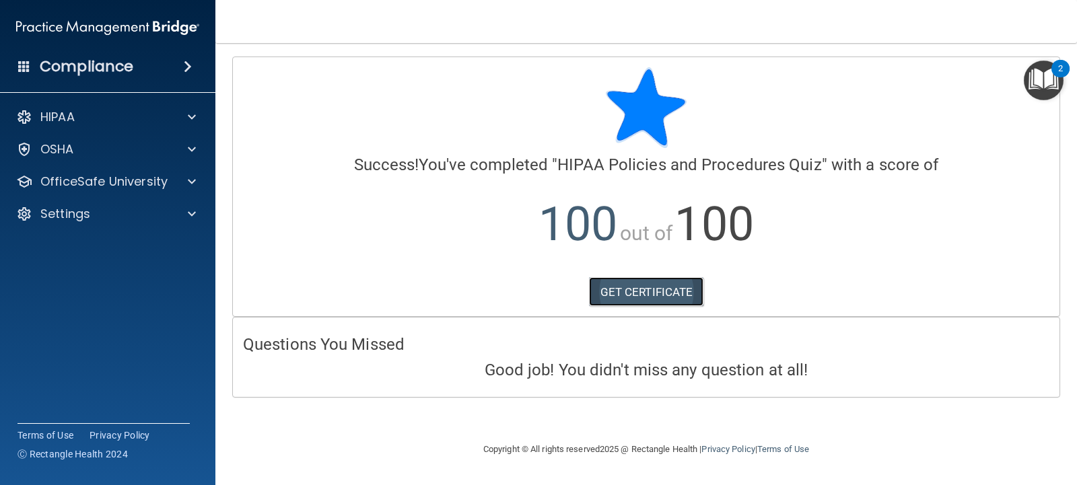
click at [656, 296] on link "GET CERTIFICATE" at bounding box center [646, 292] width 115 height 30
click at [192, 180] on span at bounding box center [192, 182] width 8 height 16
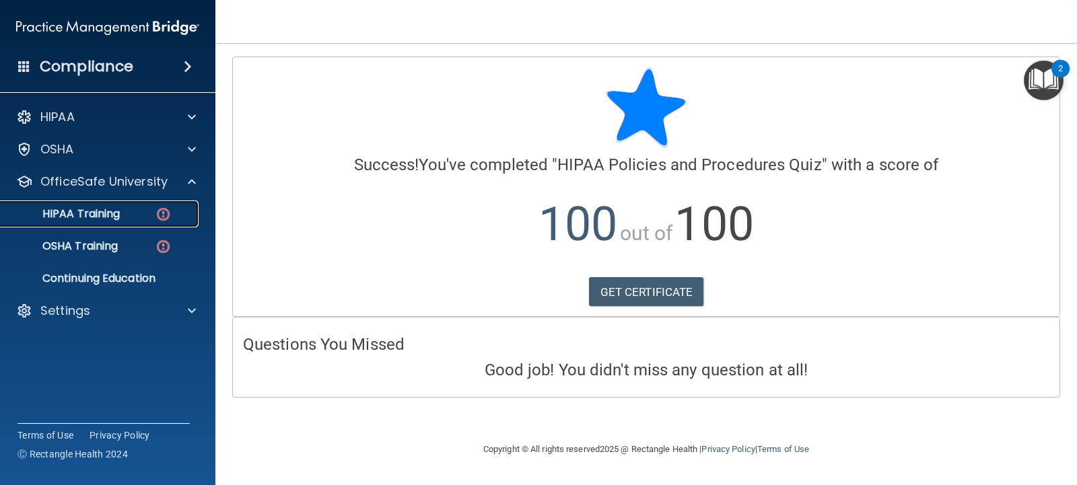
click at [167, 209] on img at bounding box center [163, 214] width 17 height 17
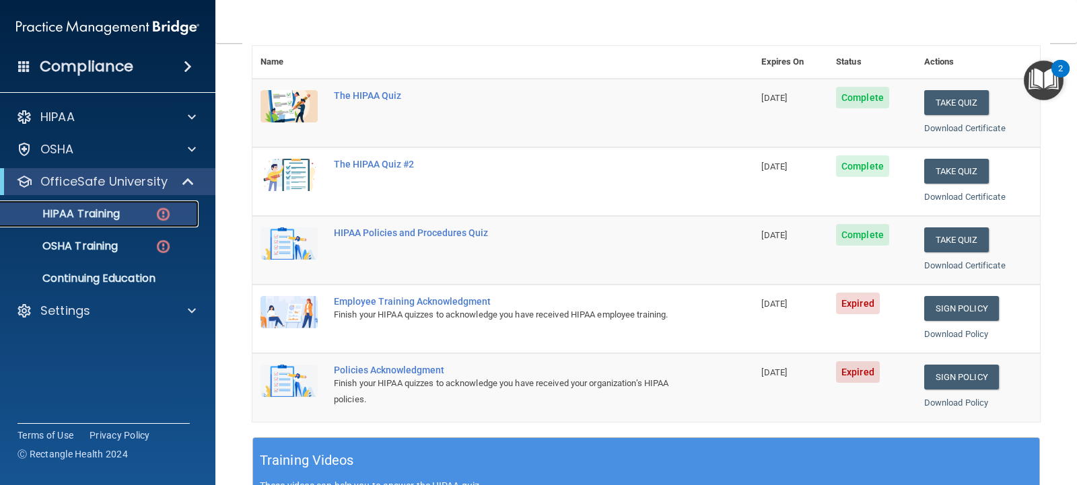
scroll to position [161, 0]
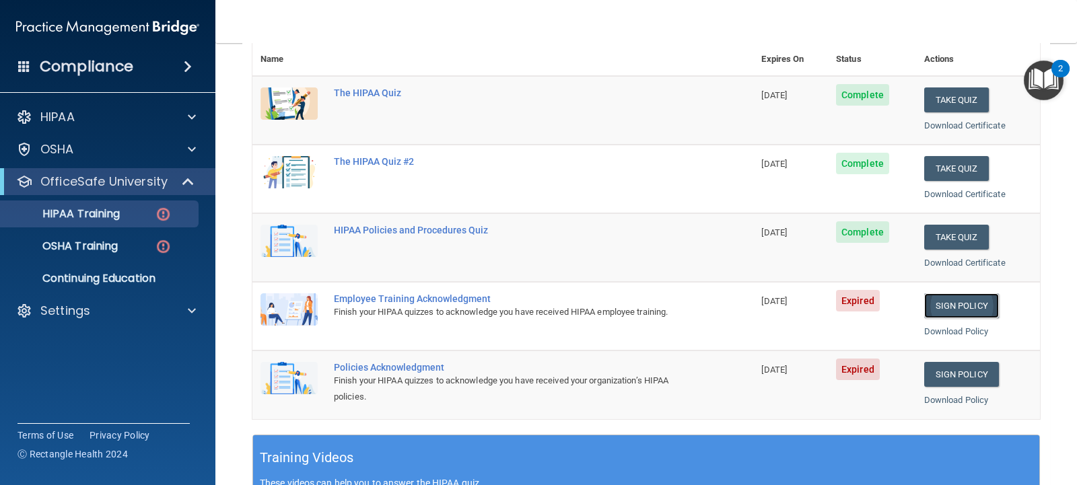
click at [932, 308] on link "Sign Policy" at bounding box center [961, 306] width 75 height 25
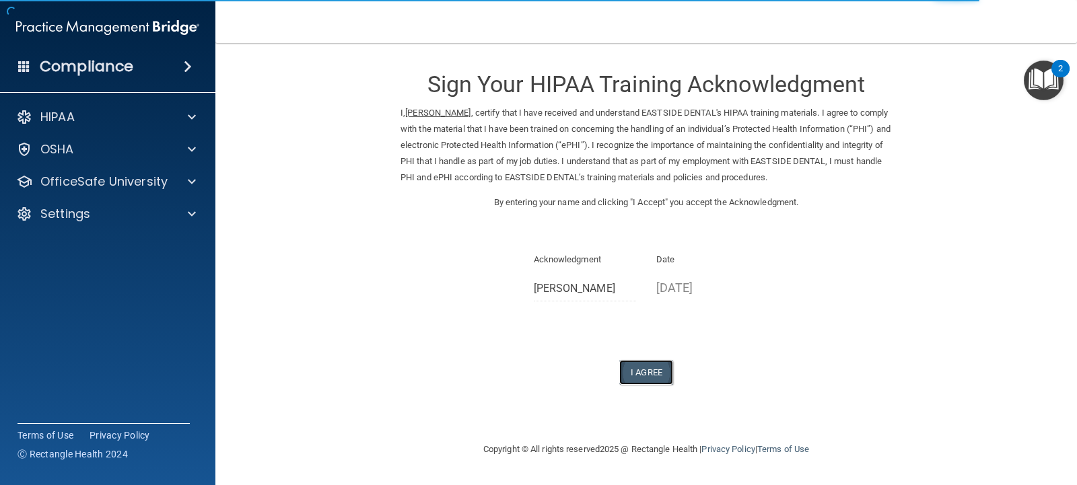
click at [648, 365] on button "I Agree" at bounding box center [646, 372] width 54 height 25
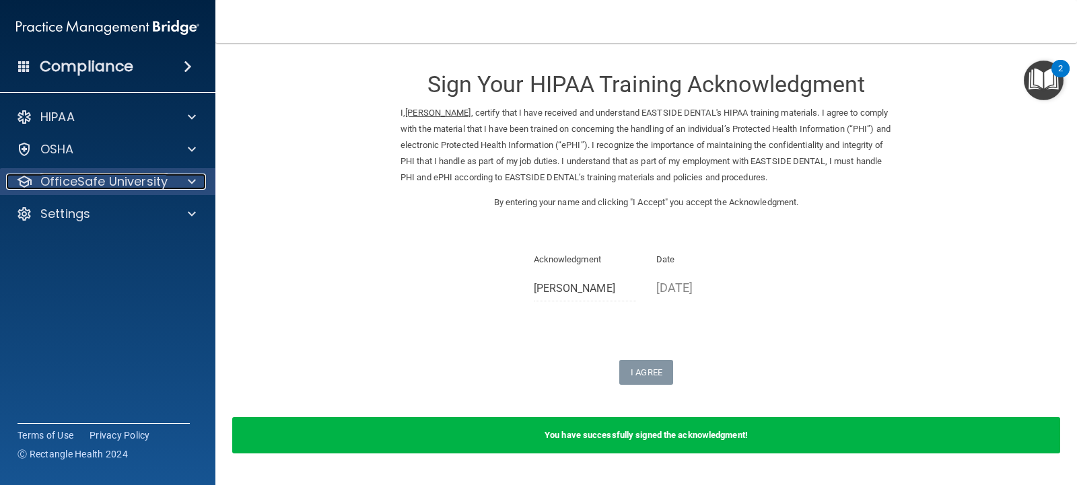
click at [191, 182] on span at bounding box center [192, 182] width 8 height 16
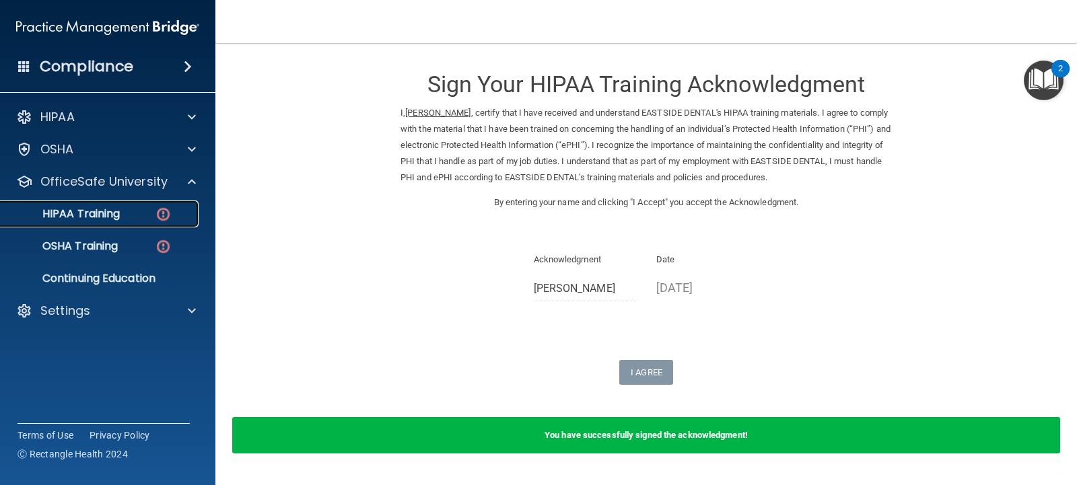
click at [166, 219] on img at bounding box center [163, 214] width 17 height 17
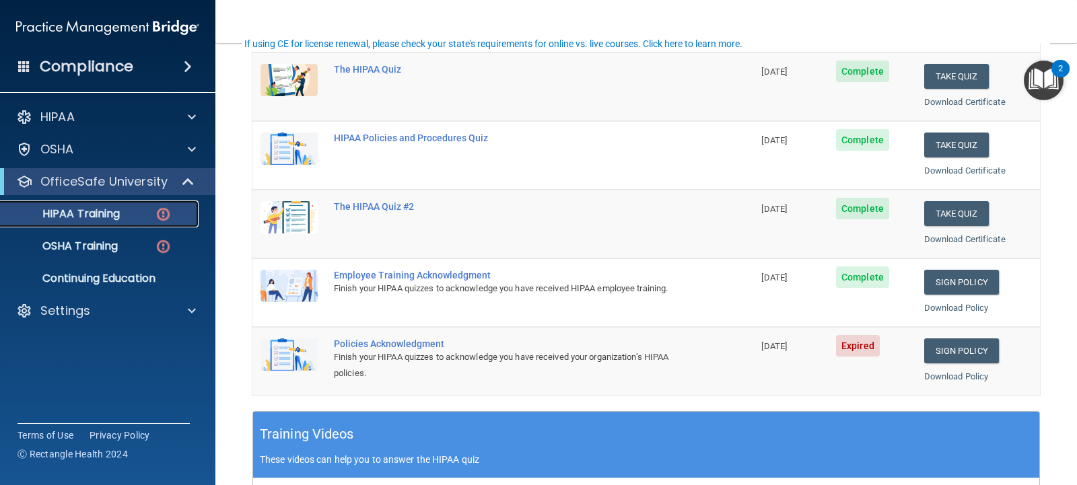
scroll to position [194, 0]
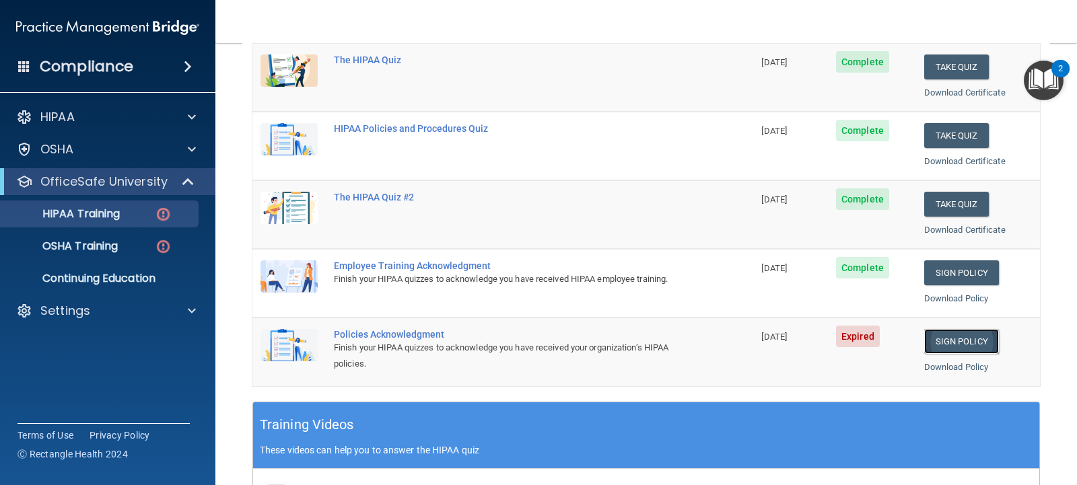
click at [938, 336] on link "Sign Policy" at bounding box center [961, 341] width 75 height 25
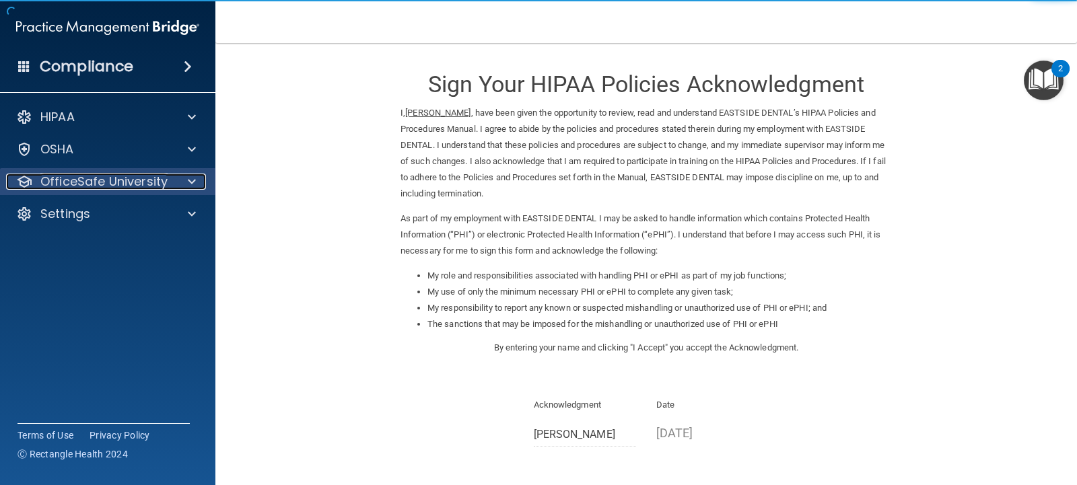
click at [199, 175] on div at bounding box center [190, 182] width 34 height 16
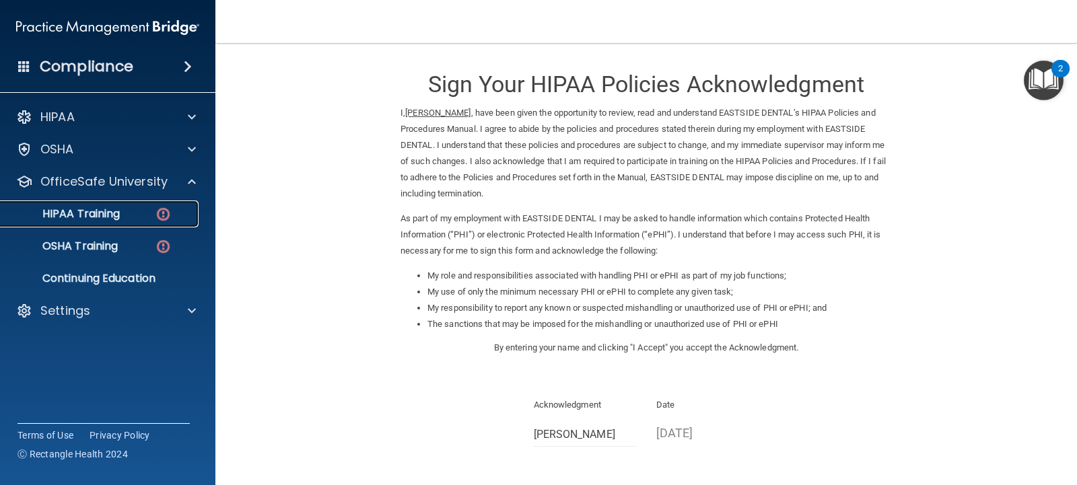
click at [160, 209] on img at bounding box center [163, 214] width 17 height 17
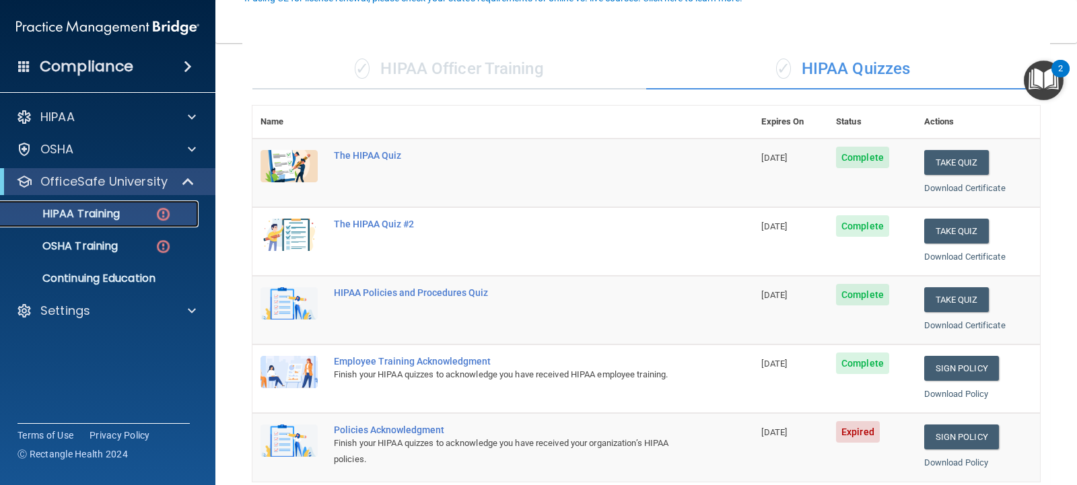
scroll to position [191, 0]
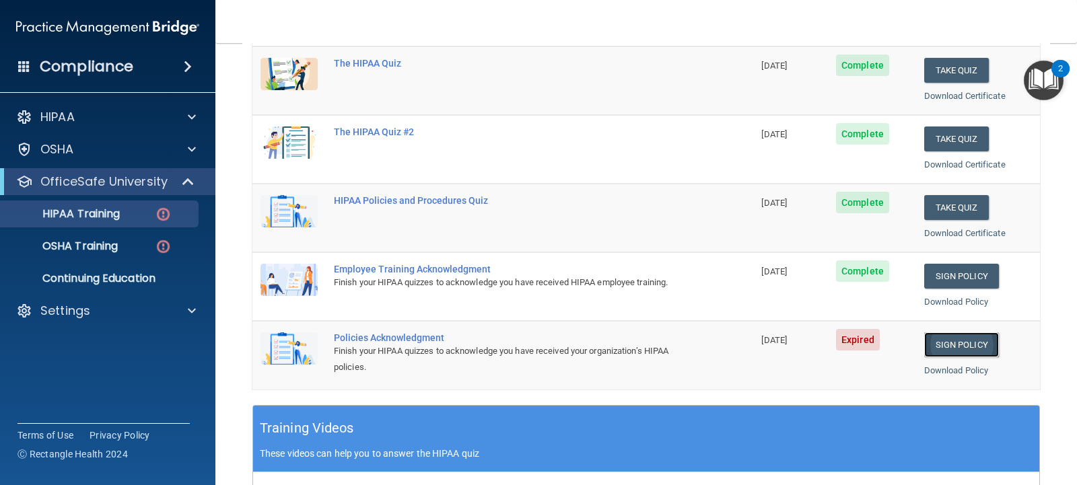
click at [936, 333] on link "Sign Policy" at bounding box center [961, 345] width 75 height 25
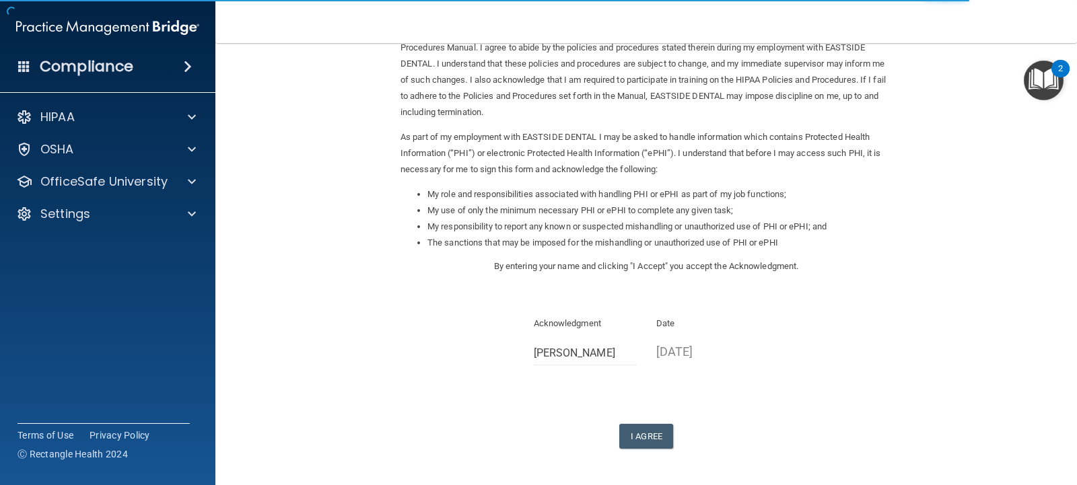
scroll to position [100, 0]
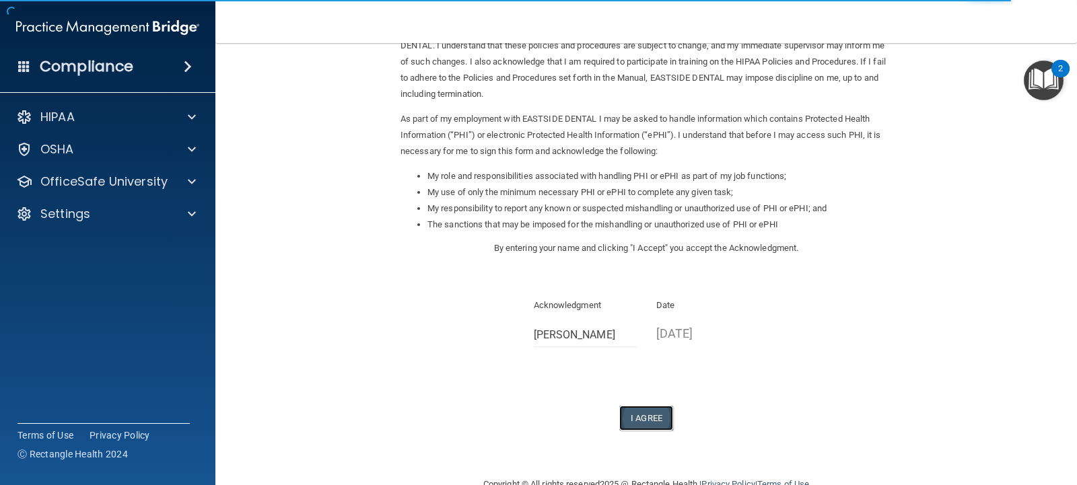
click at [650, 408] on button "I Agree" at bounding box center [646, 418] width 54 height 25
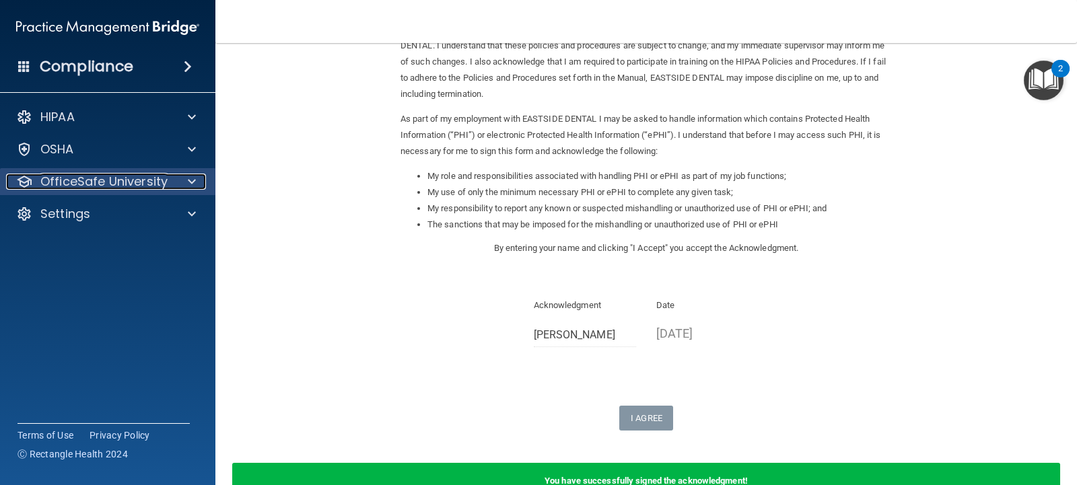
click at [189, 177] on span at bounding box center [192, 182] width 8 height 16
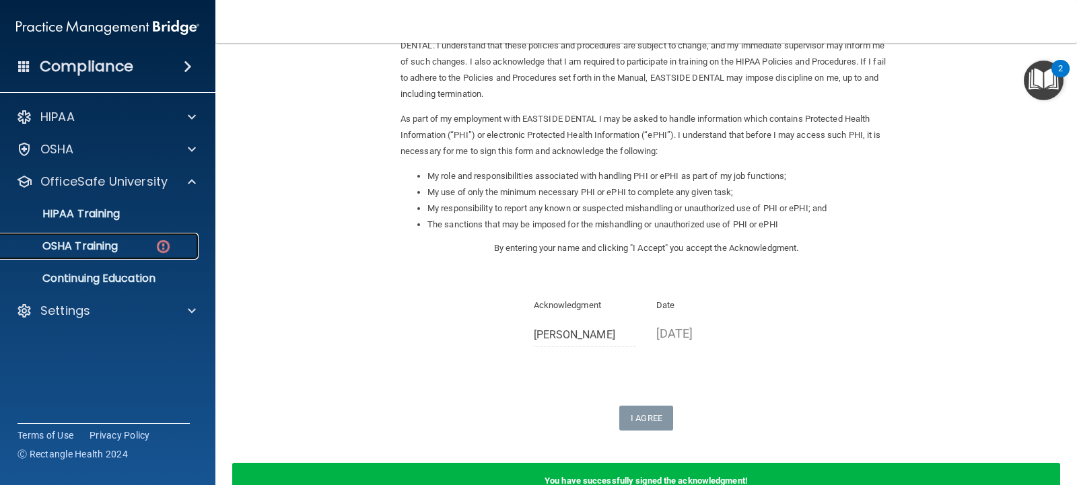
click at [163, 235] on link "OSHA Training" at bounding box center [93, 246] width 212 height 27
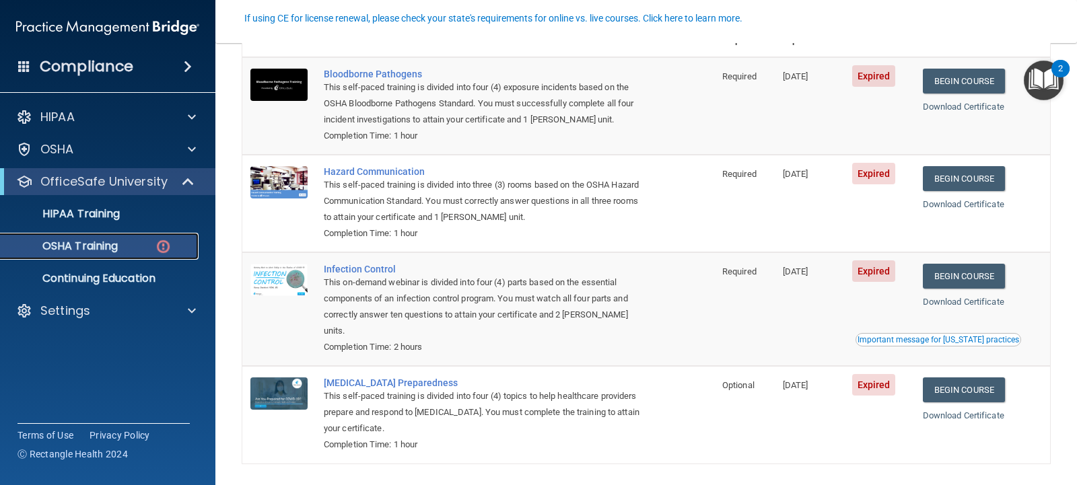
scroll to position [104, 0]
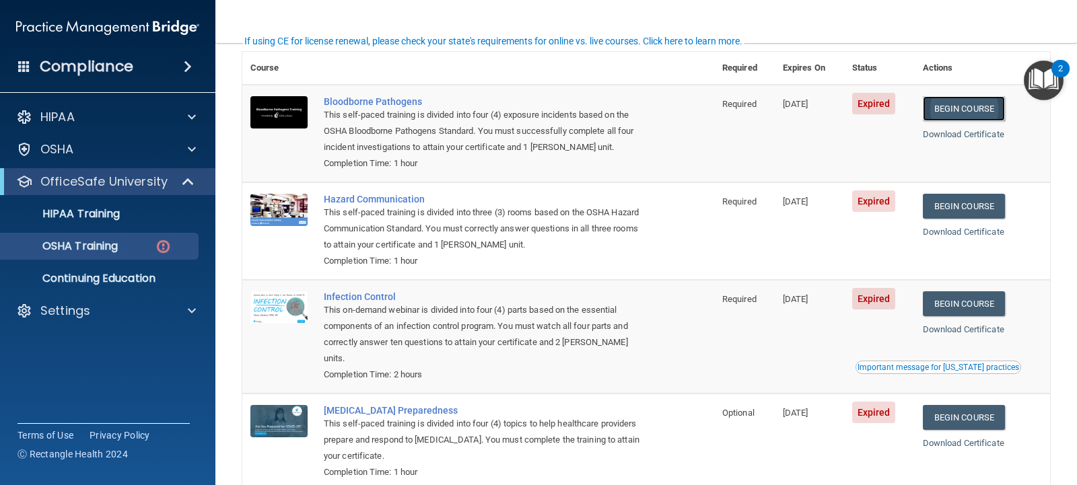
click at [963, 112] on link "Begin Course" at bounding box center [964, 108] width 82 height 25
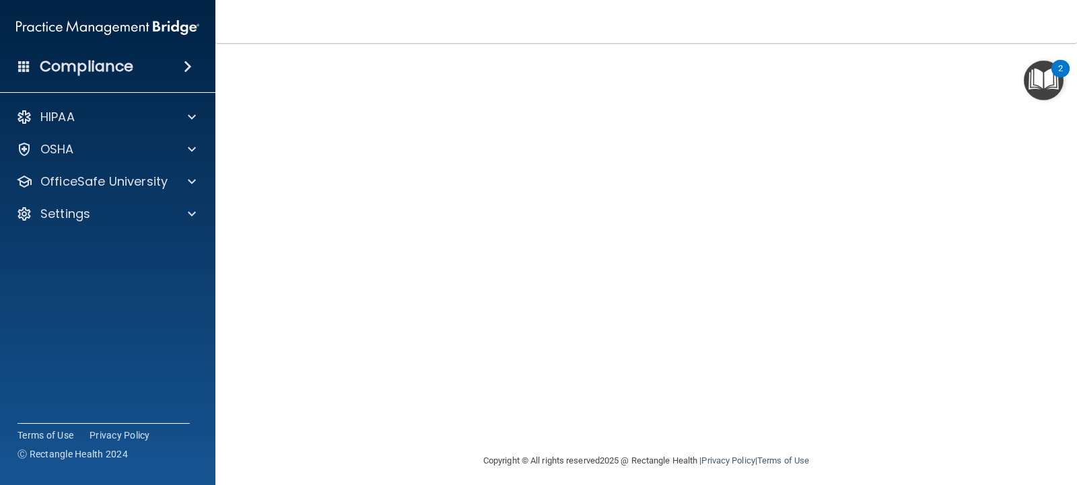
scroll to position [91, 0]
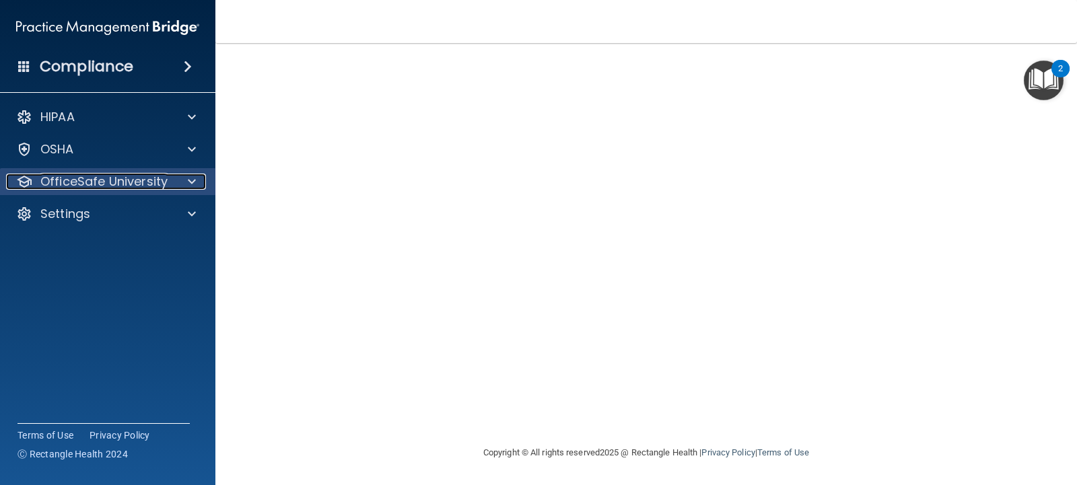
click at [125, 186] on p "OfficeSafe University" at bounding box center [103, 182] width 127 height 16
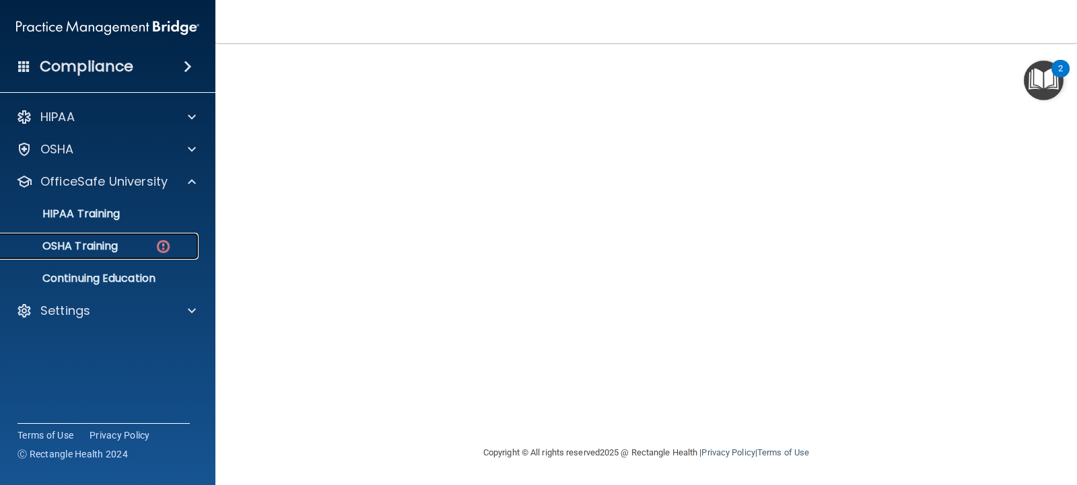
click at [167, 240] on img at bounding box center [163, 246] width 17 height 17
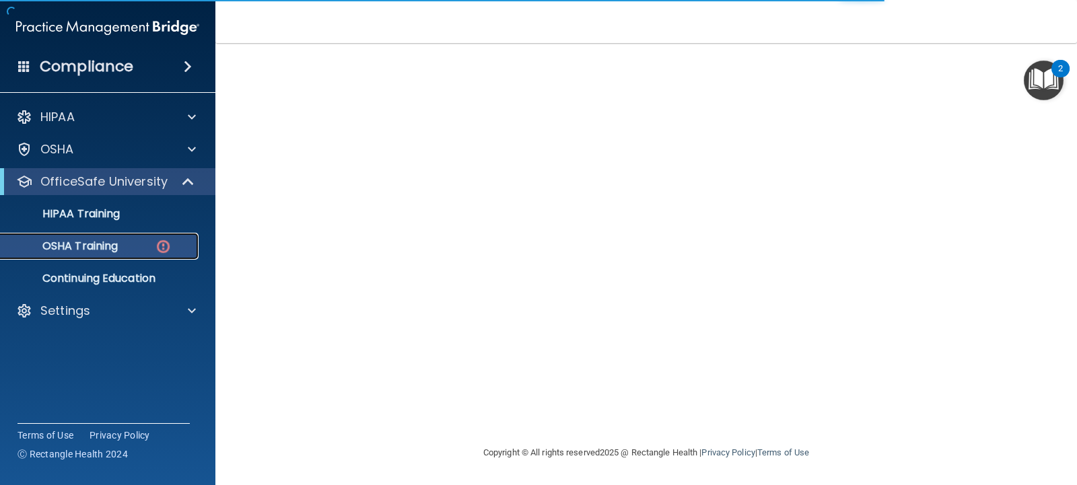
scroll to position [166, 0]
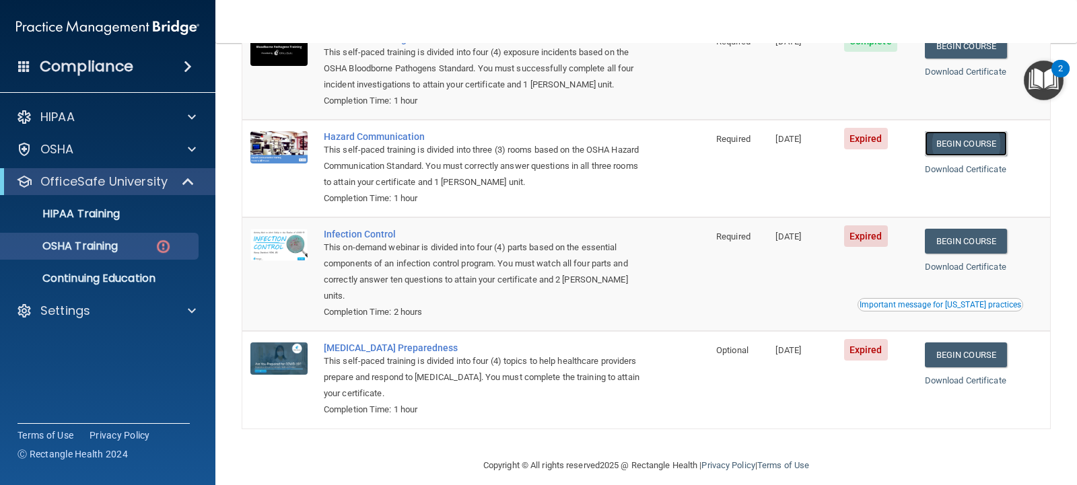
click at [969, 151] on link "Begin Course" at bounding box center [966, 143] width 82 height 25
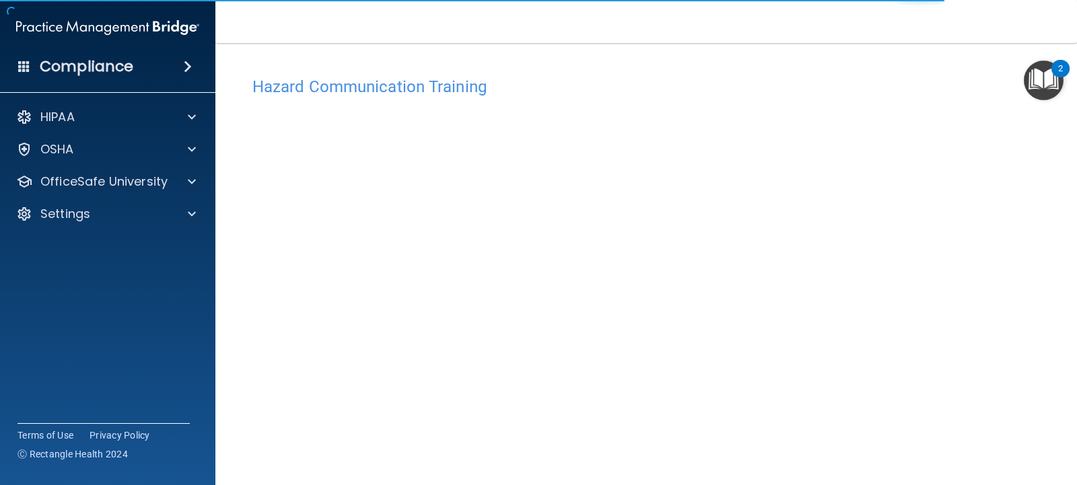
scroll to position [21, 0]
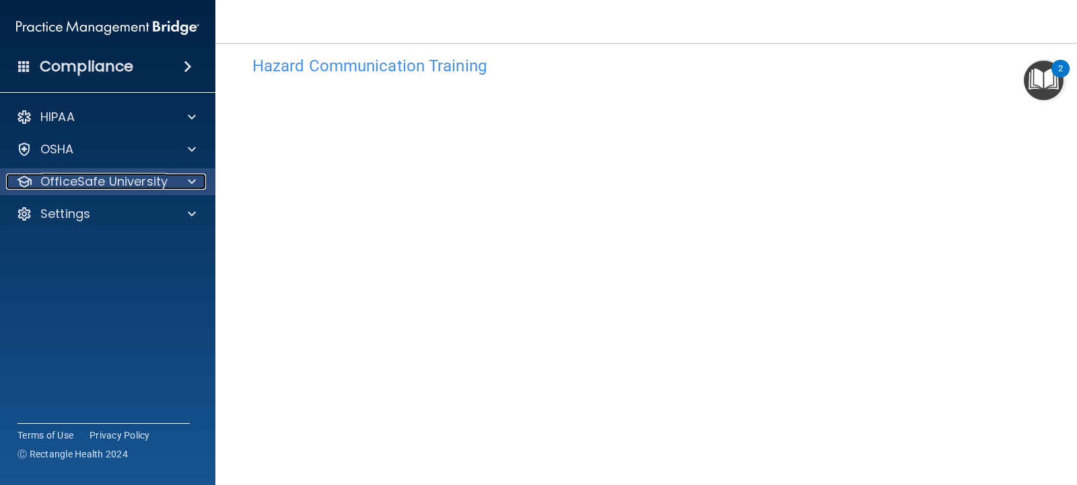
click at [188, 178] on span at bounding box center [192, 182] width 8 height 16
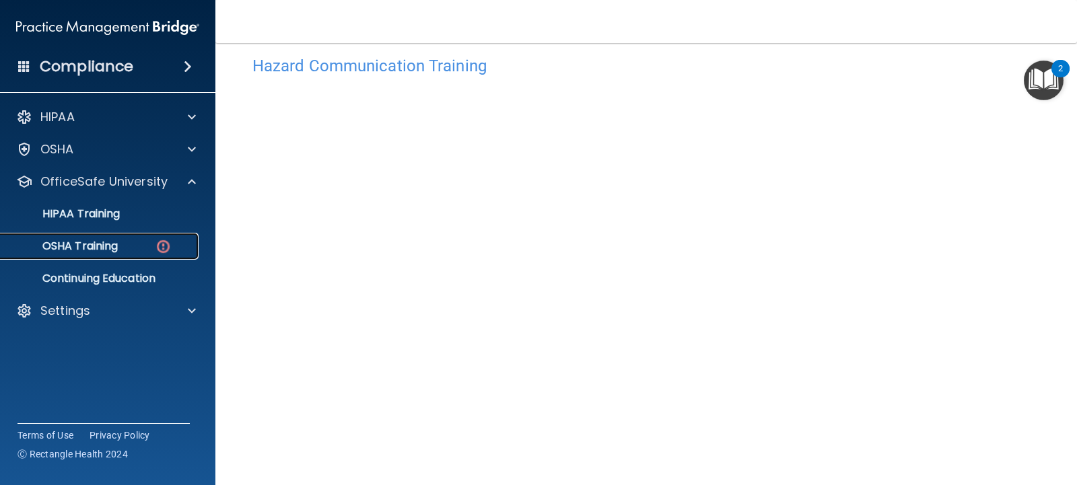
click at [160, 238] on img at bounding box center [163, 246] width 17 height 17
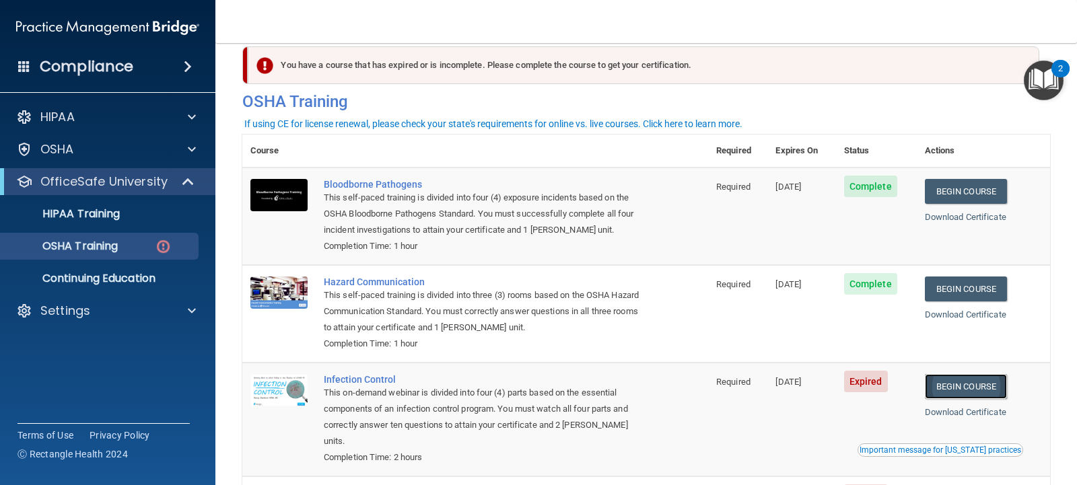
click at [963, 390] on link "Begin Course" at bounding box center [966, 386] width 82 height 25
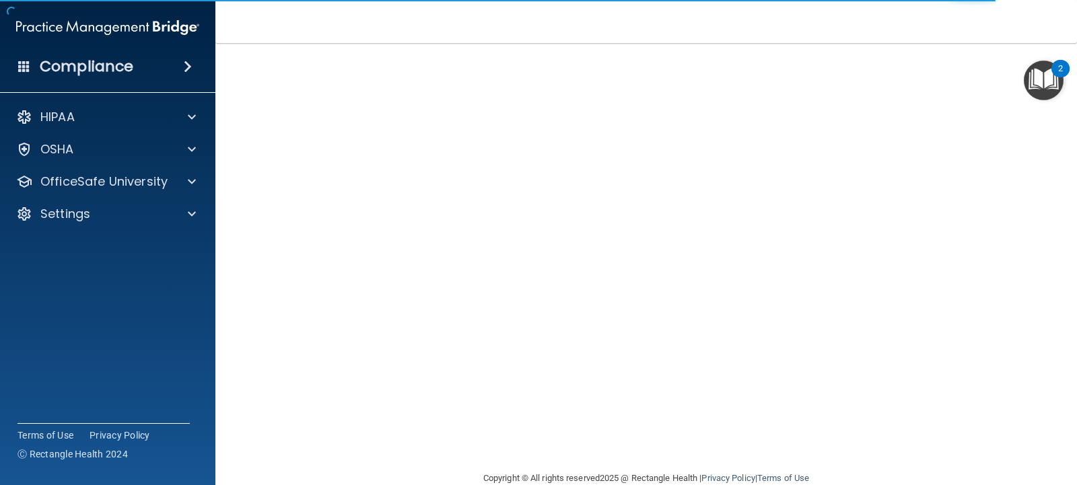
scroll to position [67, 0]
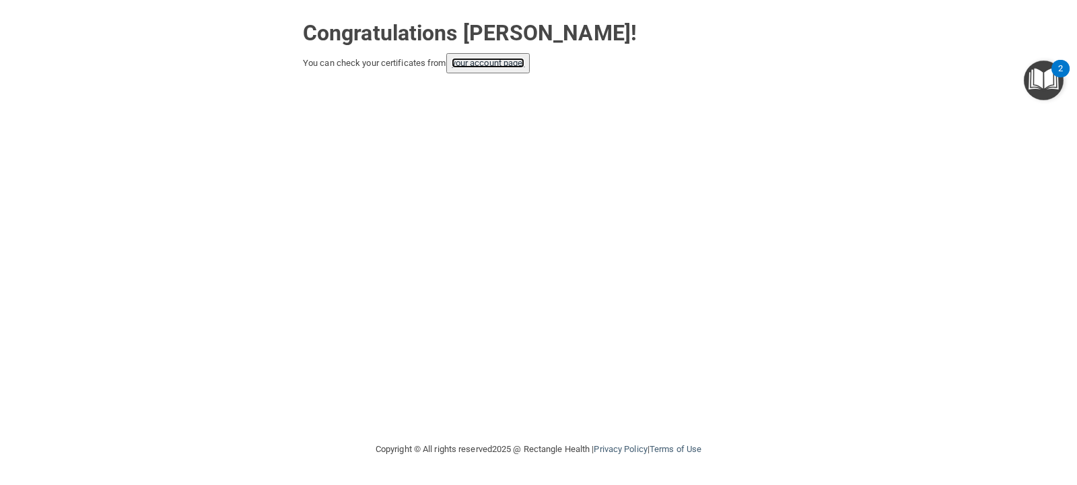
click at [486, 66] on link "your account page!" at bounding box center [488, 63] width 73 height 10
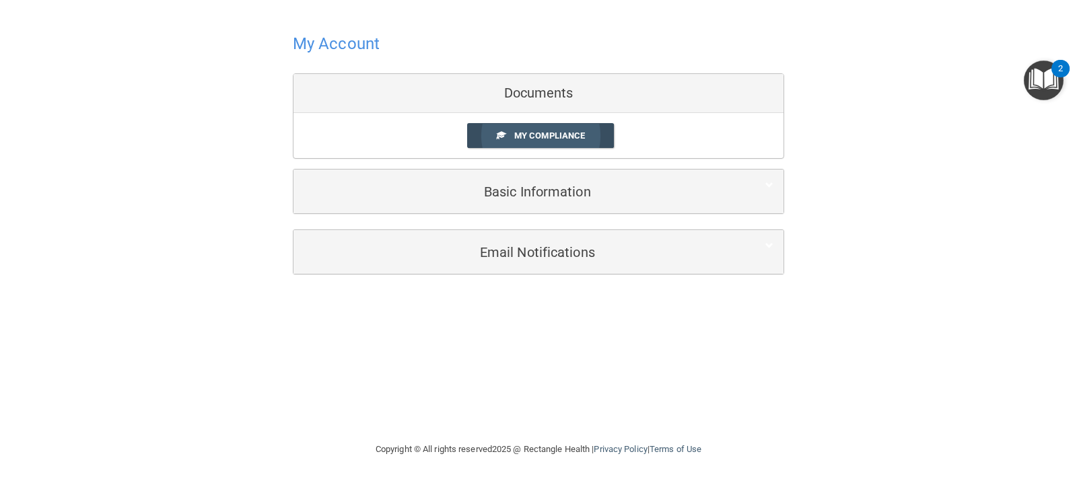
click at [510, 133] on link "My Compliance" at bounding box center [540, 135] width 147 height 25
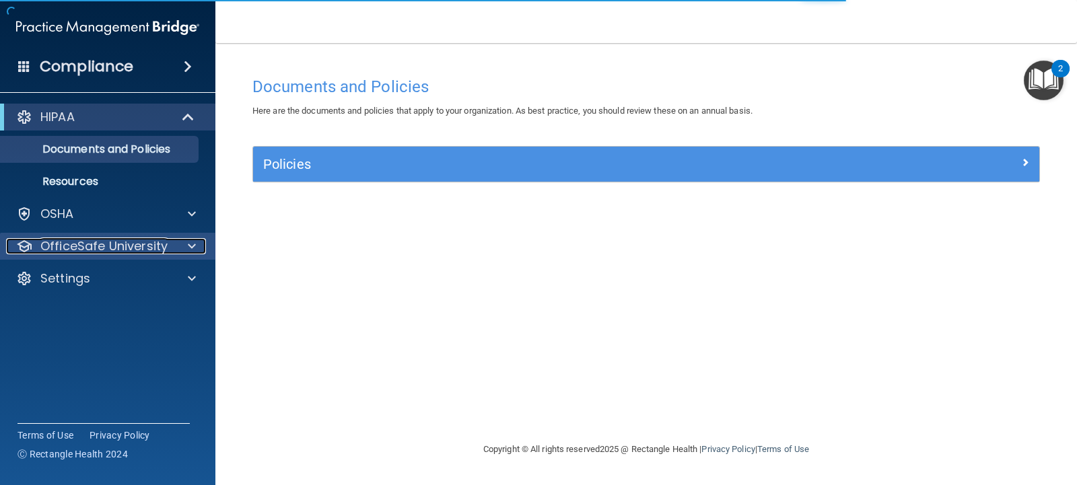
click at [192, 244] on span at bounding box center [192, 246] width 8 height 16
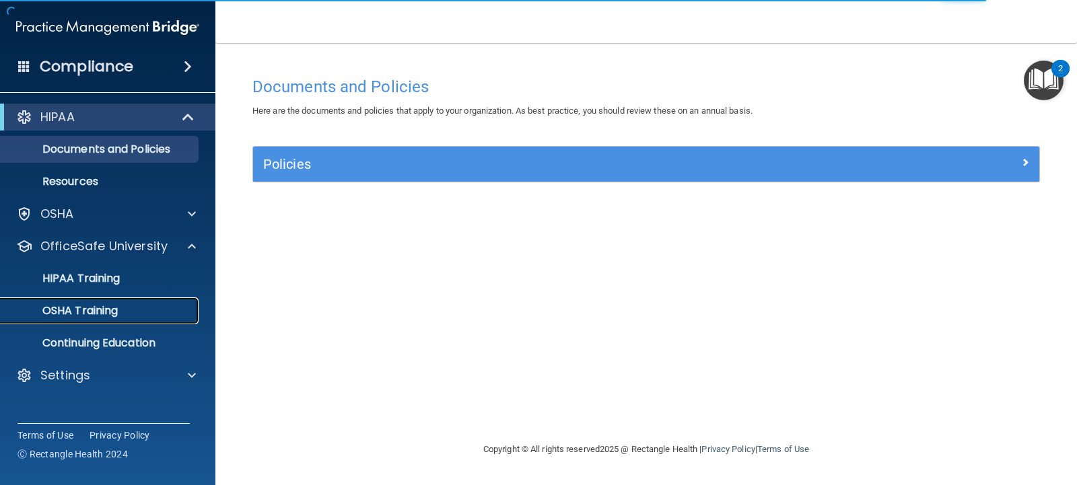
click at [152, 306] on div "OSHA Training" at bounding box center [101, 310] width 184 height 13
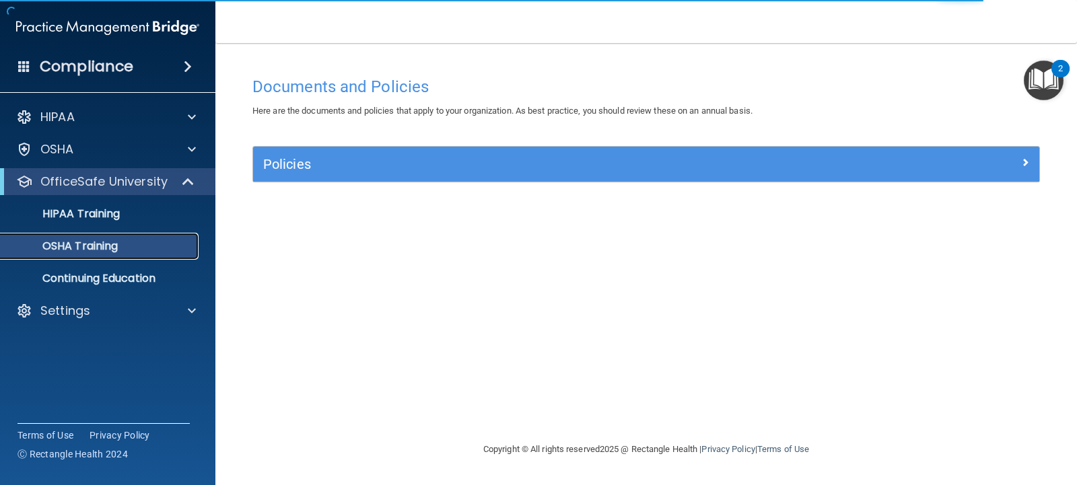
click at [121, 248] on div "OSHA Training" at bounding box center [101, 246] width 184 height 13
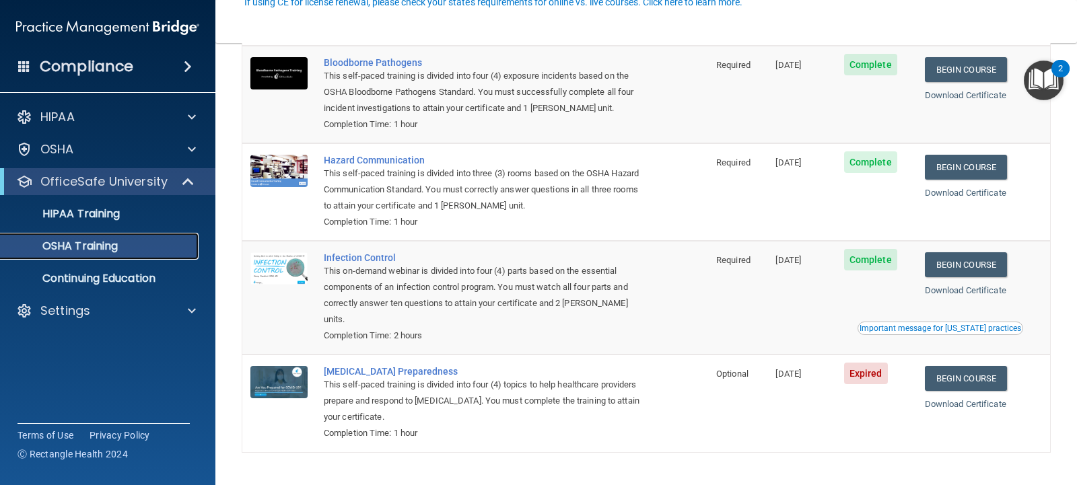
scroll to position [106, 0]
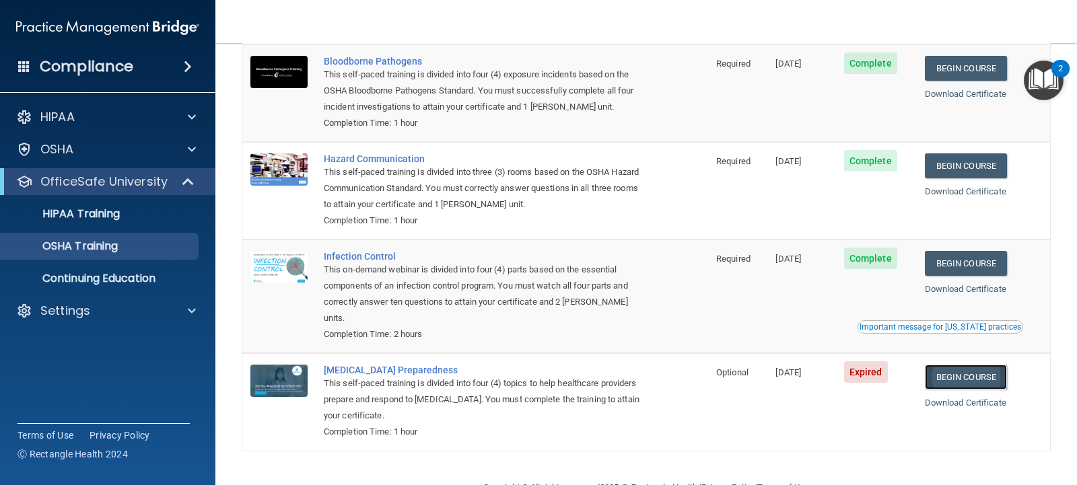
click at [947, 366] on link "Begin Course" at bounding box center [966, 377] width 82 height 25
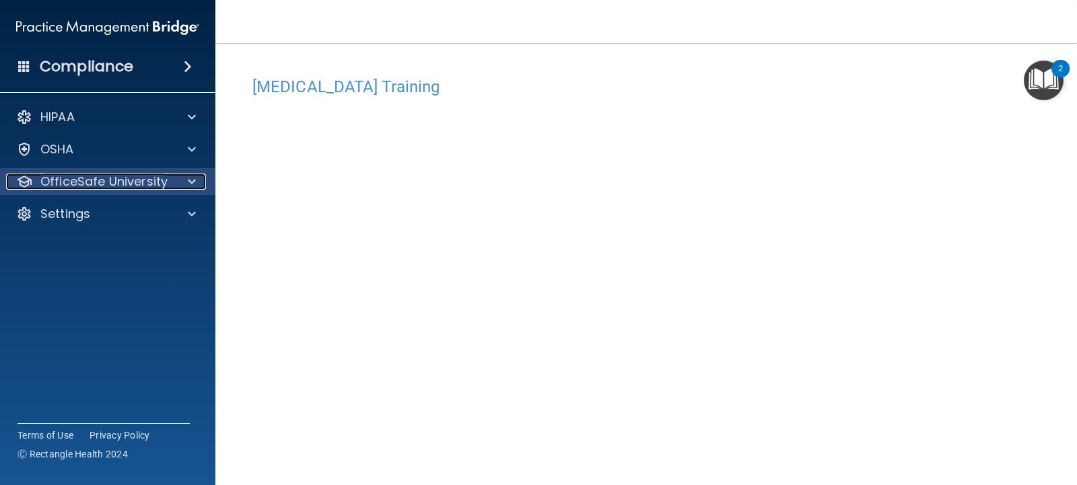
click at [192, 182] on span at bounding box center [192, 182] width 8 height 16
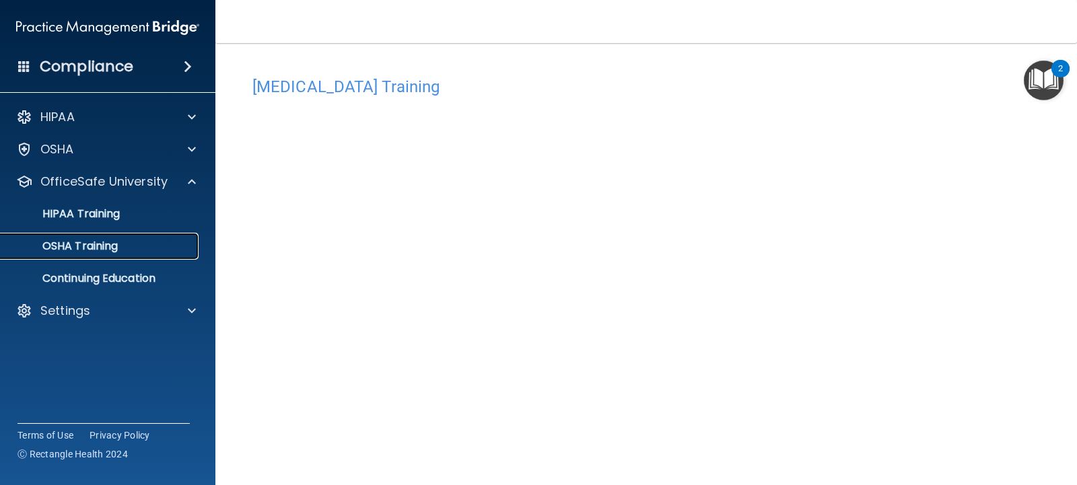
click at [121, 246] on div "OSHA Training" at bounding box center [101, 246] width 184 height 13
